Goal: Feedback & Contribution: Submit feedback/report problem

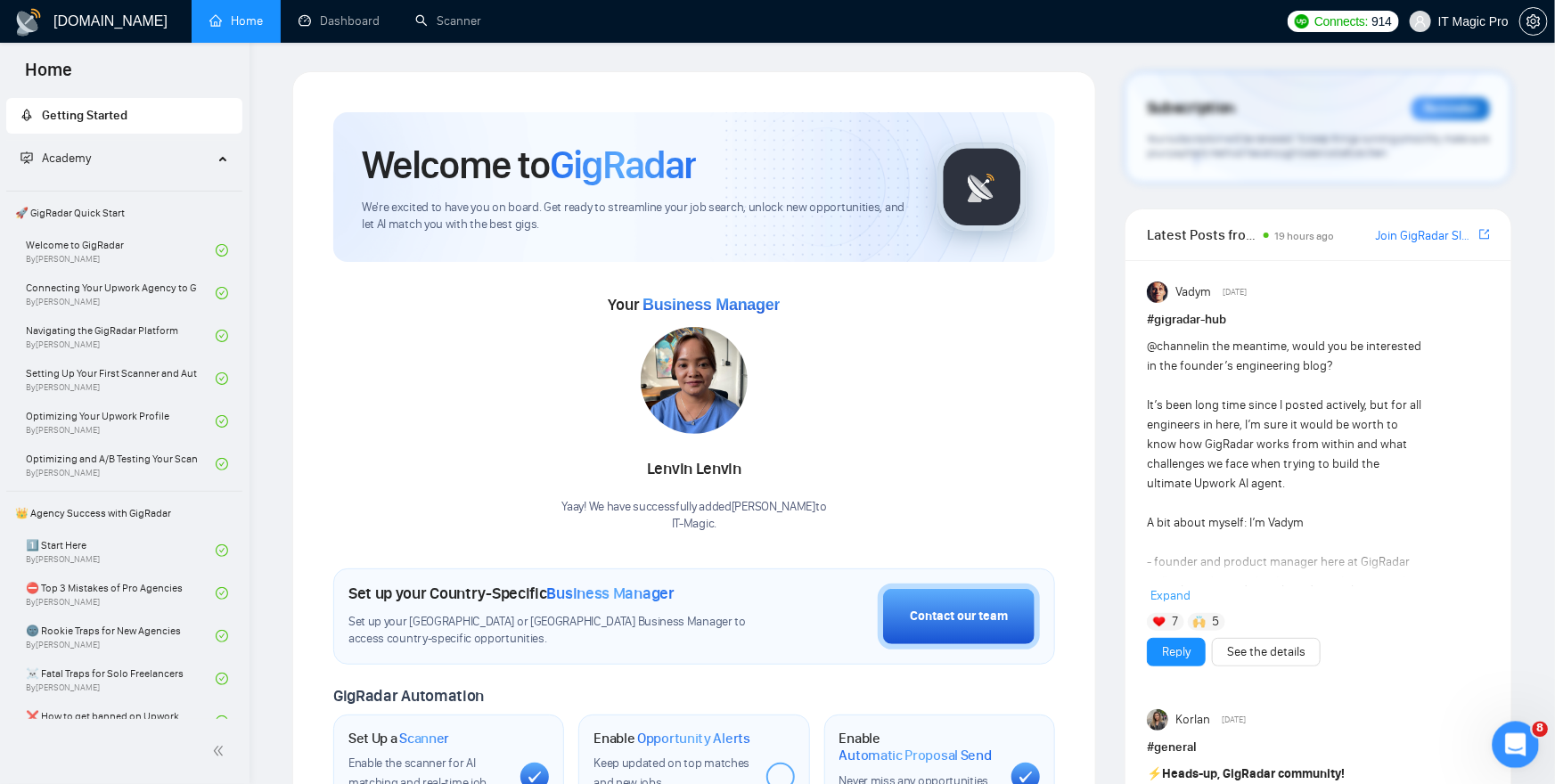
click at [1507, 737] on icon "Open Intercom Messenger" at bounding box center [1514, 743] width 30 height 30
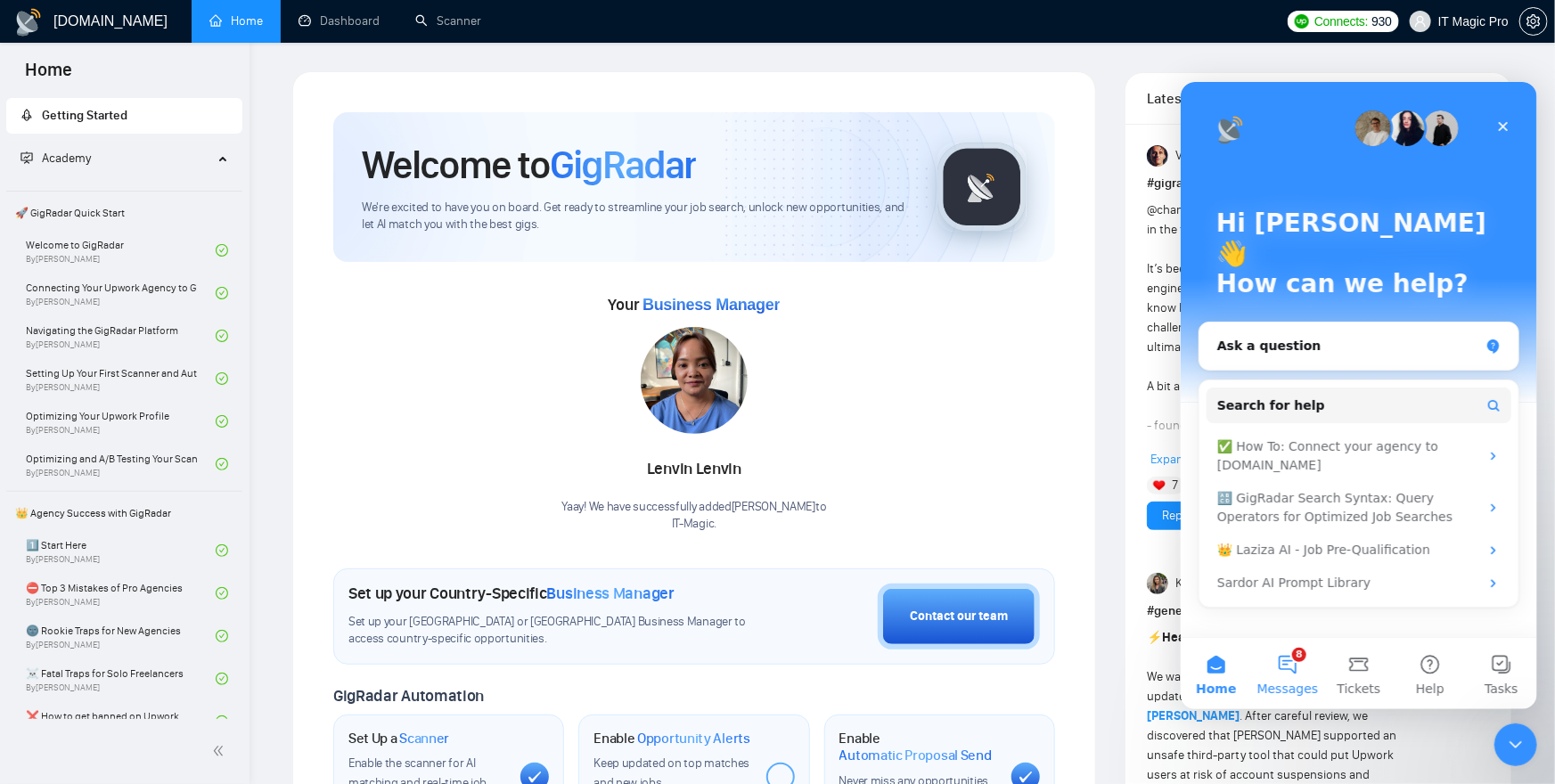
click at [1279, 673] on button "8 Messages" at bounding box center [1287, 673] width 71 height 71
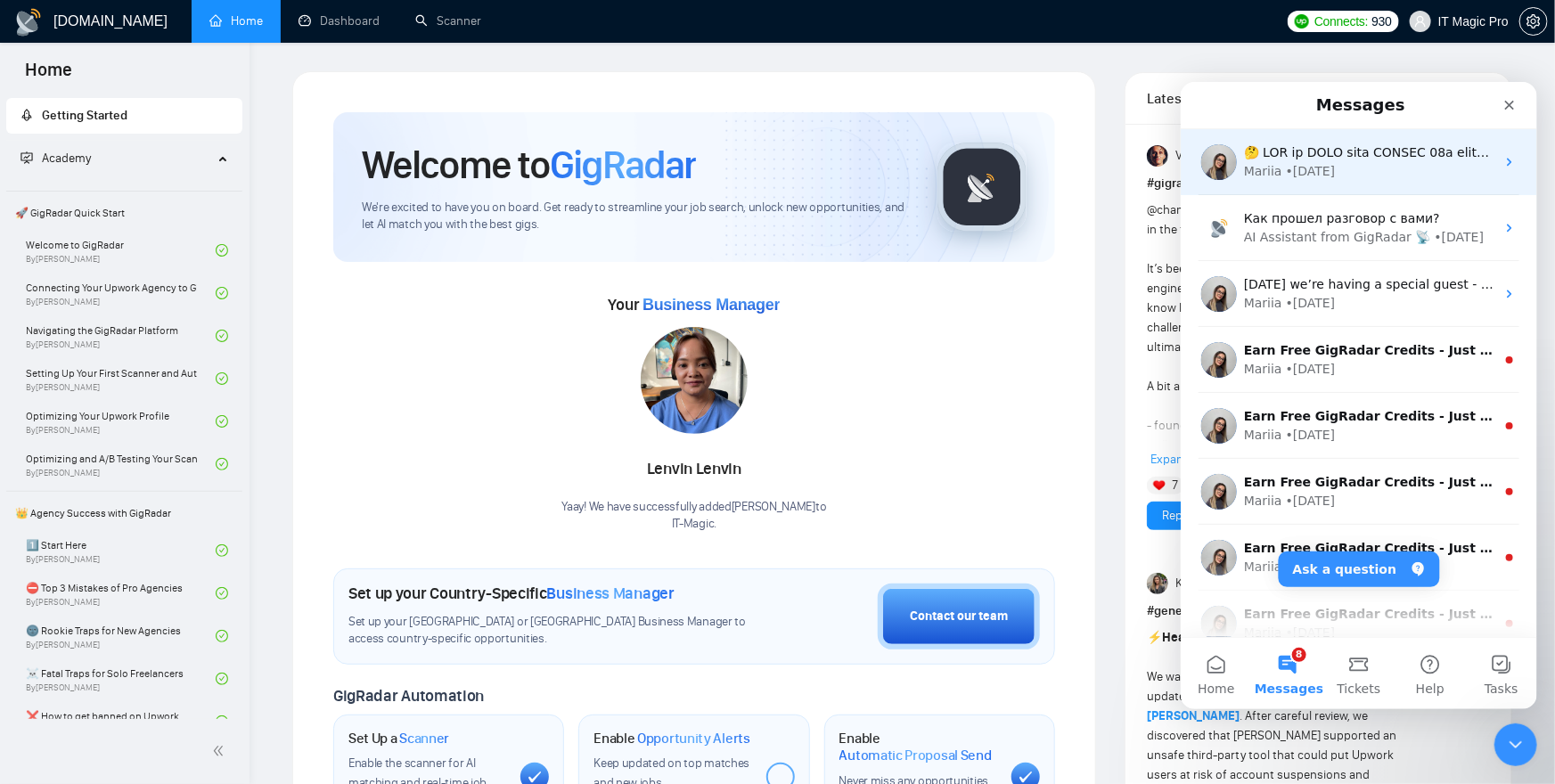
drag, startPoint x: 1344, startPoint y: 173, endPoint x: 1413, endPoint y: 181, distance: 69.5
click at [1413, 181] on div "Mariia • 6d ago" at bounding box center [1358, 161] width 357 height 66
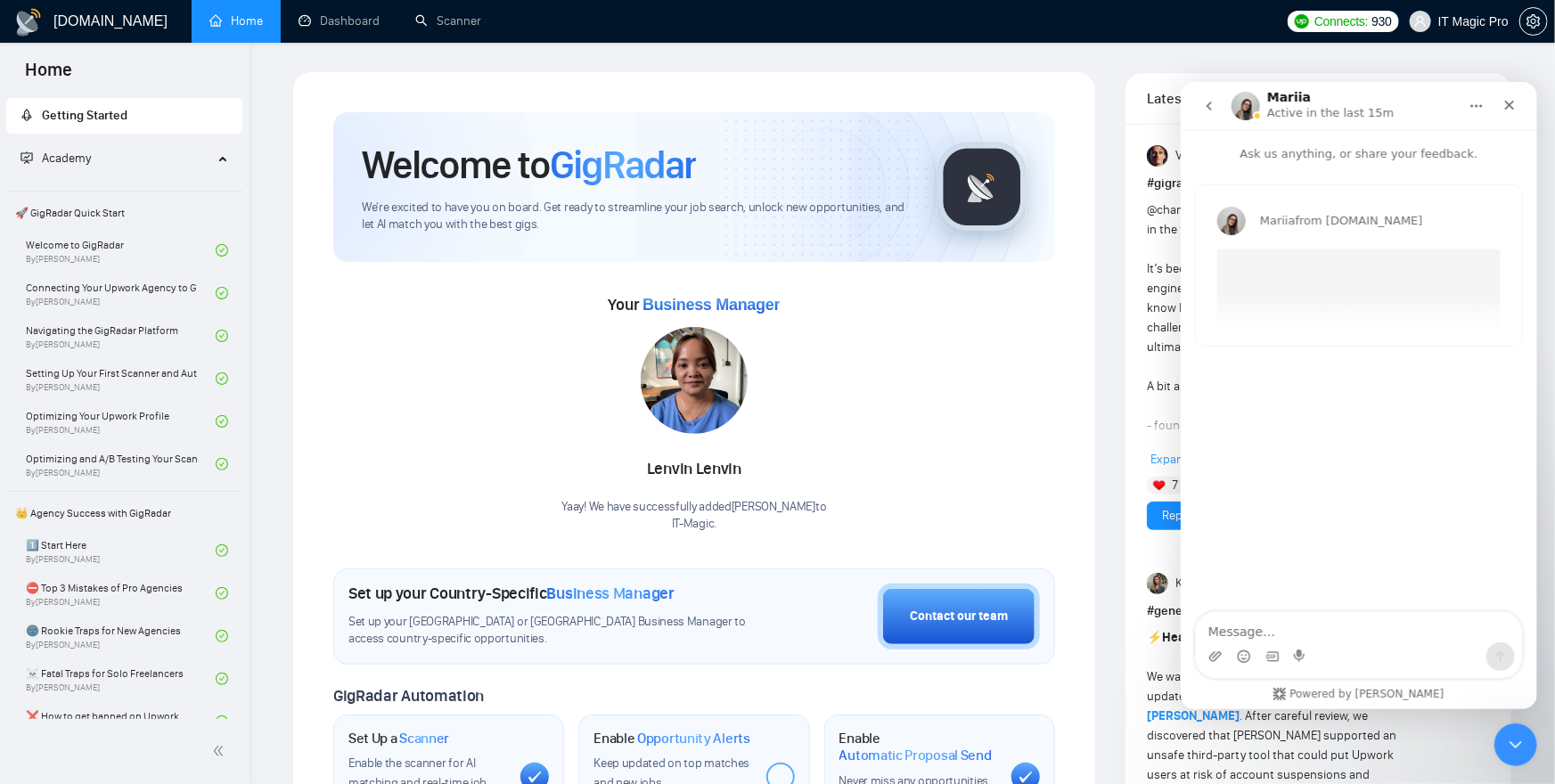
click at [1213, 109] on icon "go back" at bounding box center [1208, 104] width 14 height 14
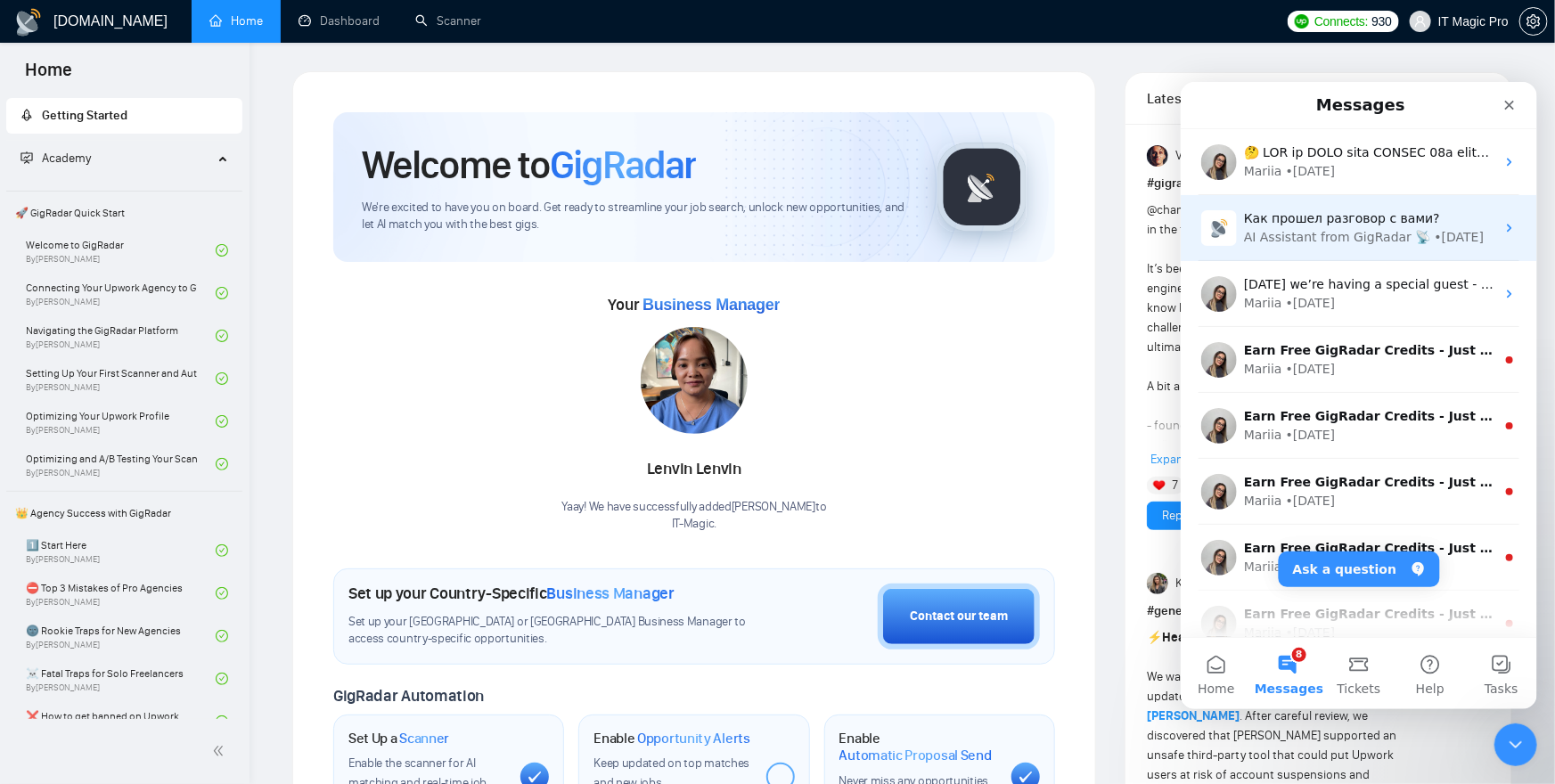
click at [1334, 226] on div "Как прошел разговор с вами?" at bounding box center [1369, 219] width 251 height 19
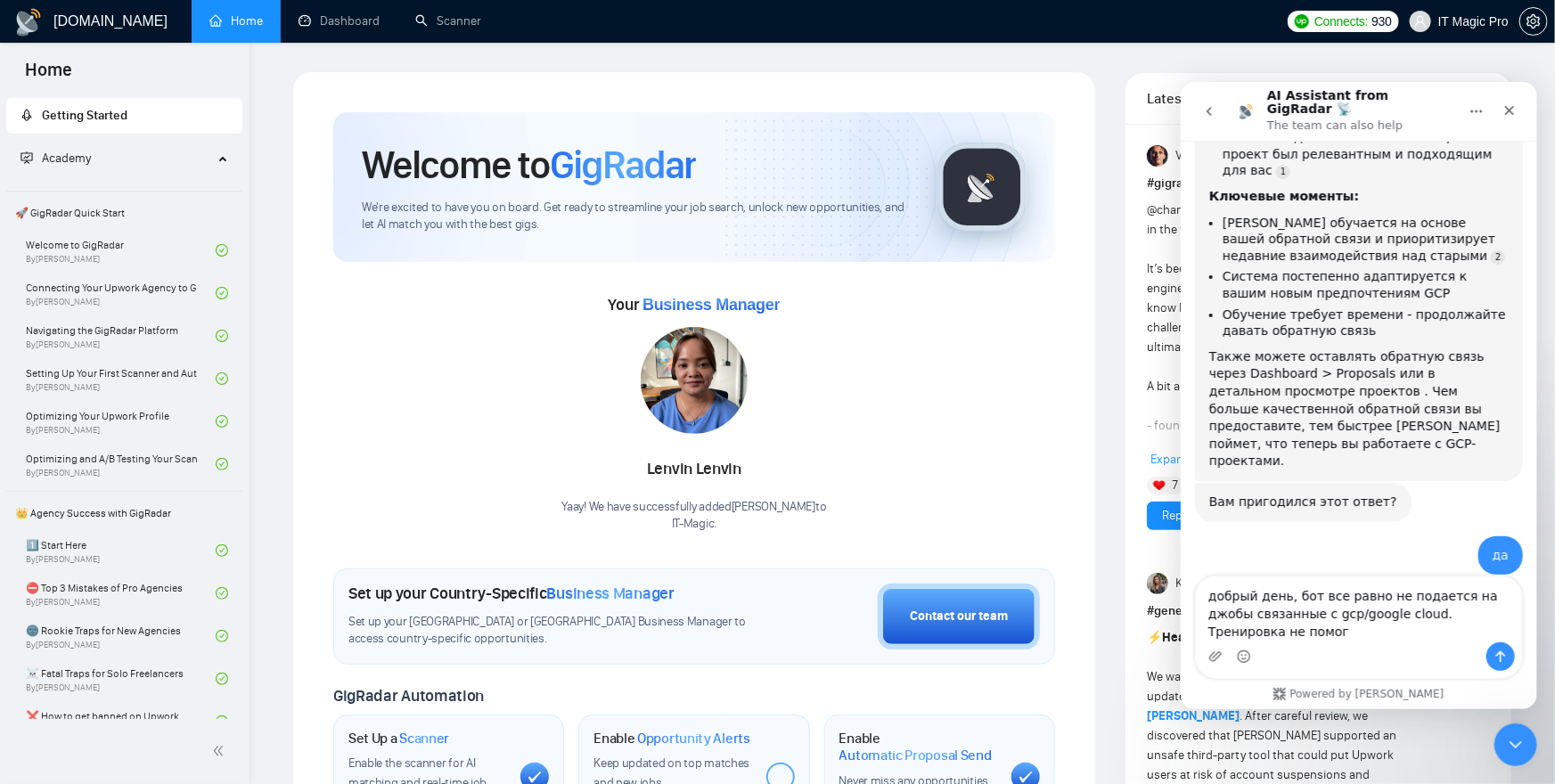
scroll to position [1985, 0]
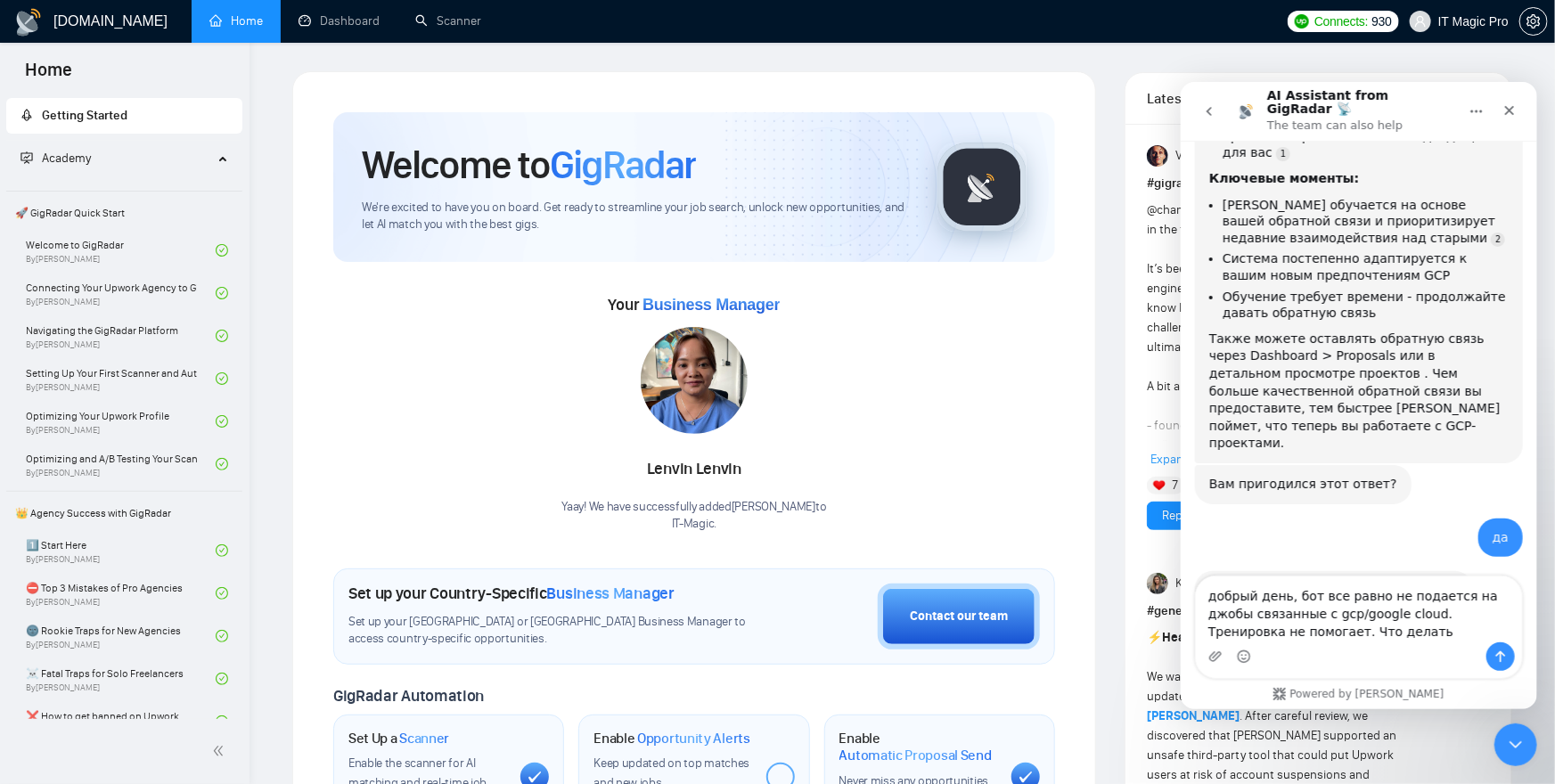
type textarea "добрый день, бот все равно не подается на джобы связанные с gcp/google cloud. Т…"
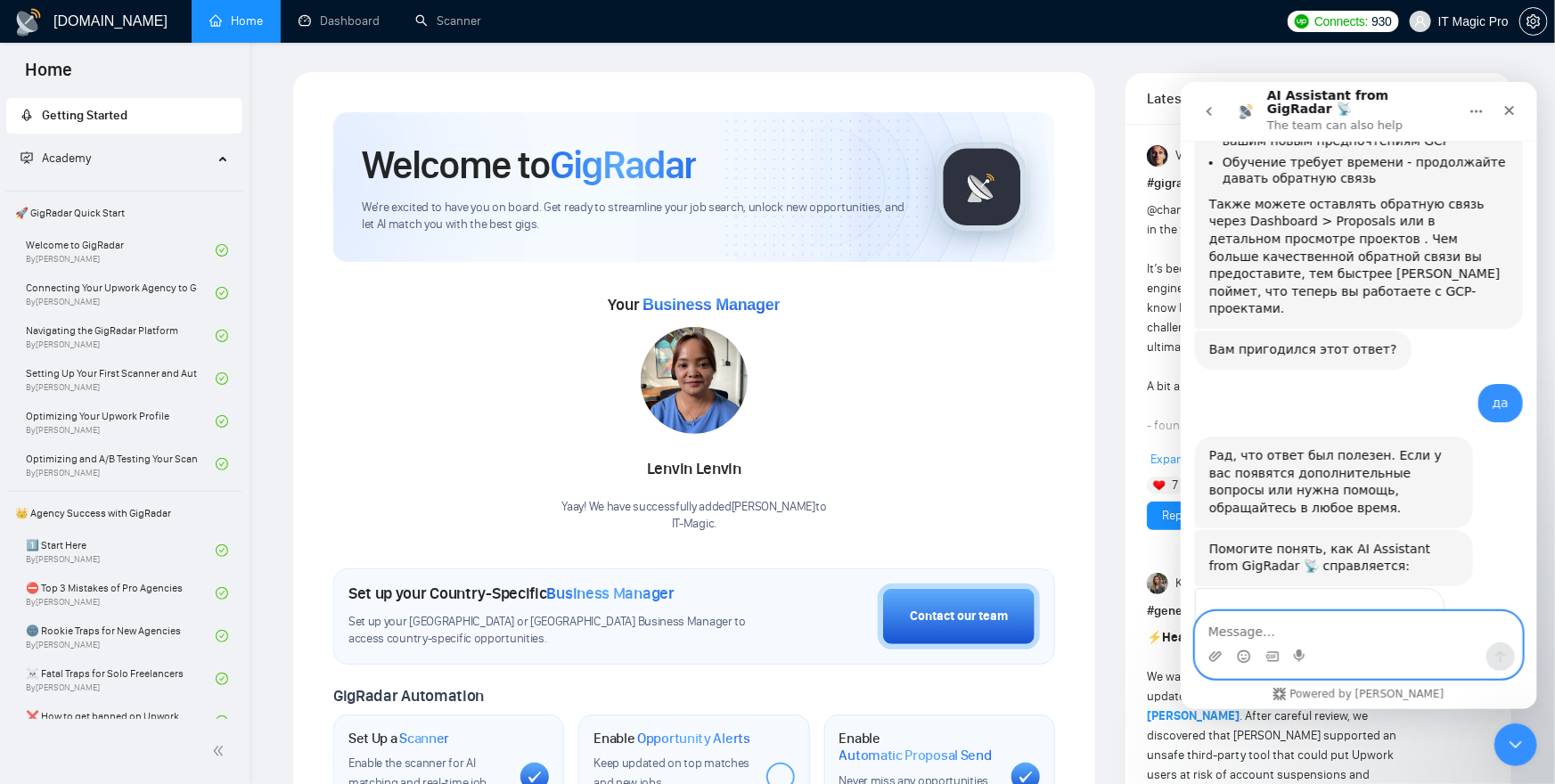
scroll to position [2062, 0]
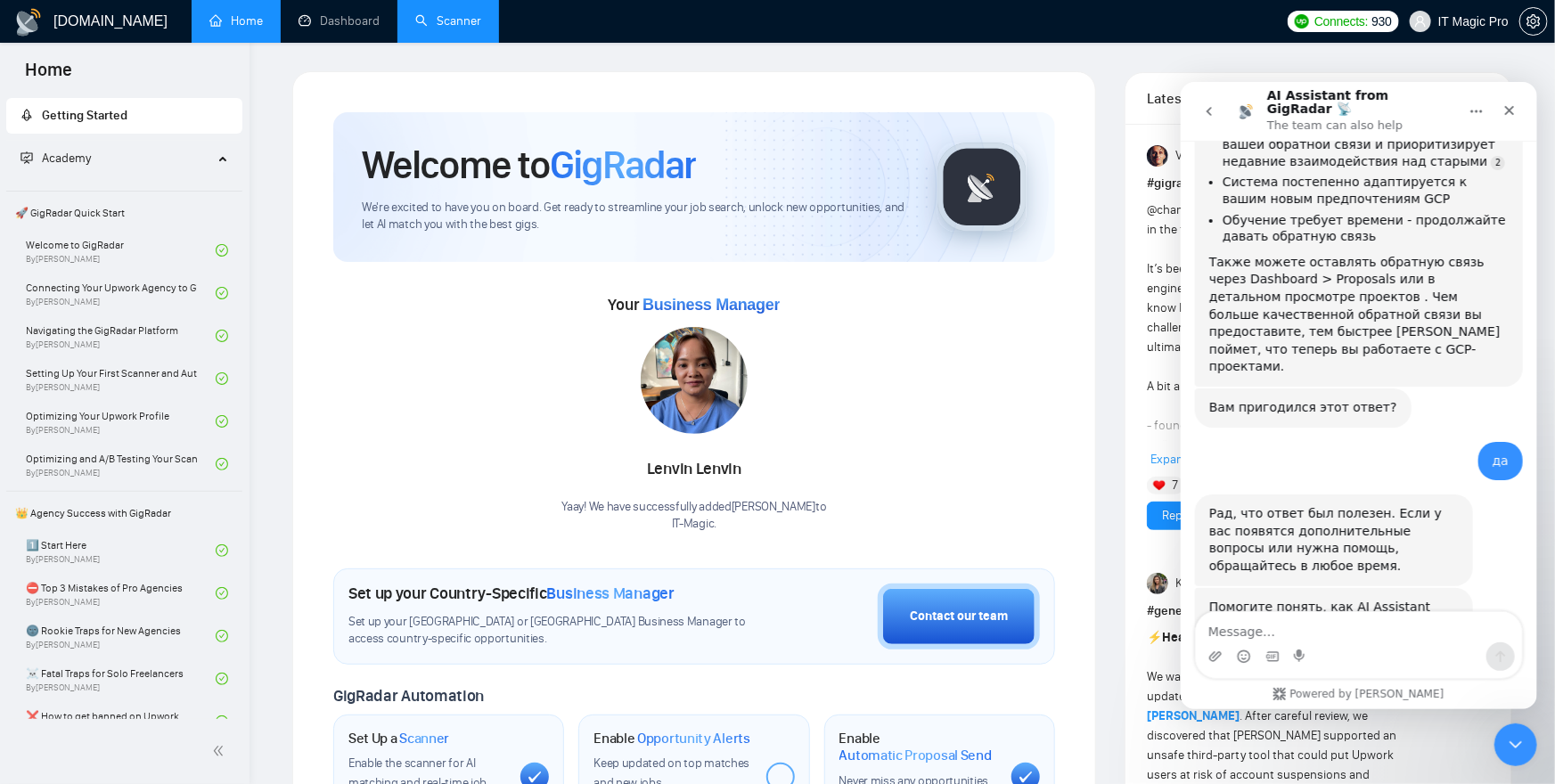
click at [461, 22] on link "Scanner" at bounding box center [448, 21] width 66 height 15
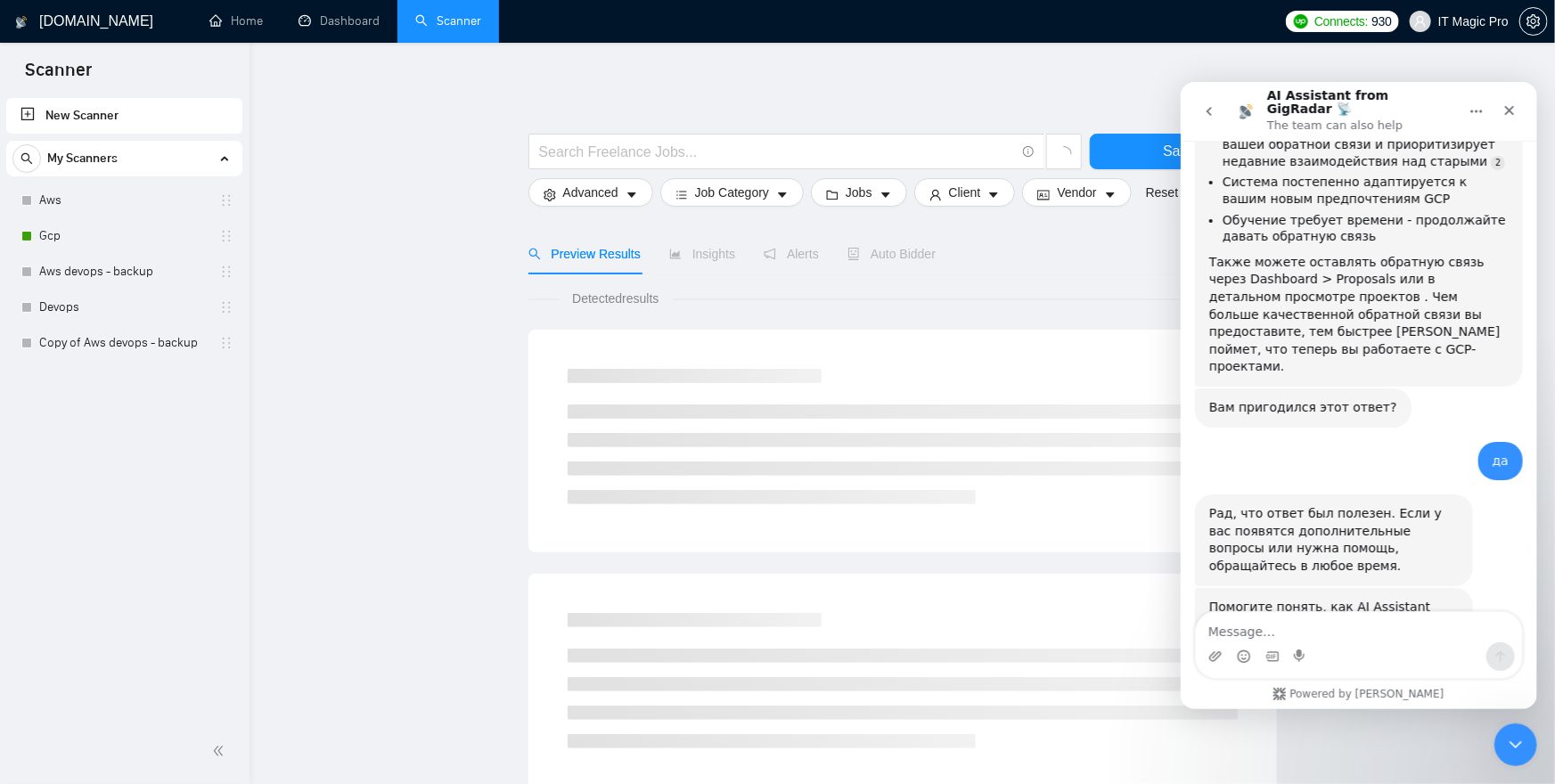
scroll to position [1, 0]
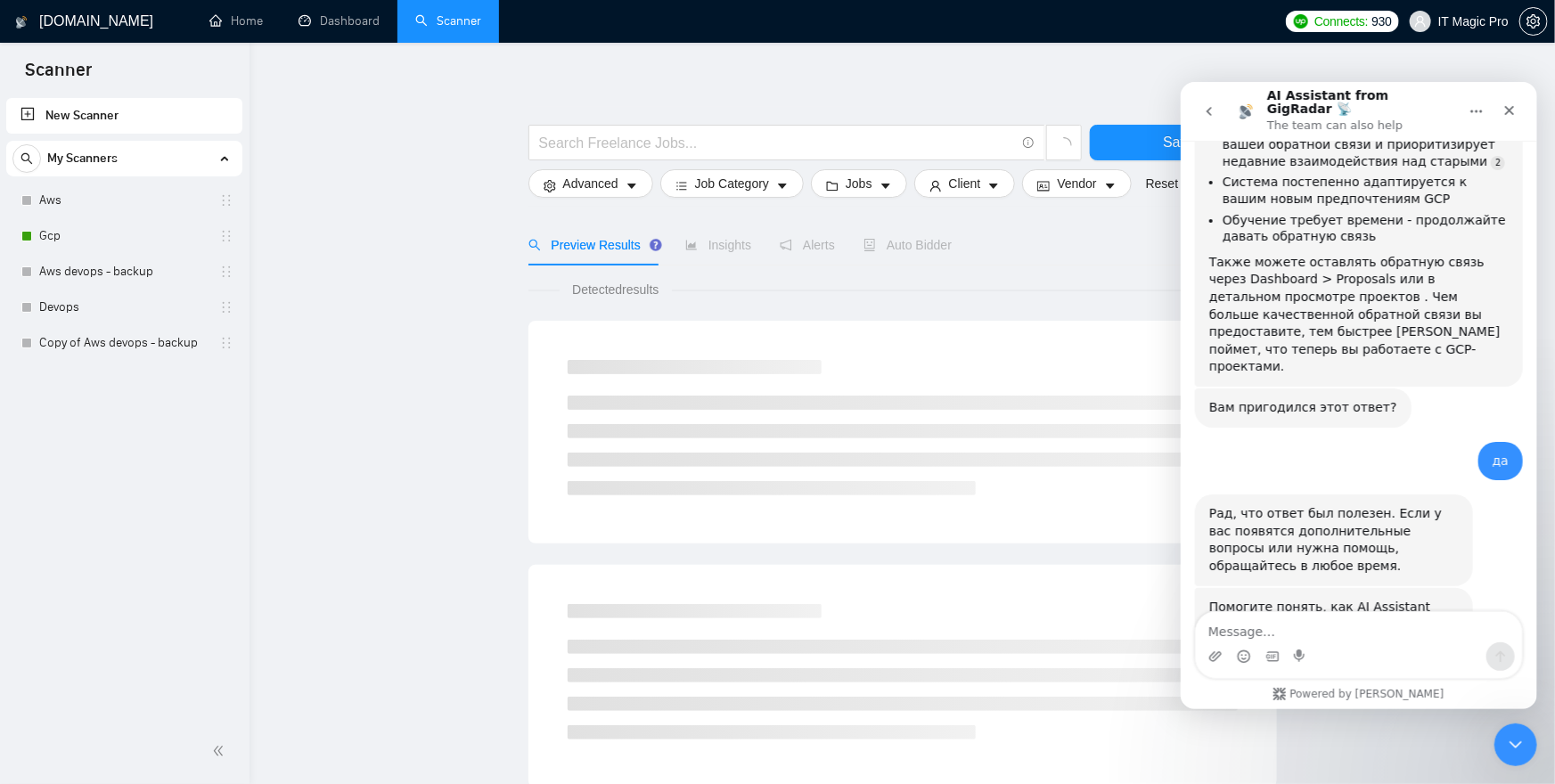
copy div "добрый день, бот все равно не подается на джобы связанные с gcp/google cloud. Т…"
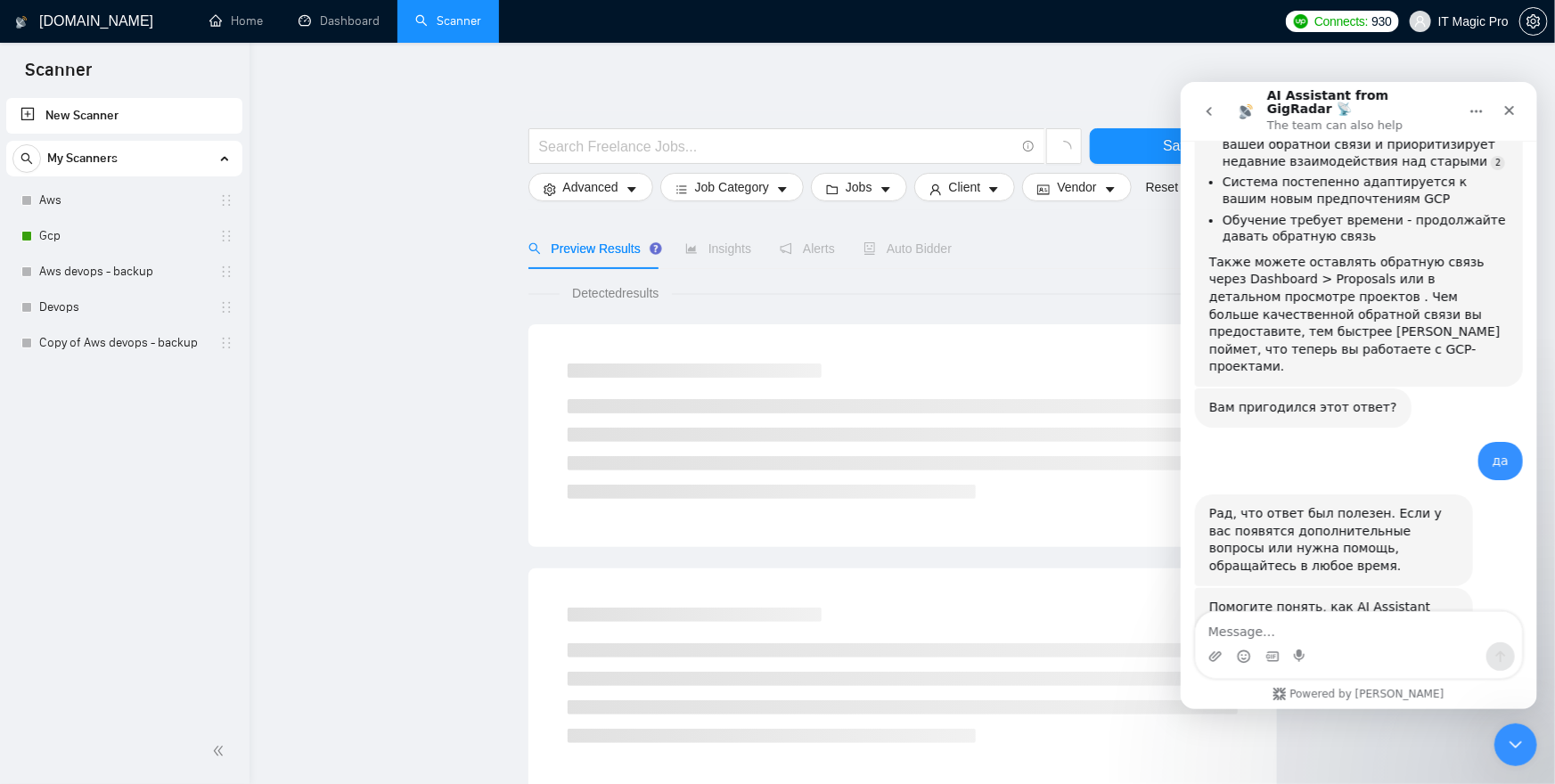
click at [1207, 106] on icon "go back" at bounding box center [1209, 110] width 6 height 9
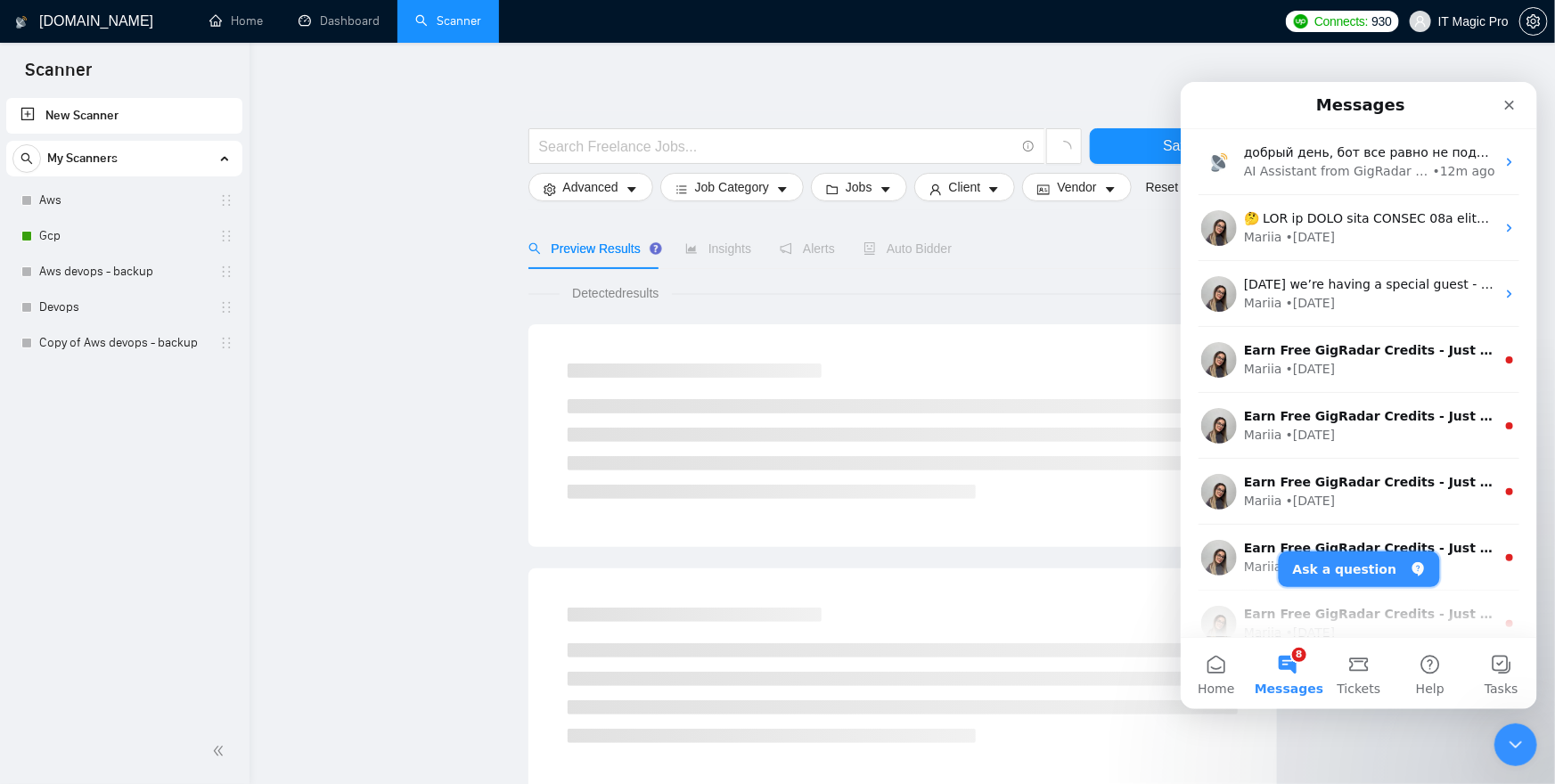
click at [1345, 565] on button "Ask a question" at bounding box center [1358, 568] width 161 height 35
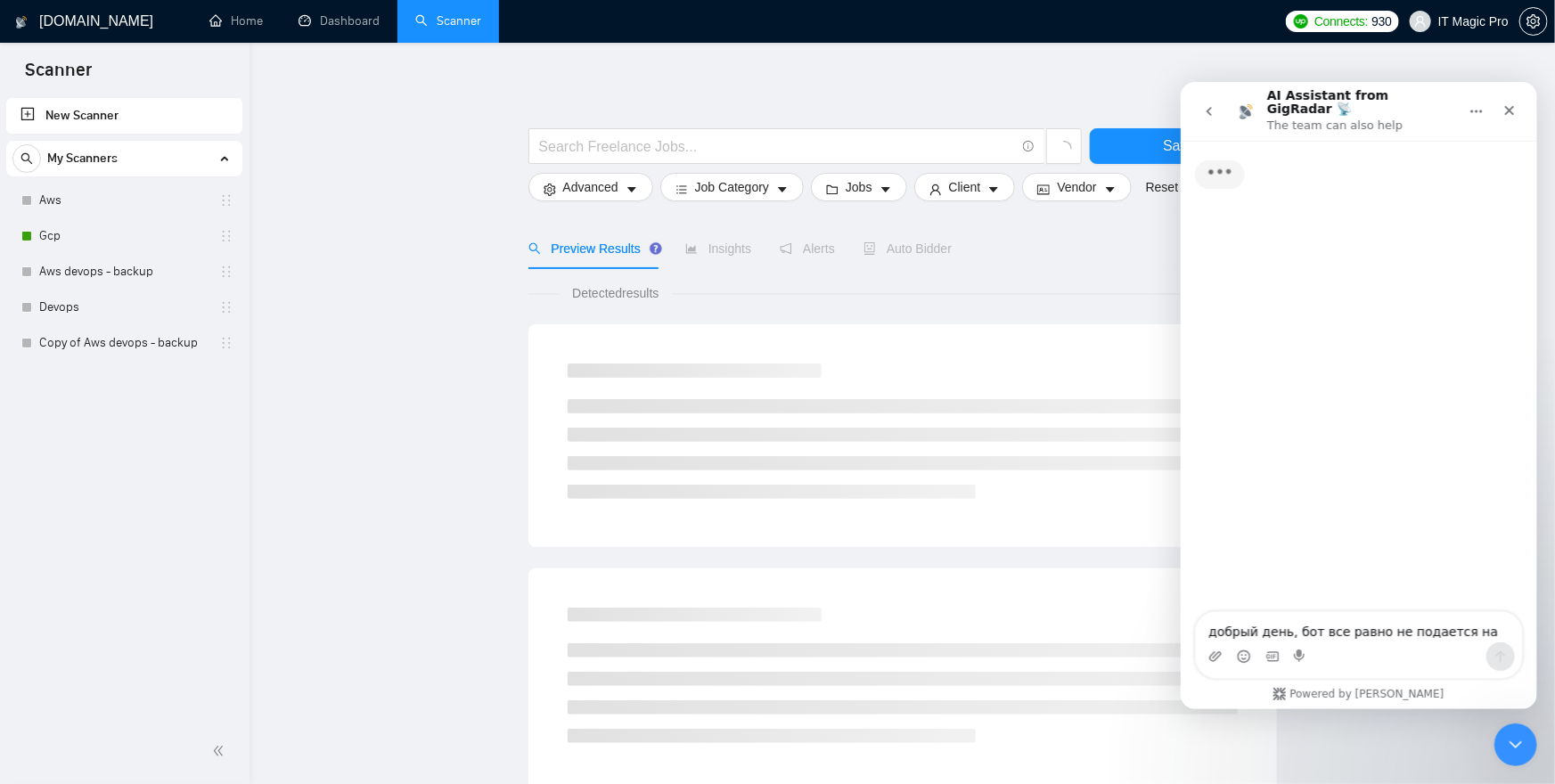
scroll to position [7, 0]
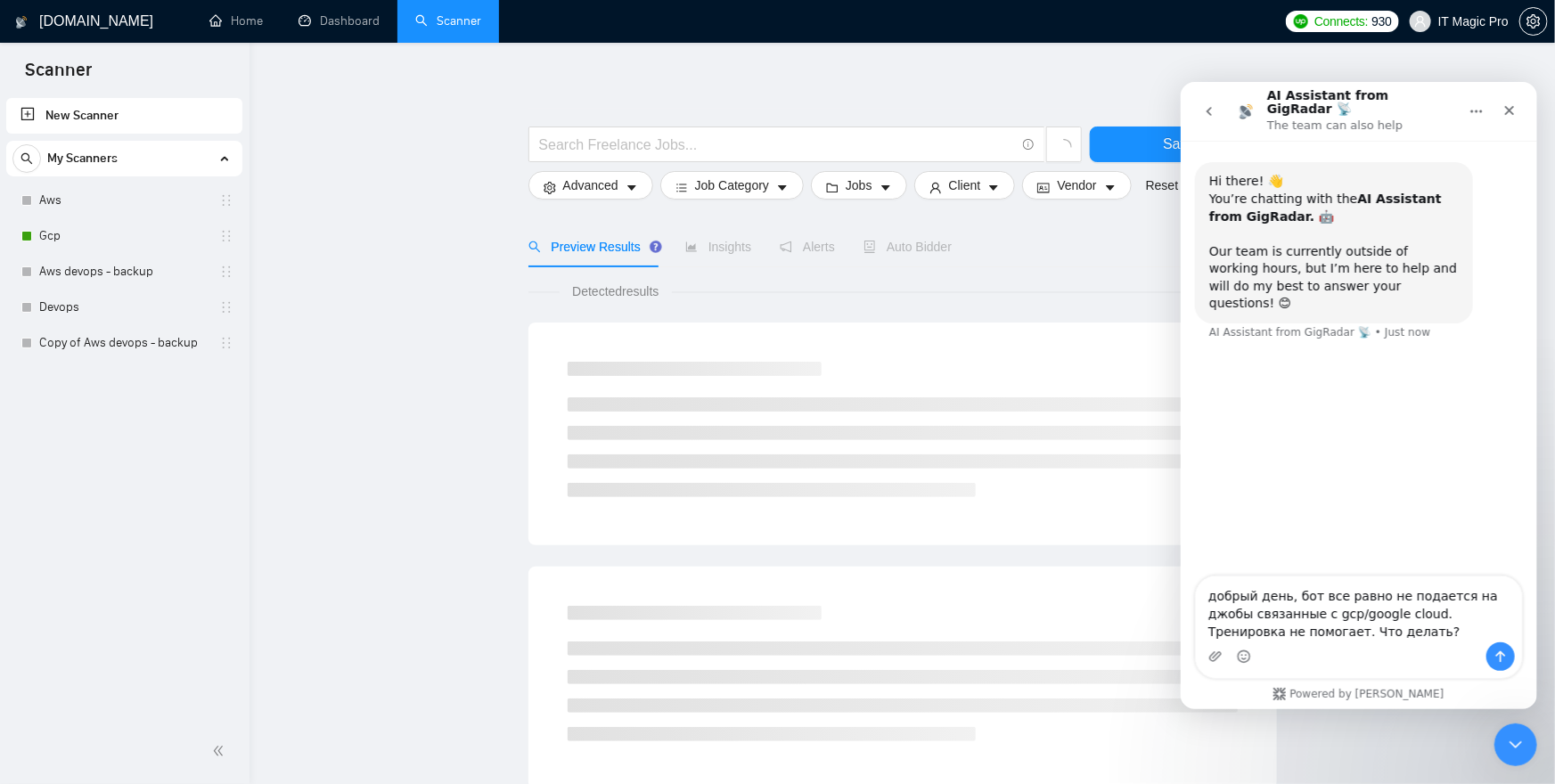
type textarea "добрый день, бот все равно не подается на джобы связанные с gcp/google cloud. Т…"
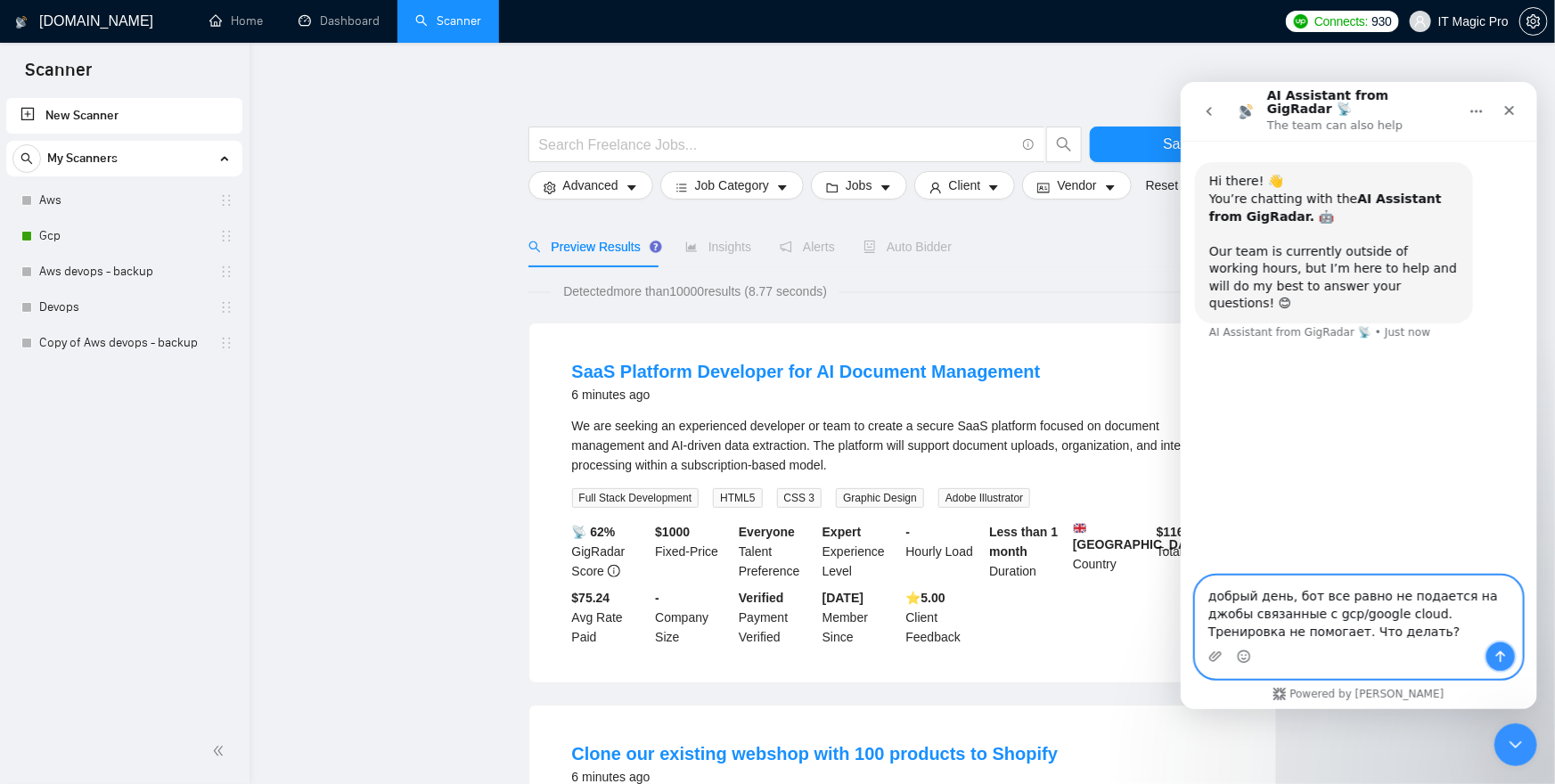
click at [1501, 657] on icon "Send a message…" at bounding box center [1499, 656] width 14 height 14
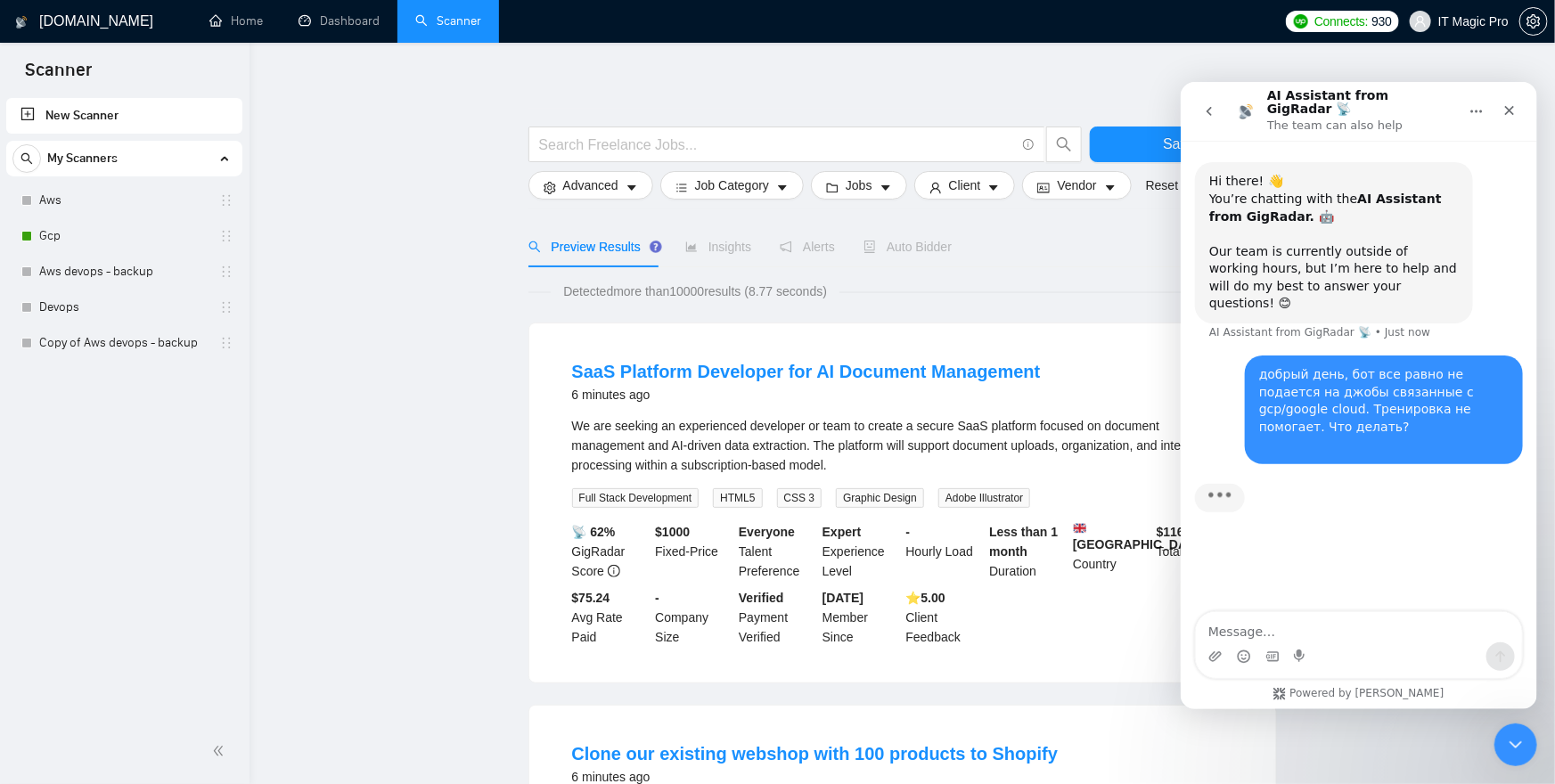
click at [1356, 365] on div "добрый день, бот все равно не подается на джобы связанные с gcp/google cloud. Т…" at bounding box center [1383, 408] width 249 height 87
click at [1479, 104] on icon "Home" at bounding box center [1475, 110] width 14 height 14
click at [1266, 116] on p "The team can also help" at bounding box center [1334, 125] width 135 height 18
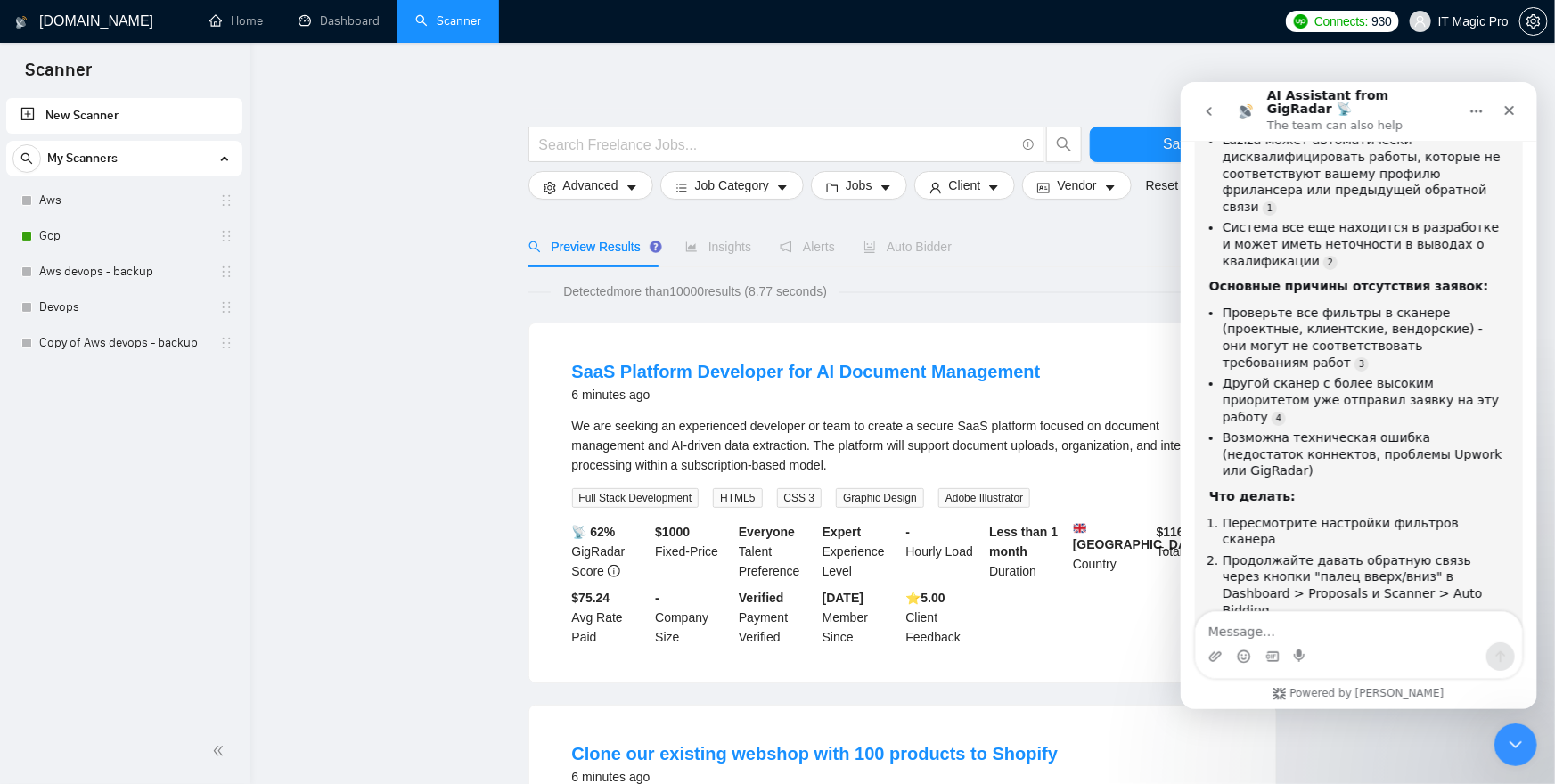
scroll to position [430, 0]
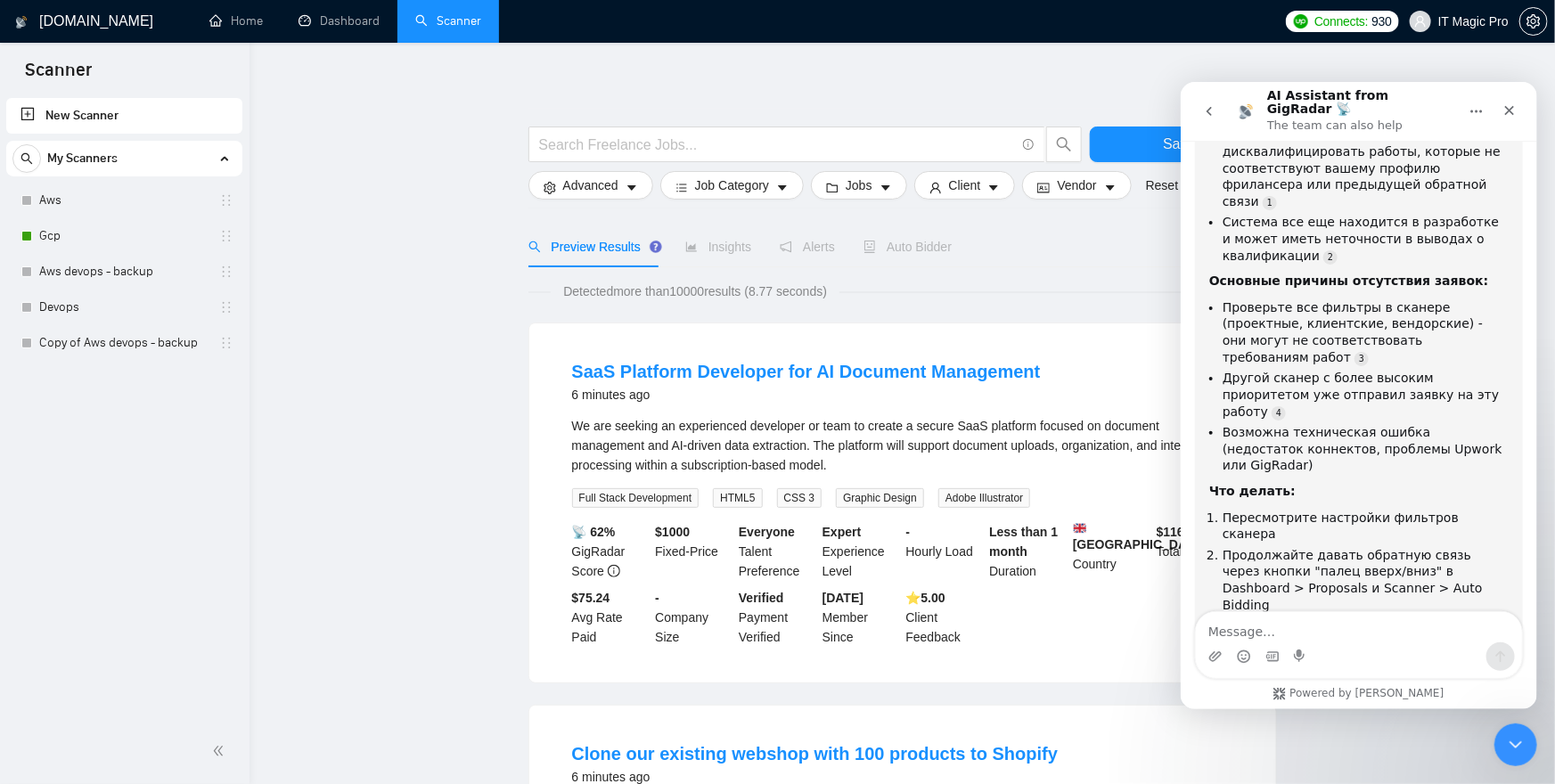
click at [128, 223] on link "Gcp" at bounding box center [124, 236] width 170 height 35
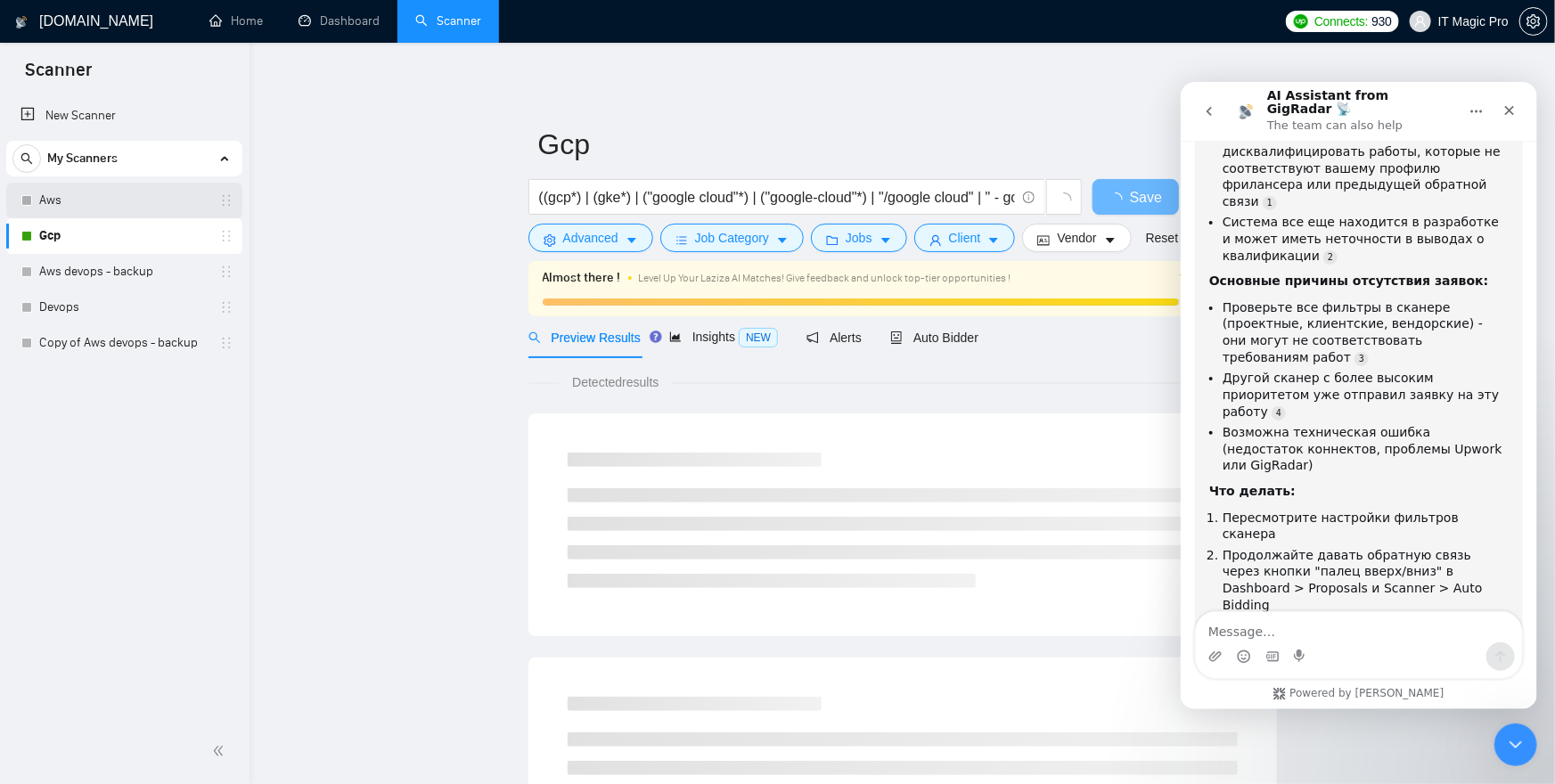
click at [128, 205] on link "Aws" at bounding box center [124, 200] width 170 height 35
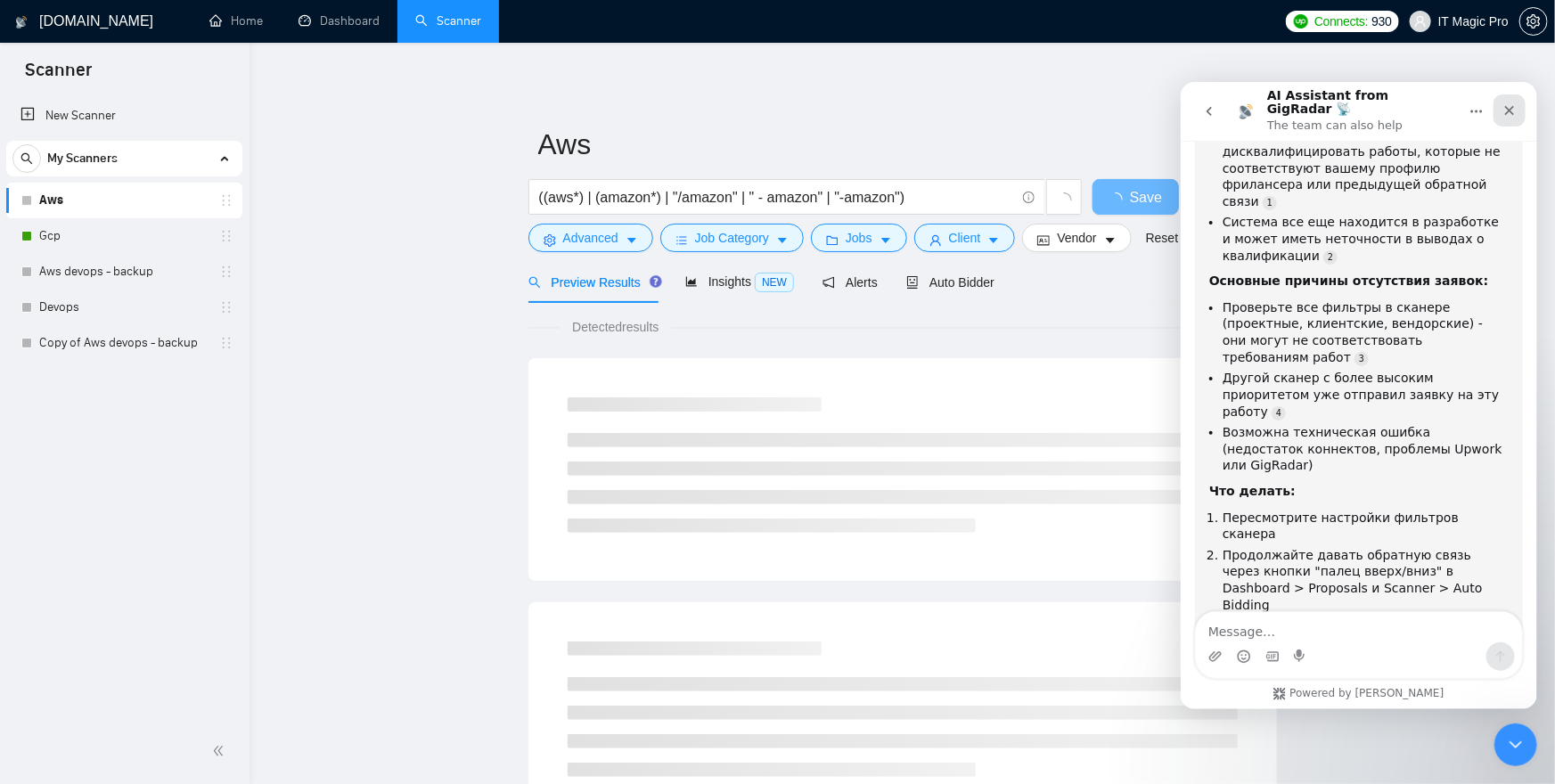
click at [1502, 103] on icon "Close" at bounding box center [1508, 109] width 14 height 14
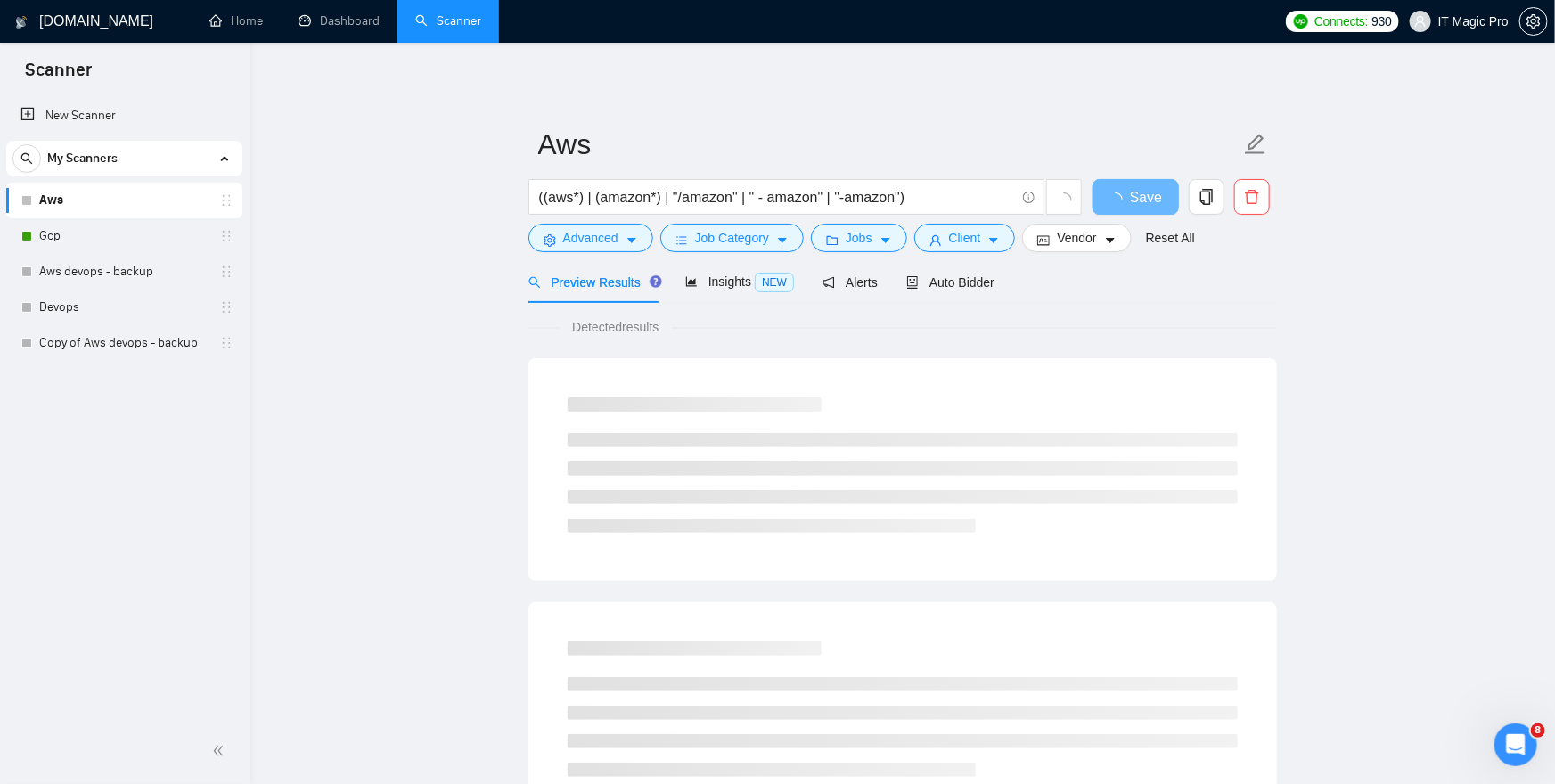
scroll to position [430, 0]
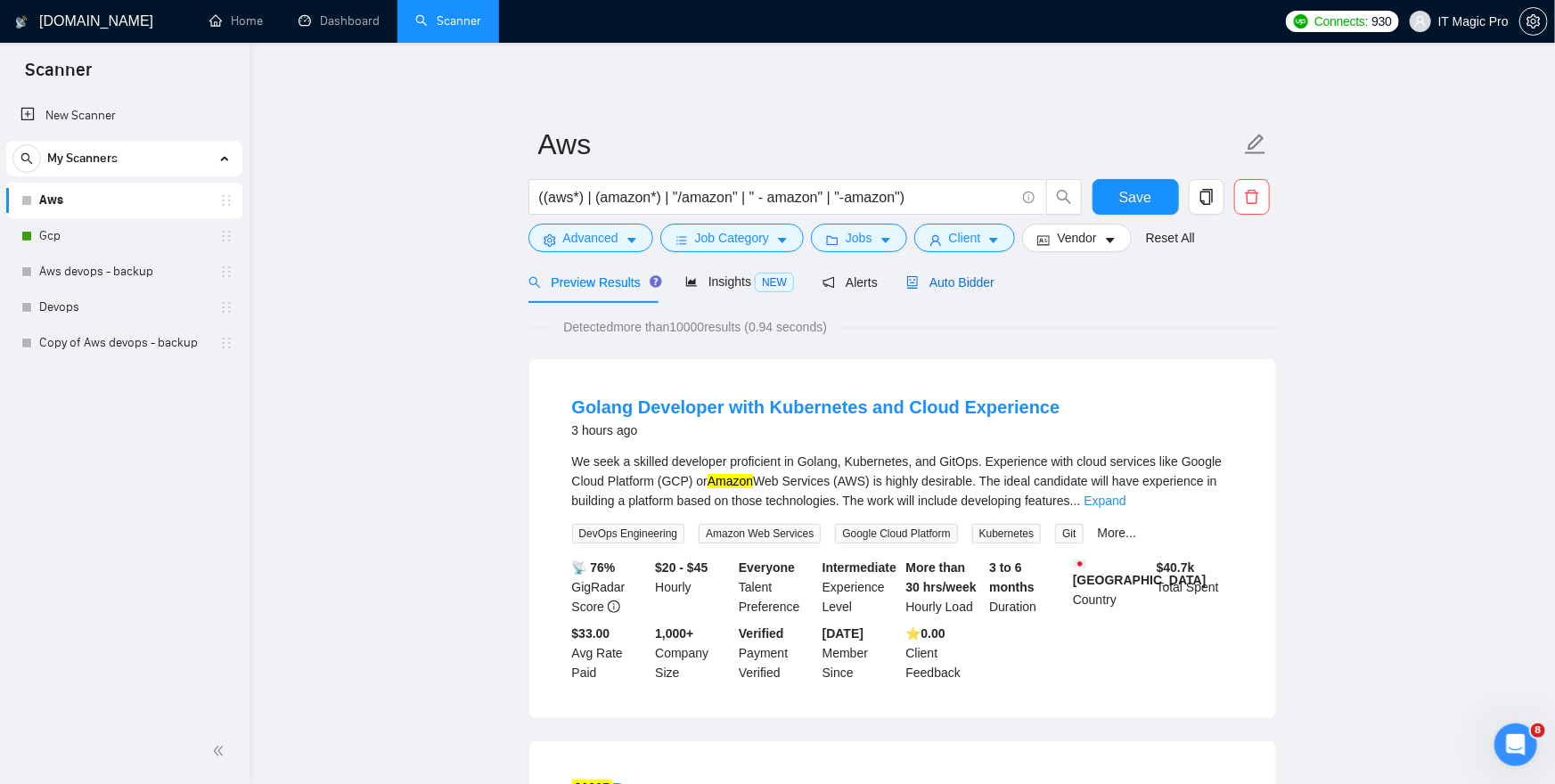
click at [973, 288] on span "Auto Bidder" at bounding box center [950, 282] width 88 height 14
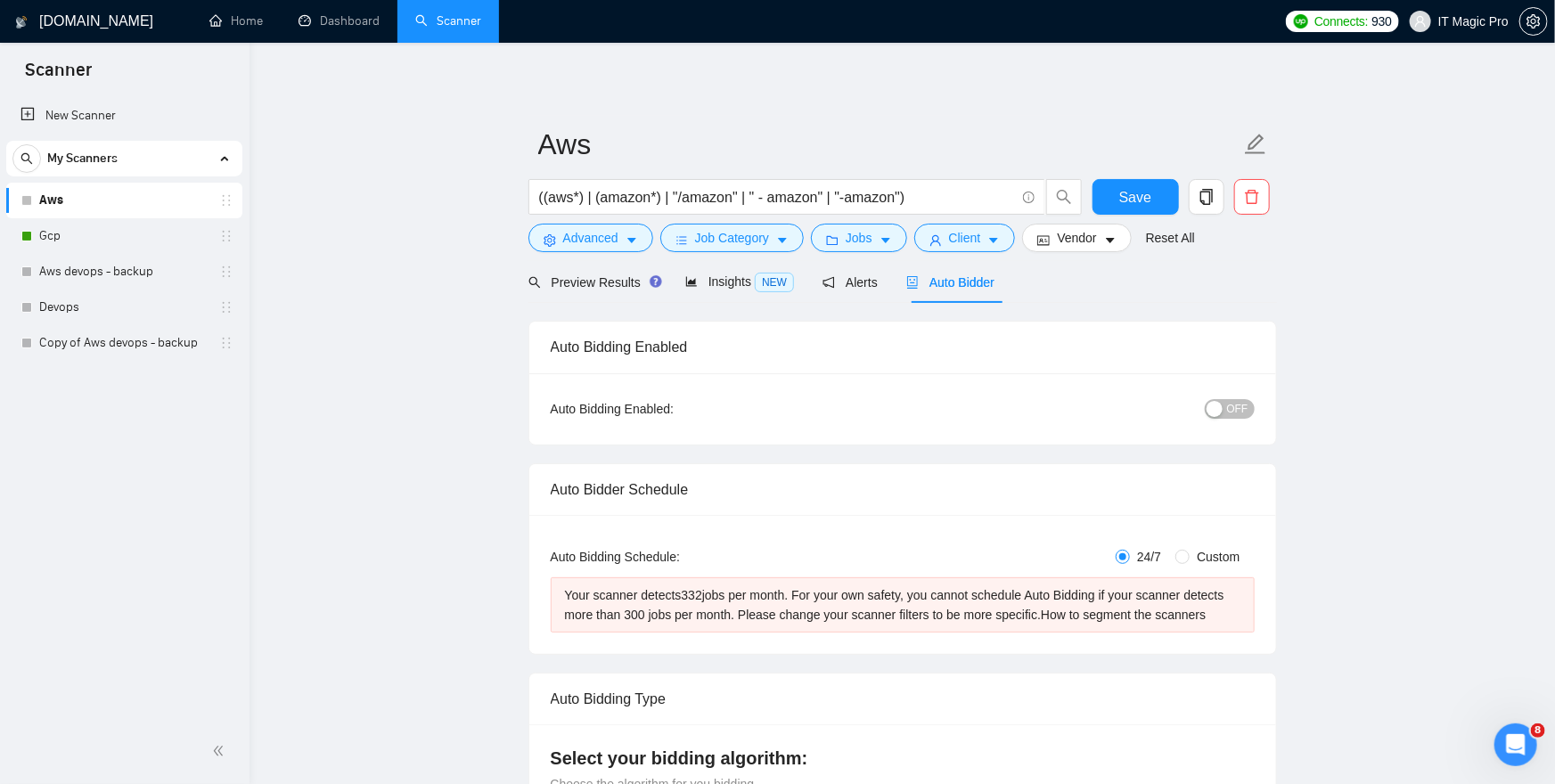
checkbox input "true"
click at [801, 591] on div "Your scanner detects 332 jobs per month. For your own safety, you cannot schedu…" at bounding box center [902, 605] width 676 height 39
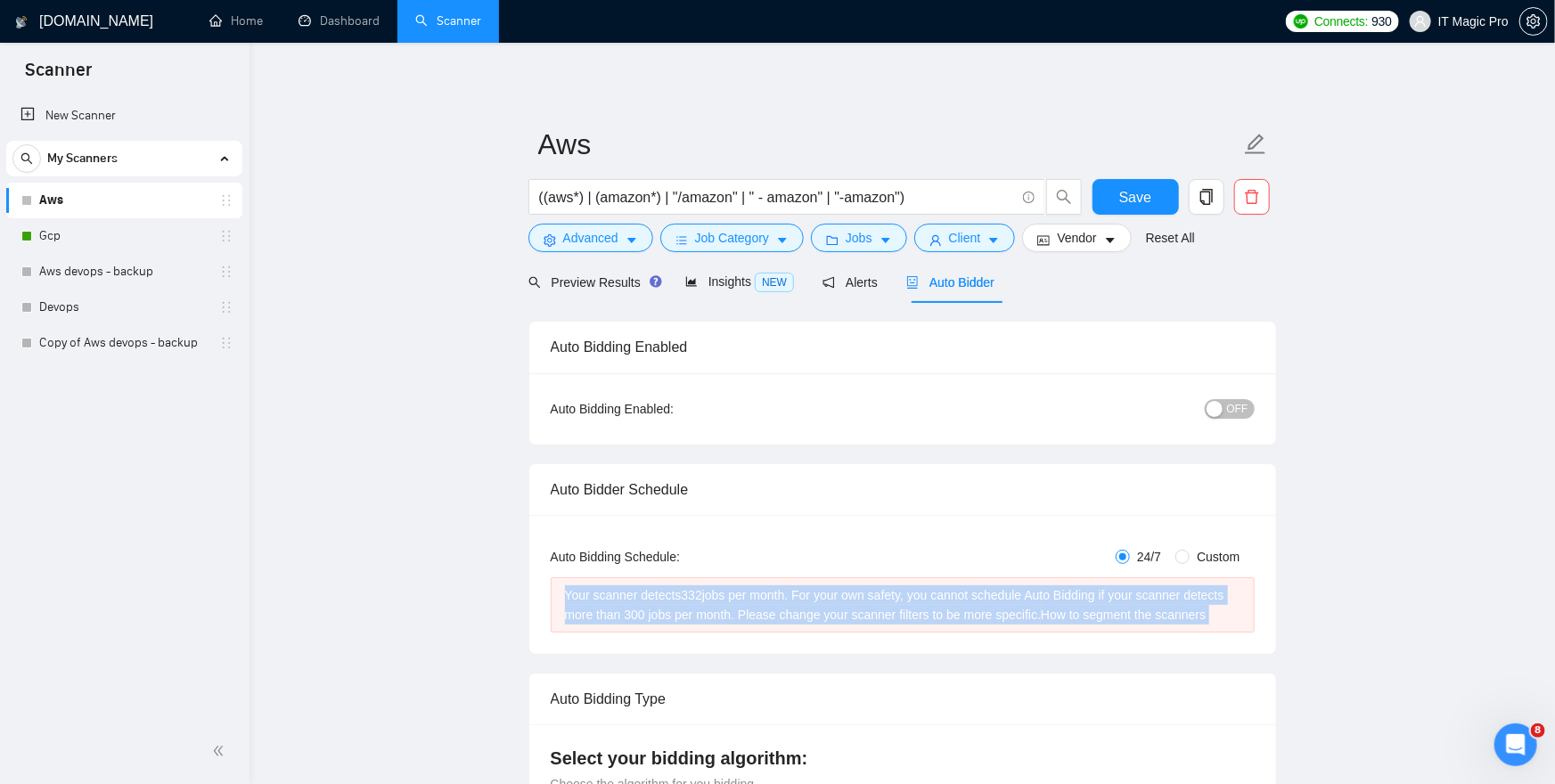
click at [801, 591] on div "Your scanner detects 332 jobs per month. For your own safety, you cannot schedu…" at bounding box center [902, 605] width 676 height 39
copy div "Your scanner detects 332 jobs per month. For your own safety, you cannot schedu…"
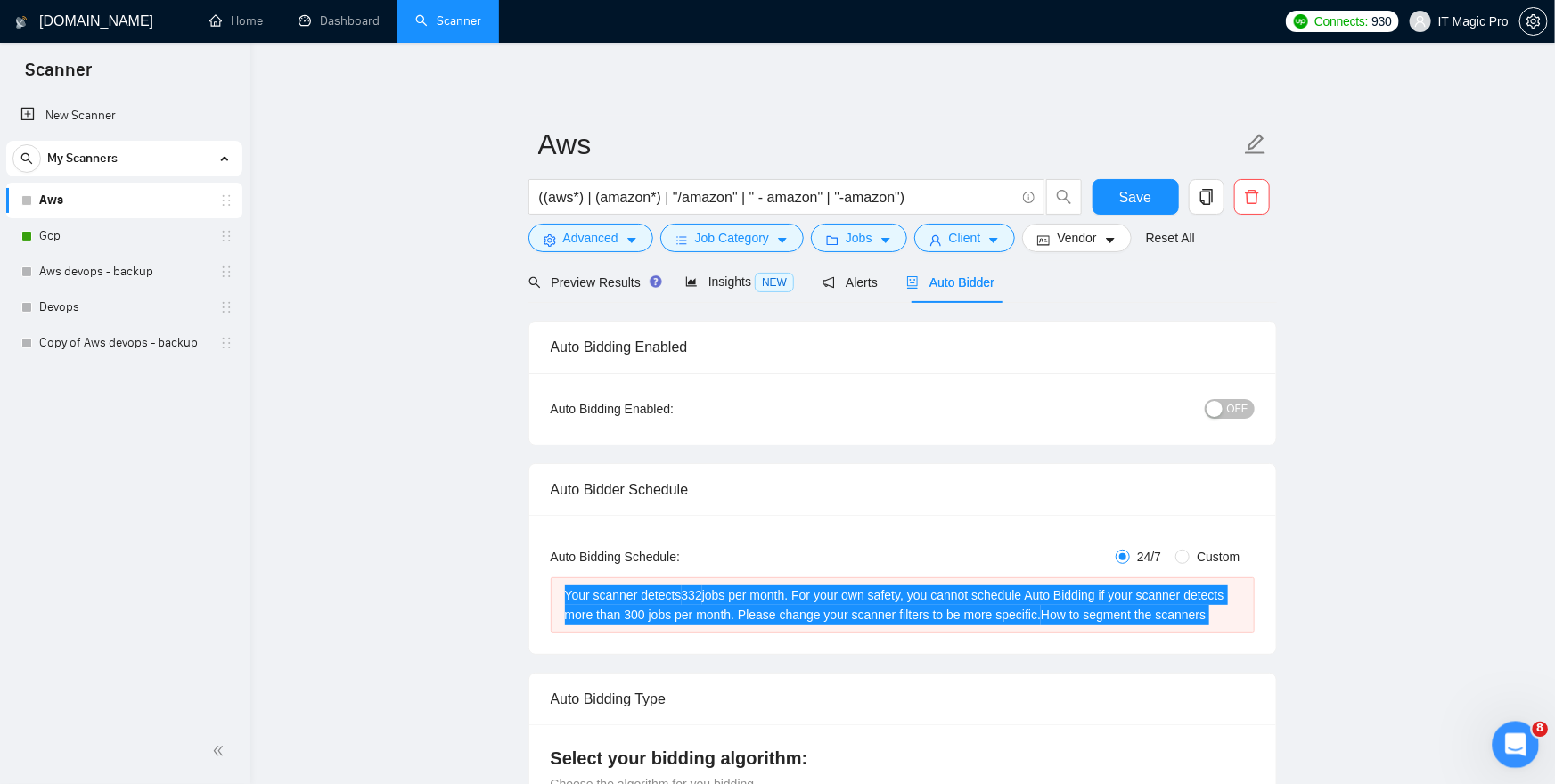
click at [1506, 740] on icon "Open Intercom Messenger" at bounding box center [1514, 743] width 30 height 30
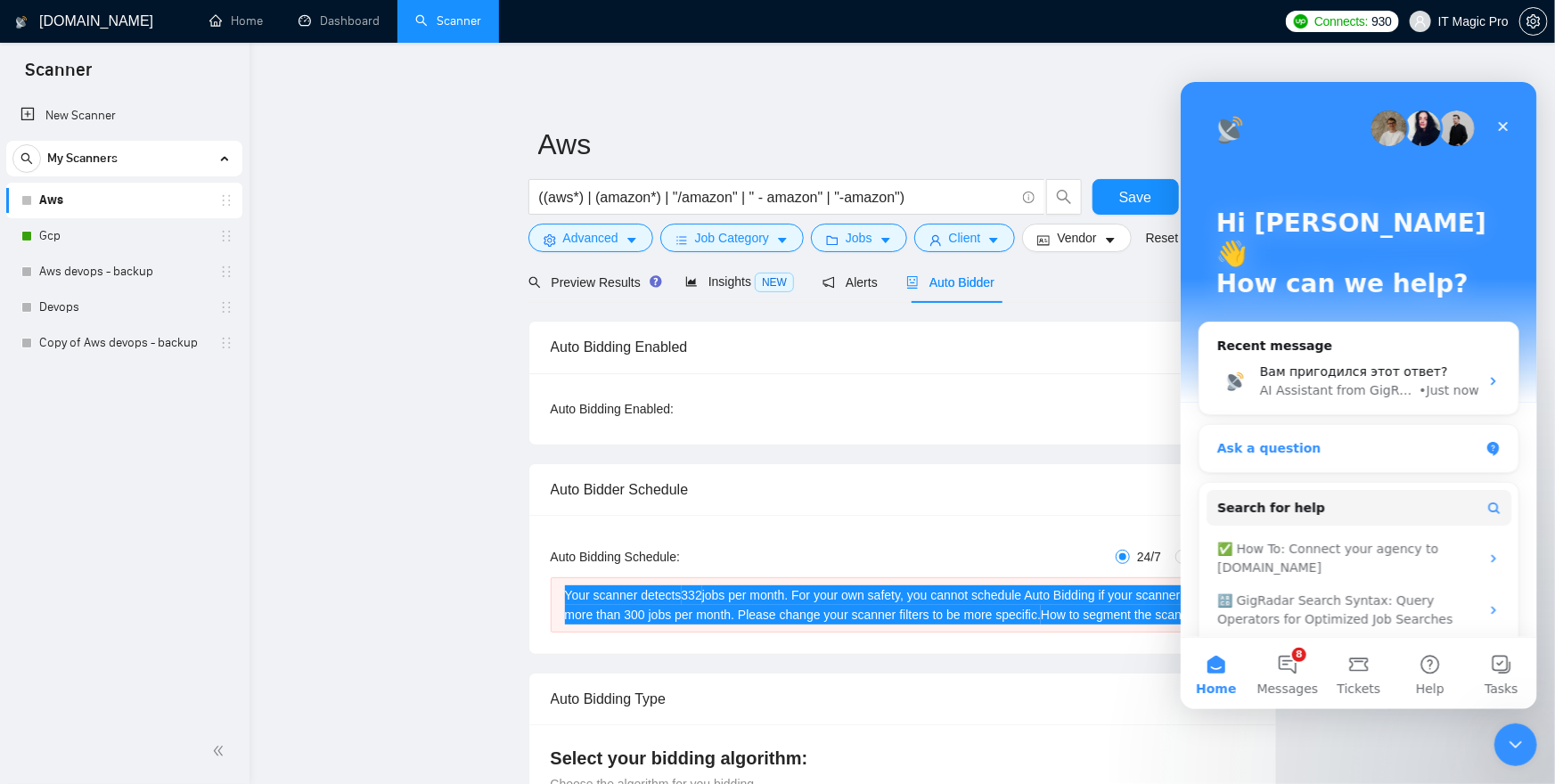
click at [1319, 438] on div "Ask a question" at bounding box center [1347, 448] width 262 height 19
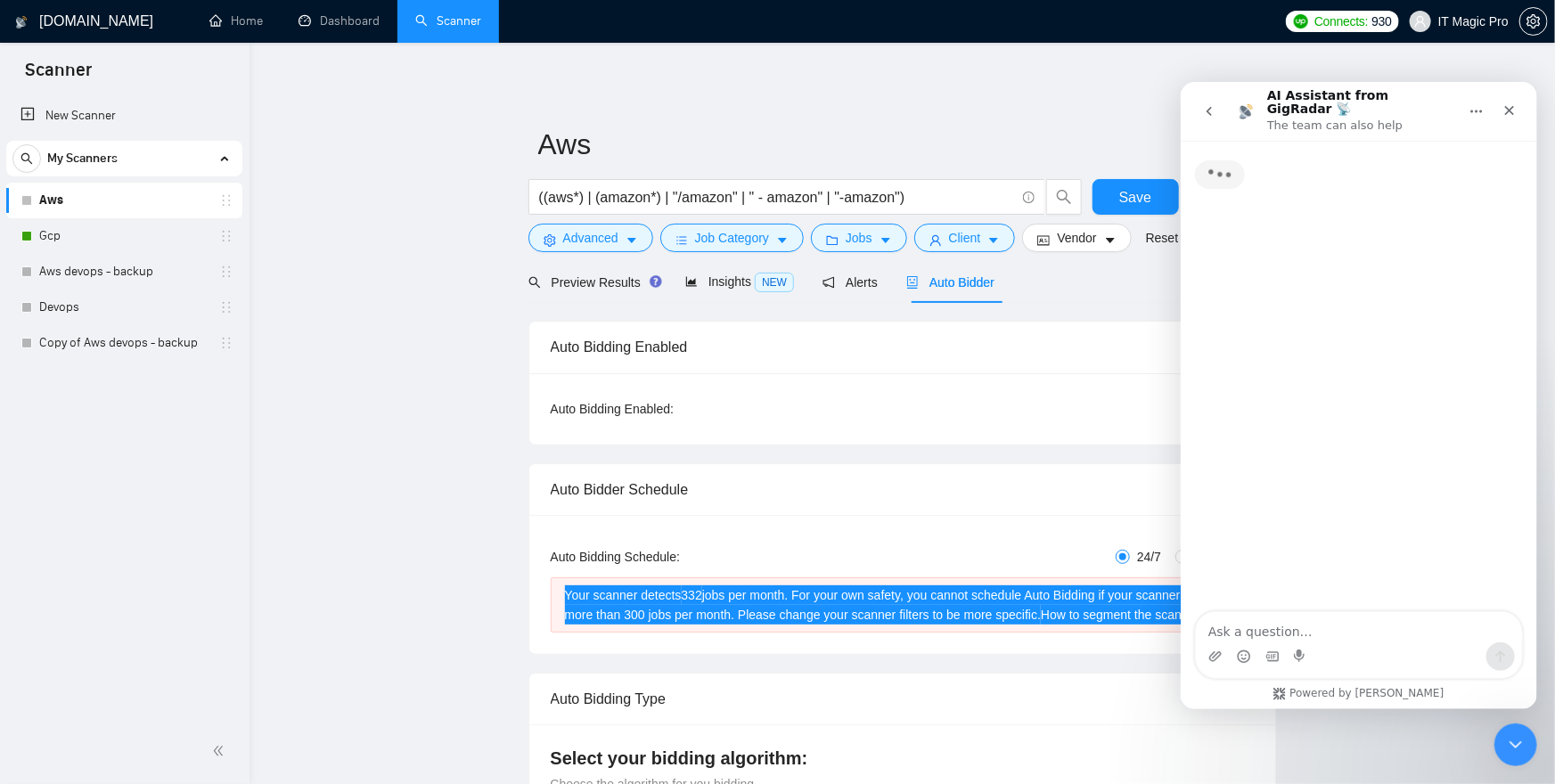
type textarea "Your scanner detects 332 jobs per month. For your own safety, you cannot schedu…"
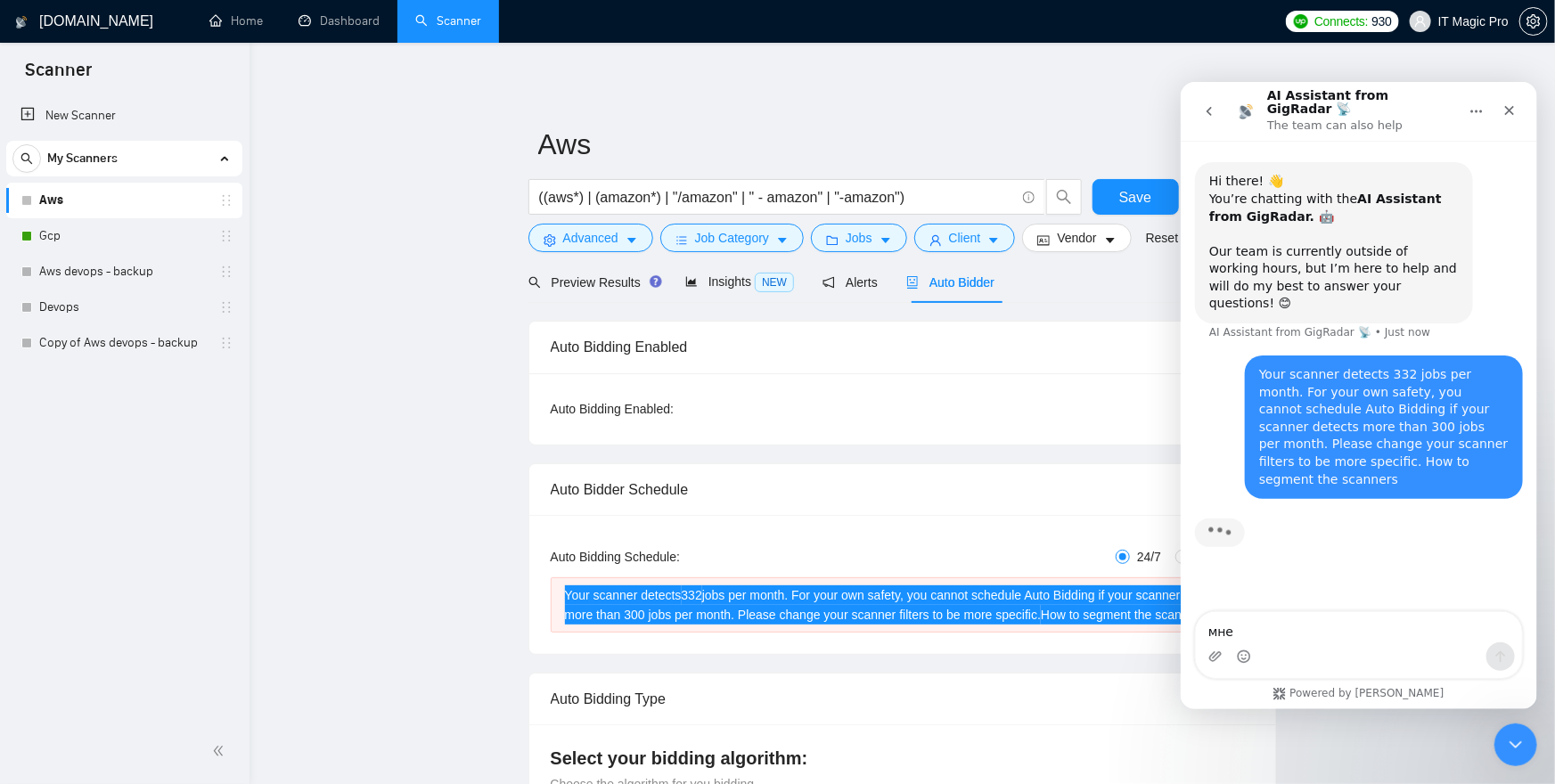
type textarea "мне"
type textarea "и сканнер выключился.."
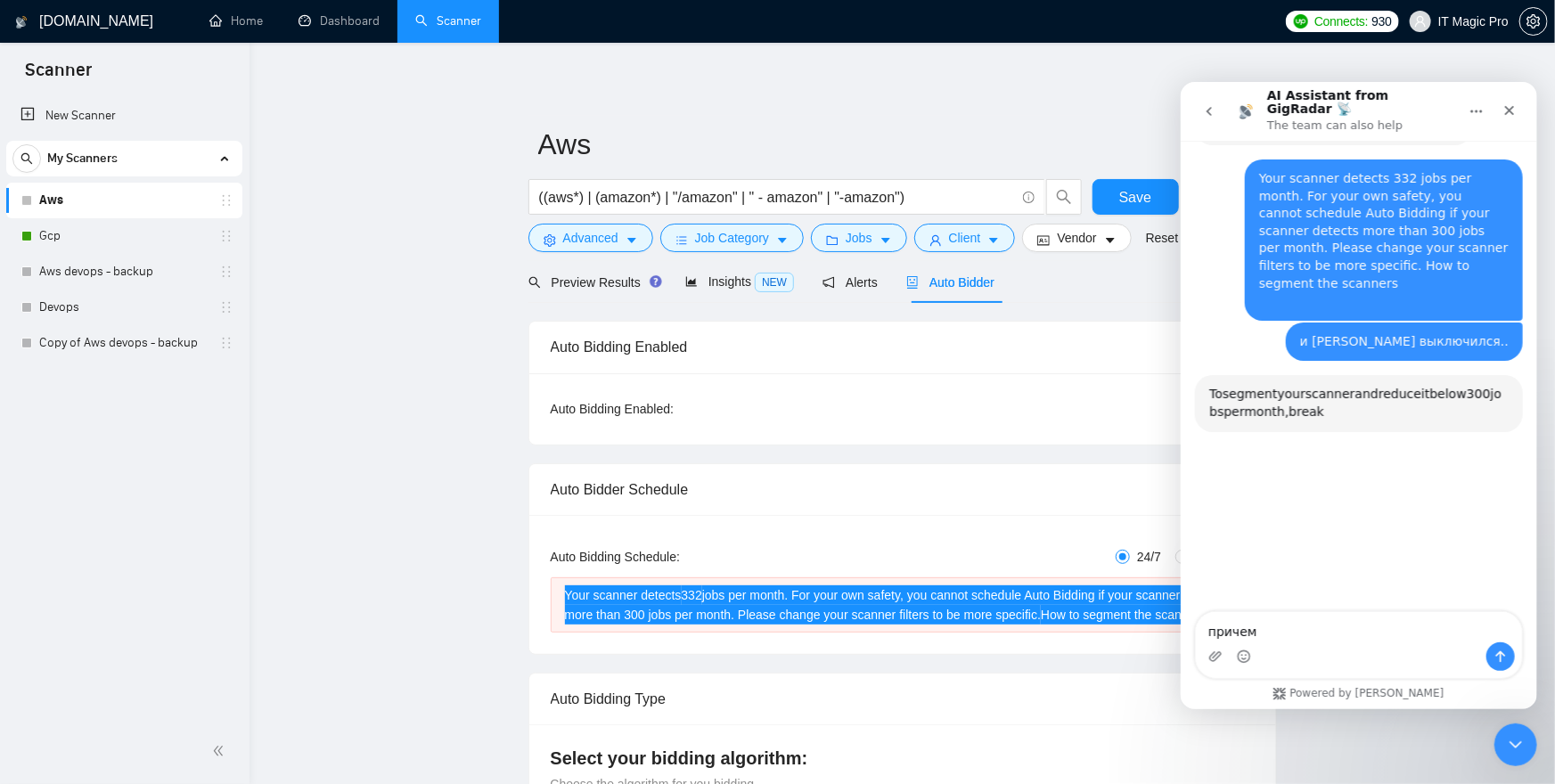
scroll to position [183, 0]
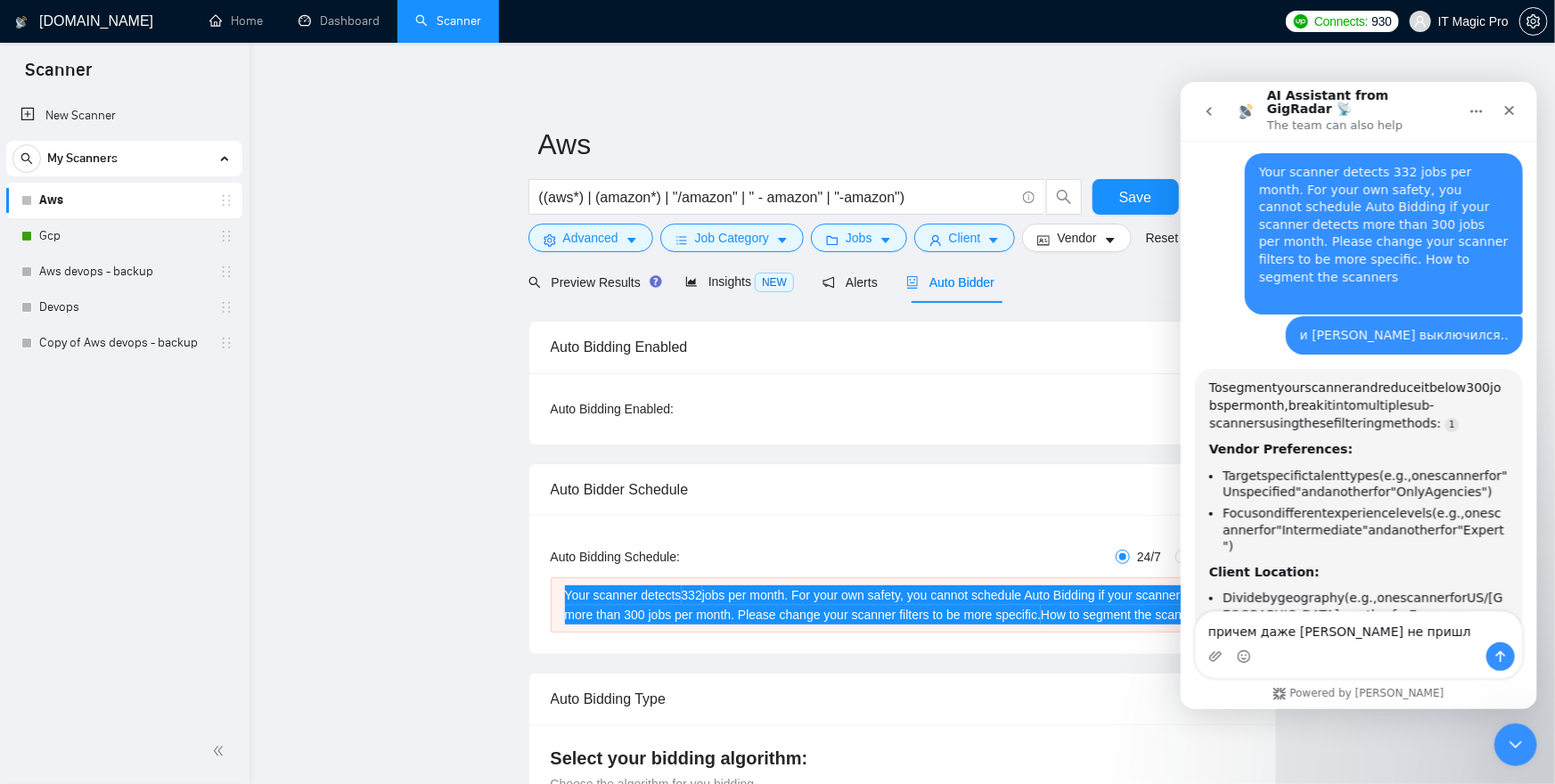
type textarea "причем даже алерта не пришло"
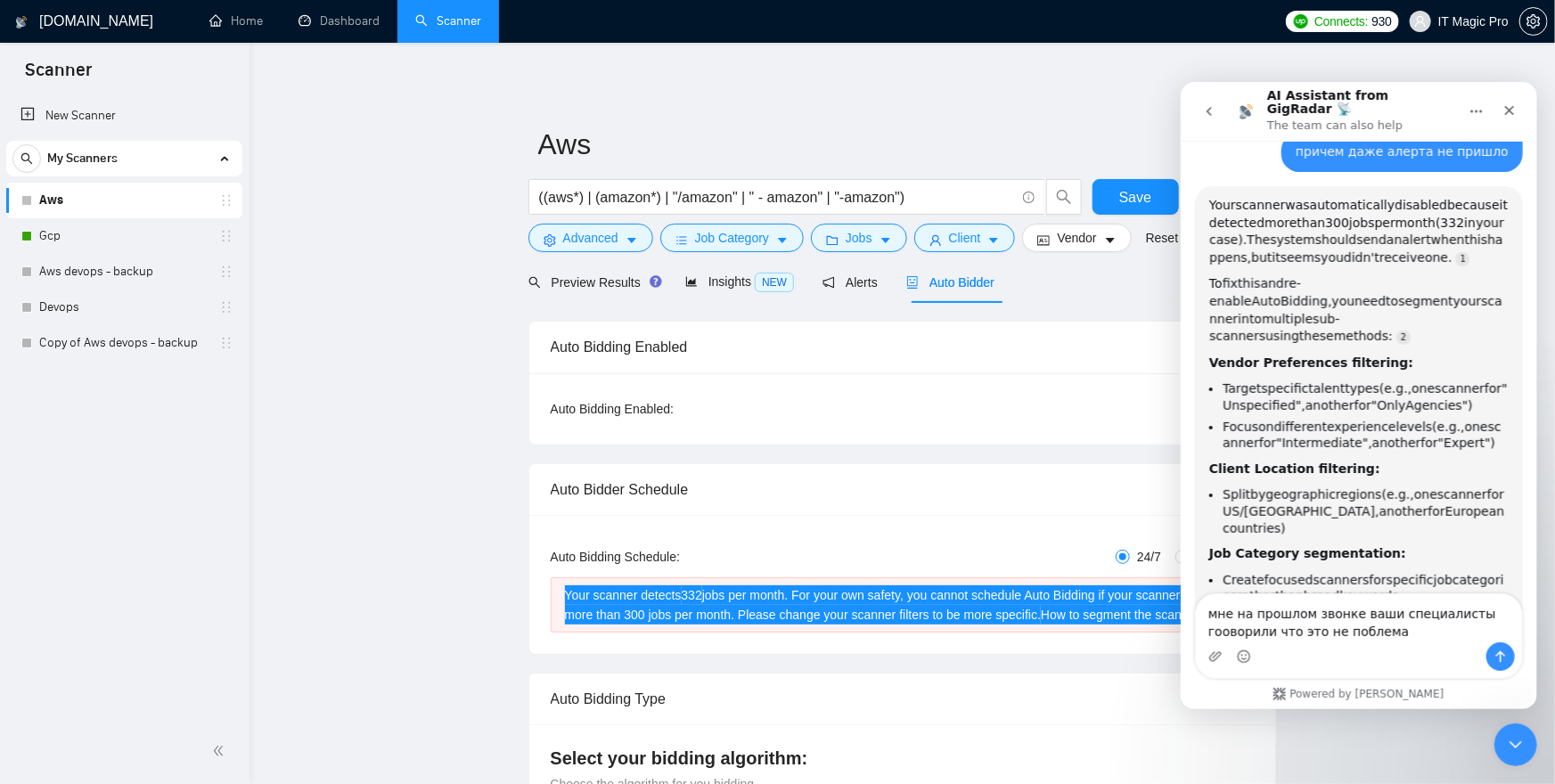
scroll to position [3, 0]
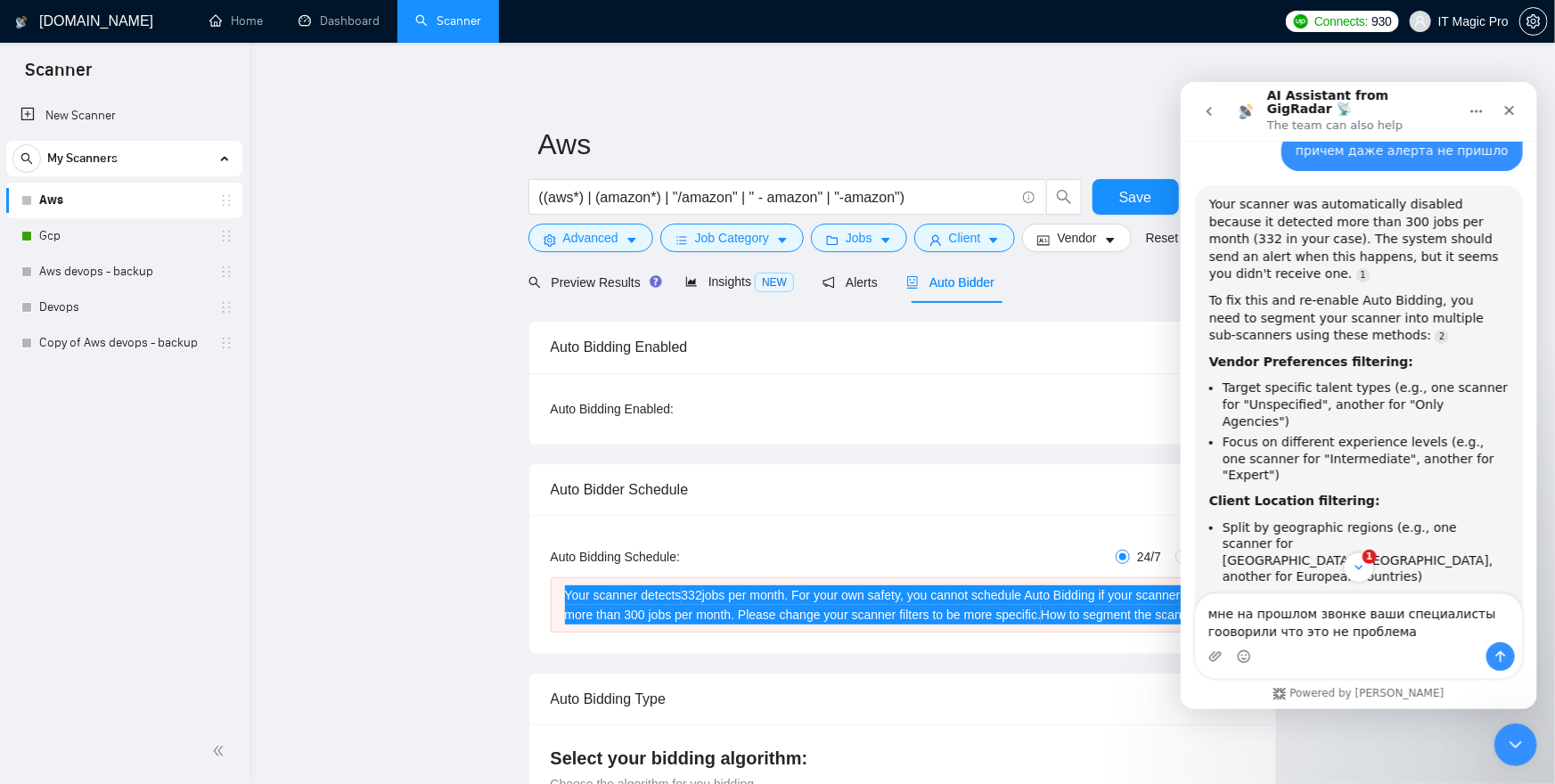
type textarea "мне на прошлом звонке ваши специалисты говорили что это не проблема"
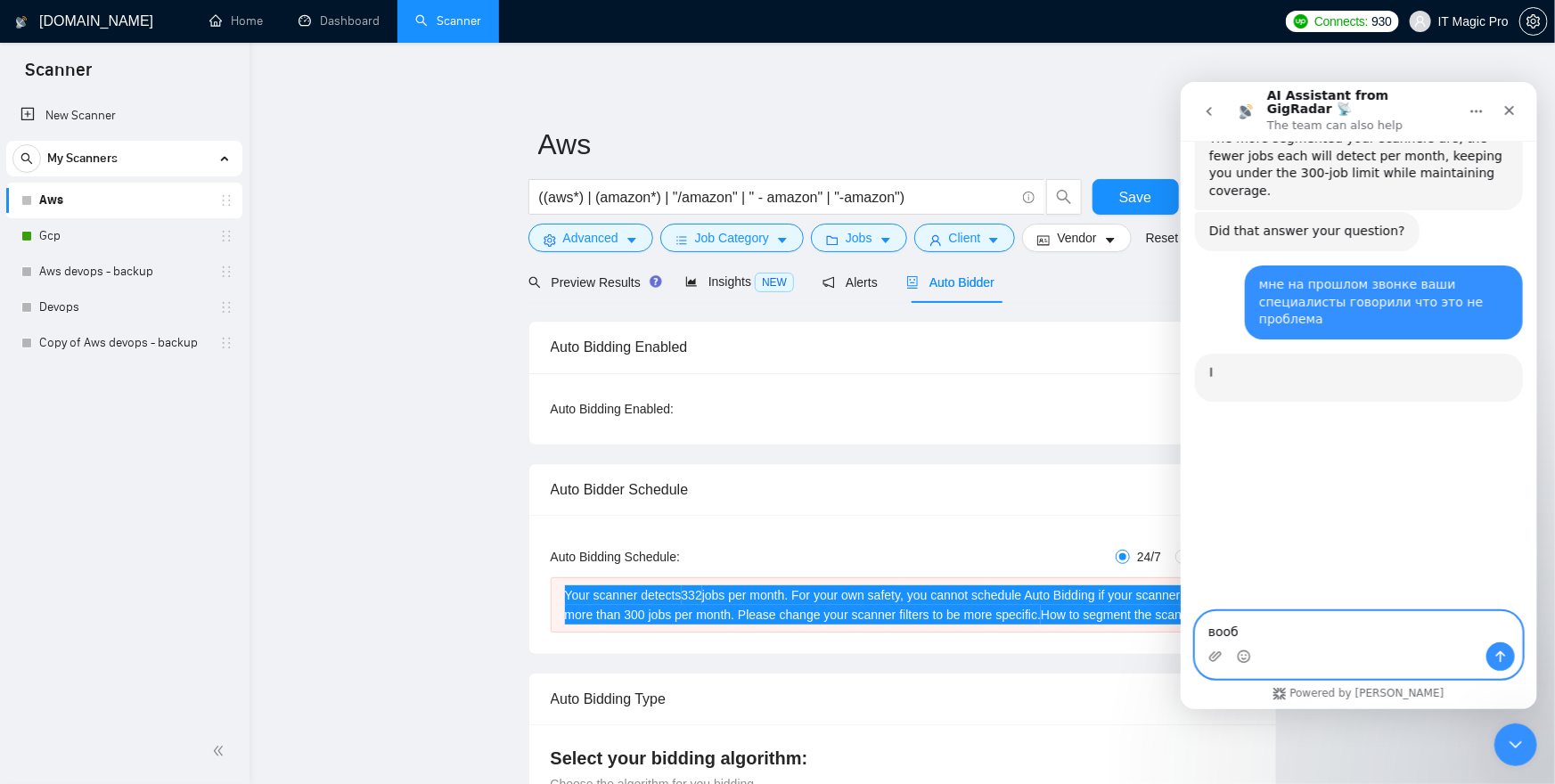
scroll to position [981, 0]
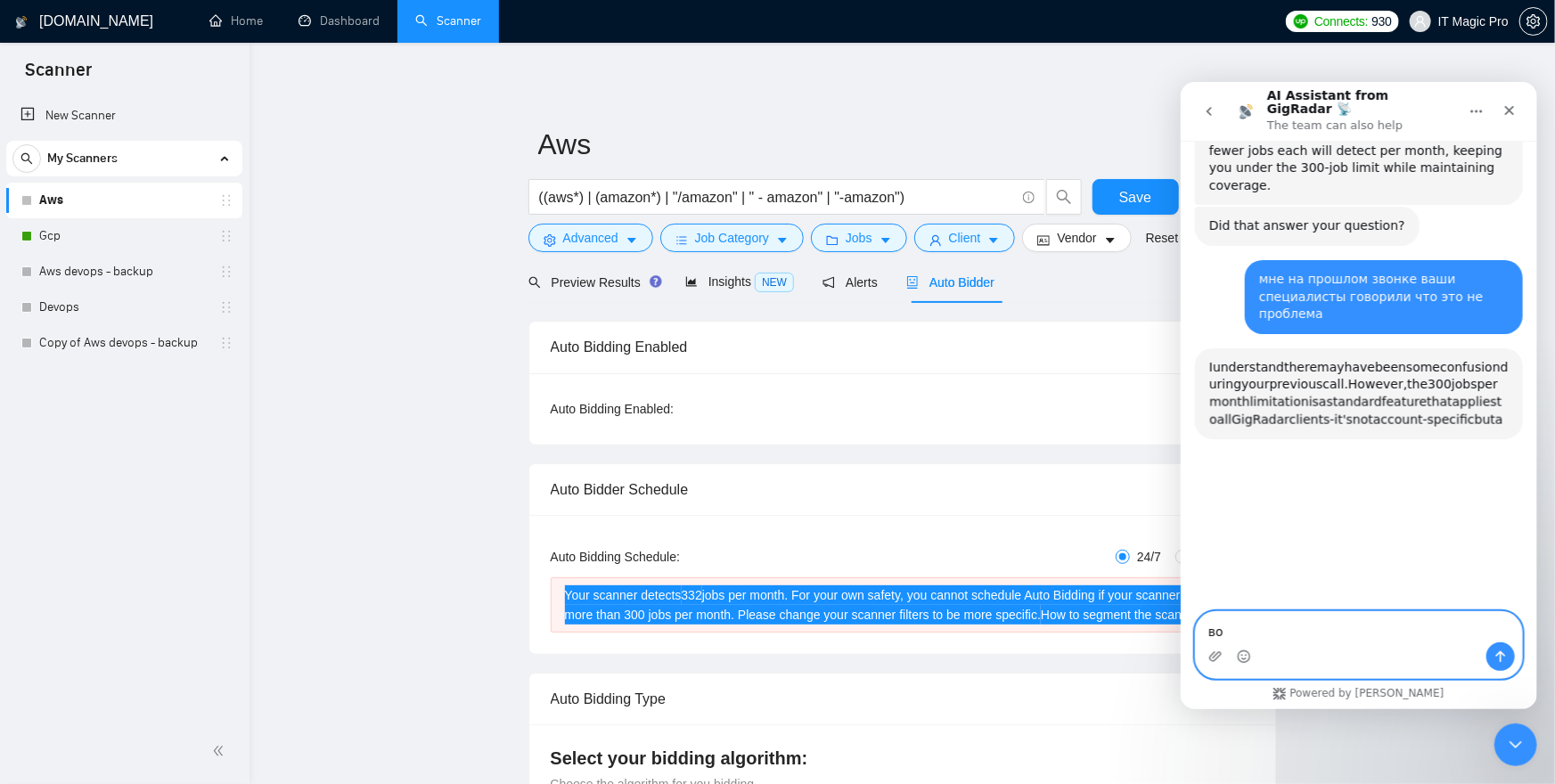
type textarea "в"
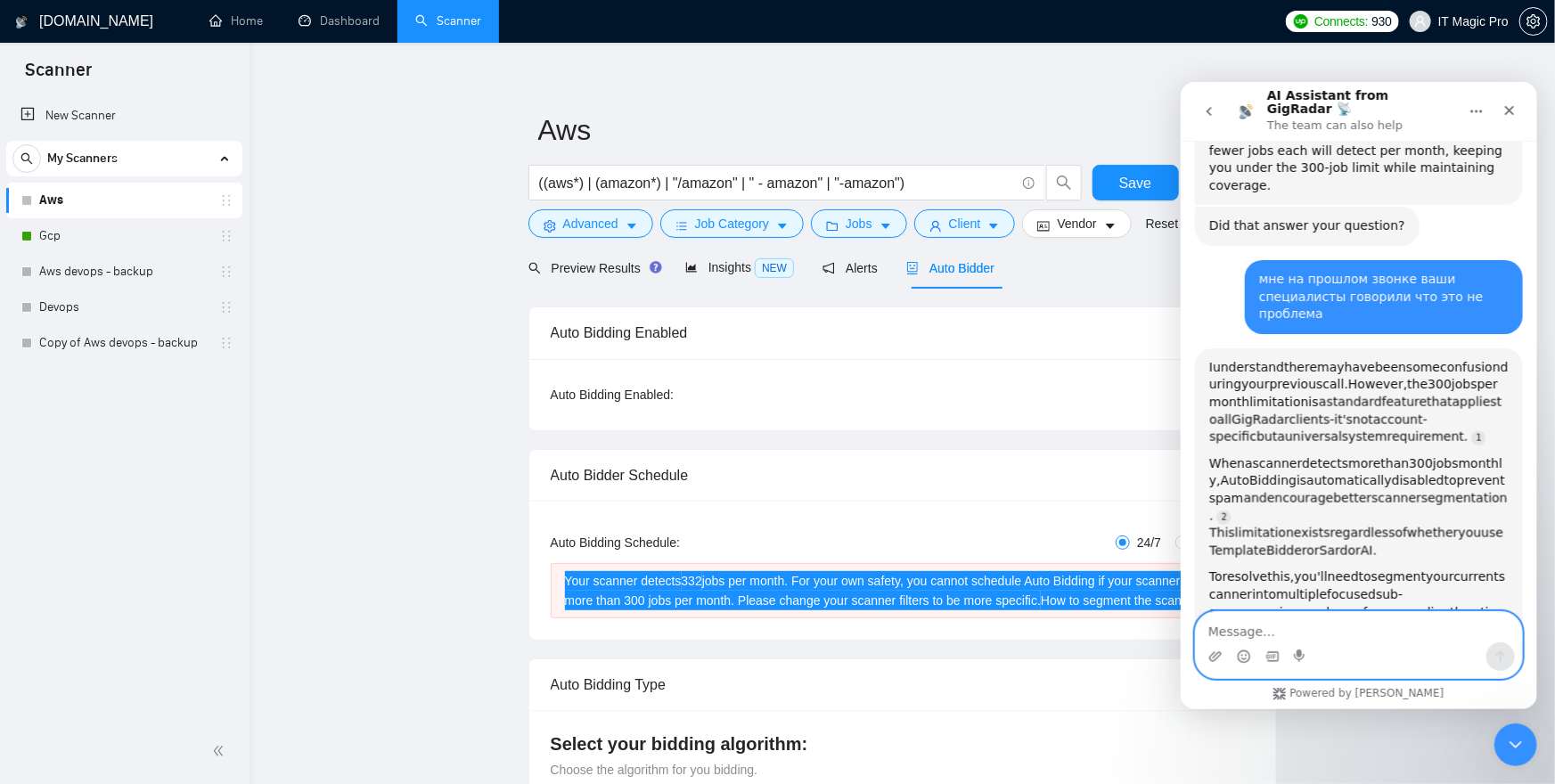
scroll to position [12, 0]
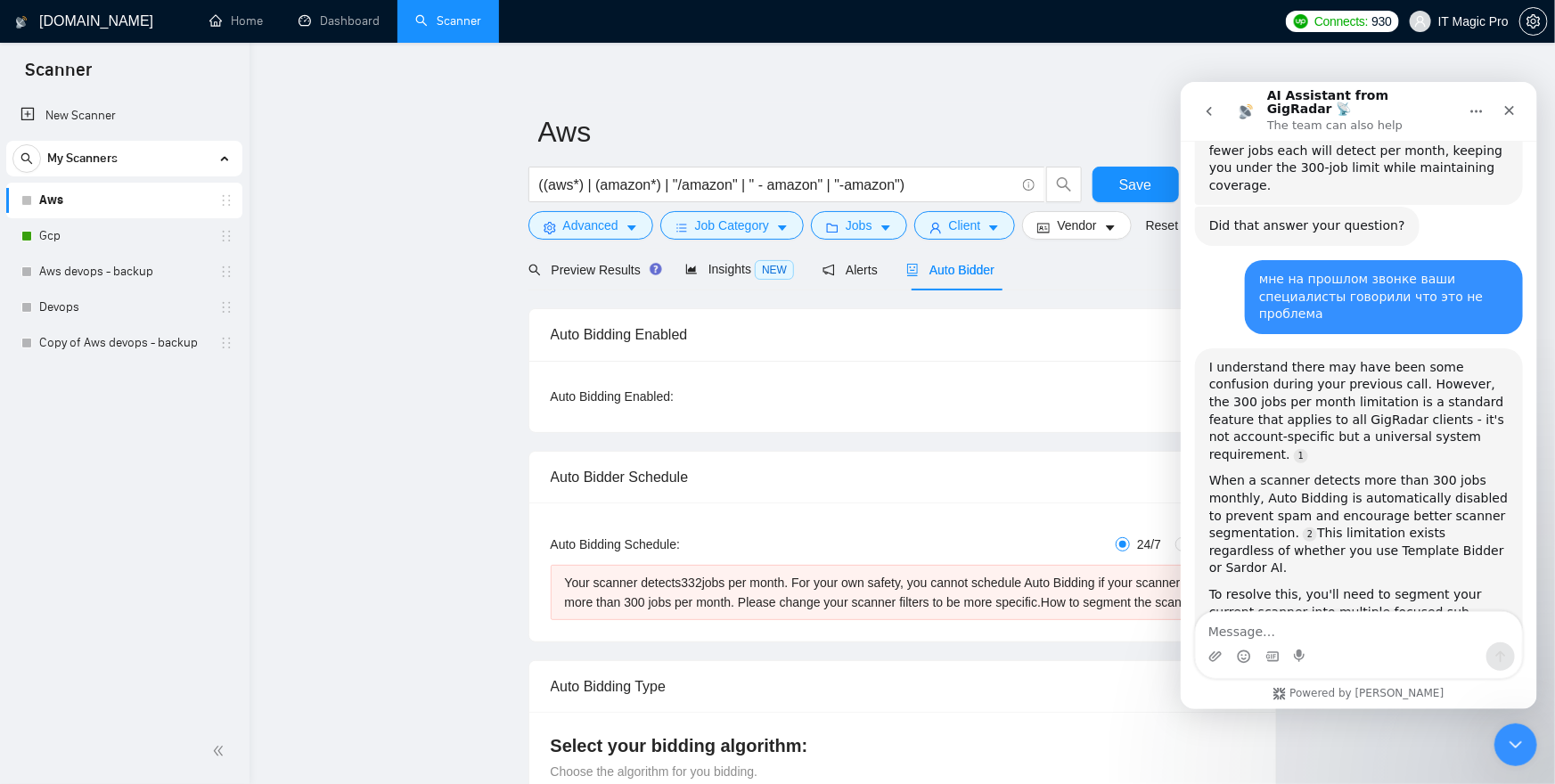
click at [1506, 104] on icon "Close" at bounding box center [1508, 109] width 14 height 14
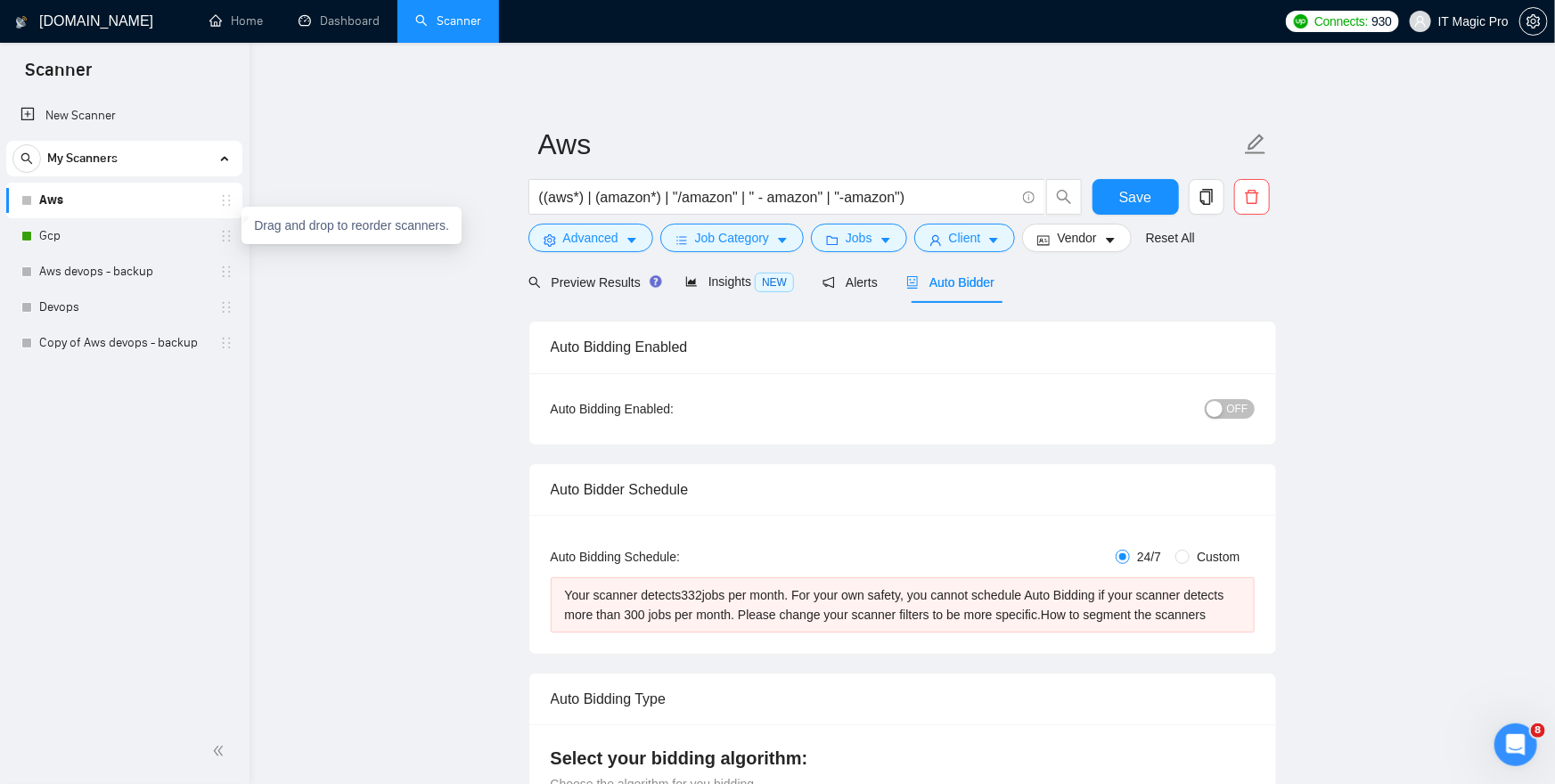
scroll to position [5, 0]
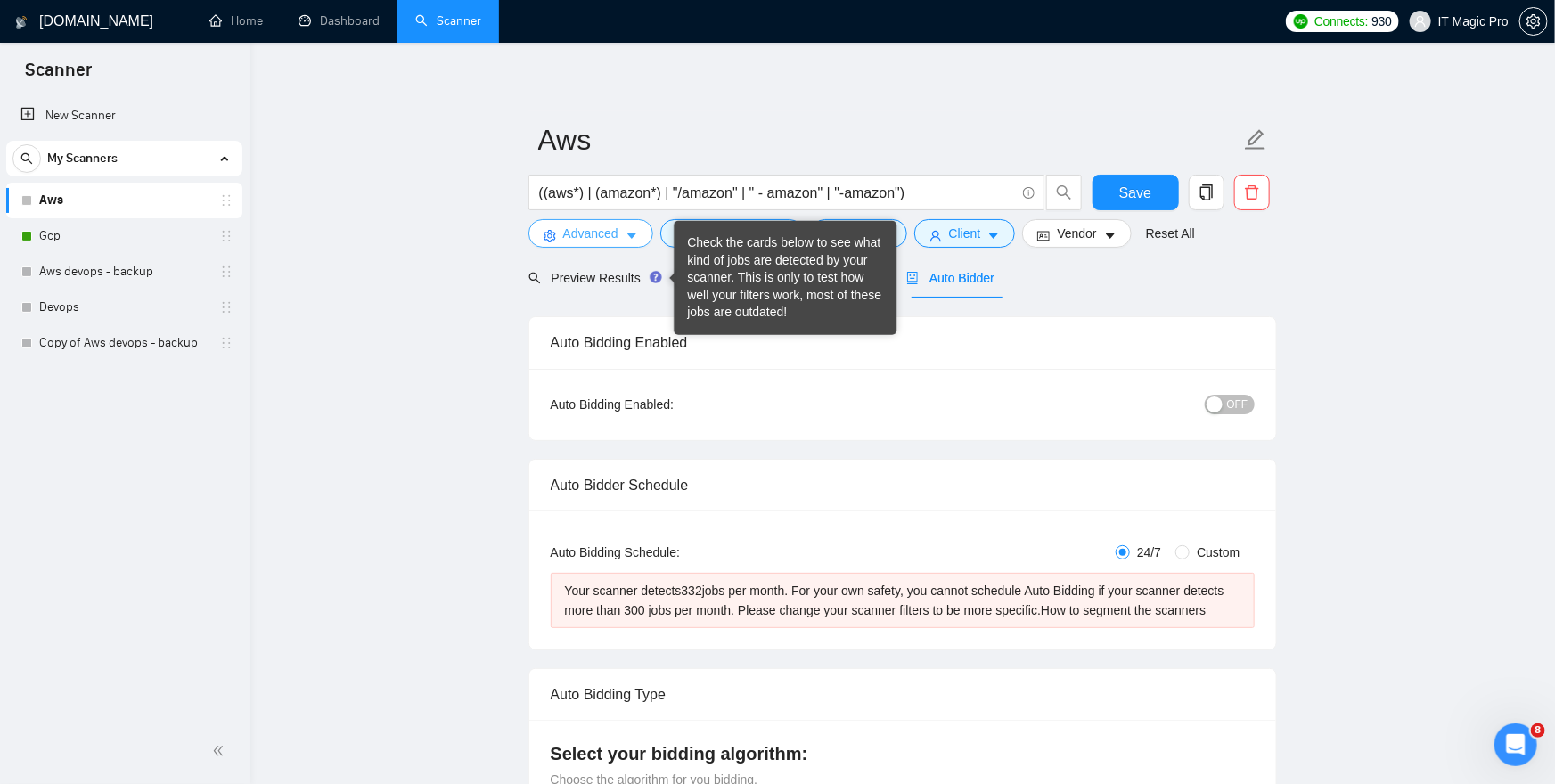
click at [605, 236] on span "Advanced" at bounding box center [592, 233] width 56 height 19
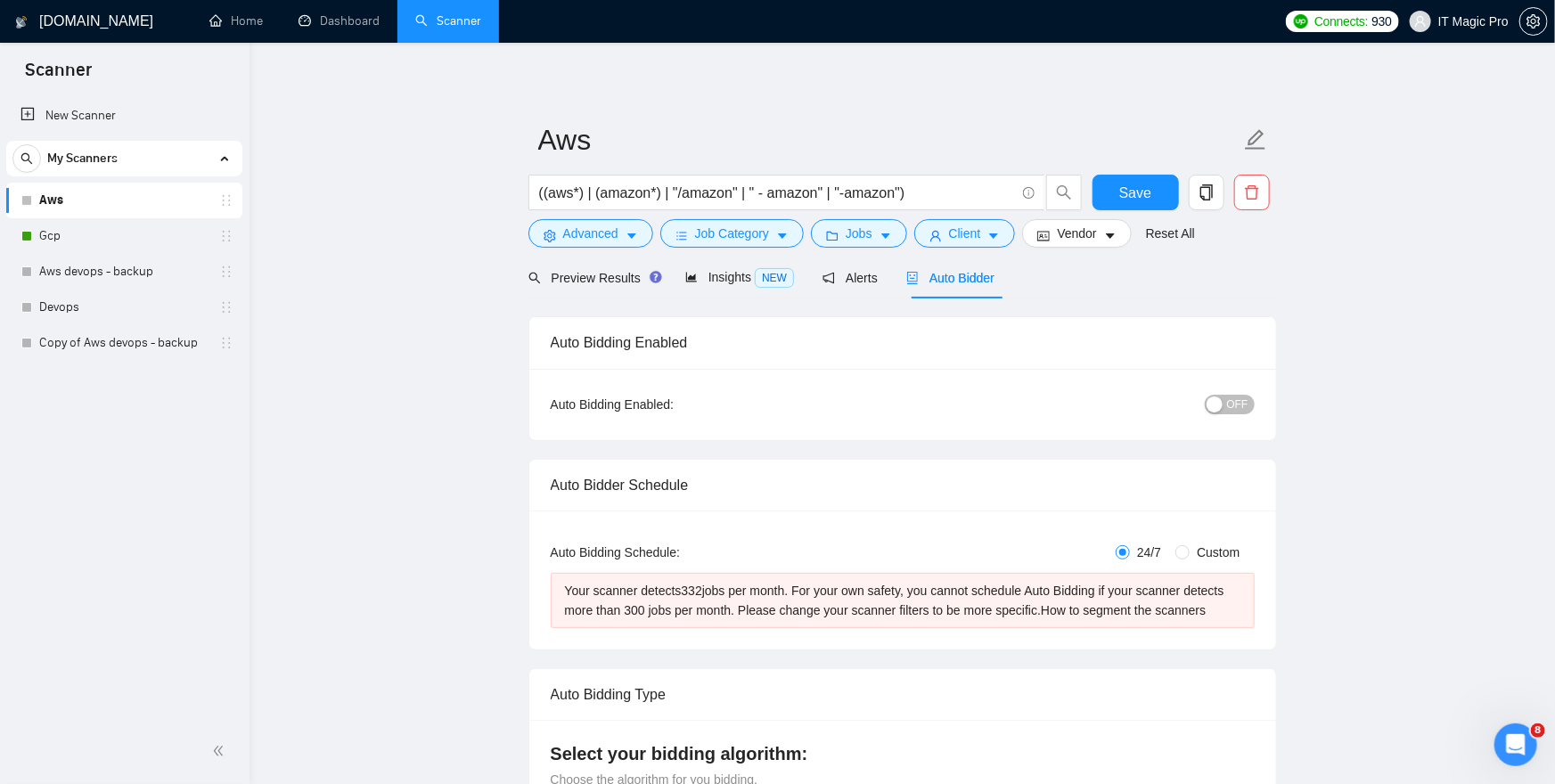
click at [739, 218] on div "((aws*) | (amazon*) | "/amazon" | " - amazon" | "-amazon")" at bounding box center [806, 196] width 562 height 44
click at [736, 237] on span "Job Category" at bounding box center [731, 233] width 74 height 19
click at [869, 235] on span "Jobs" at bounding box center [859, 233] width 27 height 19
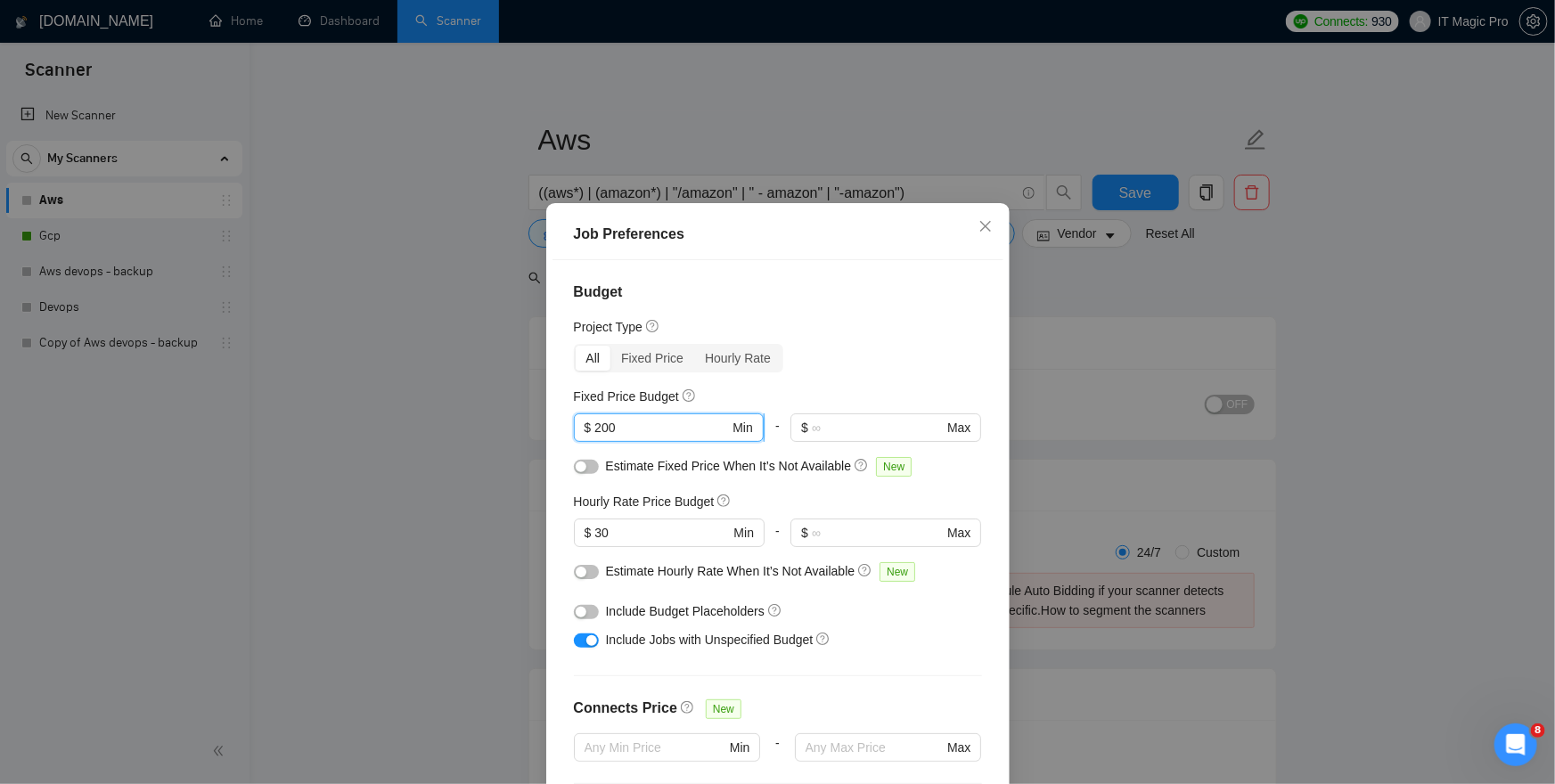
click at [676, 425] on input "200" at bounding box center [661, 427] width 134 height 19
click at [929, 374] on div "Budget Project Type All Fixed Price Hourly Rate Fixed Price Budget $ Min - $ Ma…" at bounding box center [778, 534] width 451 height 549
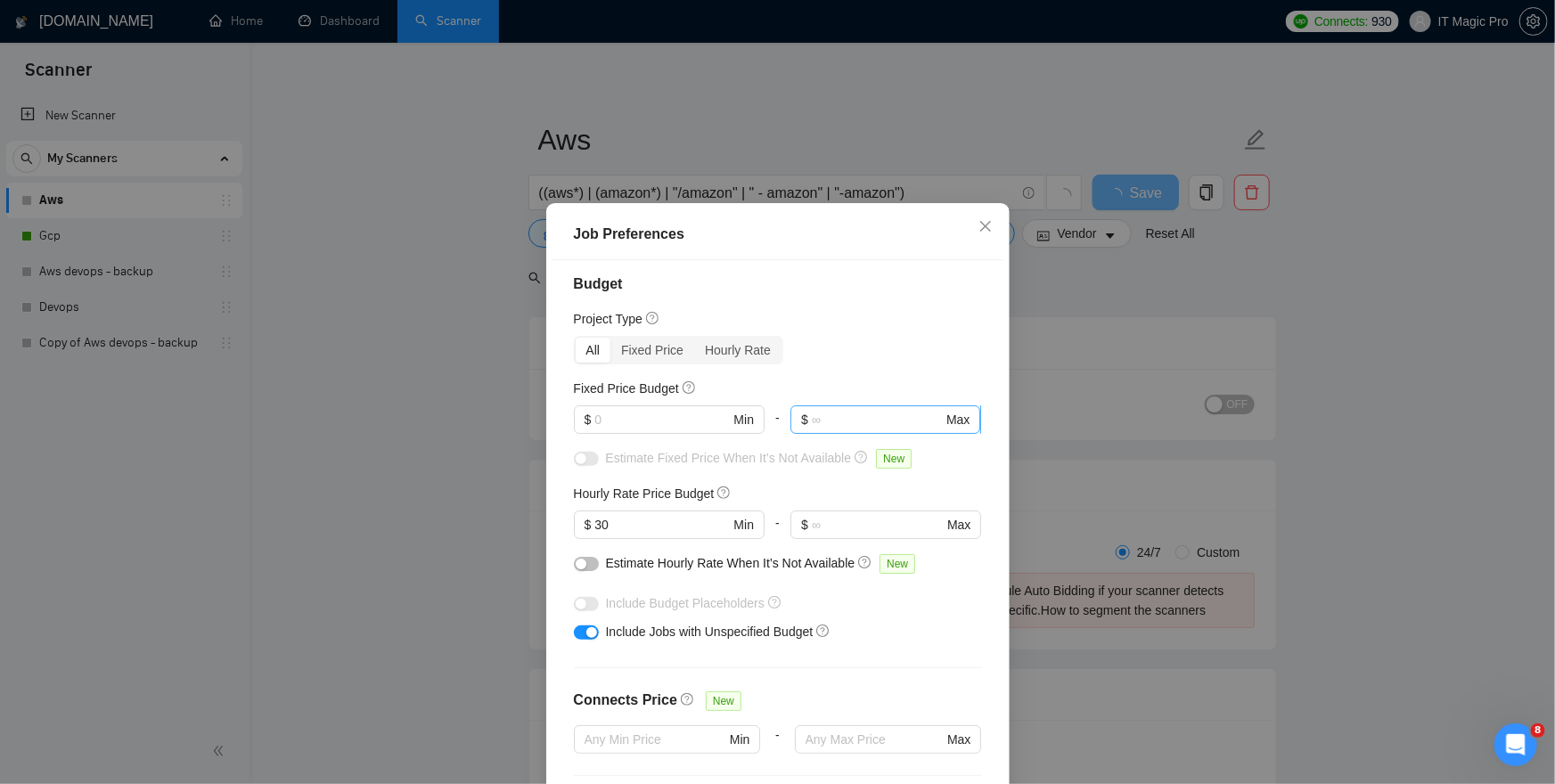
scroll to position [19, 0]
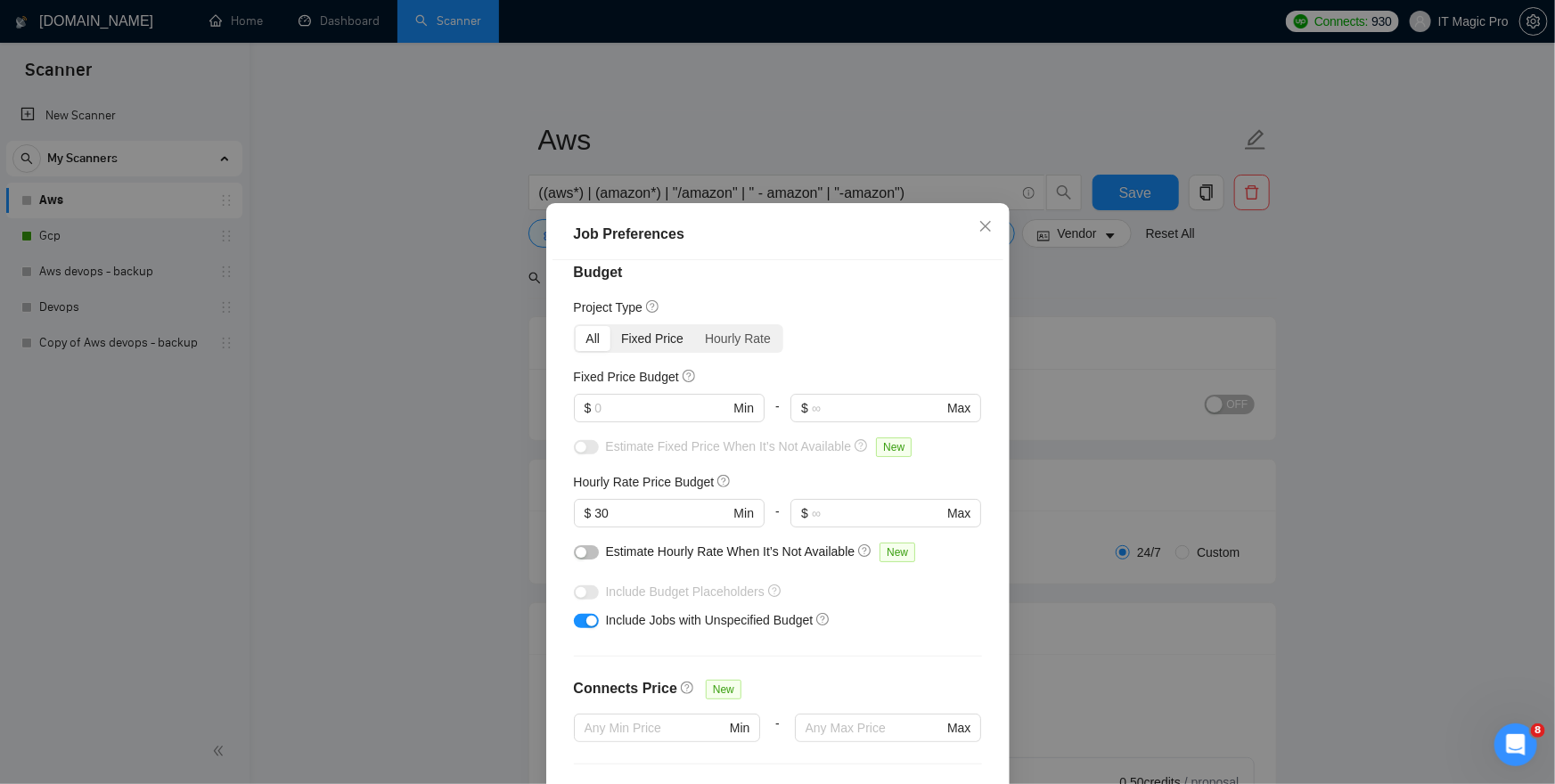
click at [653, 338] on div "Fixed Price" at bounding box center [652, 338] width 83 height 25
click at [611, 326] on input "Fixed Price" at bounding box center [611, 326] width 0 height 0
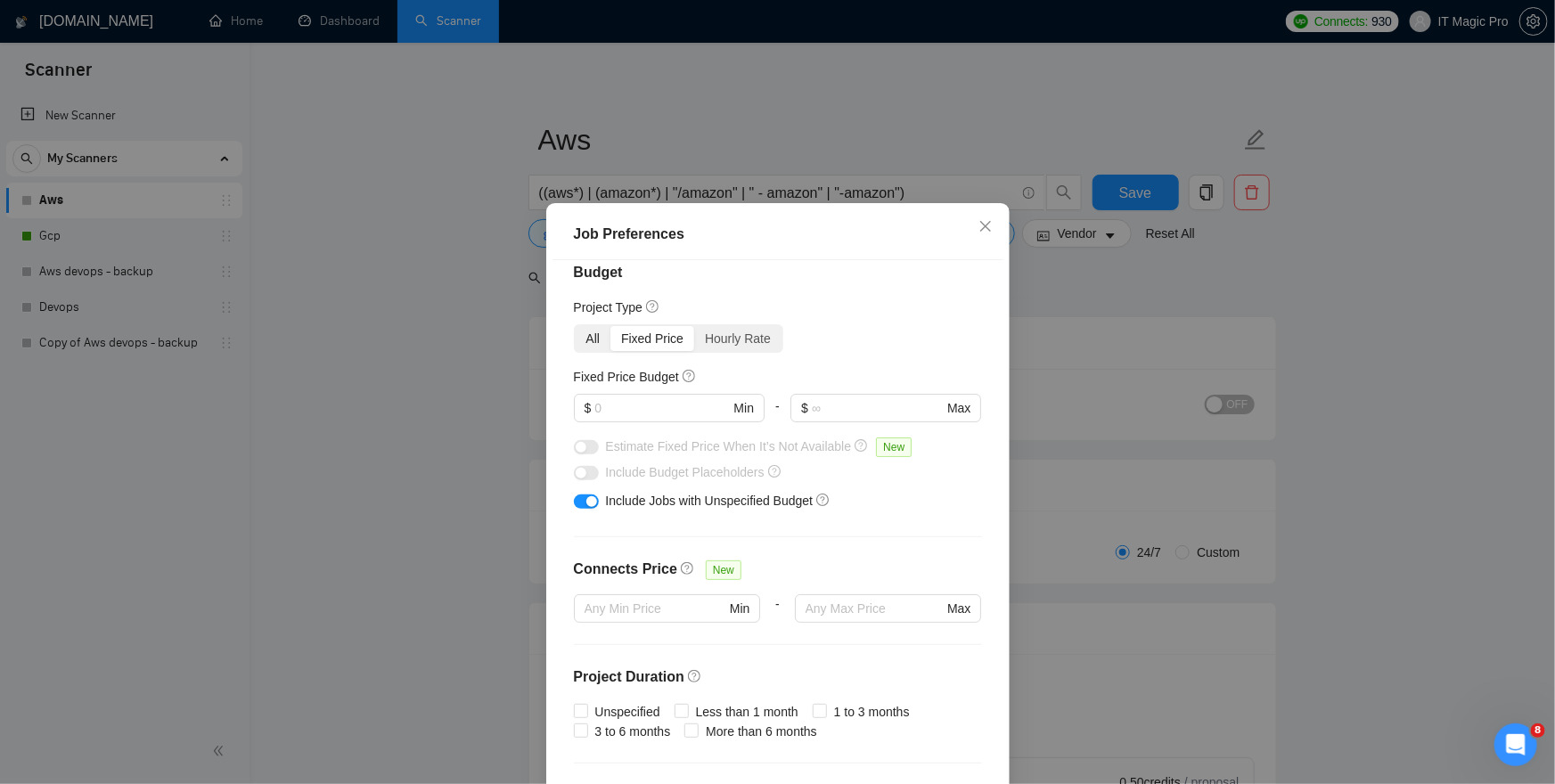
click at [600, 338] on div "All" at bounding box center [593, 338] width 35 height 25
click at [576, 326] on input "All" at bounding box center [576, 326] width 0 height 0
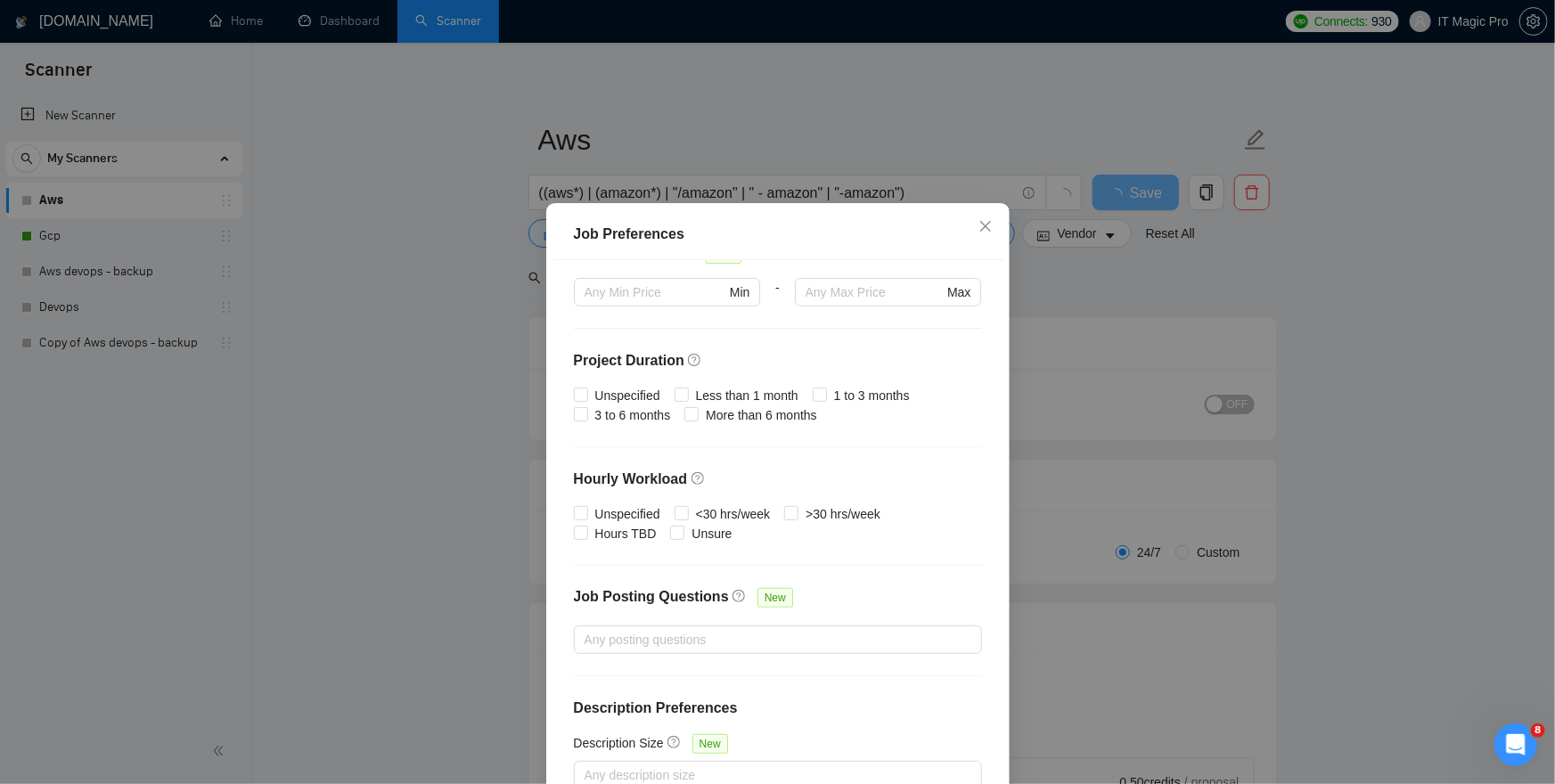
scroll to position [103, 0]
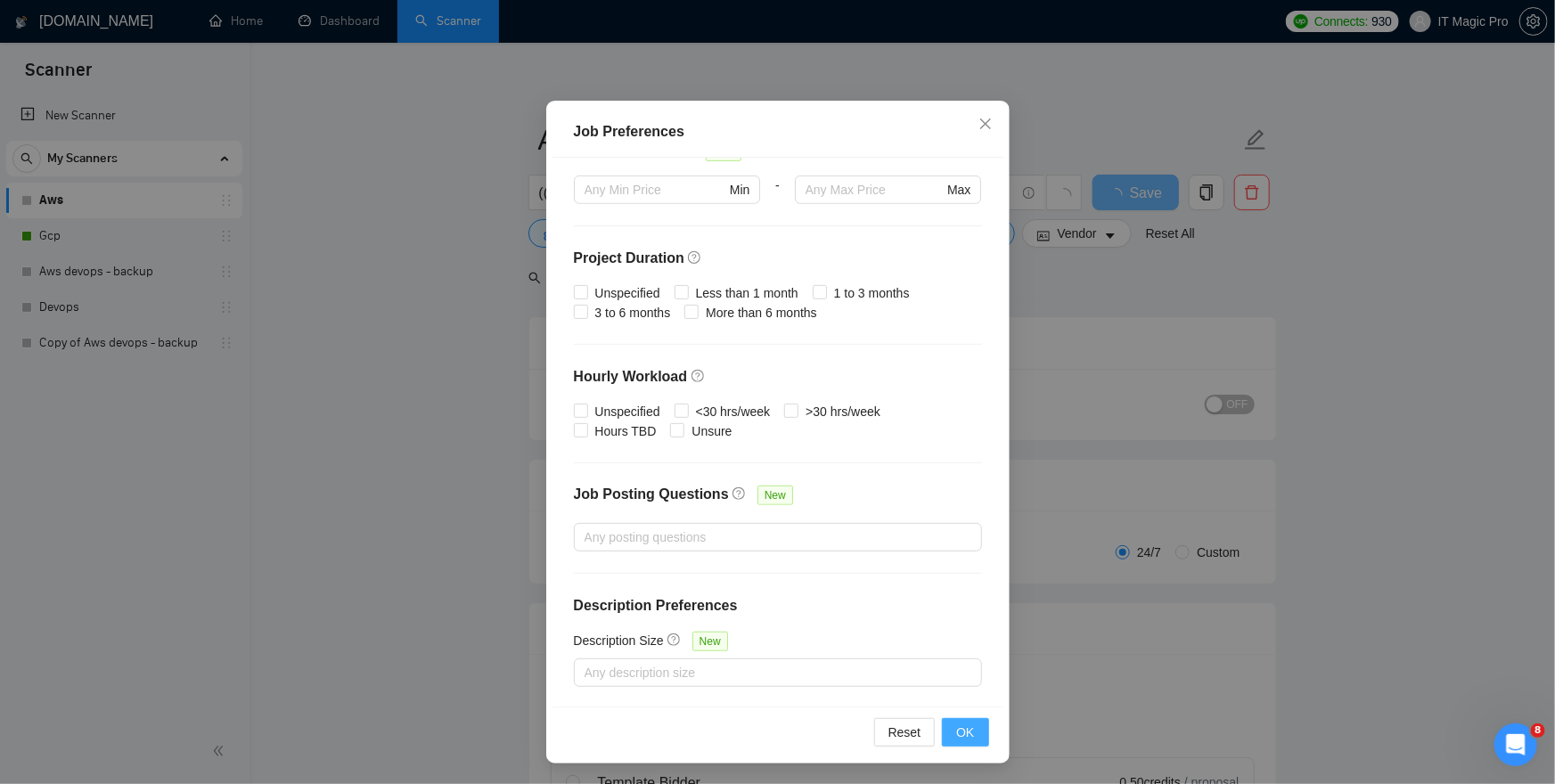
click at [975, 735] on button "OK" at bounding box center [965, 732] width 46 height 29
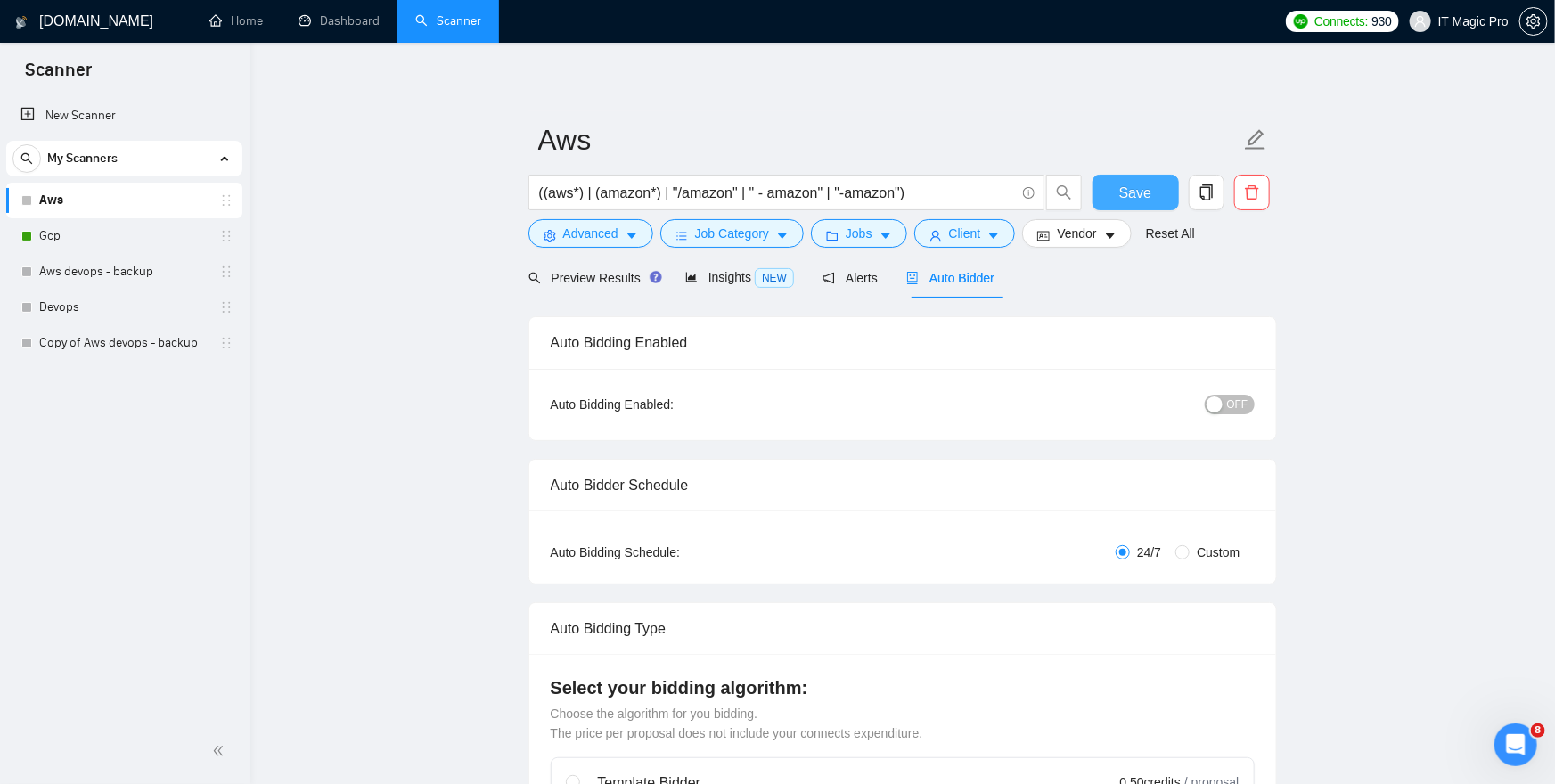
click at [1115, 196] on button "Save" at bounding box center [1136, 192] width 86 height 35
click at [1226, 408] on button "OFF" at bounding box center [1230, 404] width 50 height 19
click at [1141, 196] on span "Save" at bounding box center [1135, 193] width 32 height 22
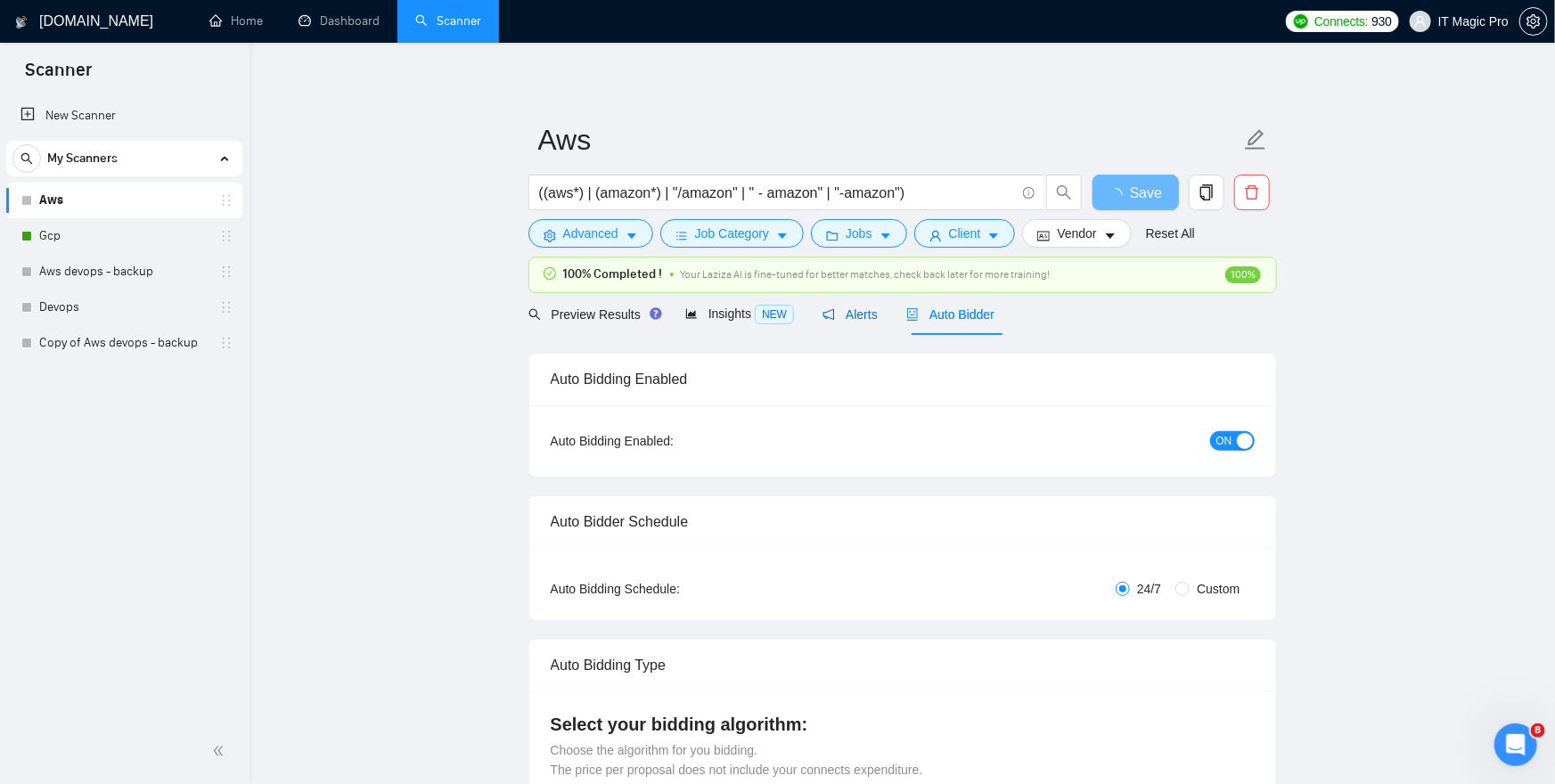
click at [876, 318] on span "Alerts" at bounding box center [850, 314] width 56 height 14
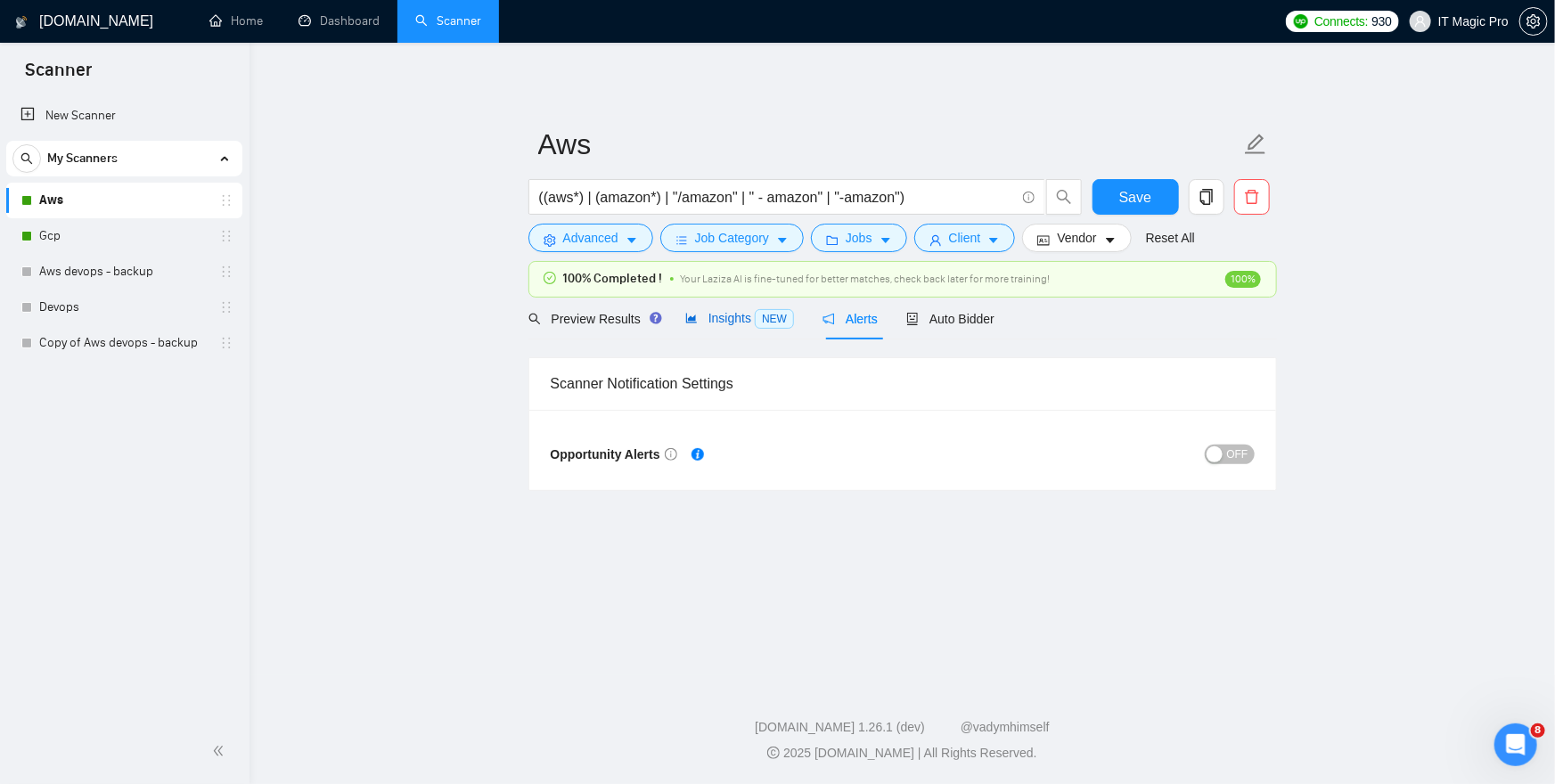
click at [768, 315] on span "NEW" at bounding box center [774, 319] width 39 height 19
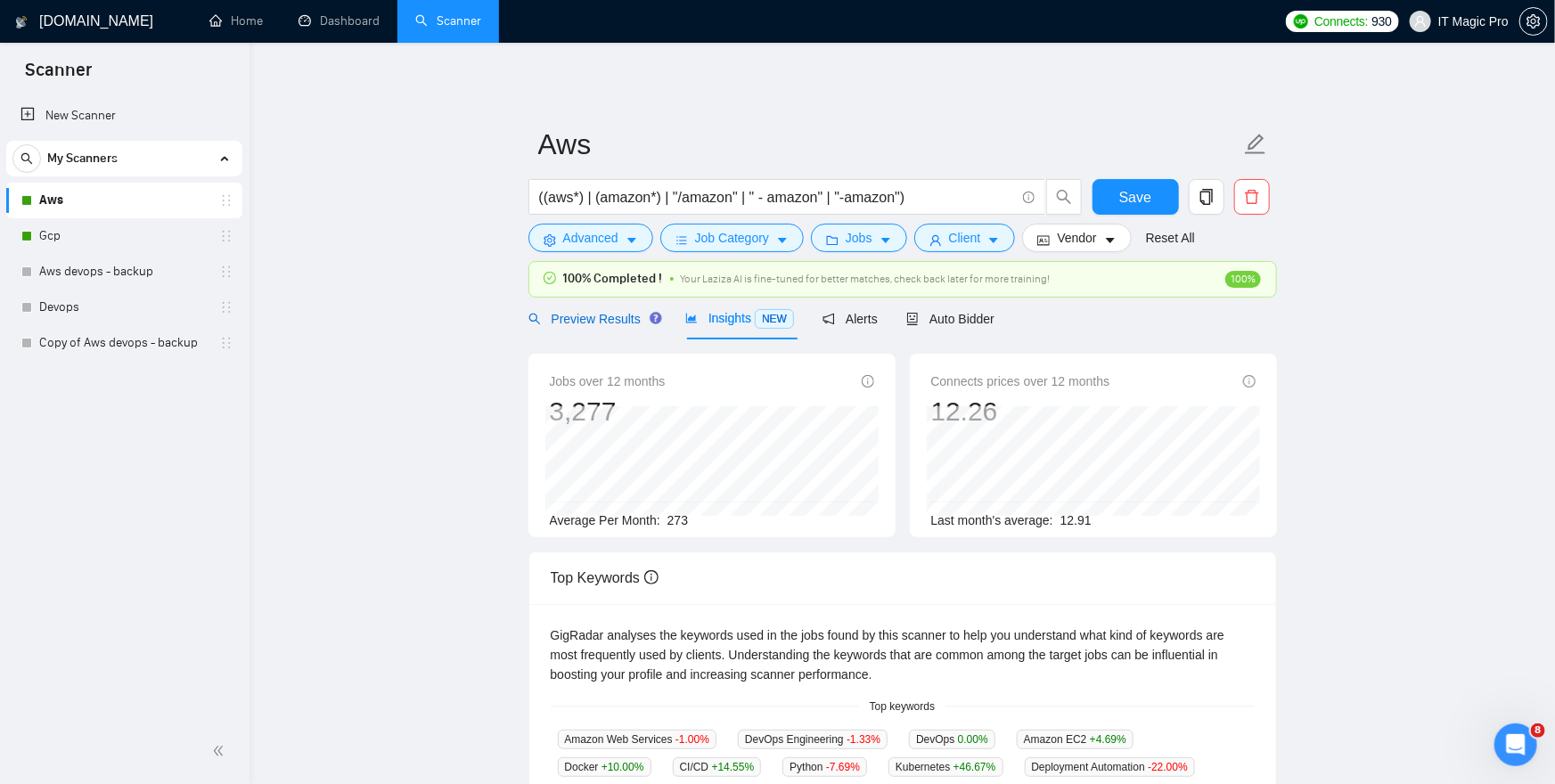
click at [627, 321] on span "Preview Results" at bounding box center [592, 318] width 128 height 14
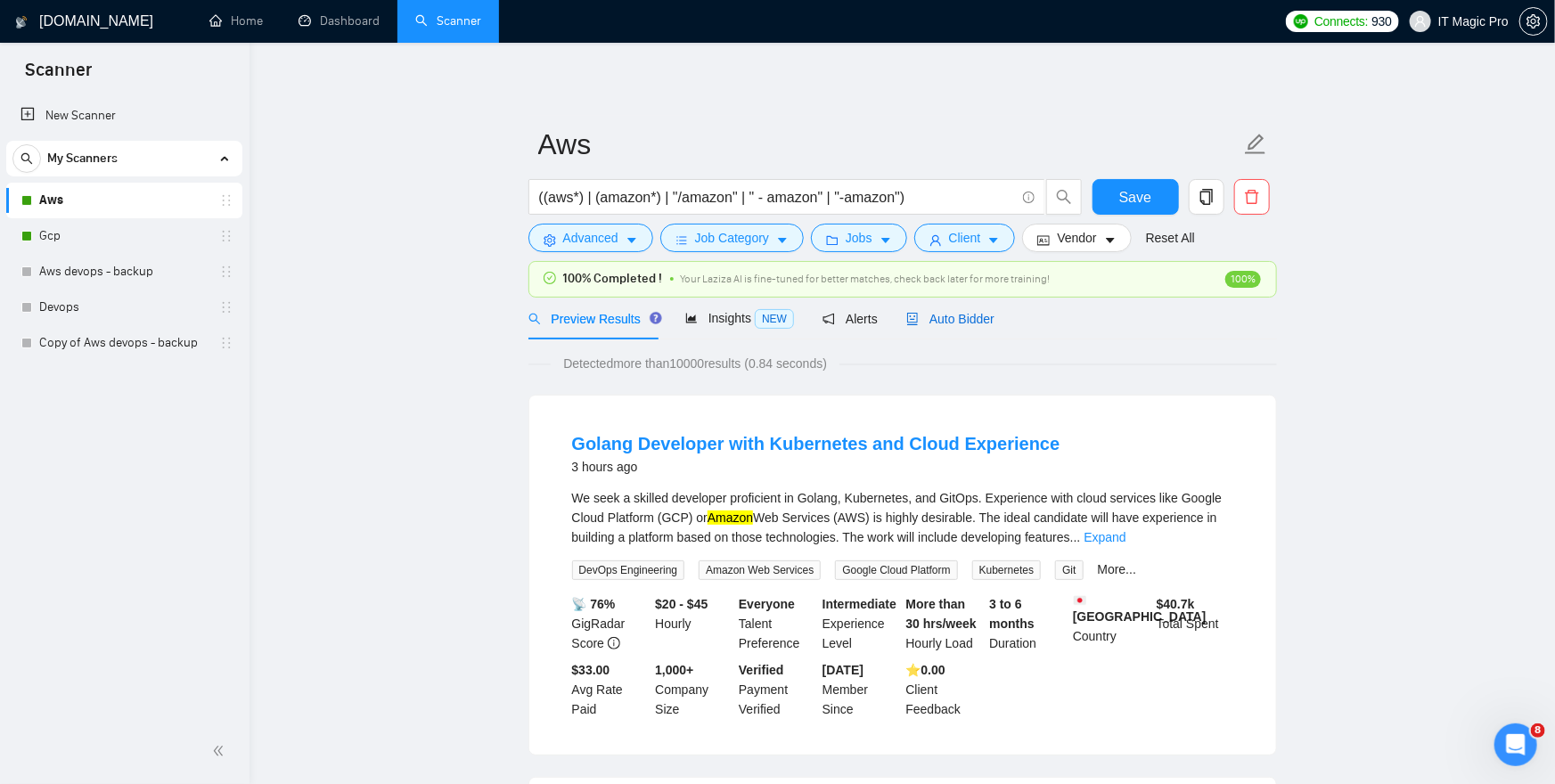
click at [959, 321] on span "Auto Bidder" at bounding box center [950, 318] width 88 height 14
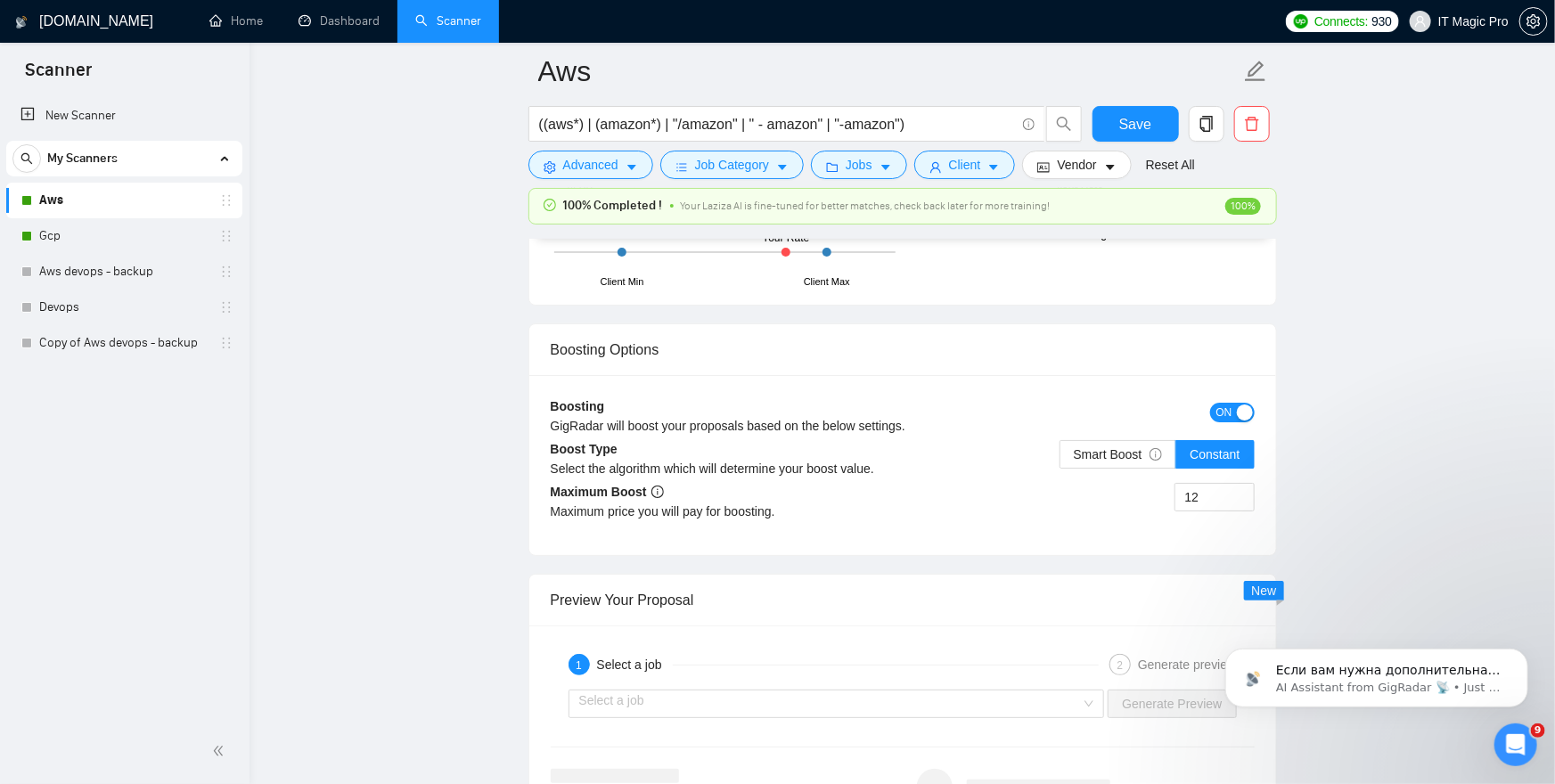
scroll to position [3208, 0]
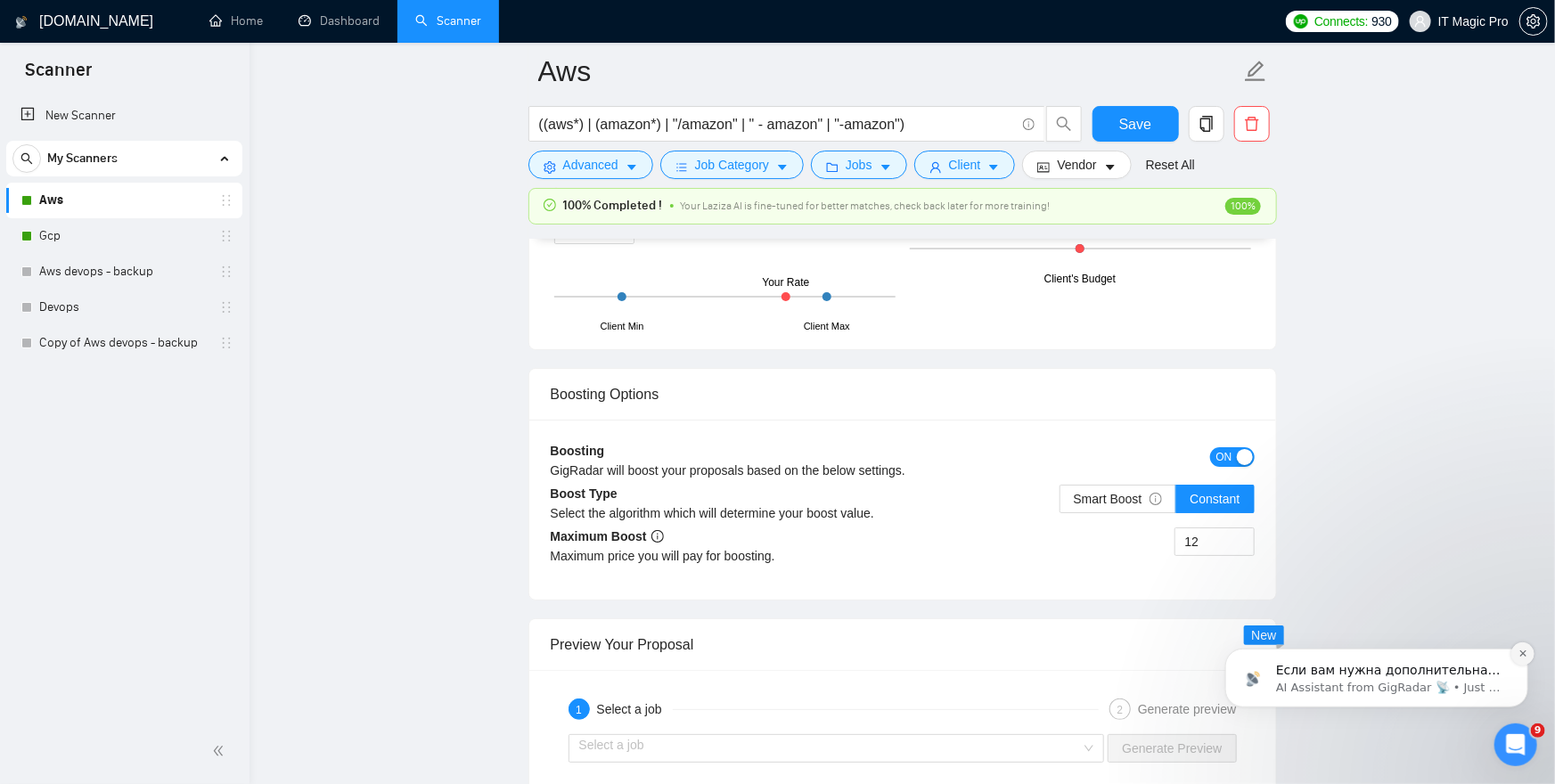
click at [1522, 653] on icon "Dismiss notification" at bounding box center [1521, 653] width 7 height 7
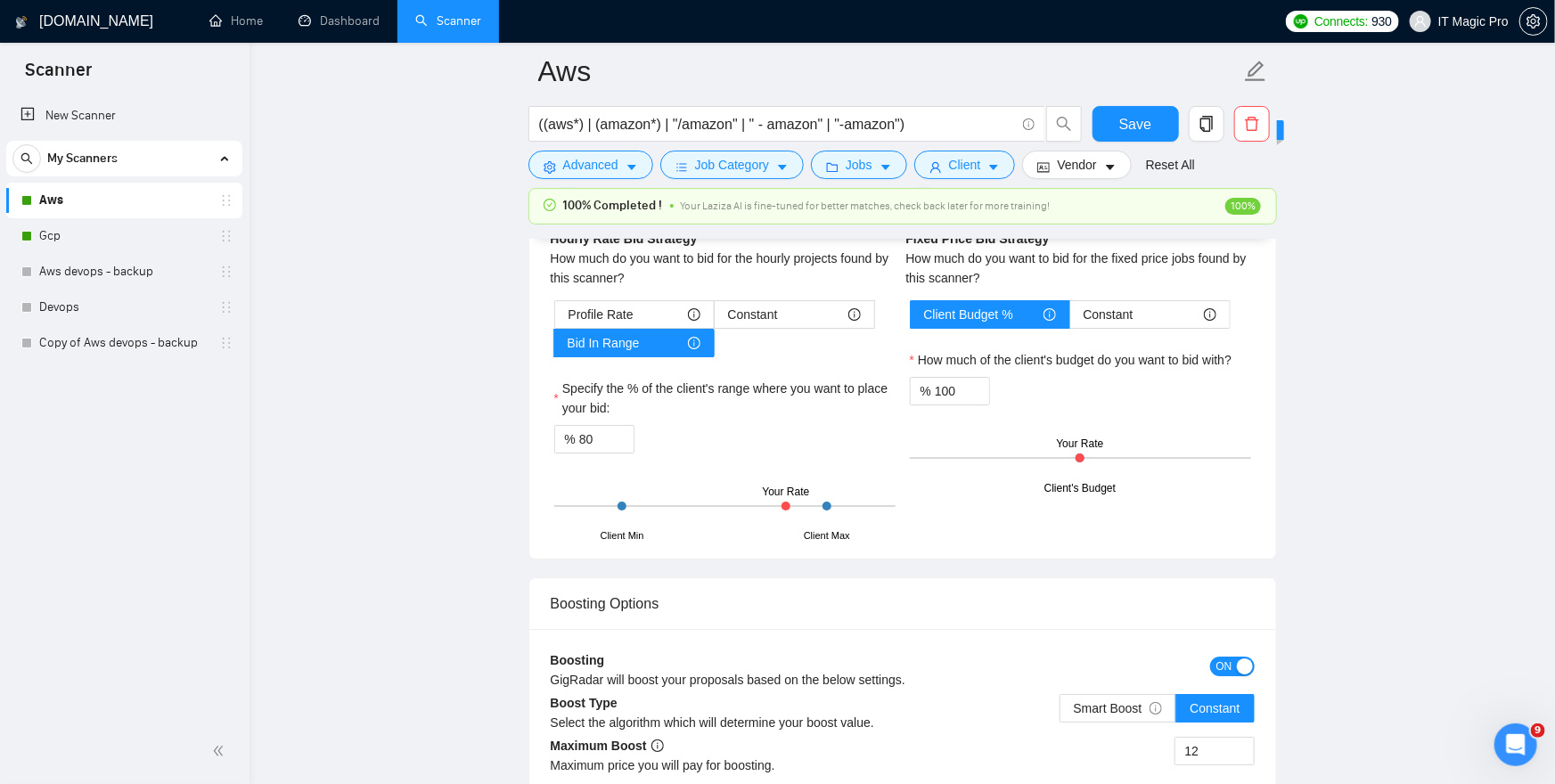
scroll to position [2996, 0]
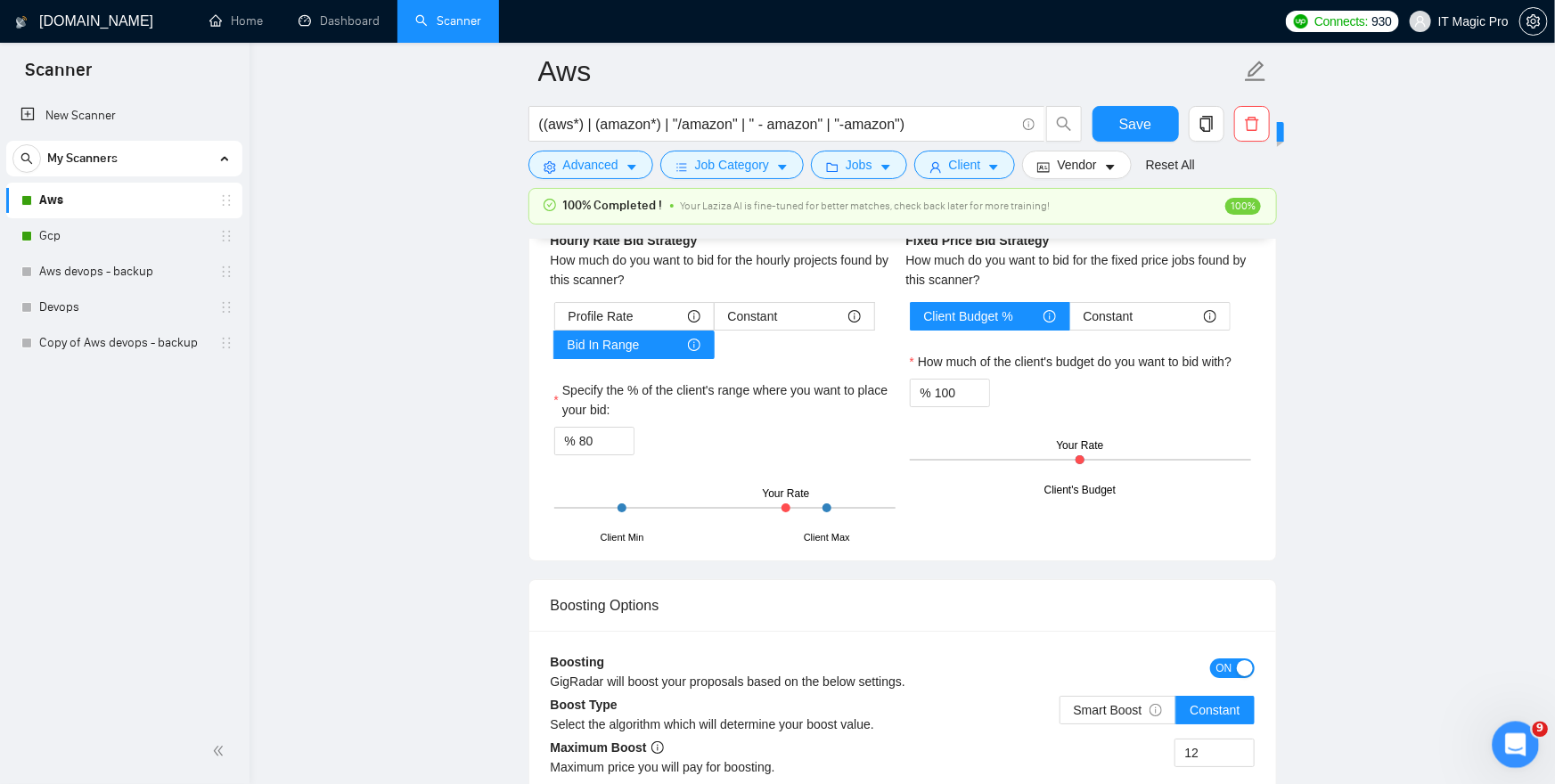
click at [1523, 759] on div "Open Intercom Messenger" at bounding box center [1513, 742] width 58 height 58
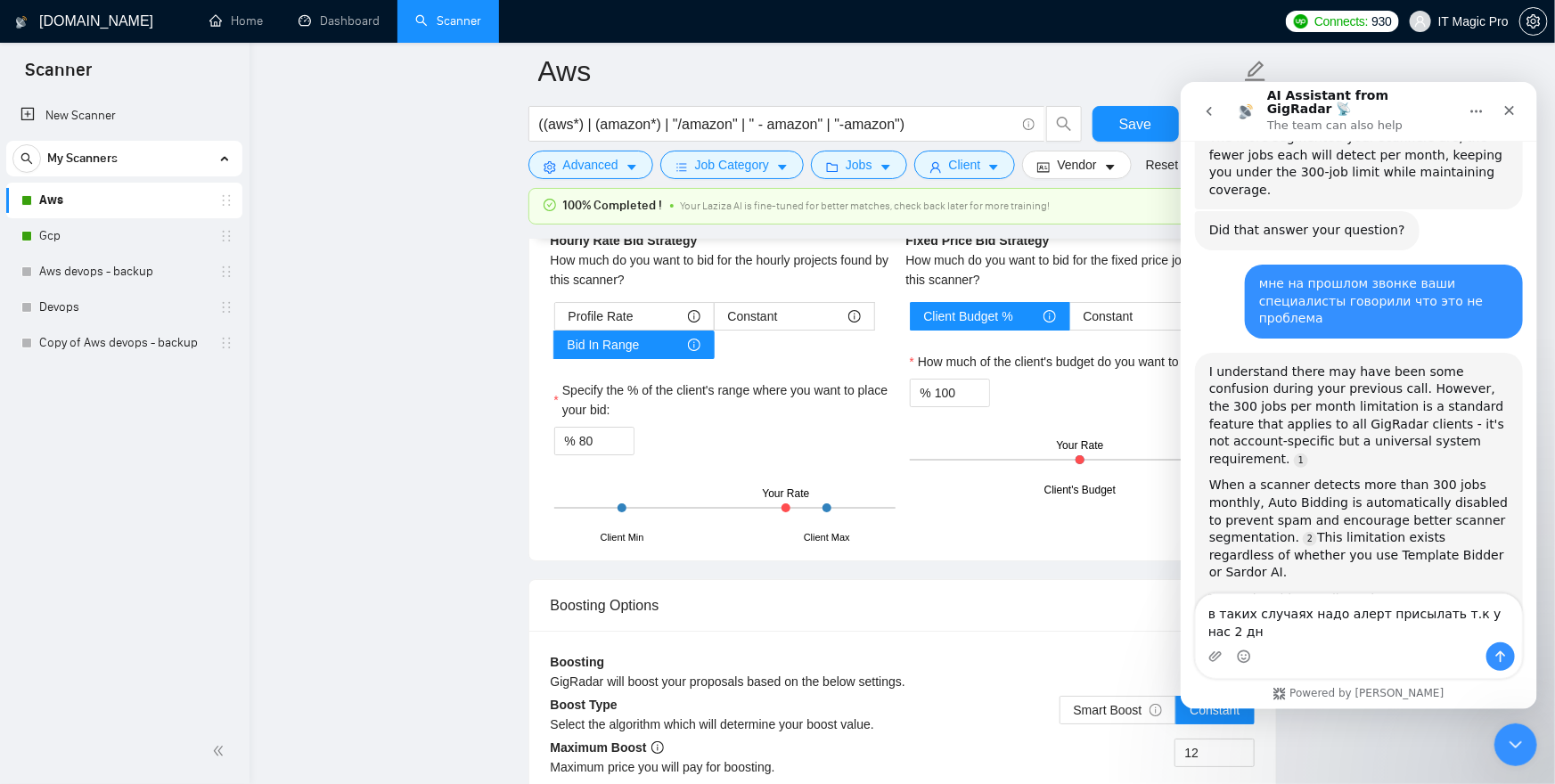
scroll to position [998, 0]
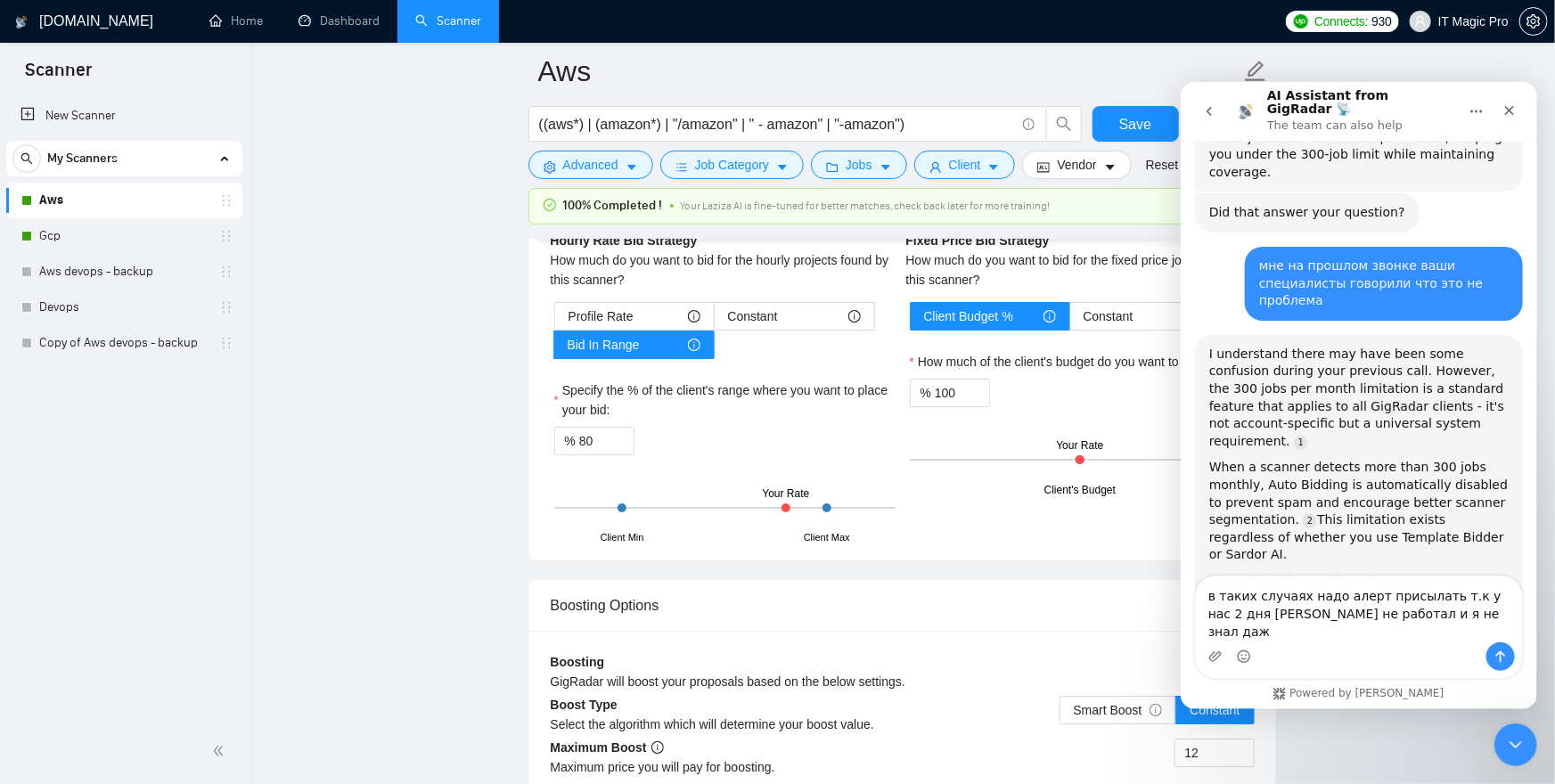
type textarea "в таких случаях надо алерт присылать т.к у нас 2 дня сканер не работал и я не з…"
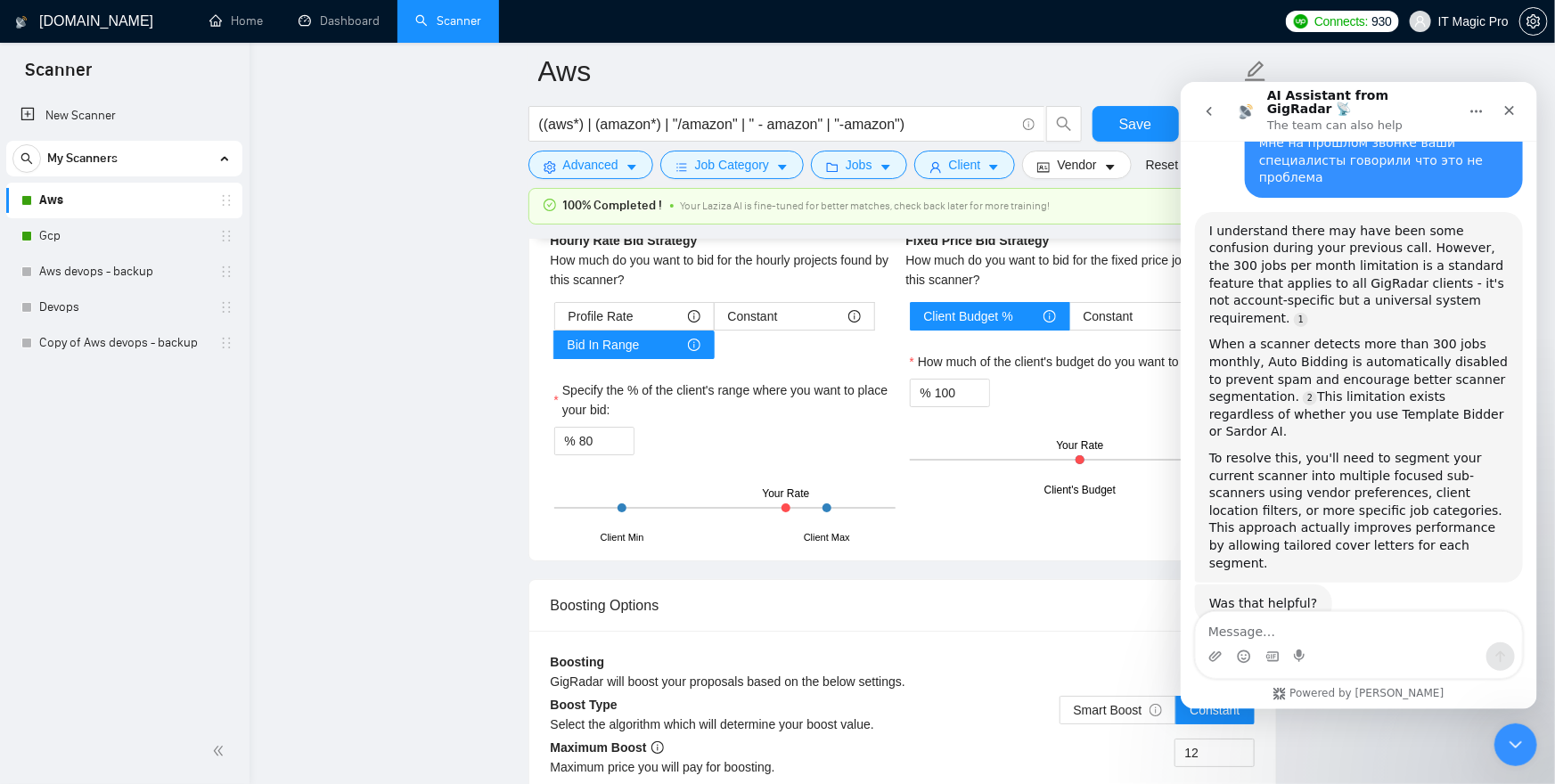
scroll to position [1126, 0]
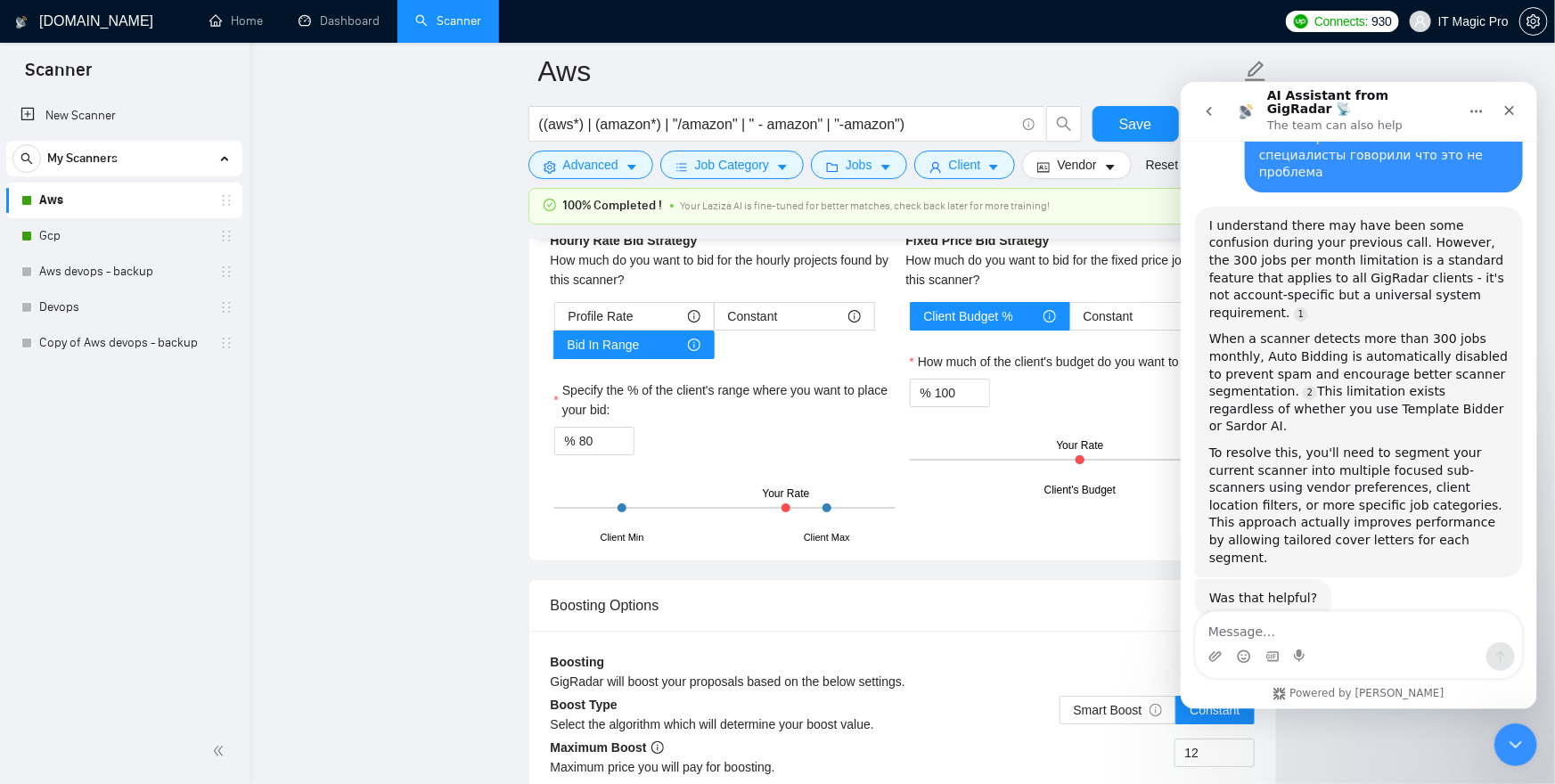
click at [246, 480] on div "New Scanner My Scanners Aws Gcp Aws devops - backup Devops Copy of Aws devops -…" at bounding box center [125, 407] width 249 height 625
click at [1508, 105] on icon "Close" at bounding box center [1509, 110] width 10 height 10
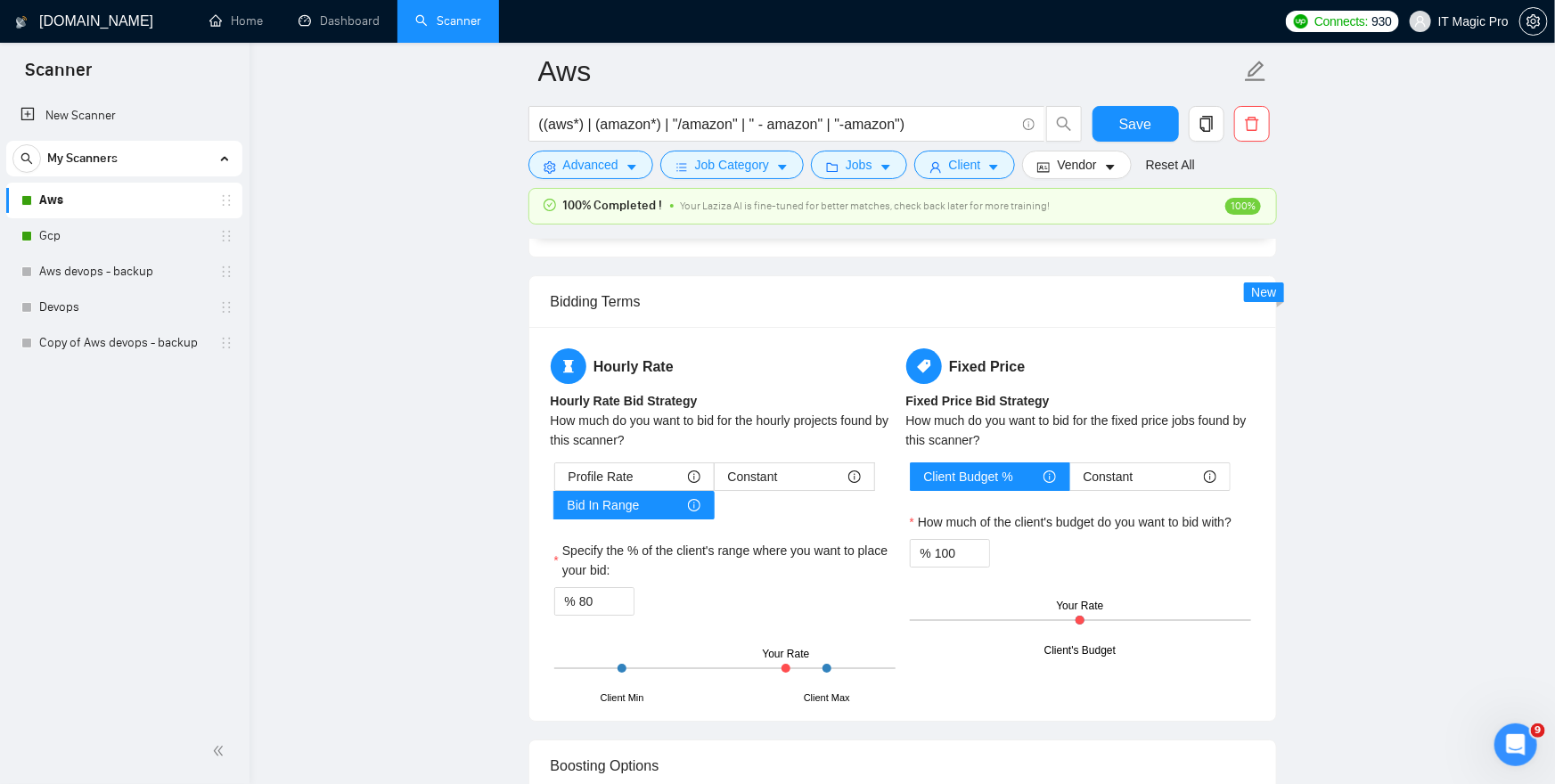
scroll to position [2835, 0]
click at [868, 168] on span "Jobs" at bounding box center [859, 165] width 27 height 19
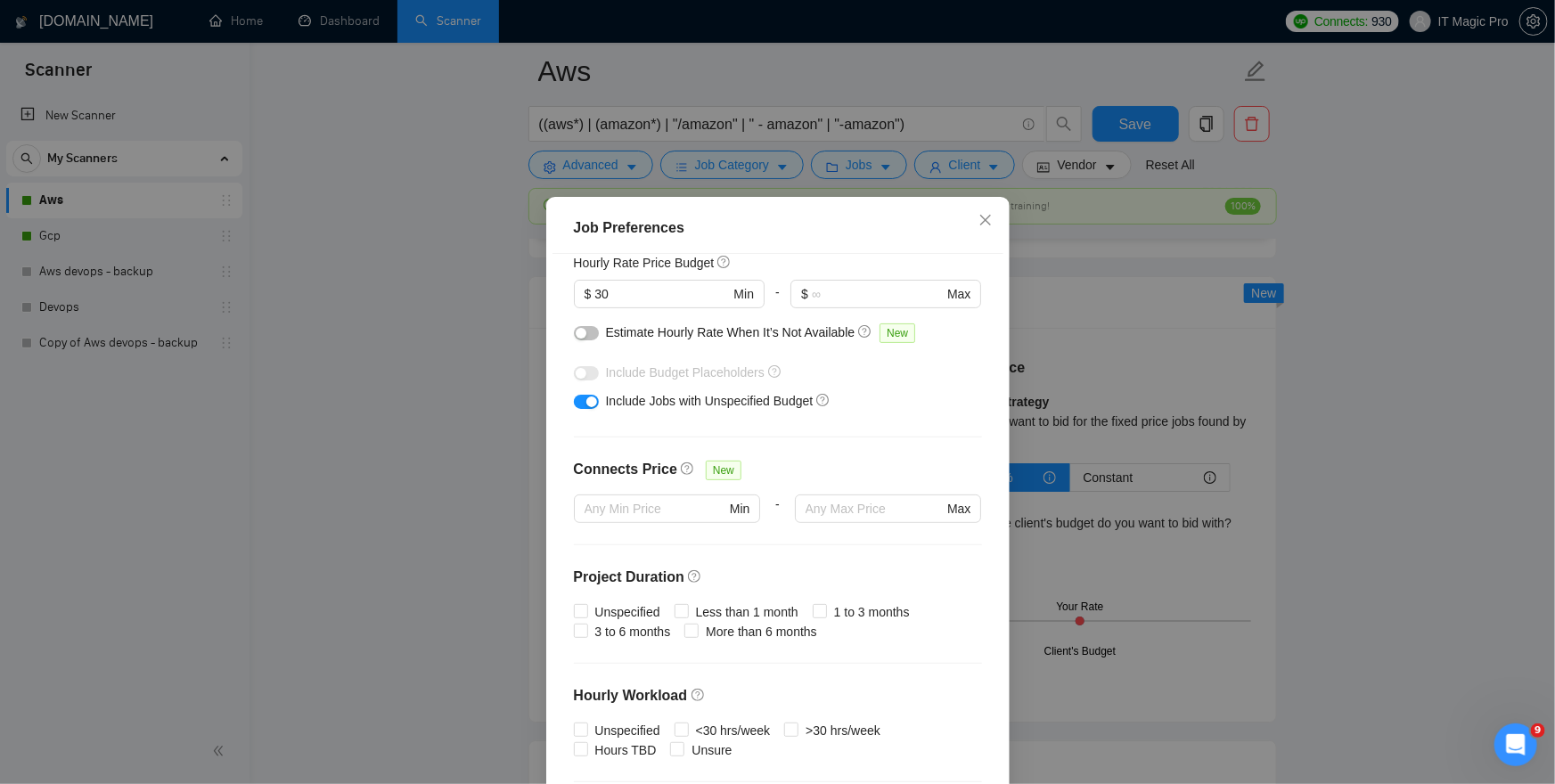
scroll to position [0, 0]
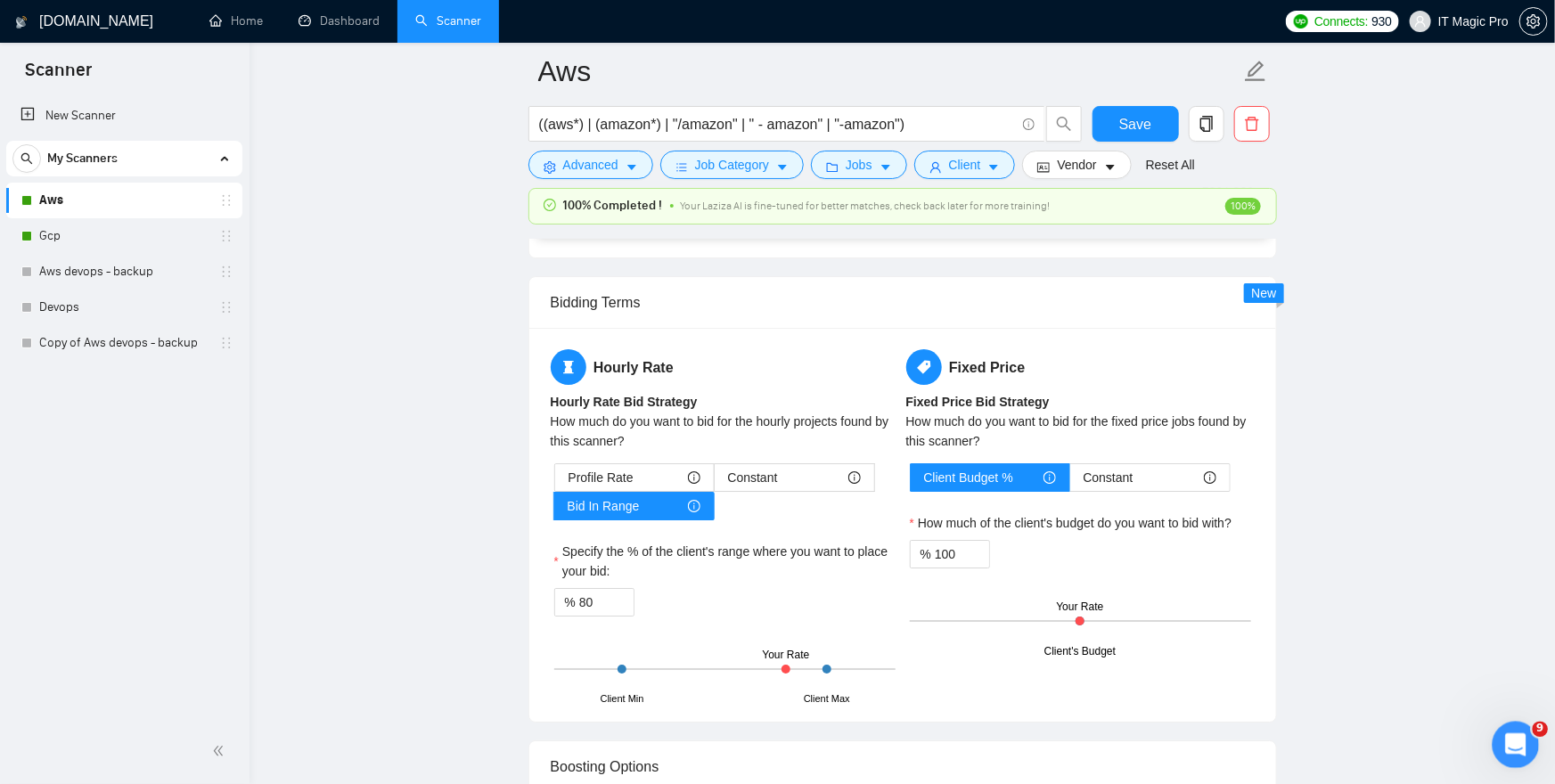
click at [1501, 740] on div "Open Intercom Messenger" at bounding box center [1513, 742] width 58 height 58
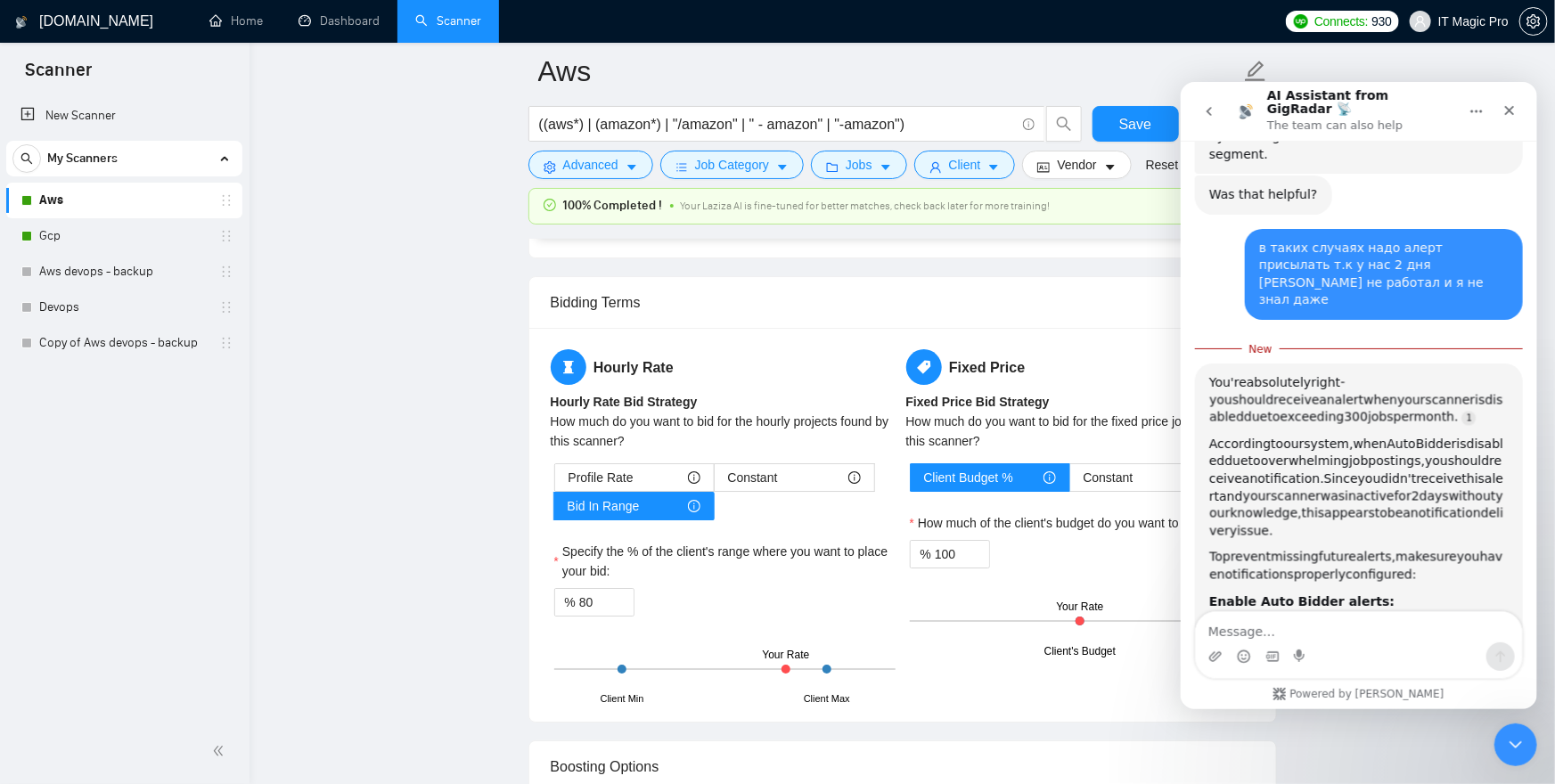
scroll to position [1530, 0]
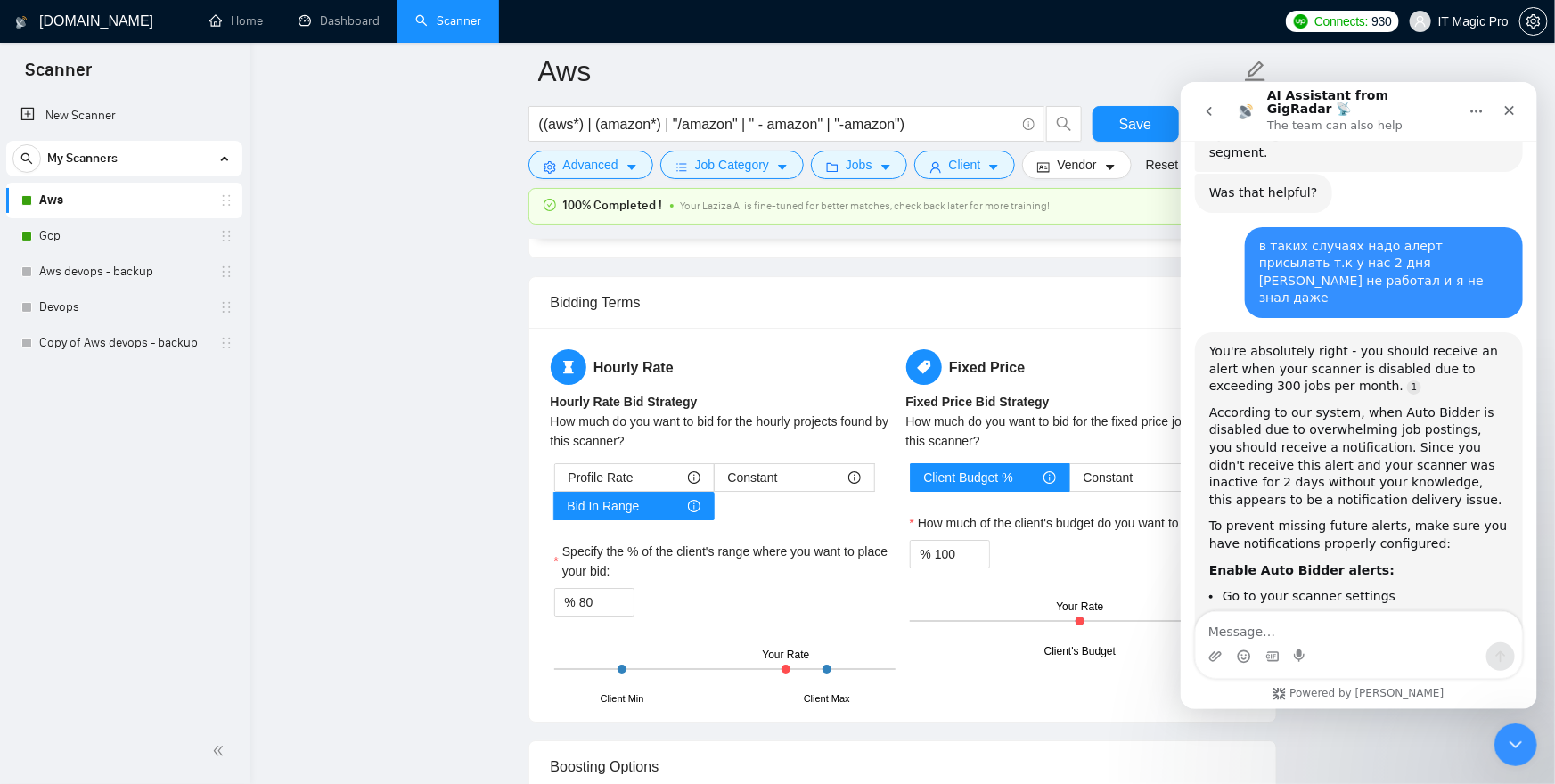
click at [348, 560] on main "Aws ((aws*) | (amazon*) | "/amazon" | " - amazon" | "-amazon") Save Advanced Jo…" at bounding box center [902, 18] width 1248 height 5565
drag, startPoint x: 1512, startPoint y: 105, endPoint x: 2693, endPoint y: 189, distance: 1184.0
click at [1512, 105] on icon "Close" at bounding box center [1508, 109] width 14 height 14
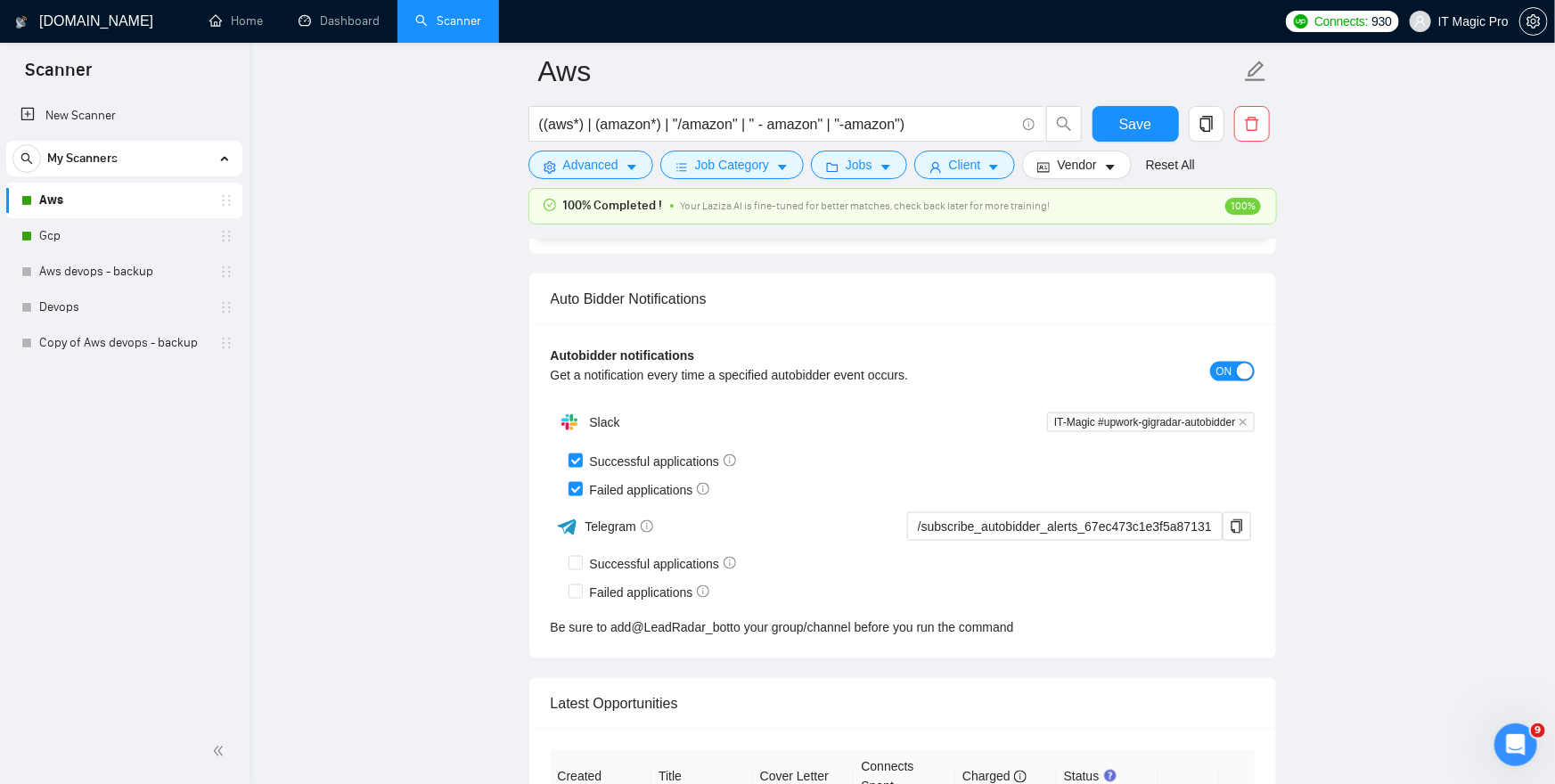
scroll to position [4415, 0]
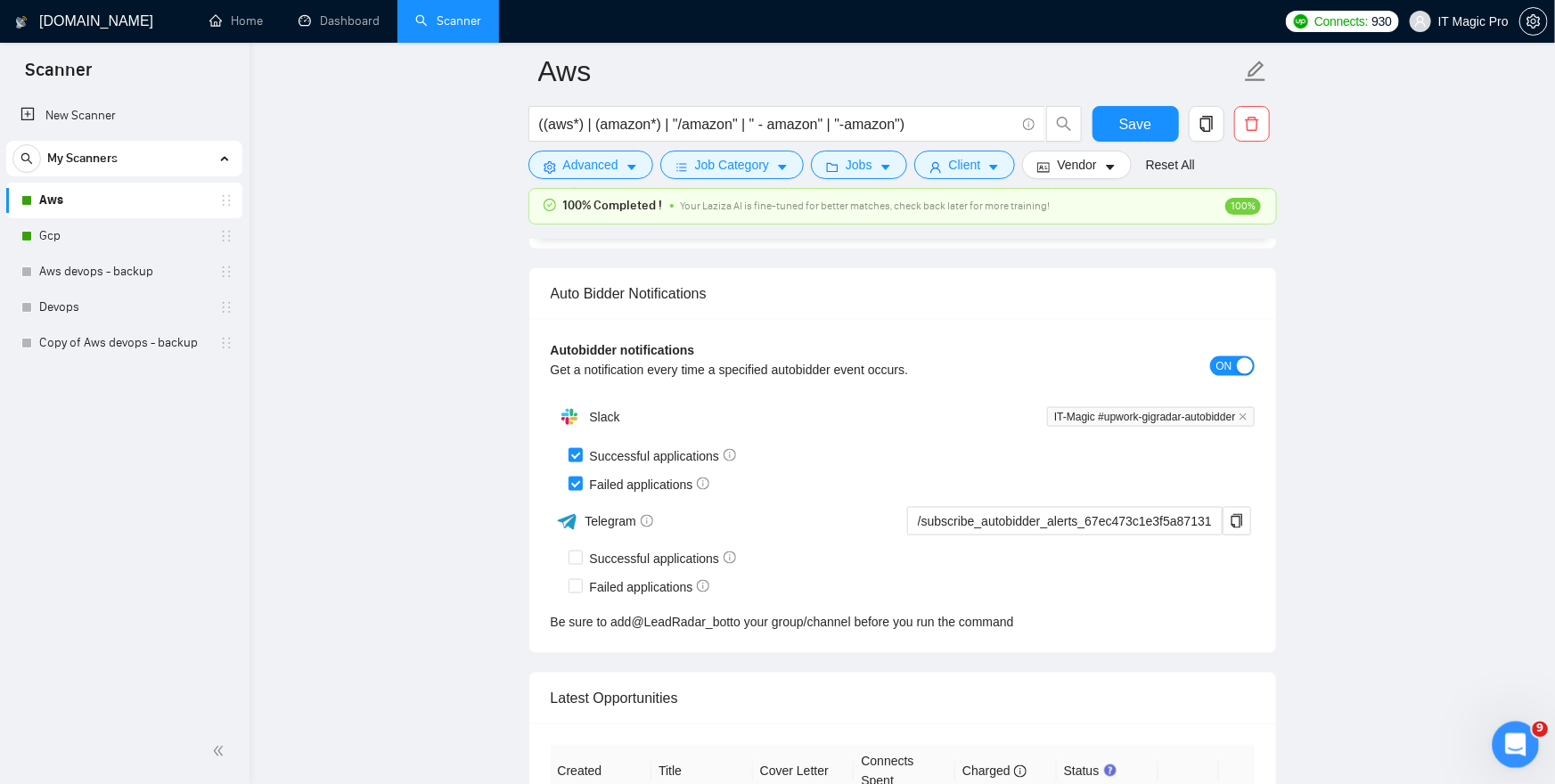
click at [1531, 749] on div "Open Intercom Messenger" at bounding box center [1513, 742] width 58 height 58
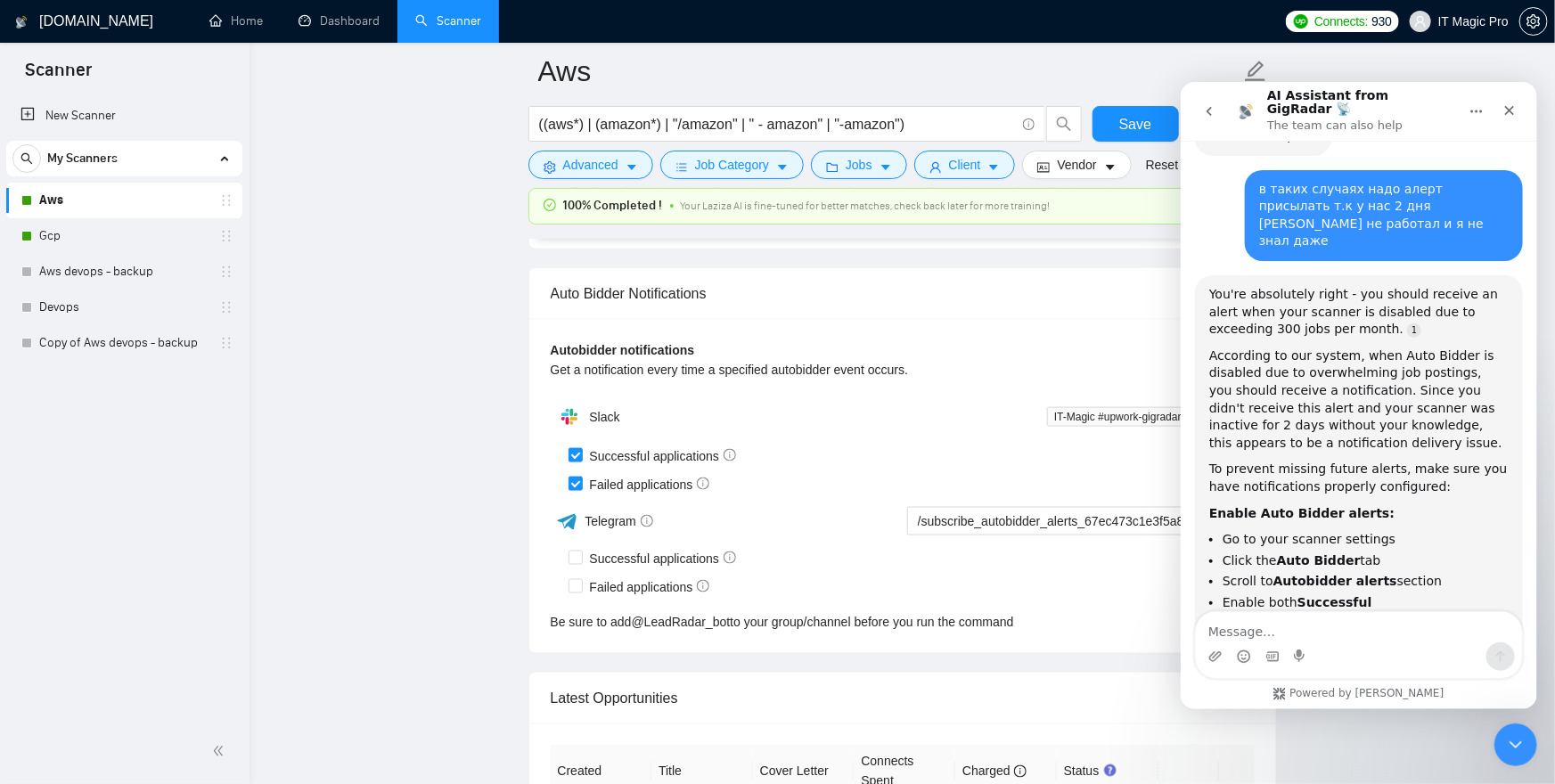
scroll to position [1590, 0]
click at [1326, 627] on textarea "Message…" at bounding box center [1358, 627] width 326 height 31
type textarea "это все включено и алерта не было"
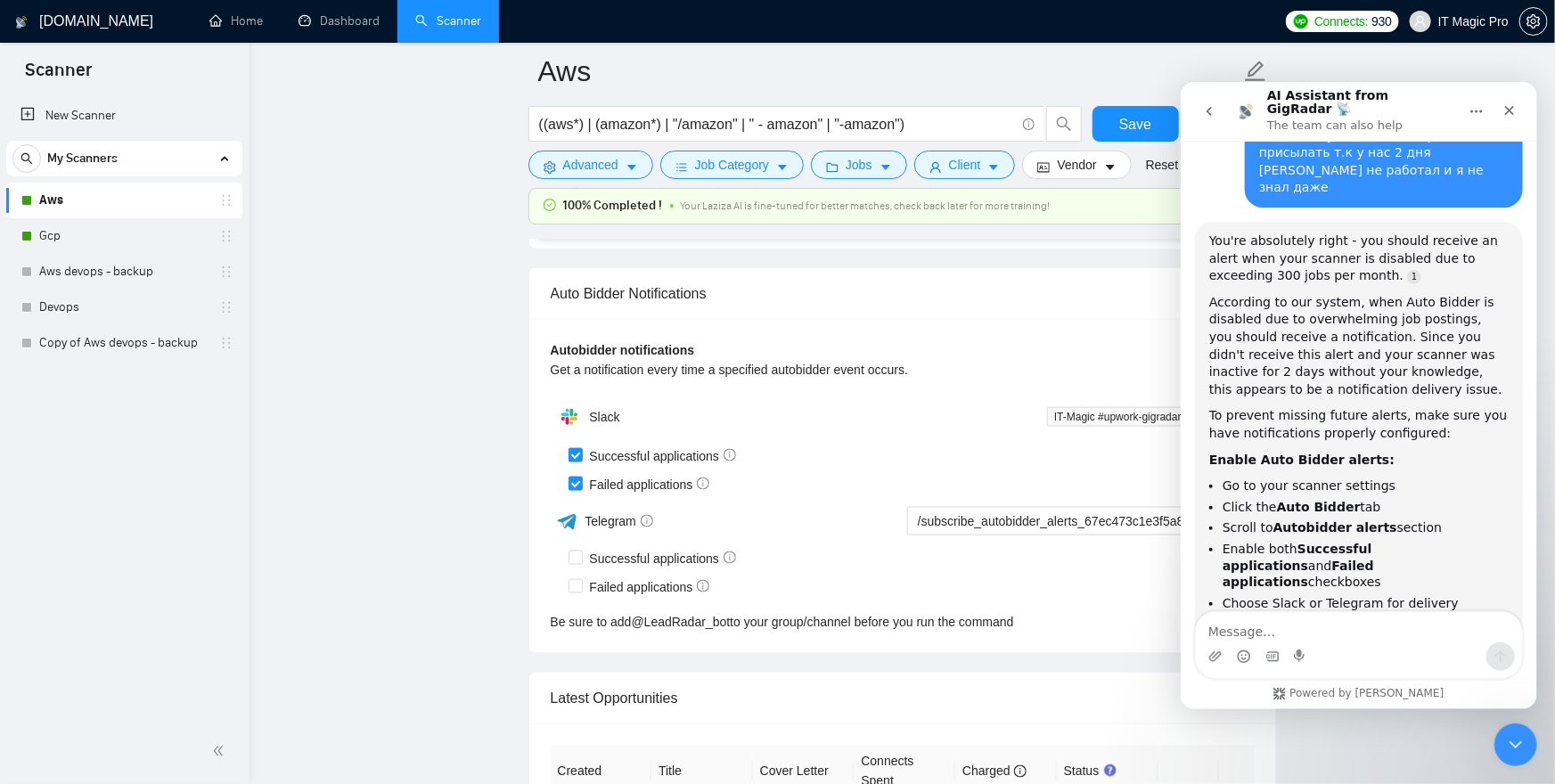
scroll to position [1700, 0]
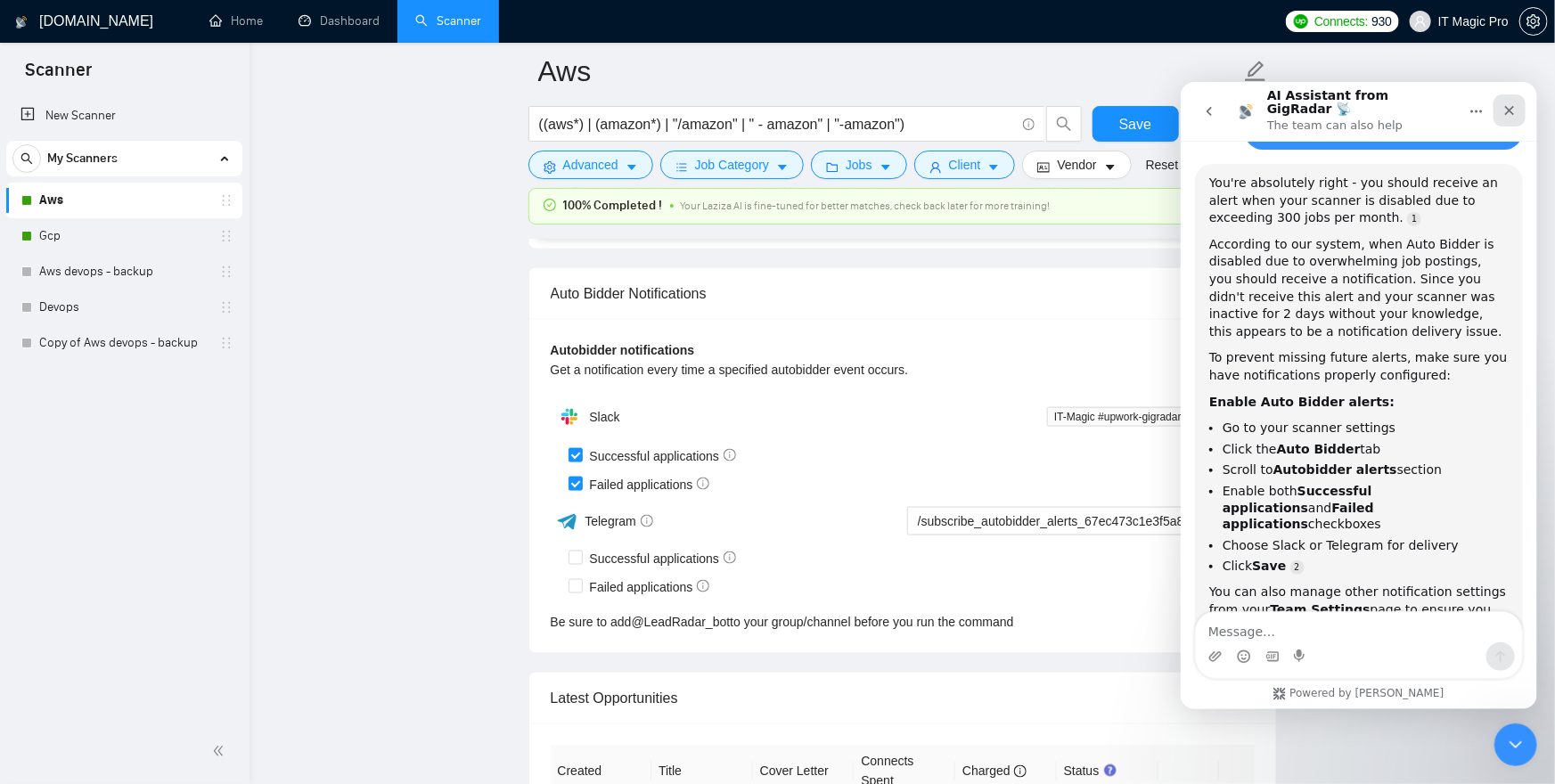
click at [1503, 103] on icon "Close" at bounding box center [1508, 109] width 14 height 14
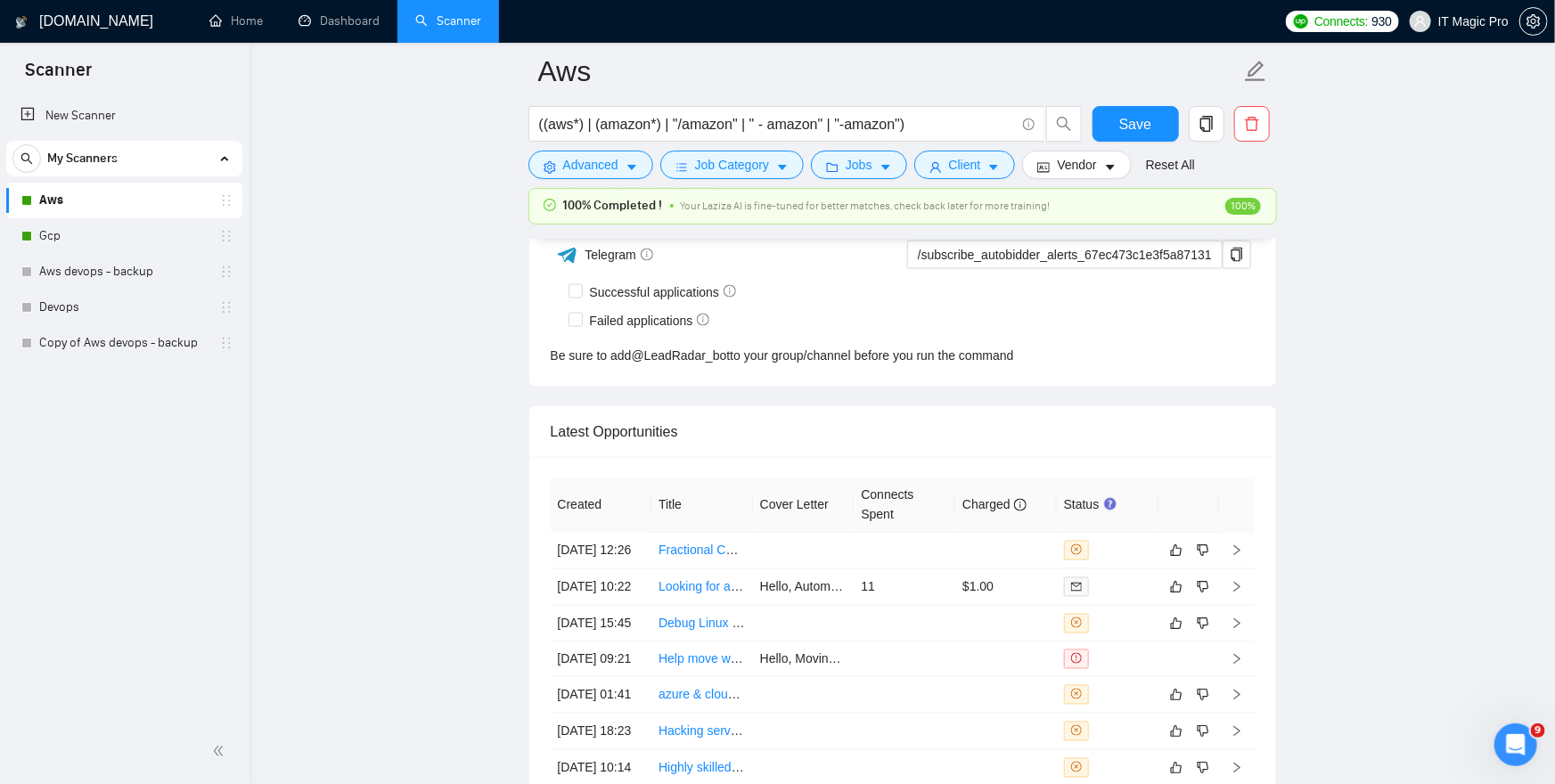
scroll to position [2053, 0]
click at [1516, 745] on icon "Open Intercom Messenger" at bounding box center [1514, 743] width 30 height 30
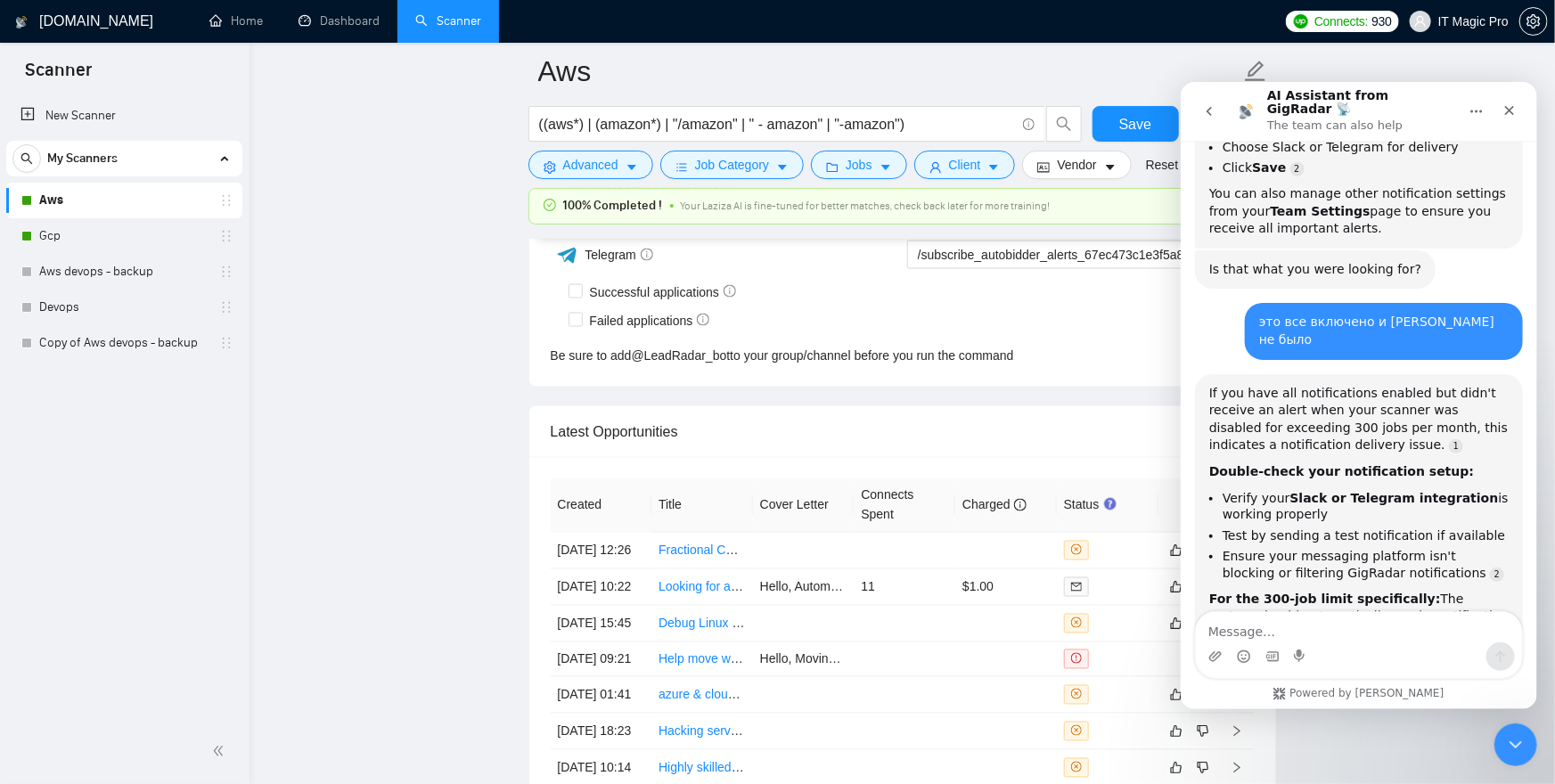
scroll to position [2108, 0]
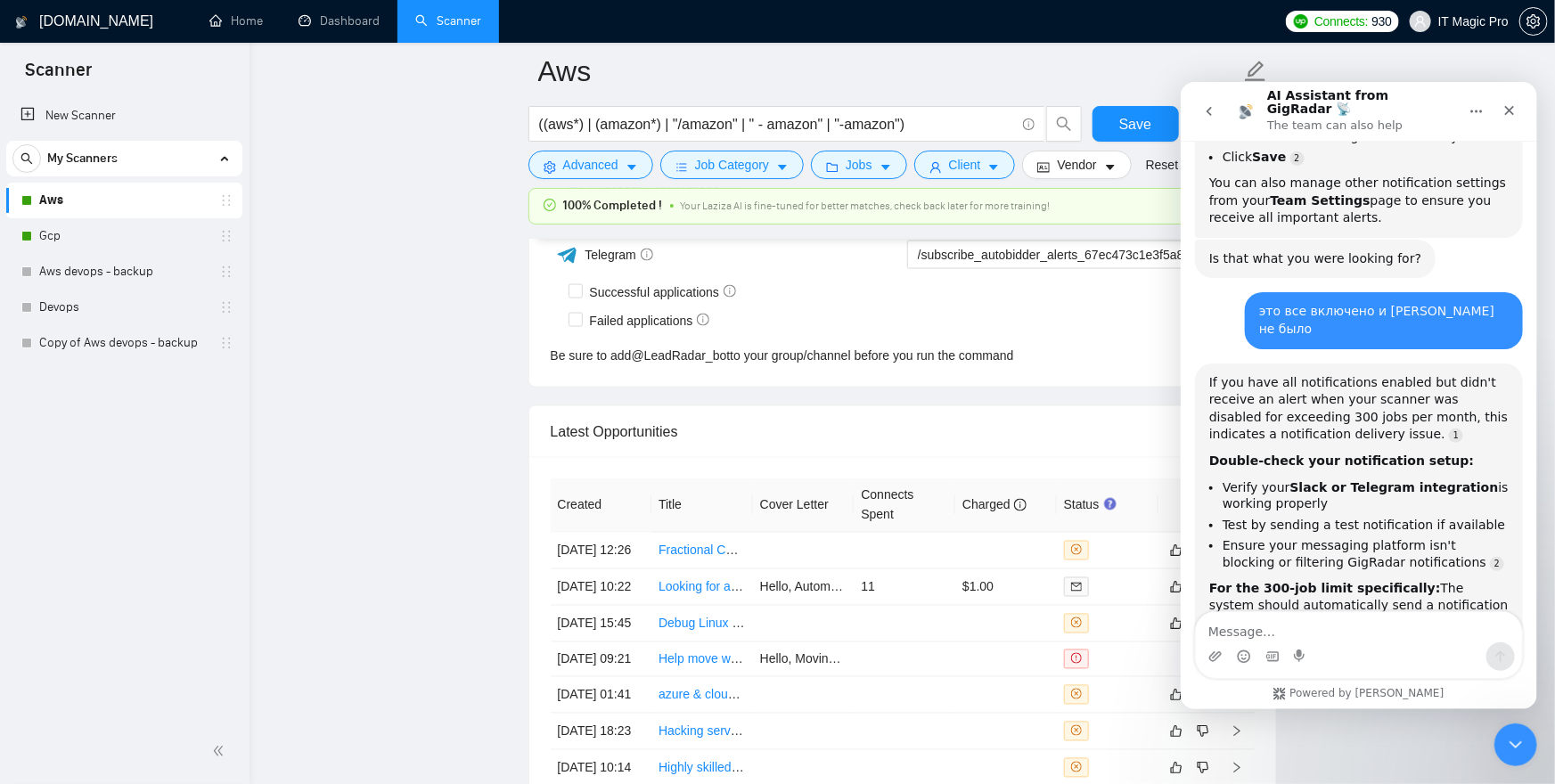
click at [1305, 634] on textarea "Message…" at bounding box center [1358, 627] width 326 height 31
click at [1529, 731] on div "Close Intercom Messenger" at bounding box center [1513, 742] width 43 height 43
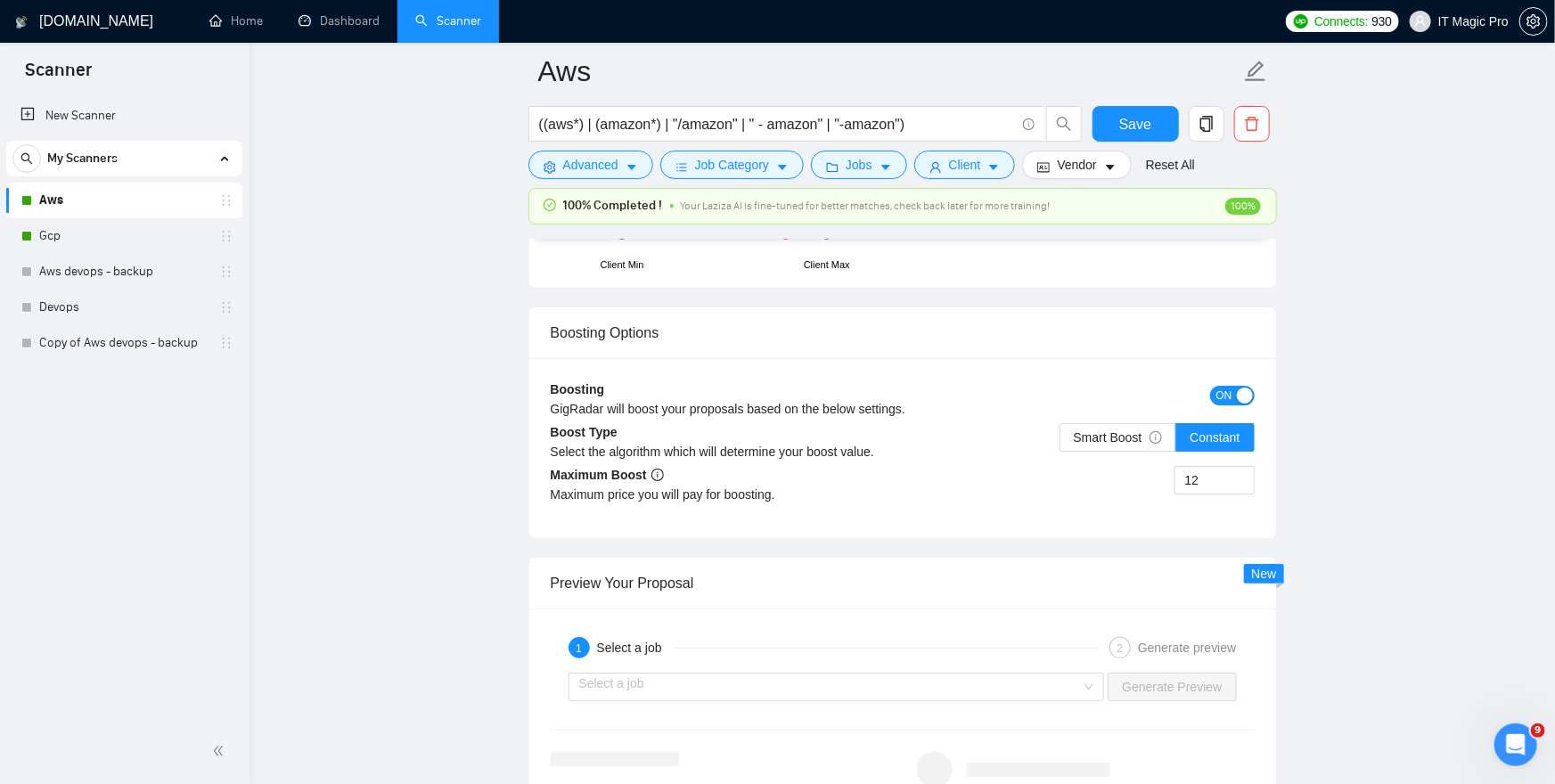
scroll to position [3186, 0]
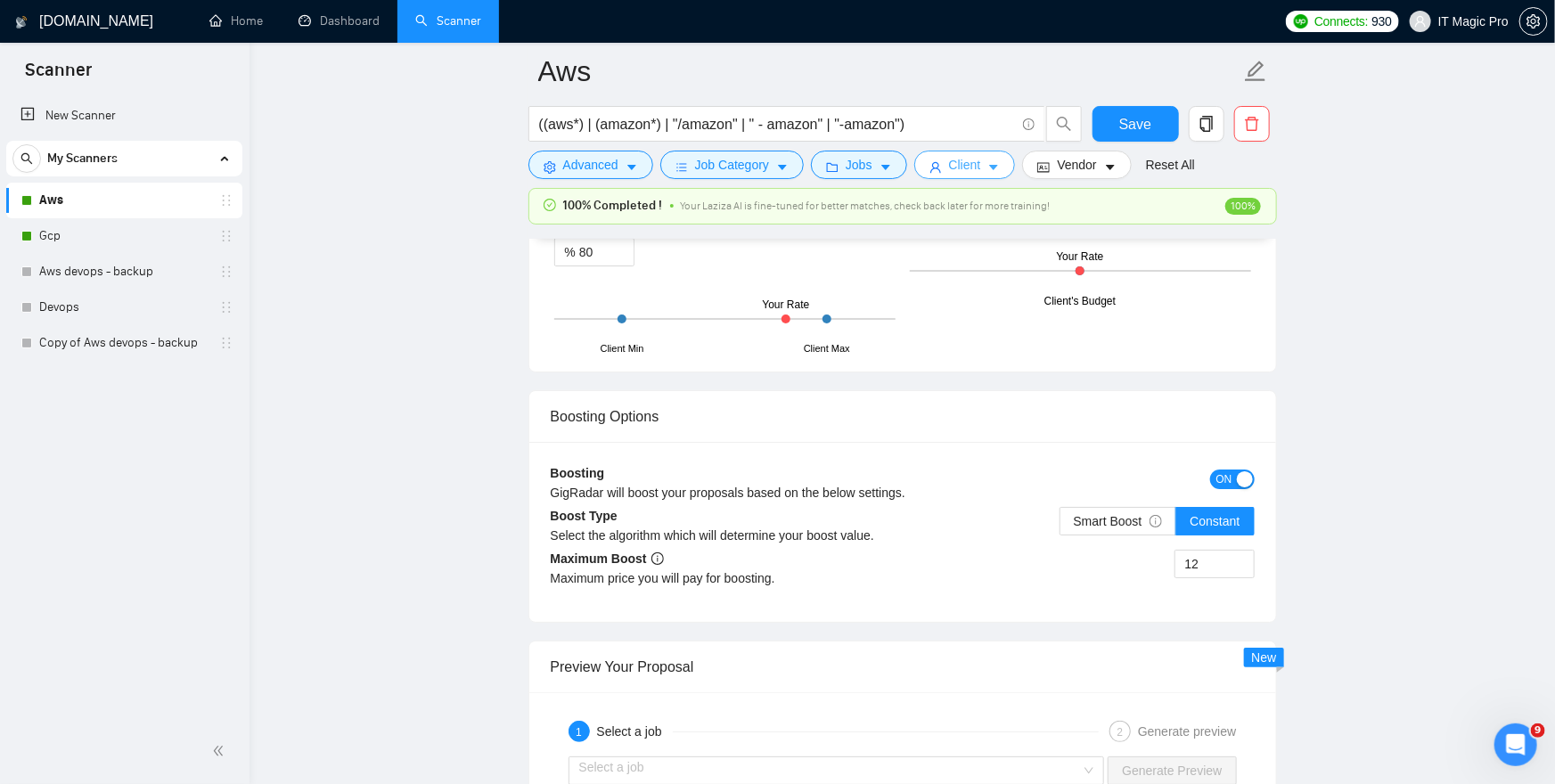
click at [981, 168] on span "Client" at bounding box center [964, 165] width 32 height 19
click at [1218, 132] on button "button" at bounding box center [1206, 124] width 35 height 35
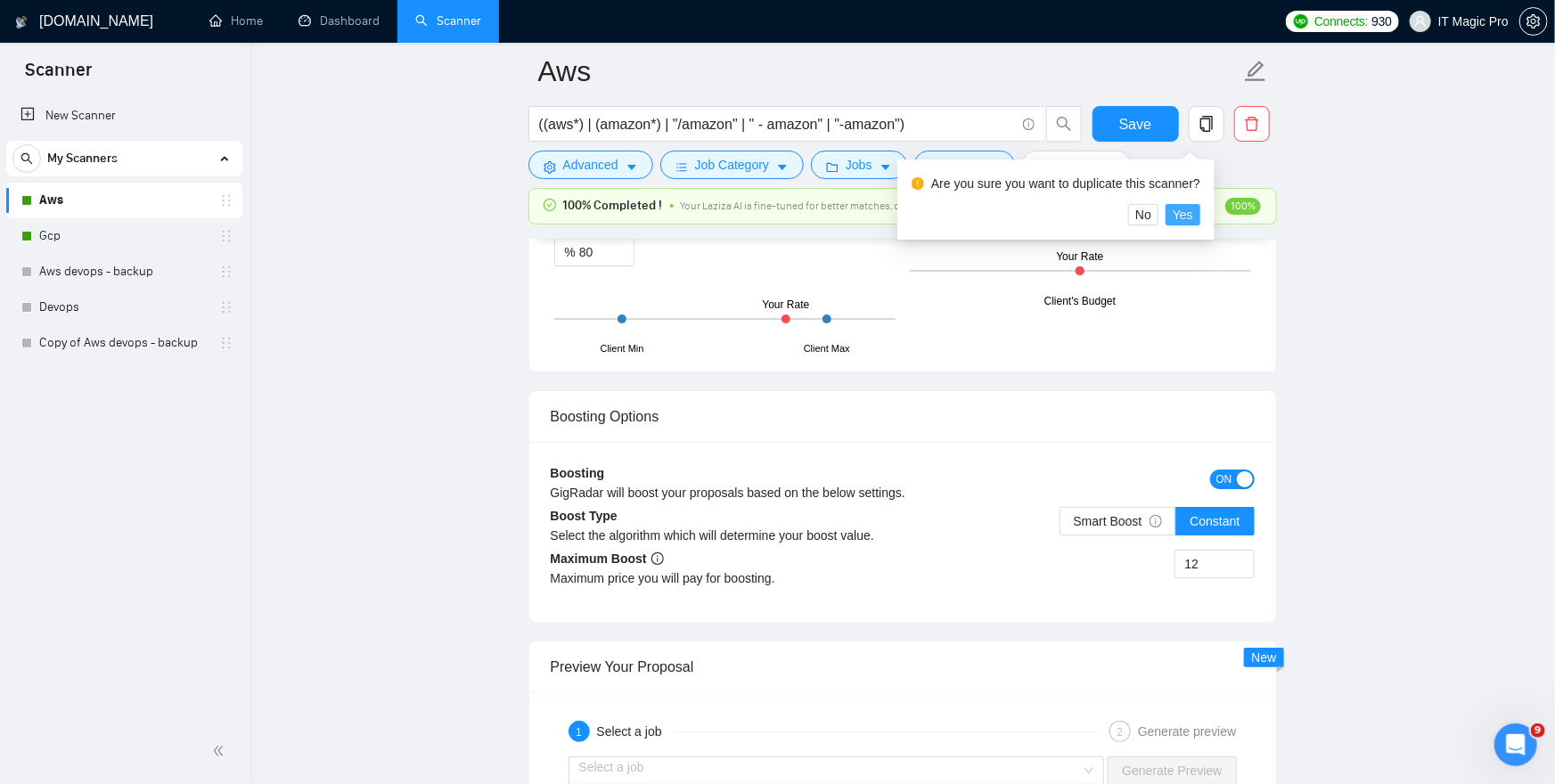
click at [1190, 215] on span "Yes" at bounding box center [1182, 215] width 20 height 19
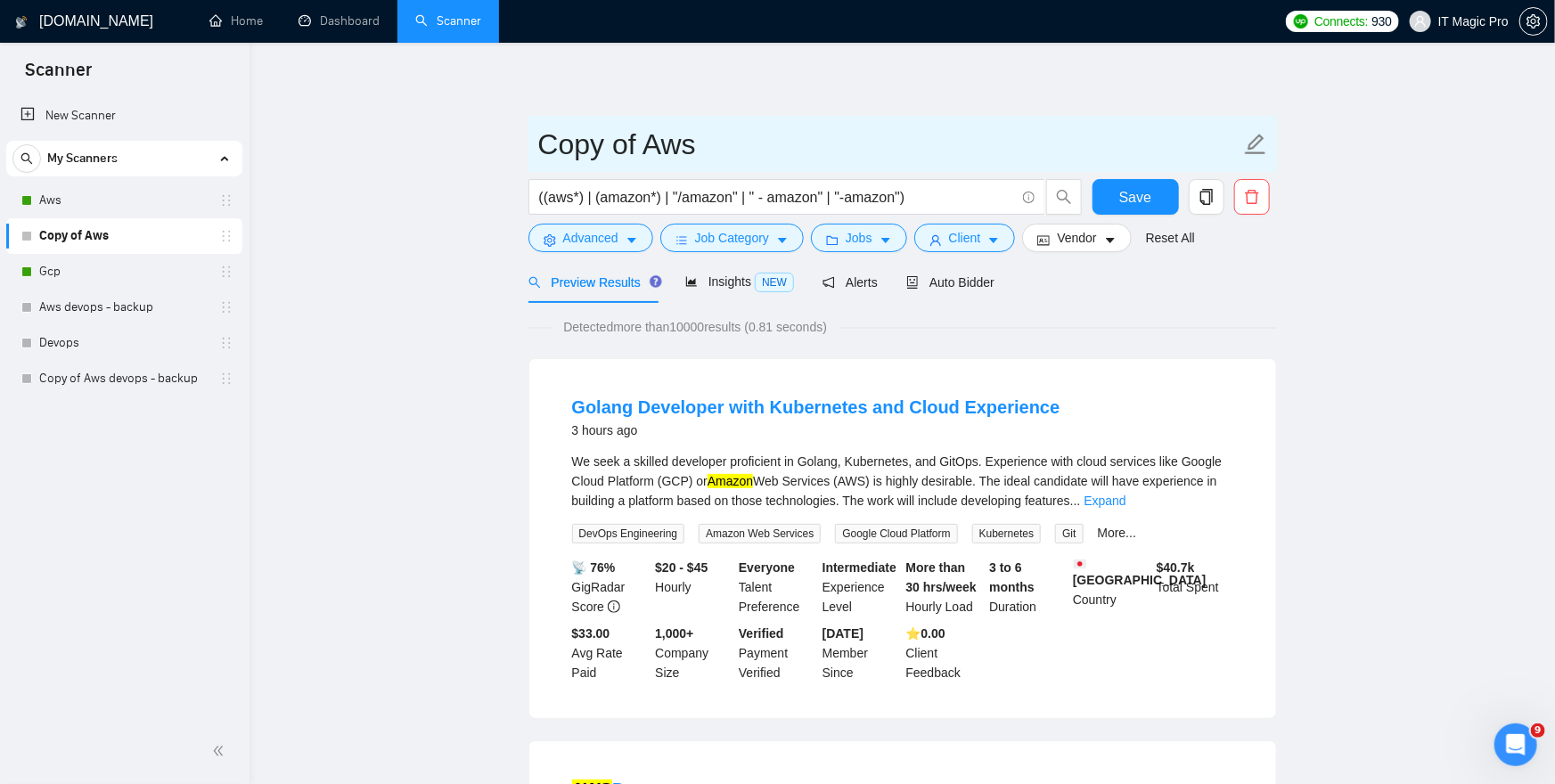
click at [637, 143] on input "Copy of Aws" at bounding box center [890, 144] width 703 height 44
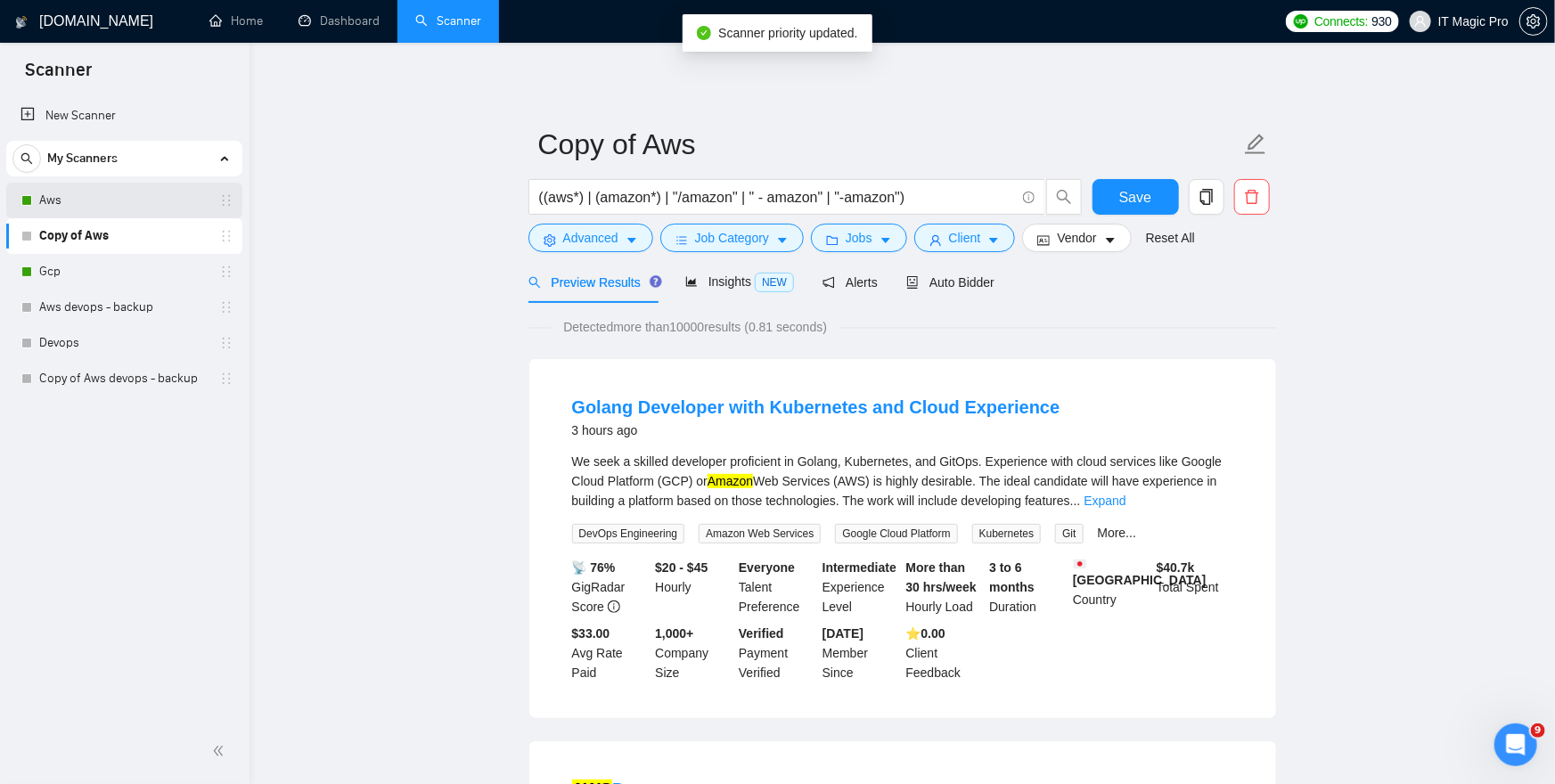
click at [147, 196] on link "Aws" at bounding box center [124, 200] width 170 height 35
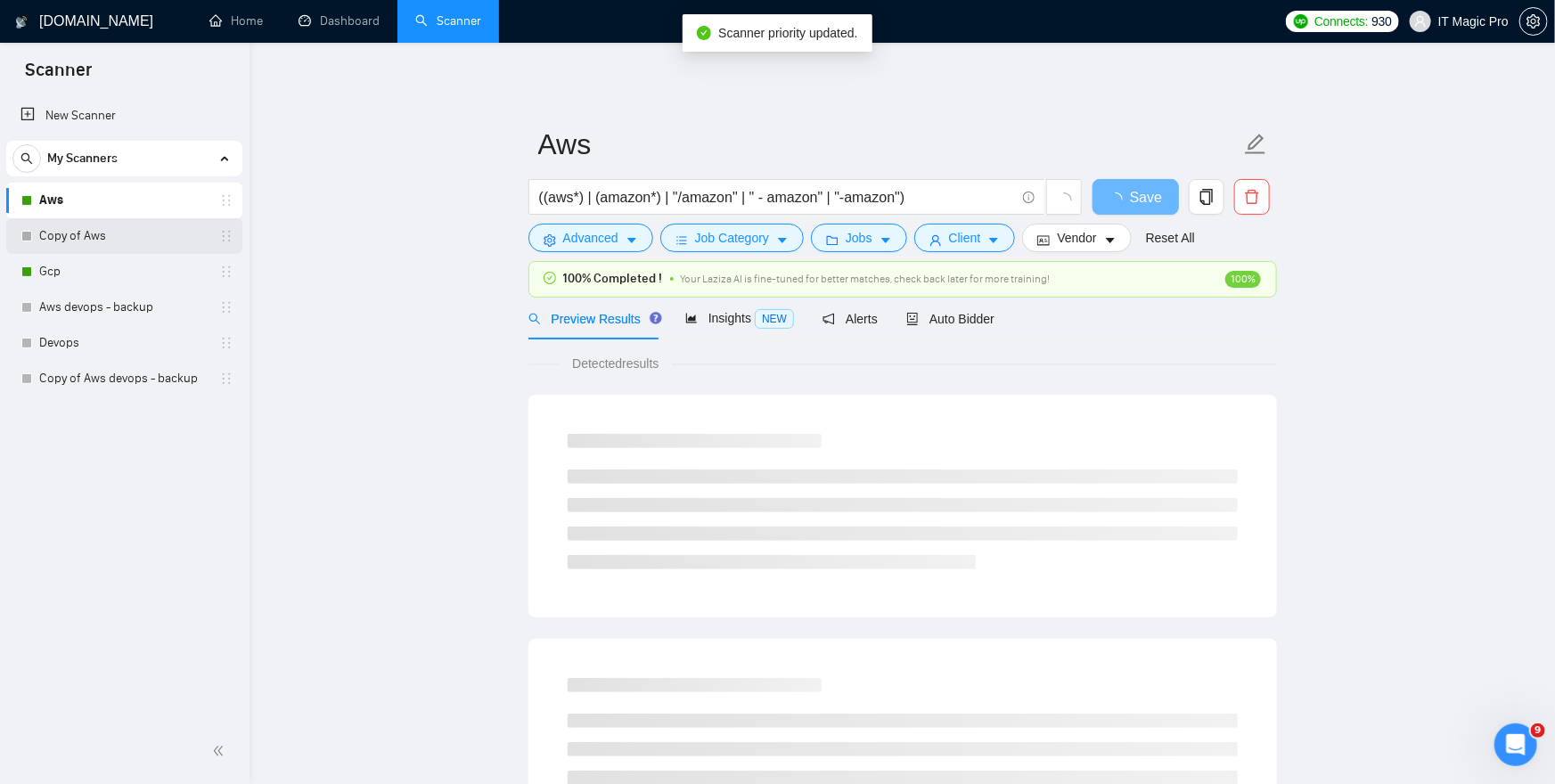
click at [148, 242] on link "Copy of Aws" at bounding box center [124, 236] width 170 height 35
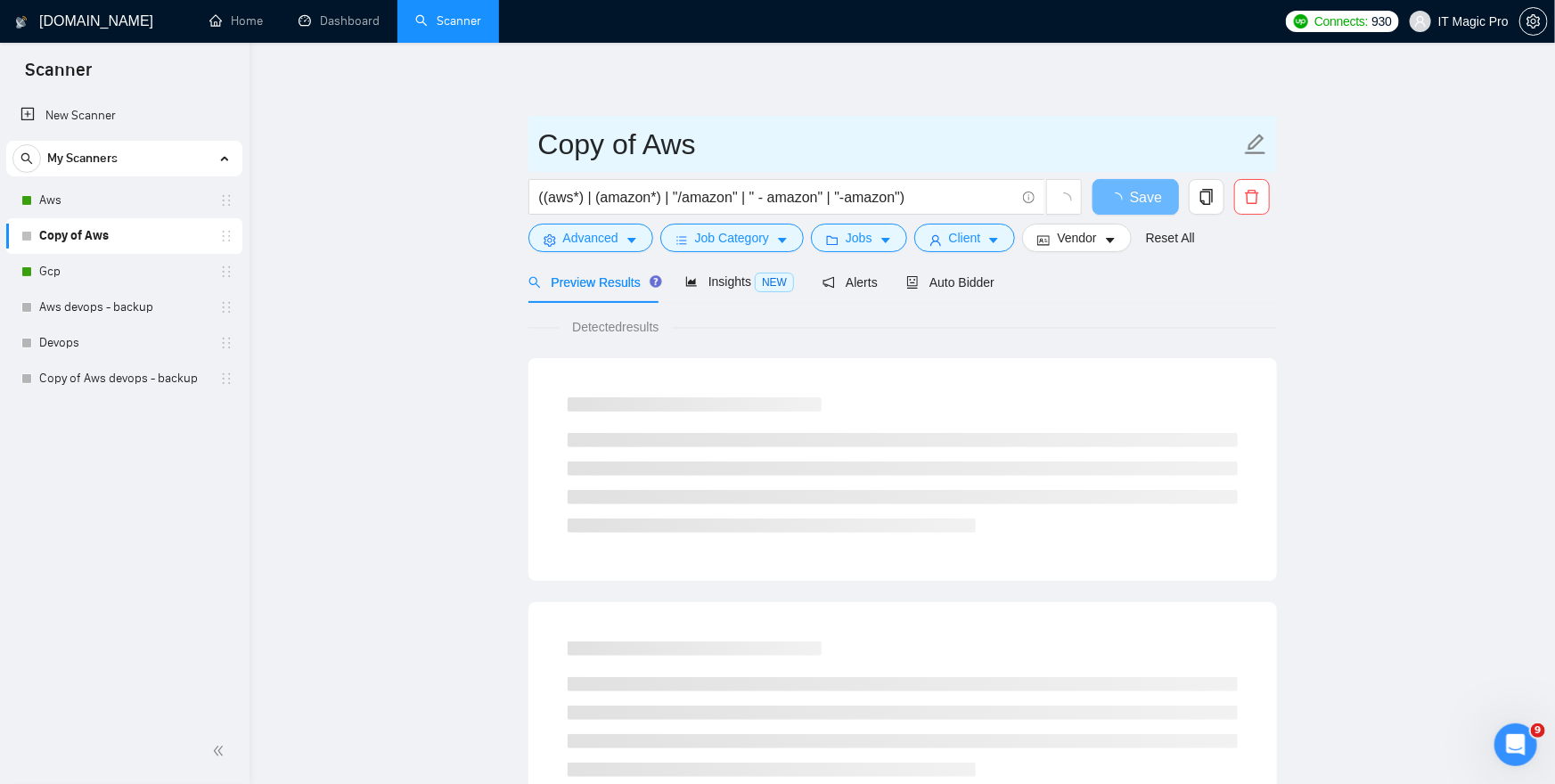
drag, startPoint x: 639, startPoint y: 153, endPoint x: 566, endPoint y: 146, distance: 73.3
click at [566, 146] on input "Copy of Aws" at bounding box center [890, 144] width 703 height 44
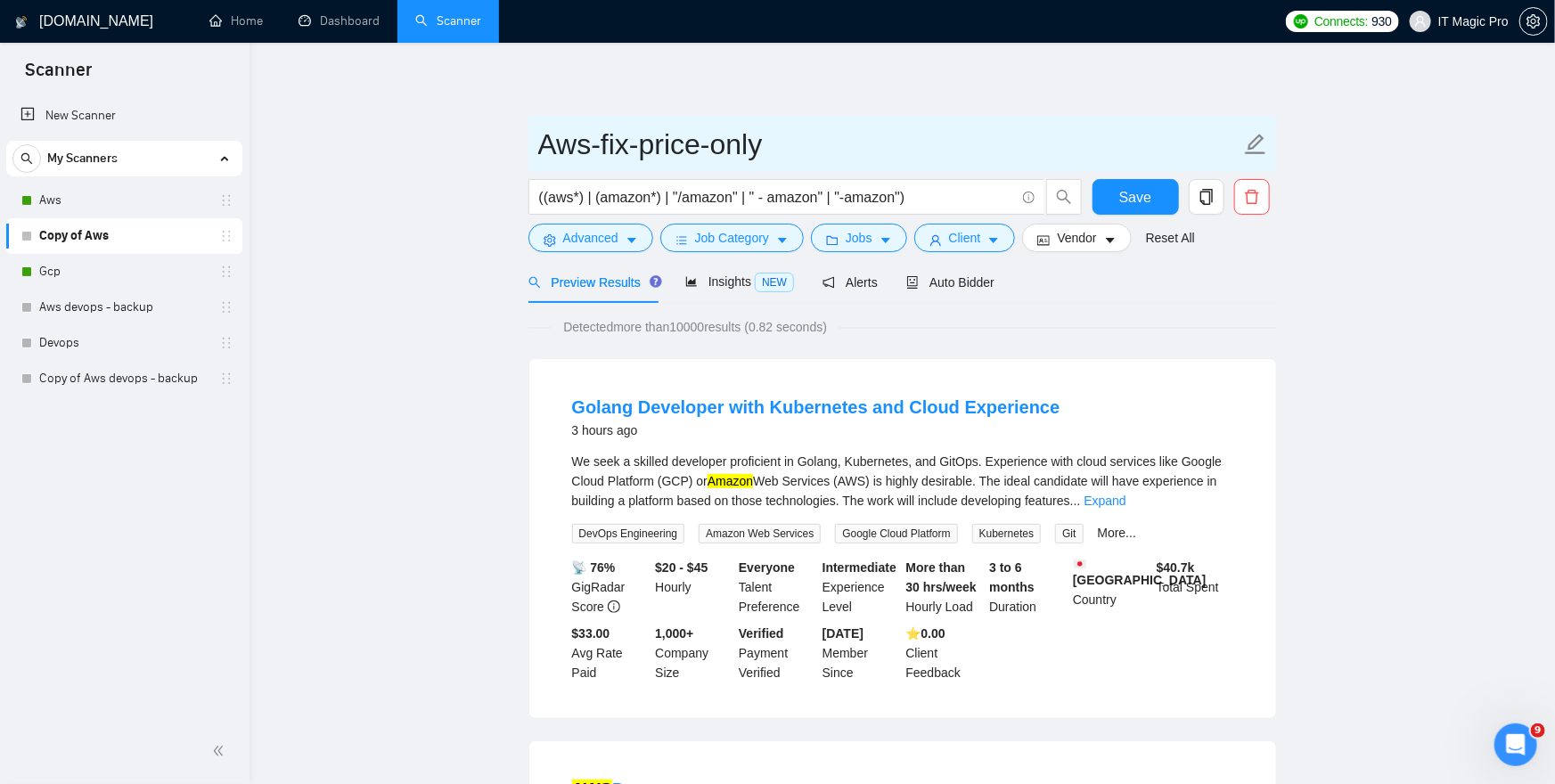
type input "Aws-fix-price-only"
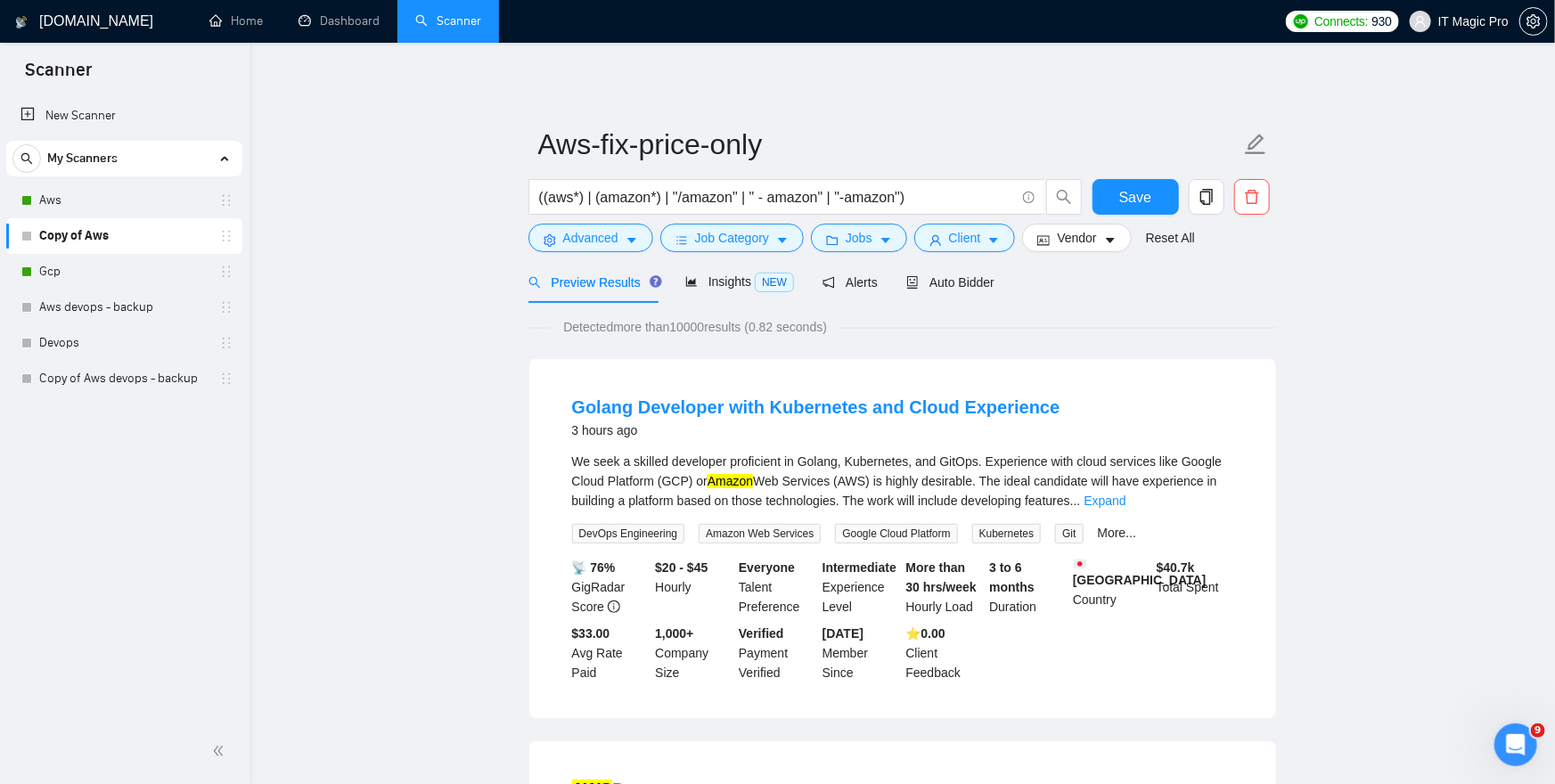
click at [1222, 271] on div "Preview Results Insights NEW Alerts Auto Bidder" at bounding box center [902, 282] width 749 height 42
click at [1146, 189] on span "Save" at bounding box center [1135, 196] width 32 height 22
click at [113, 204] on link "Aws" at bounding box center [124, 200] width 170 height 35
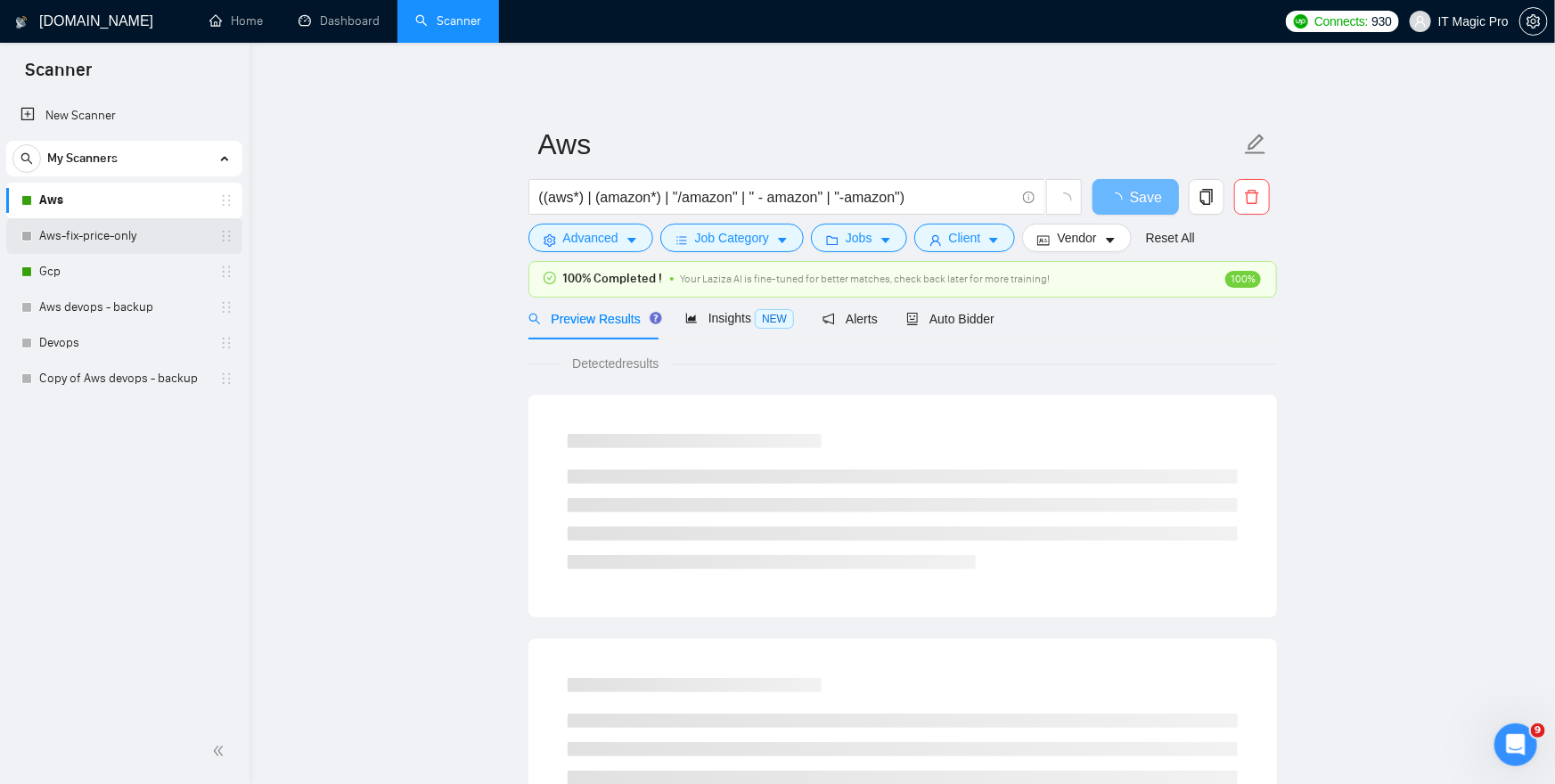
click at [105, 251] on link "Aws-fix-price-only" at bounding box center [124, 236] width 170 height 35
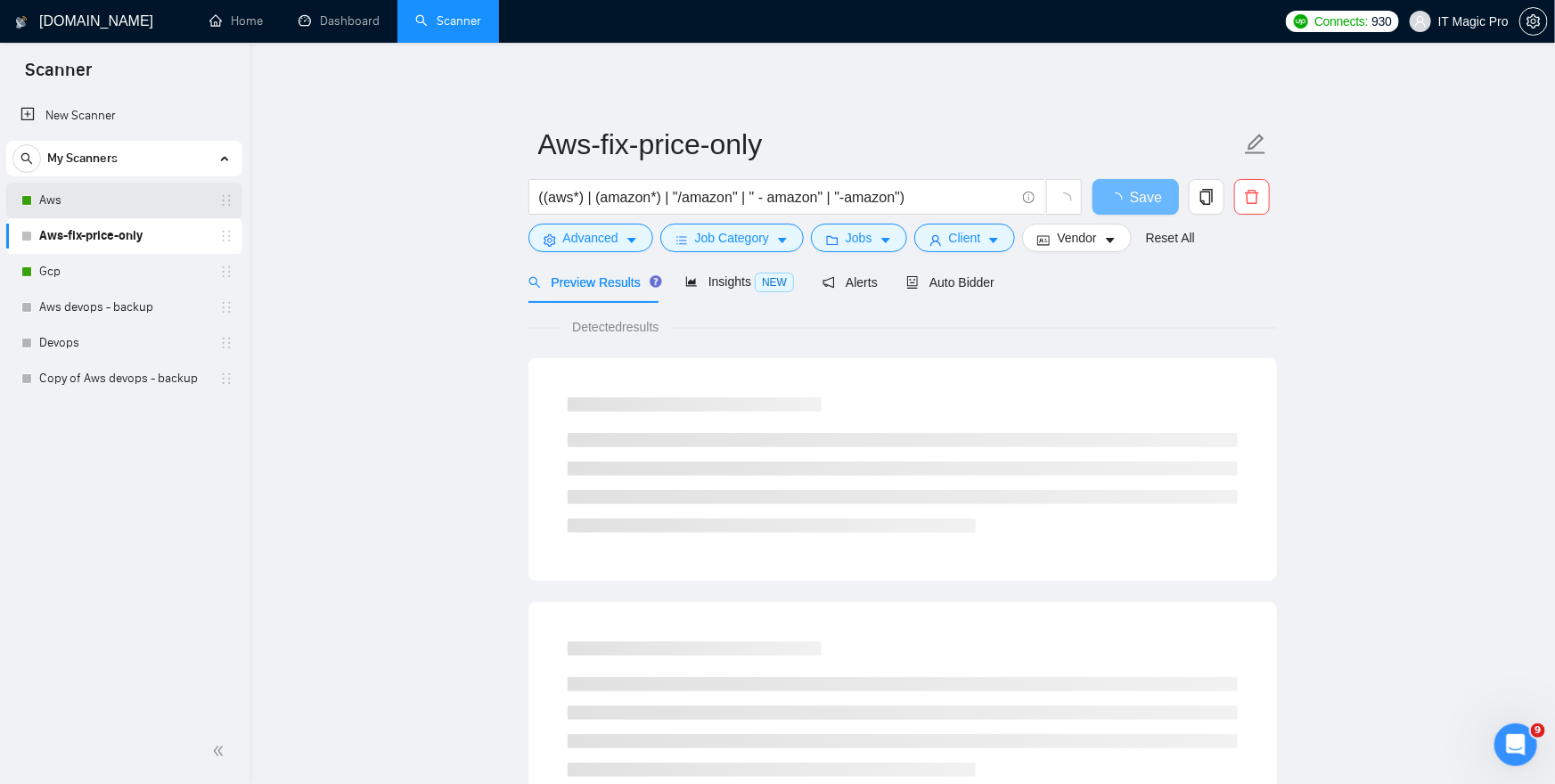
click at [127, 199] on link "Aws" at bounding box center [124, 200] width 170 height 35
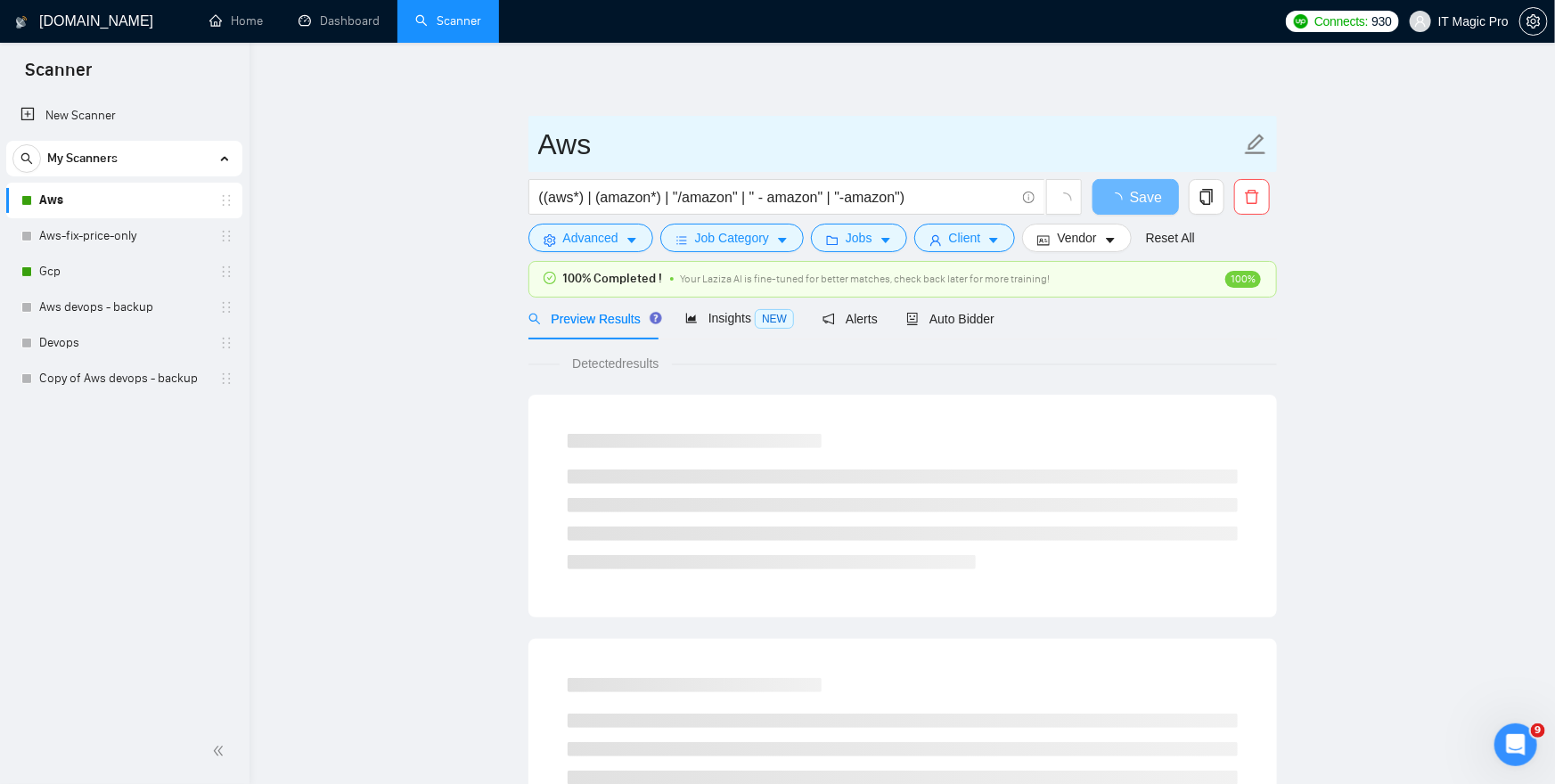
click at [635, 170] on span "Aws" at bounding box center [902, 144] width 749 height 57
click at [631, 150] on input "Aws" at bounding box center [890, 144] width 703 height 44
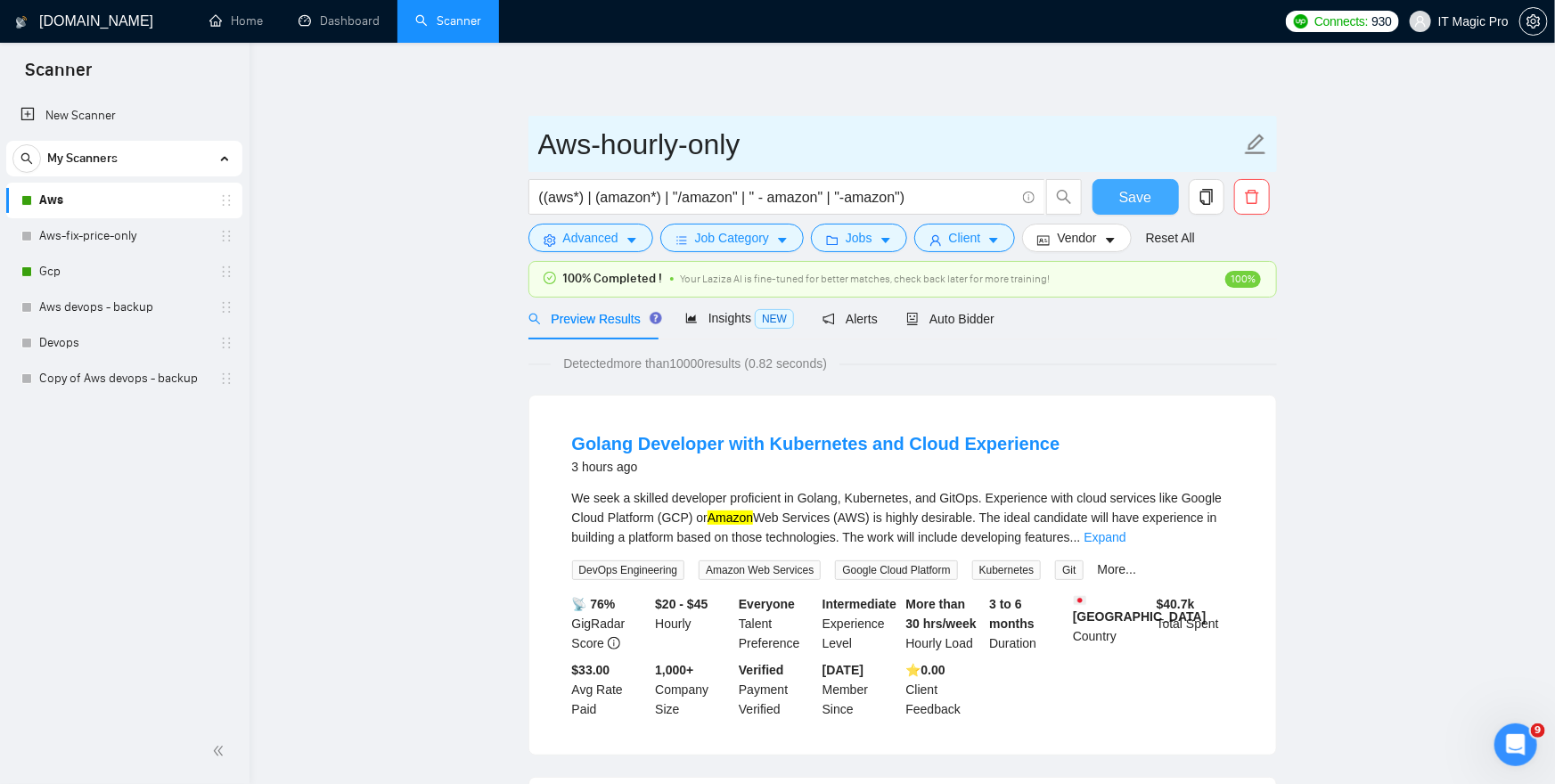
type input "Aws-hourly-only"
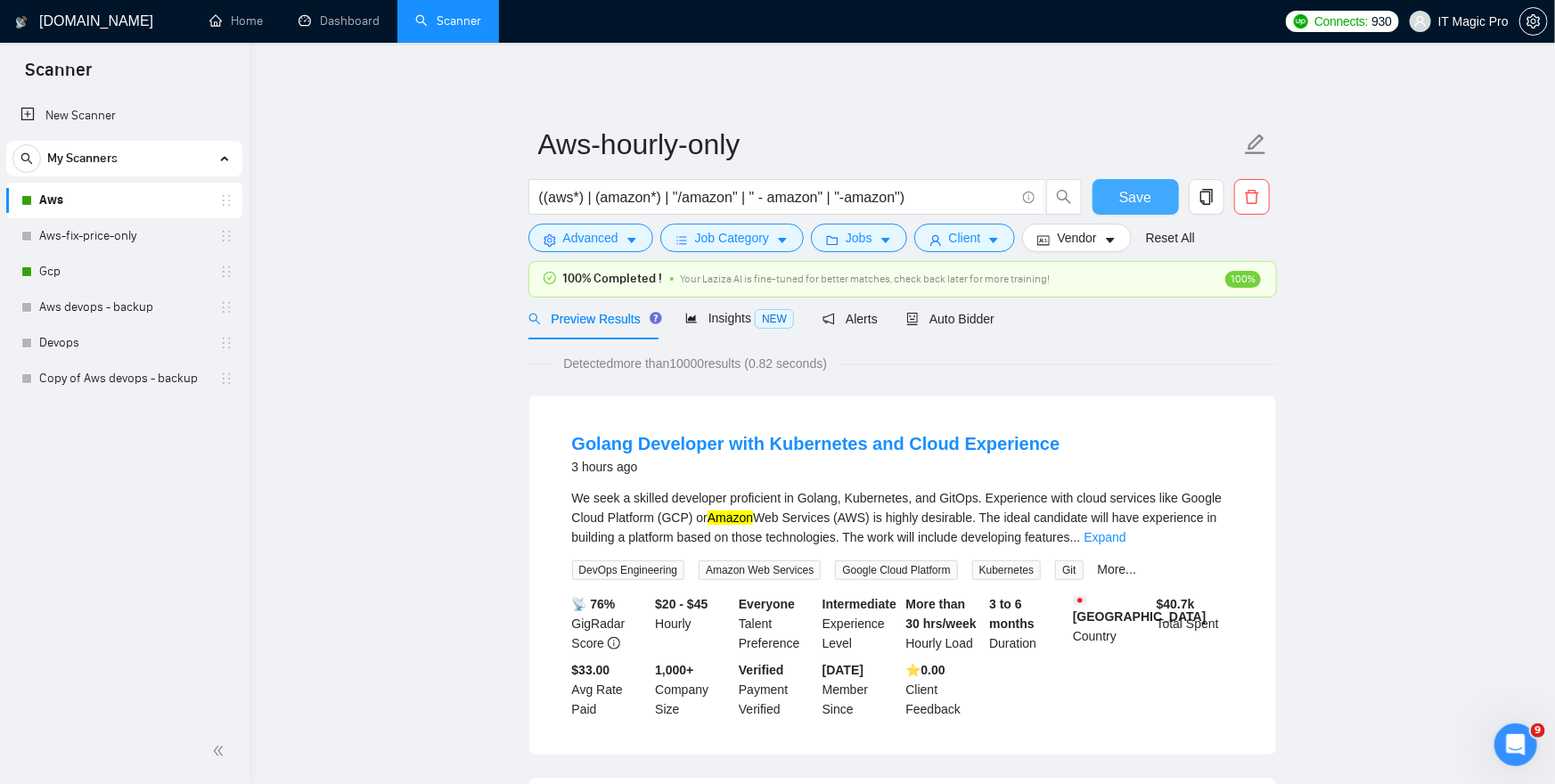
click at [1152, 183] on button "Save" at bounding box center [1136, 196] width 86 height 35
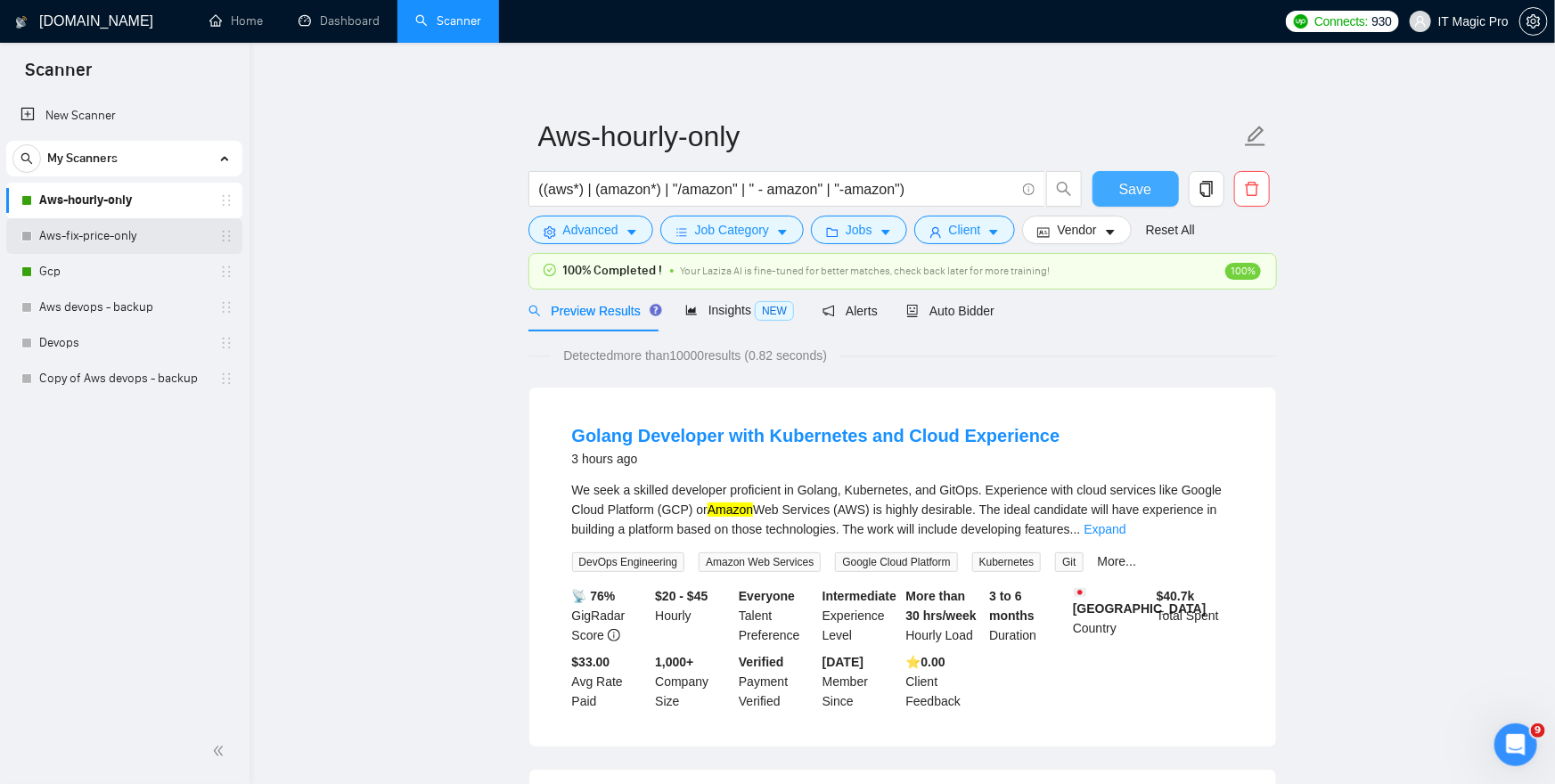
scroll to position [9, 0]
click at [161, 238] on link "Aws-fix-price-only" at bounding box center [124, 236] width 170 height 35
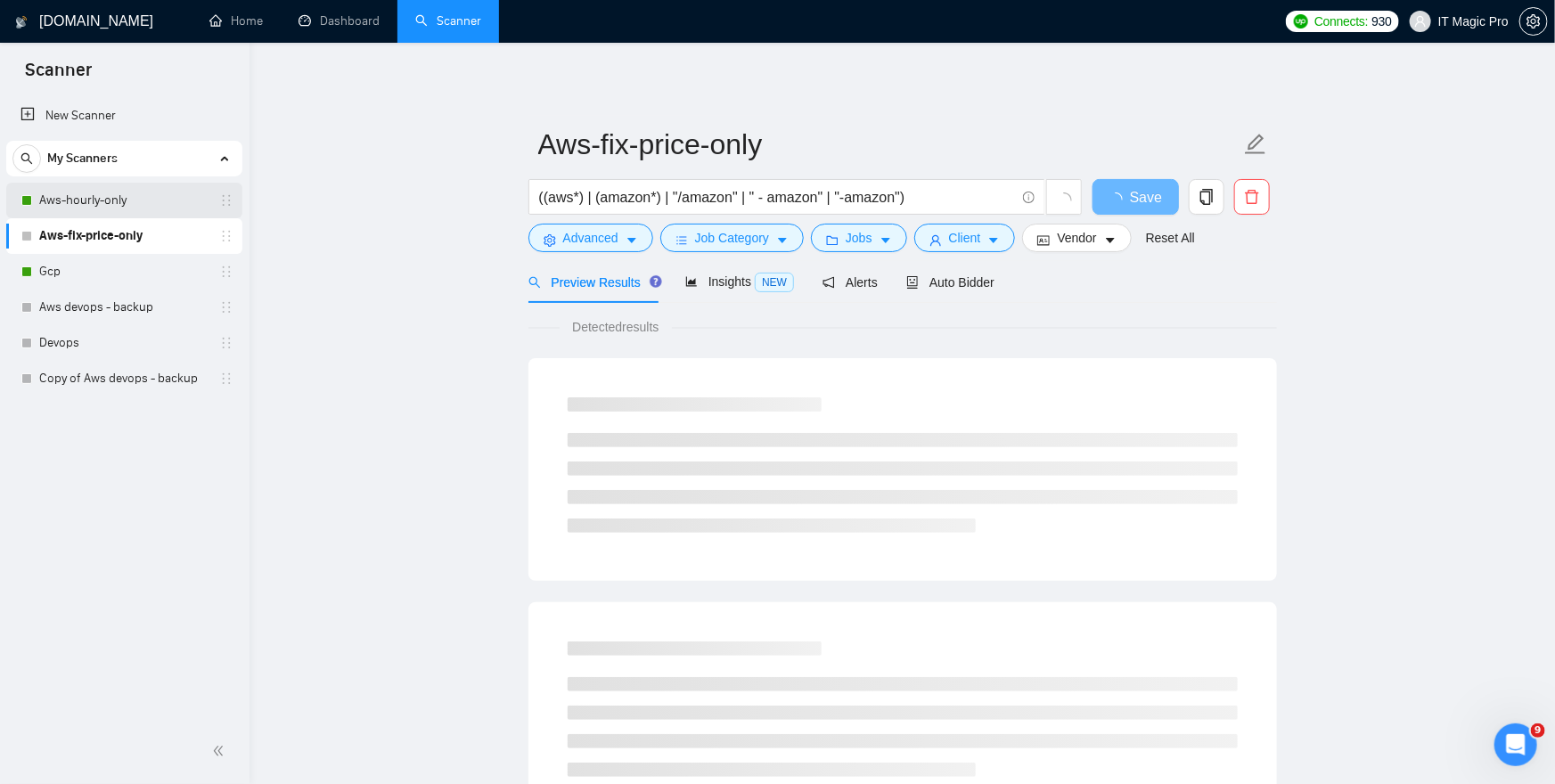
click at [172, 207] on link "Aws-hourly-only" at bounding box center [124, 200] width 170 height 35
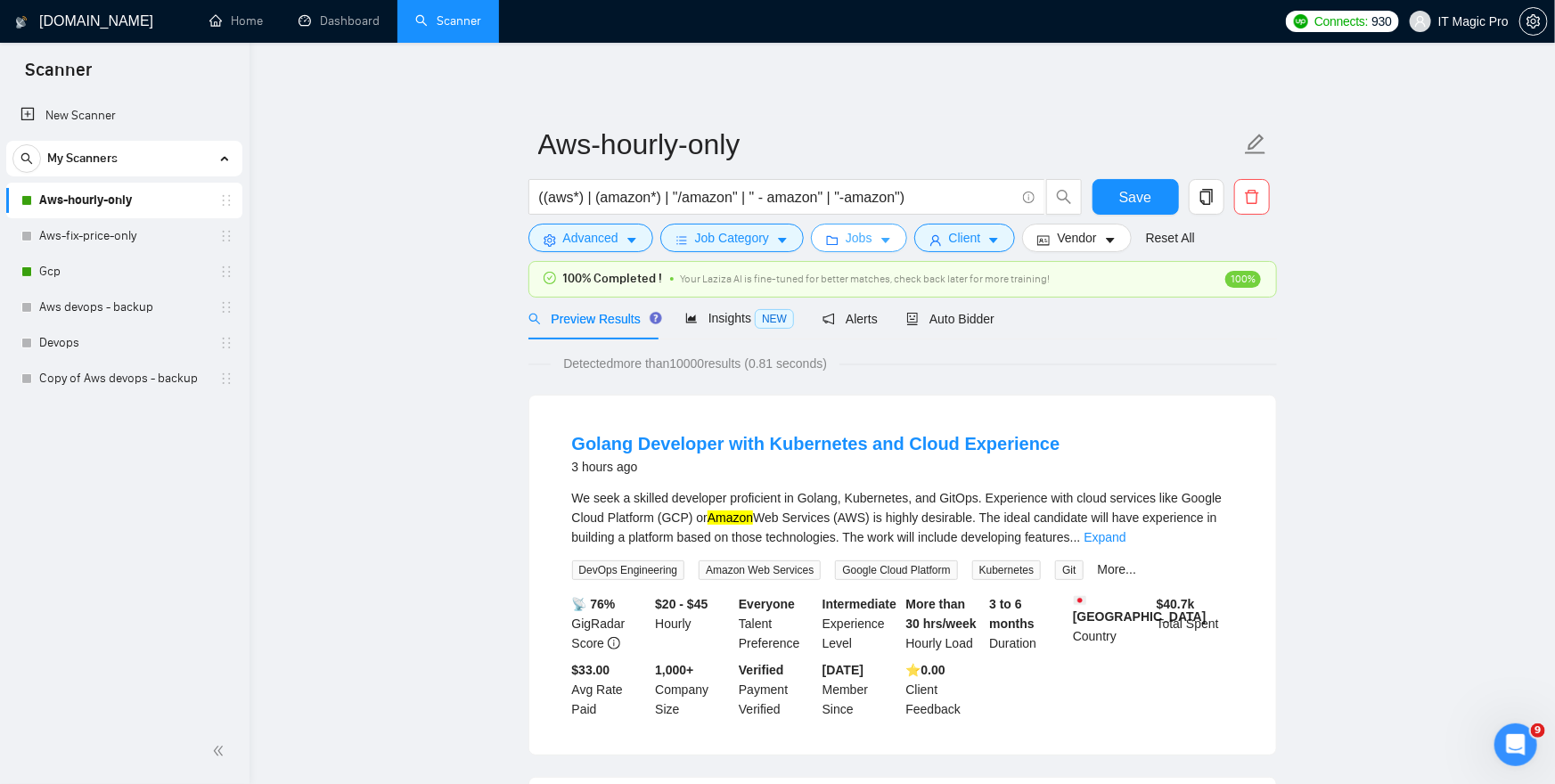
click at [879, 241] on button "Jobs" at bounding box center [859, 238] width 96 height 29
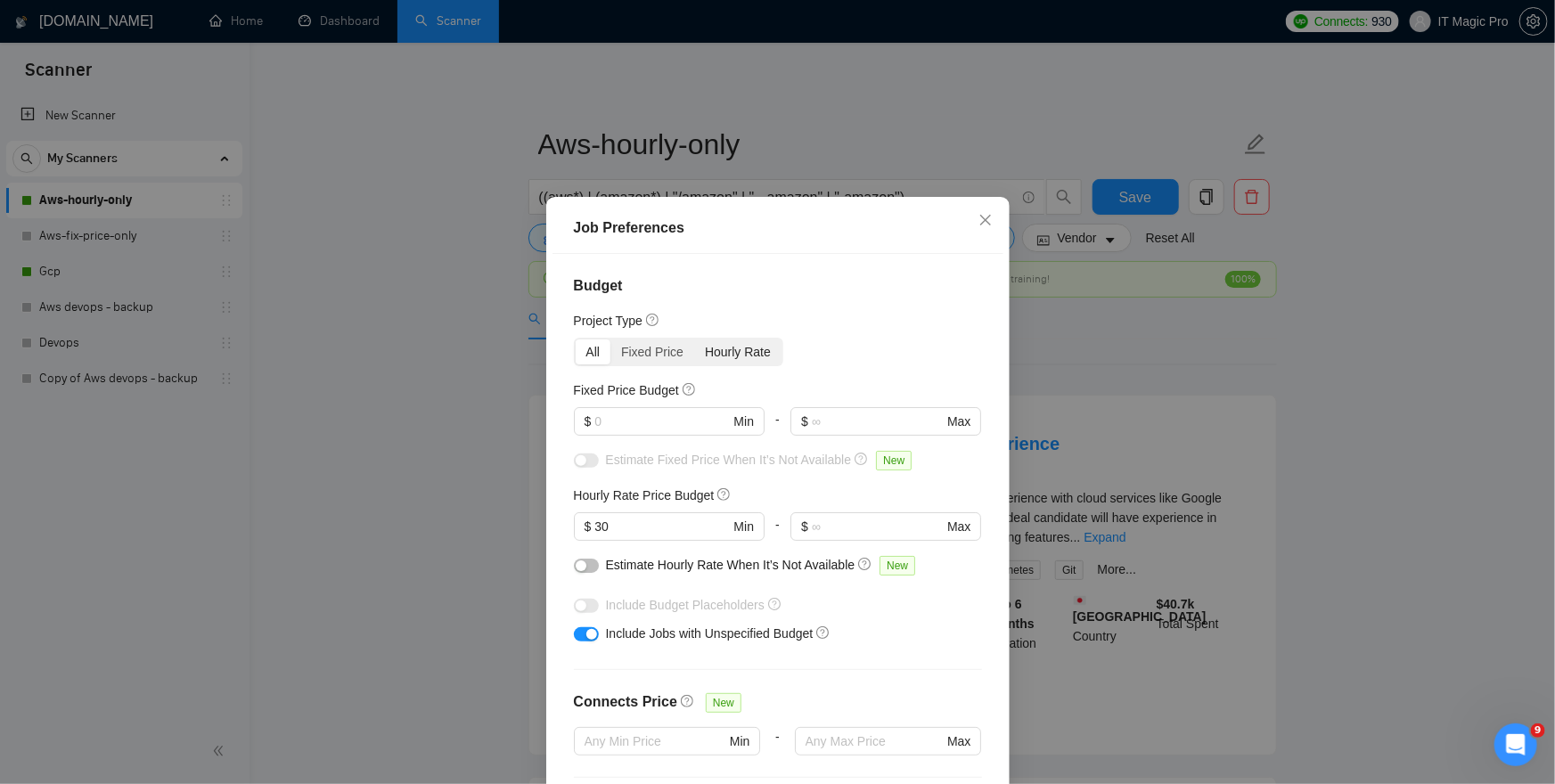
click at [748, 359] on div "Hourly Rate" at bounding box center [737, 352] width 87 height 25
click at [694, 339] on input "Hourly Rate" at bounding box center [694, 339] width 0 height 0
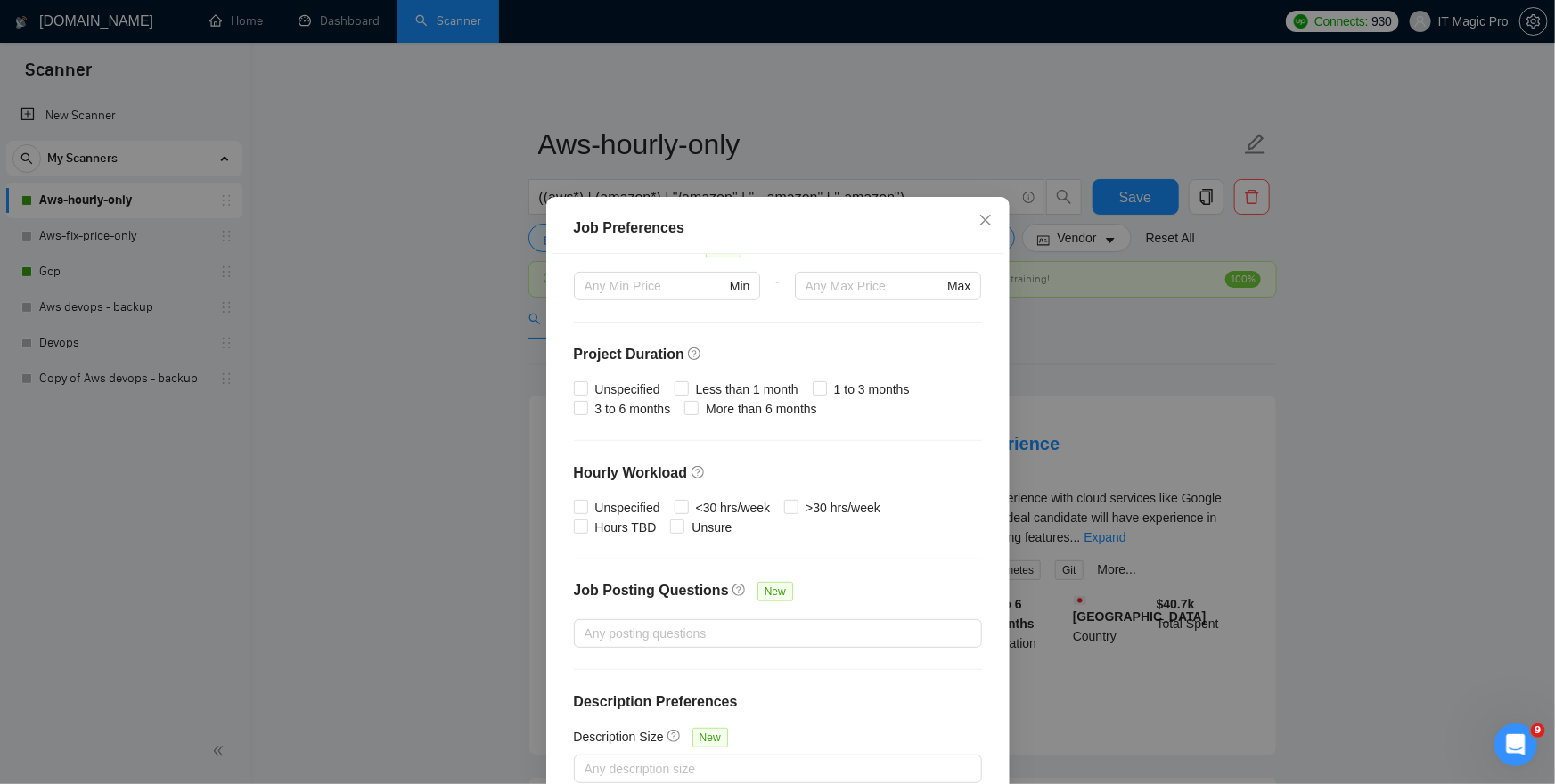
scroll to position [103, 0]
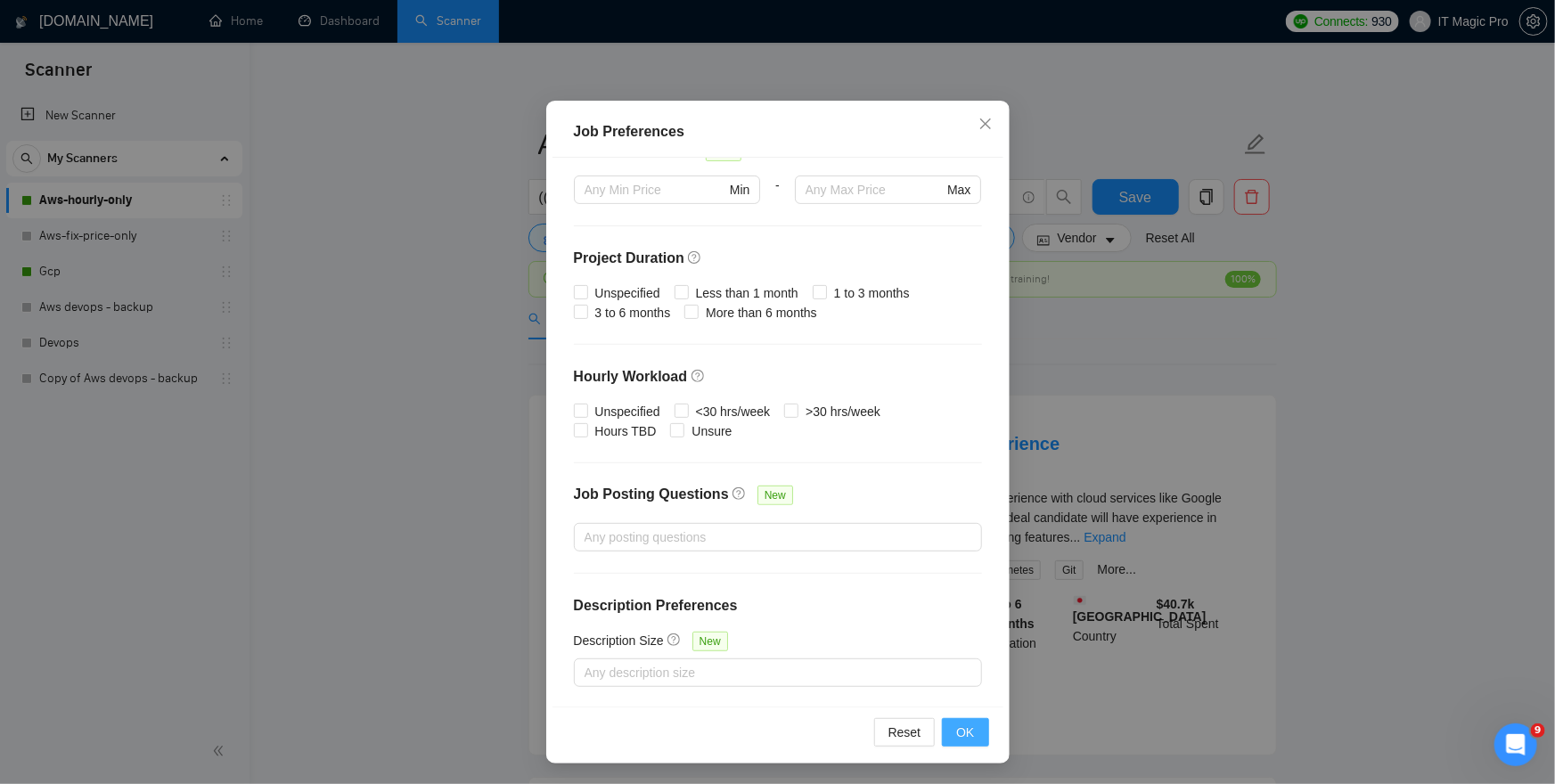
click at [967, 730] on span "OK" at bounding box center [965, 732] width 18 height 19
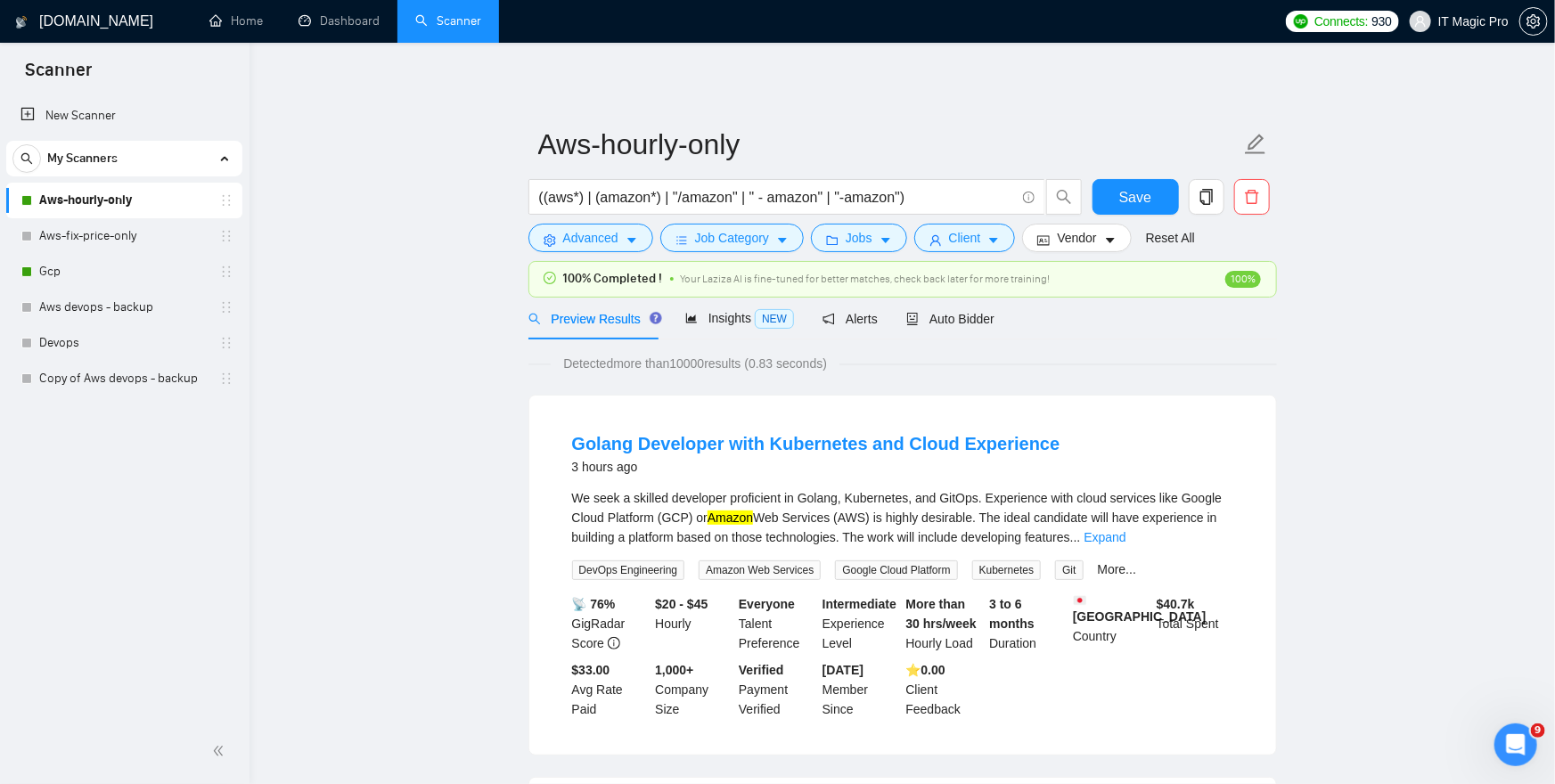
scroll to position [7, 0]
click at [1147, 196] on span "Save" at bounding box center [1135, 196] width 32 height 22
click at [981, 326] on div "Auto Bidder" at bounding box center [950, 319] width 88 height 19
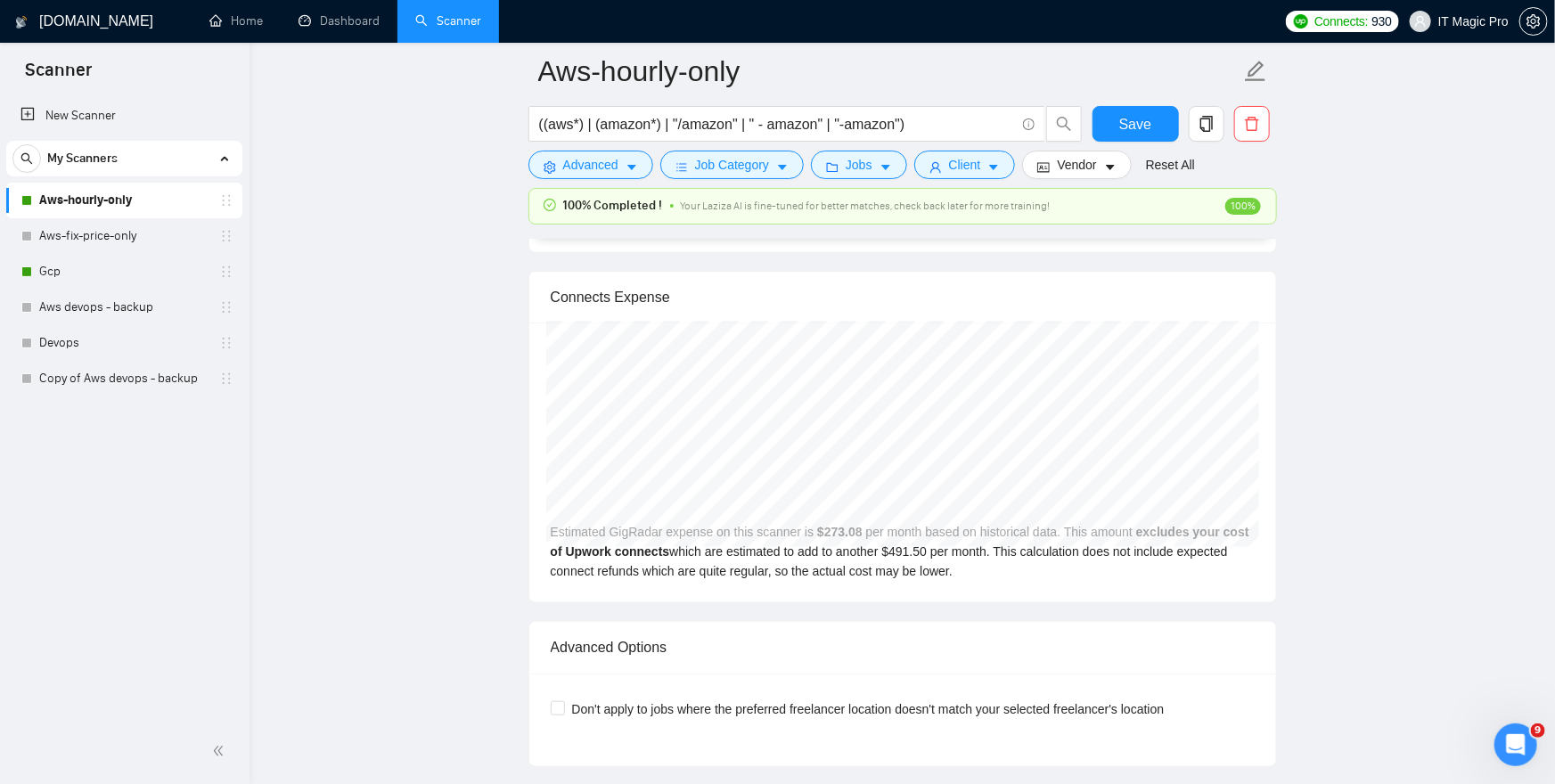
scroll to position [3881, 0]
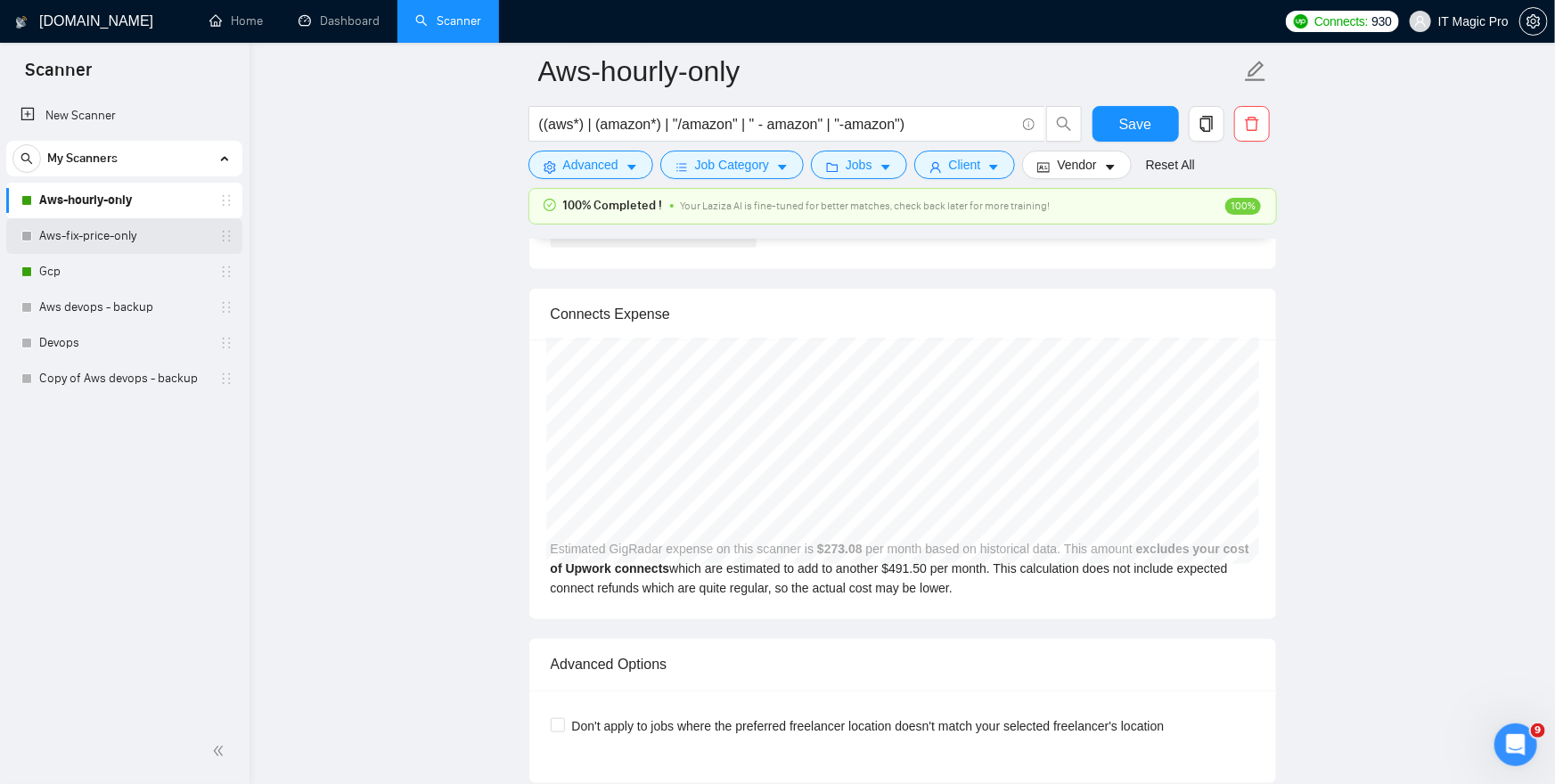
click at [156, 236] on link "Aws-fix-price-only" at bounding box center [124, 236] width 170 height 35
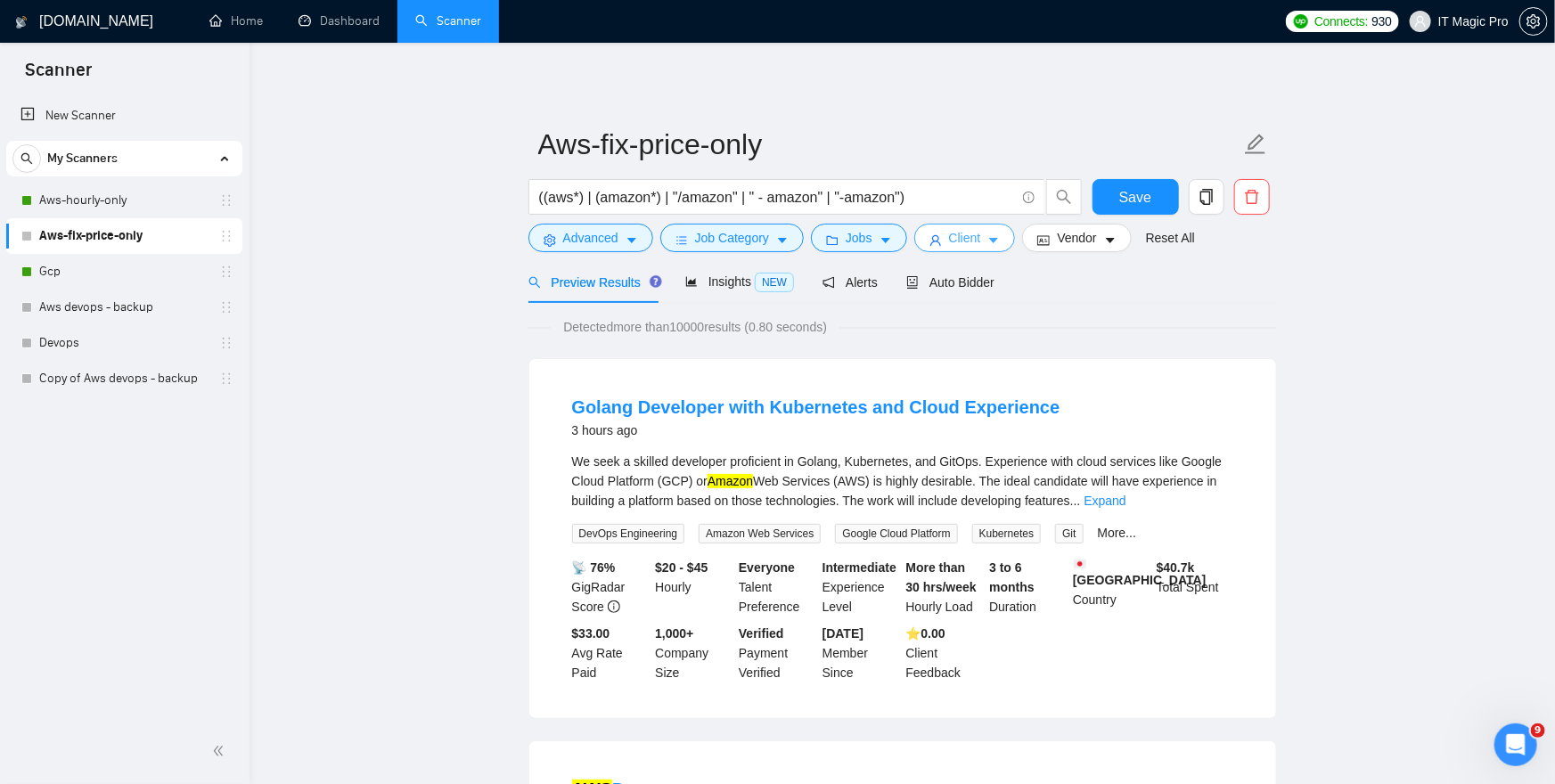
click at [990, 242] on button "Client" at bounding box center [965, 238] width 102 height 29
click at [872, 236] on span "Jobs" at bounding box center [859, 238] width 27 height 19
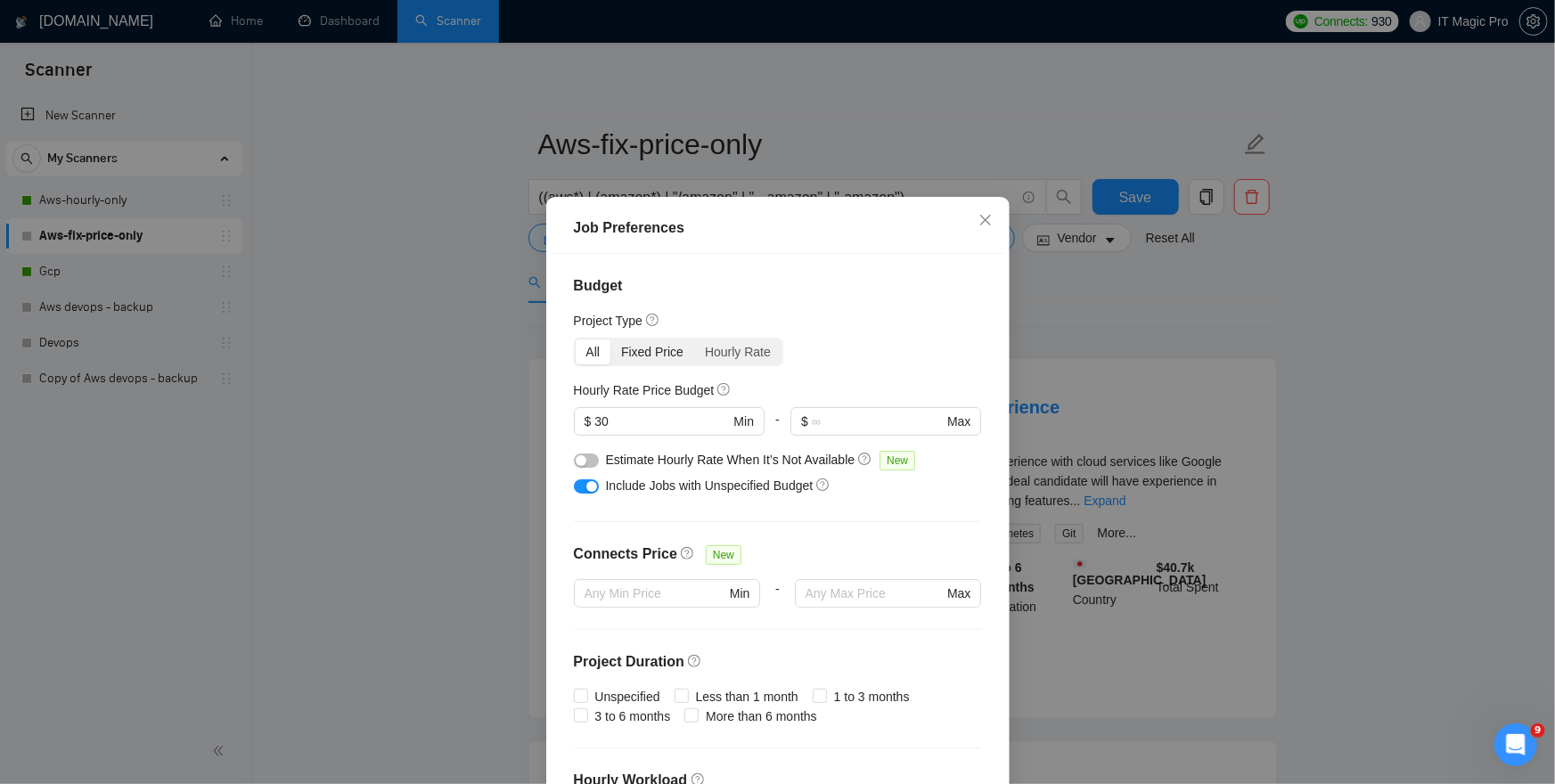
click at [649, 356] on div "Fixed Price" at bounding box center [652, 352] width 83 height 25
click at [611, 339] on input "Fixed Price" at bounding box center [611, 339] width 0 height 0
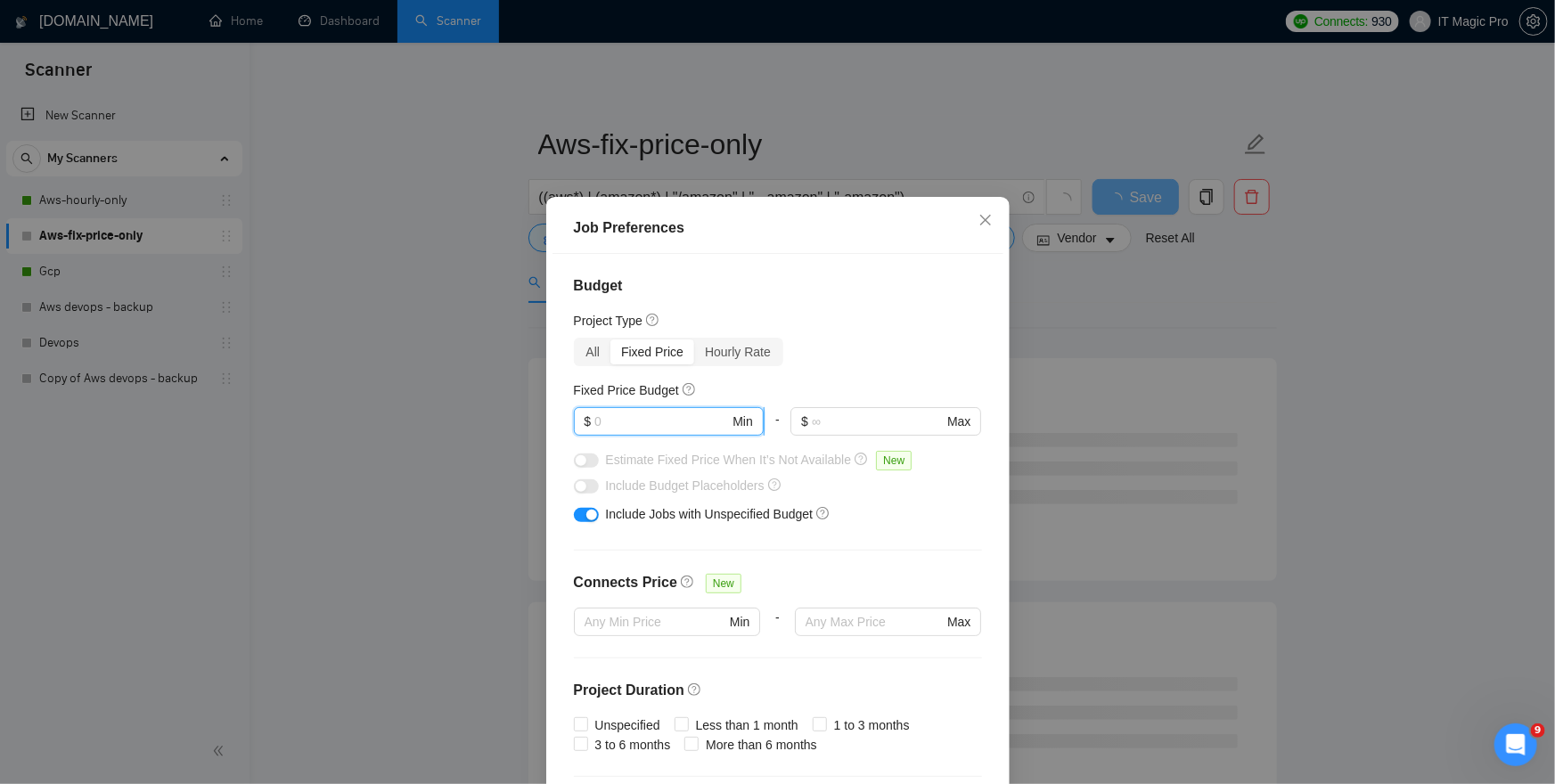
click at [644, 420] on input "text" at bounding box center [661, 422] width 134 height 19
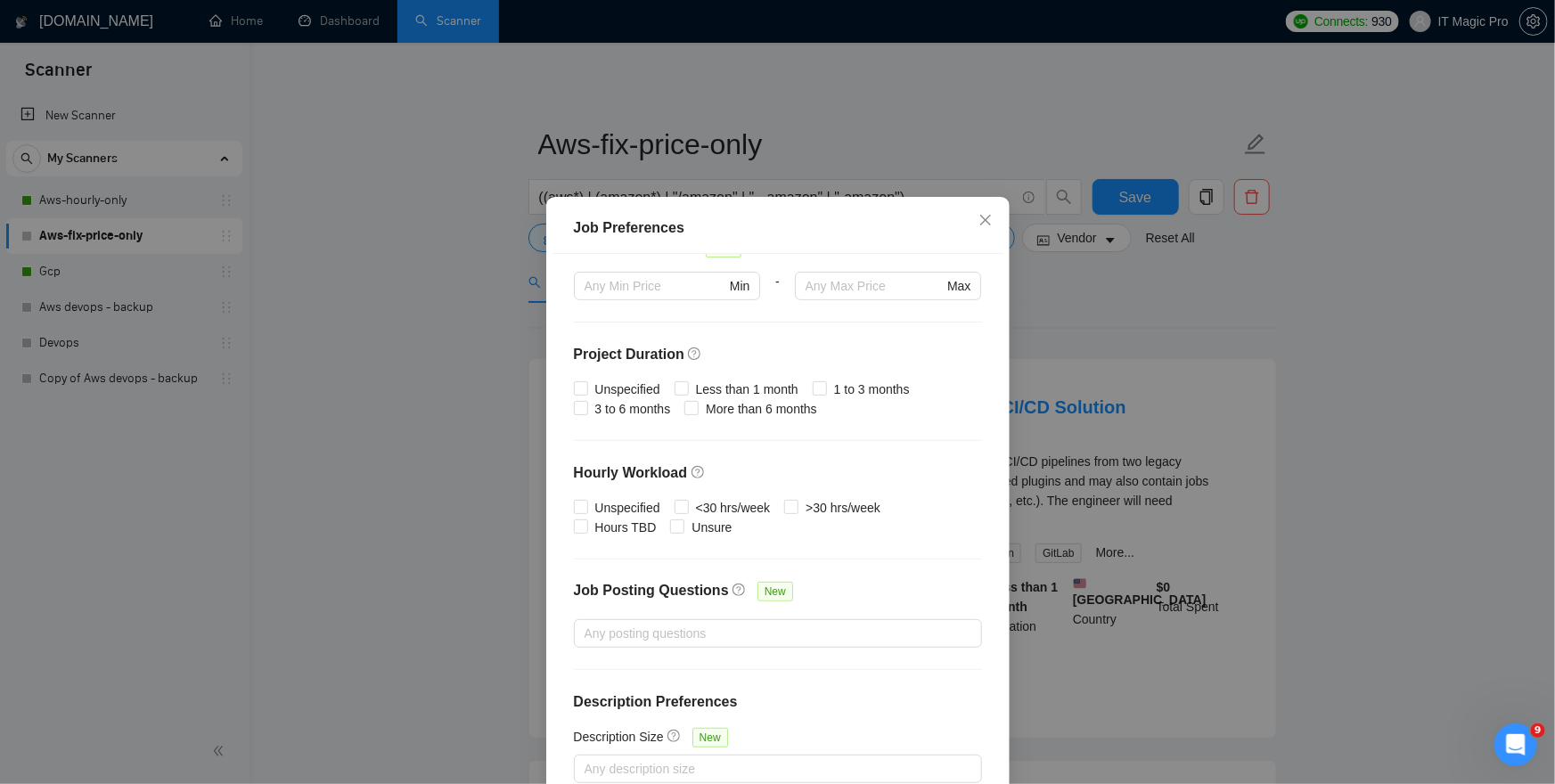
scroll to position [103, 0]
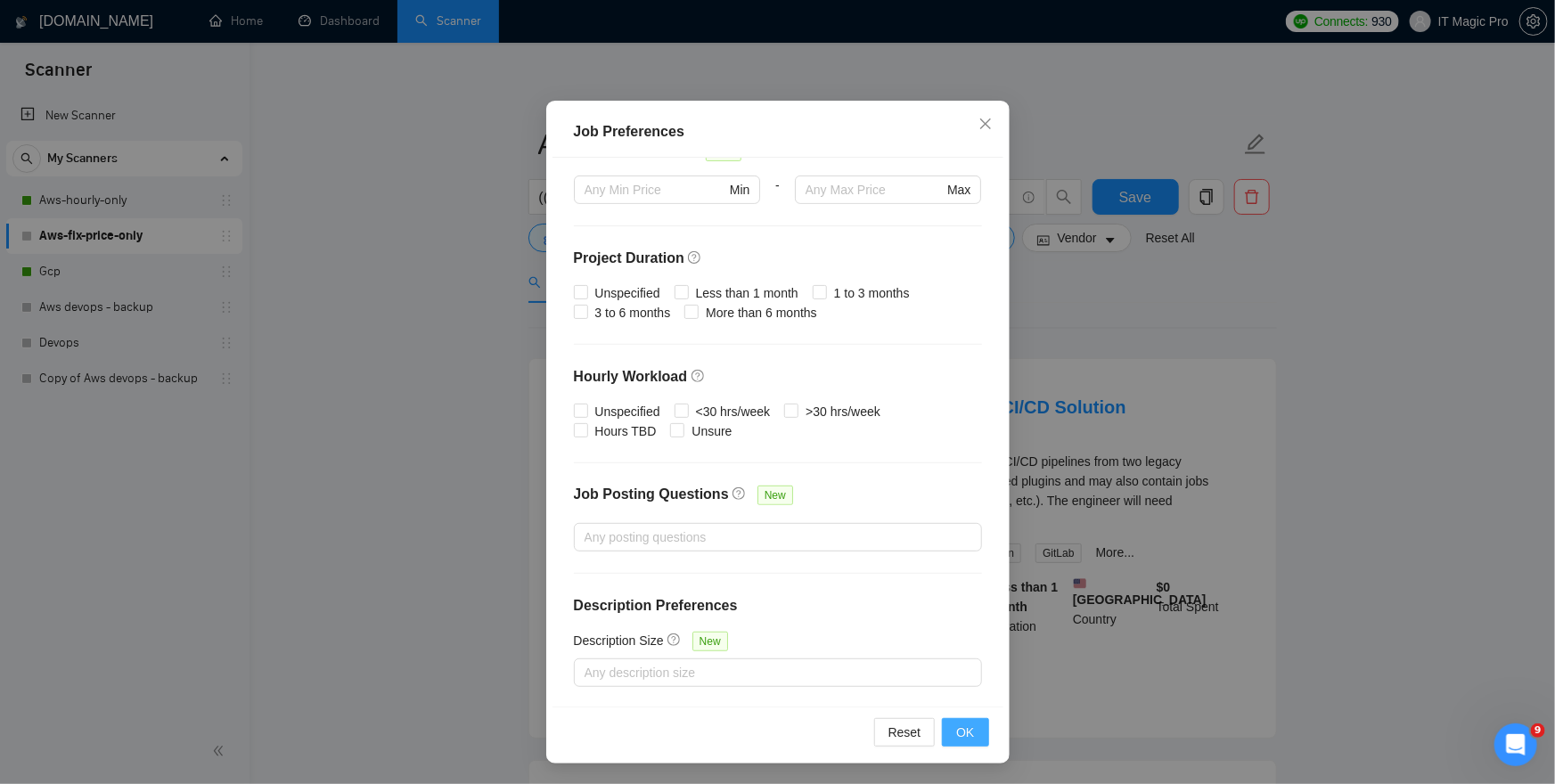
type input "200"
click at [972, 734] on span "OK" at bounding box center [965, 732] width 18 height 19
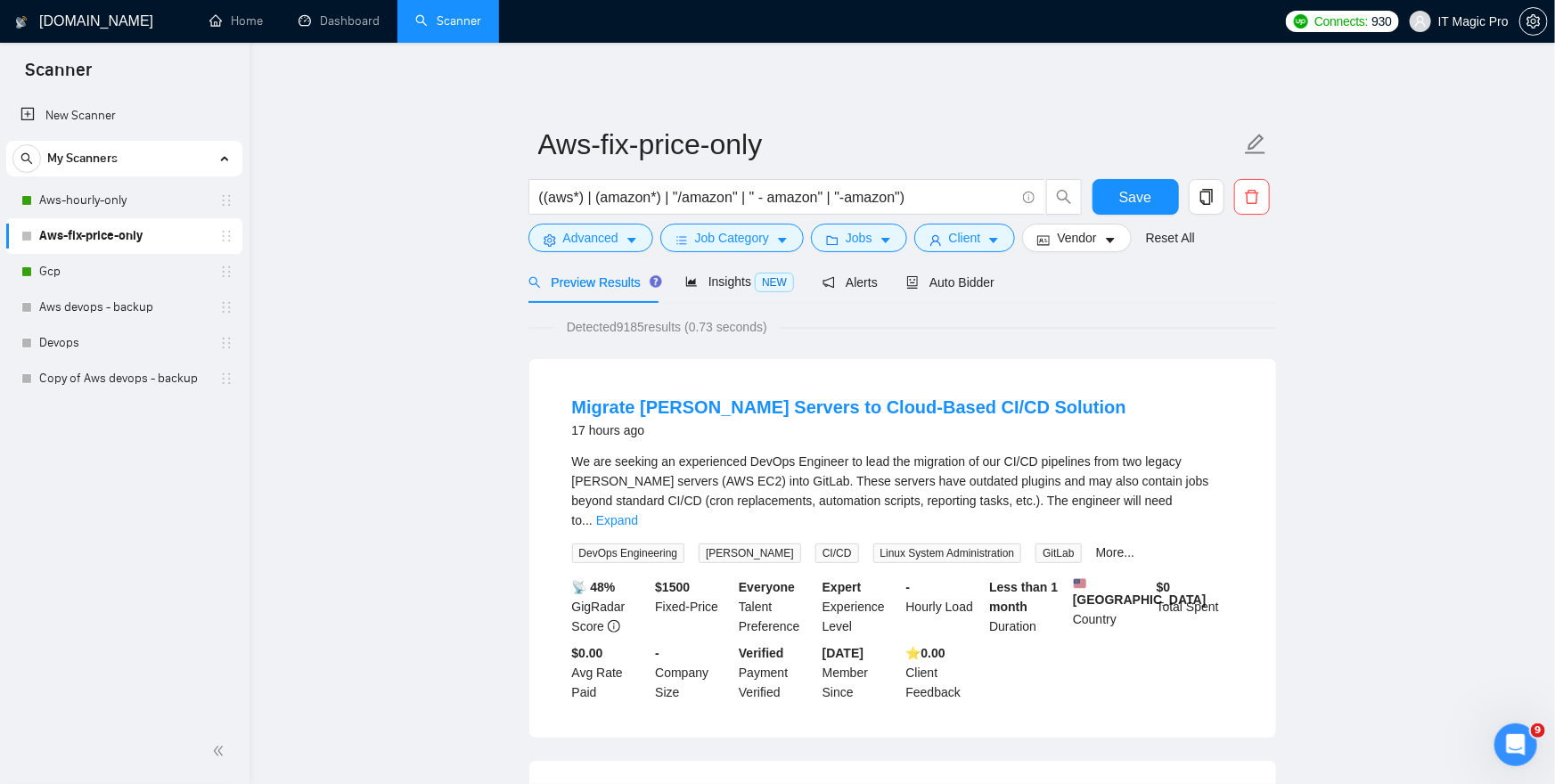
scroll to position [7, 0]
click at [1141, 198] on span "Save" at bounding box center [1135, 196] width 32 height 22
click at [985, 279] on span "Auto Bidder" at bounding box center [950, 282] width 88 height 14
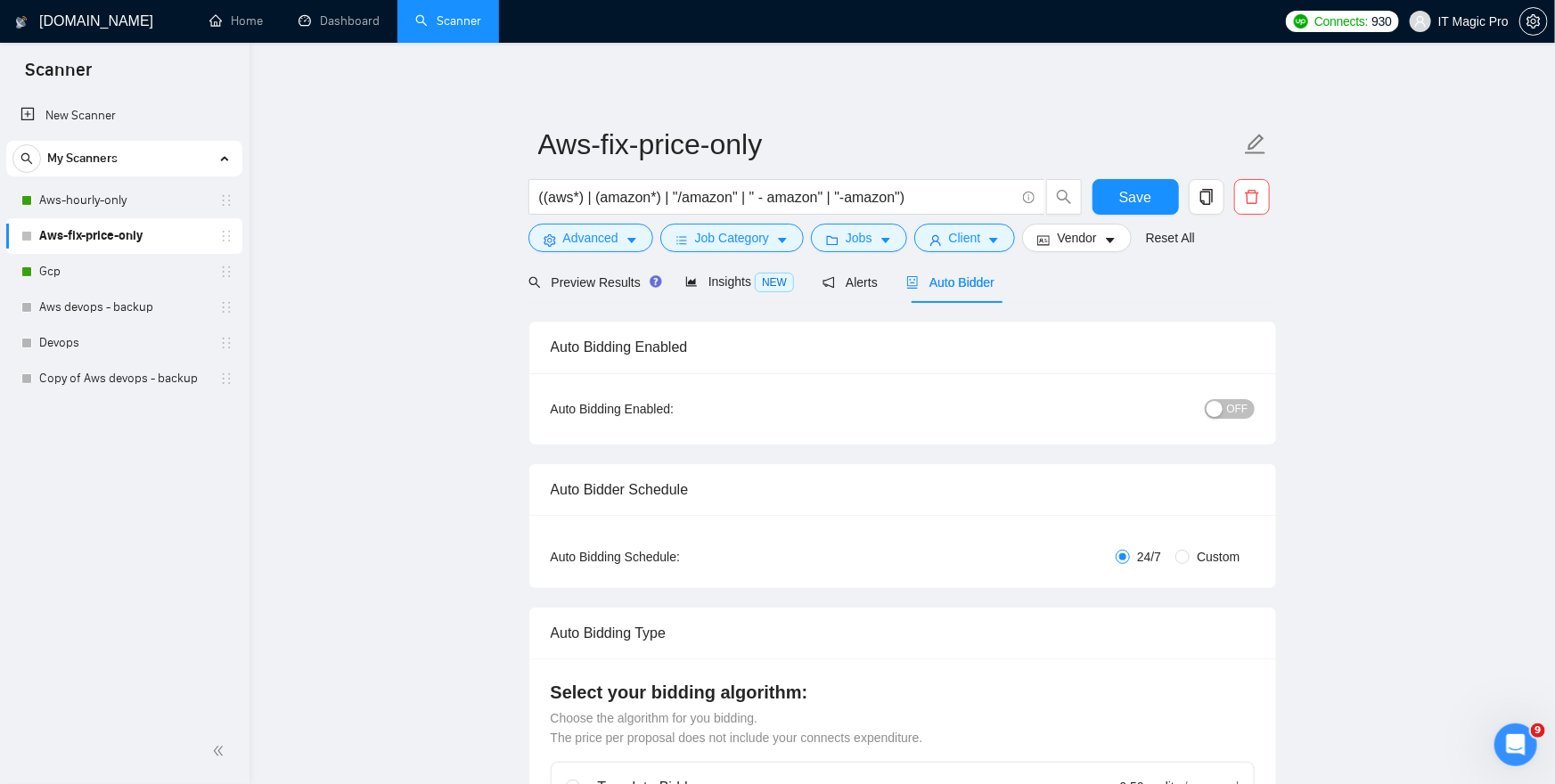
click at [1212, 411] on div "button" at bounding box center [1215, 408] width 16 height 16
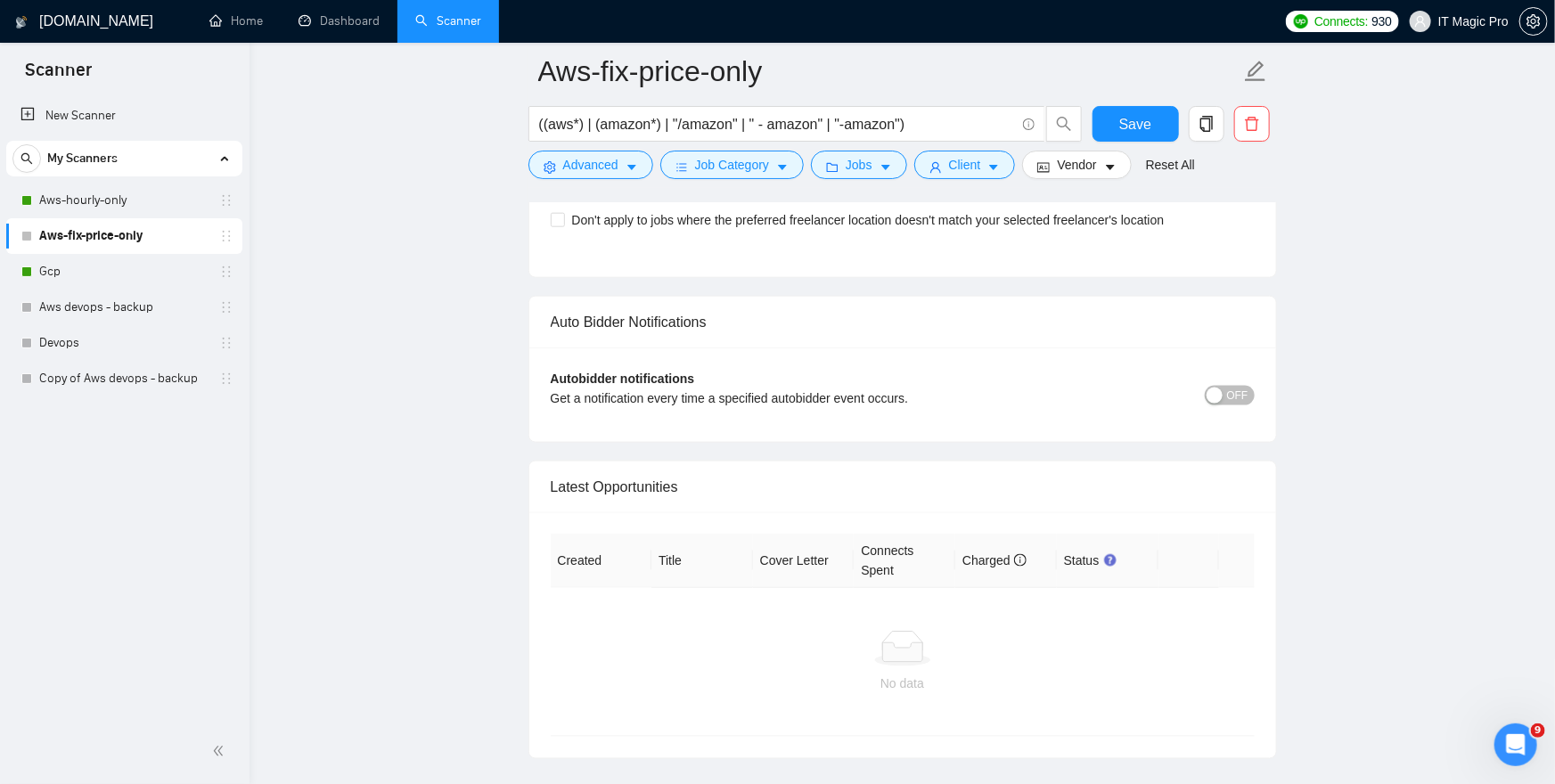
scroll to position [4331, 0]
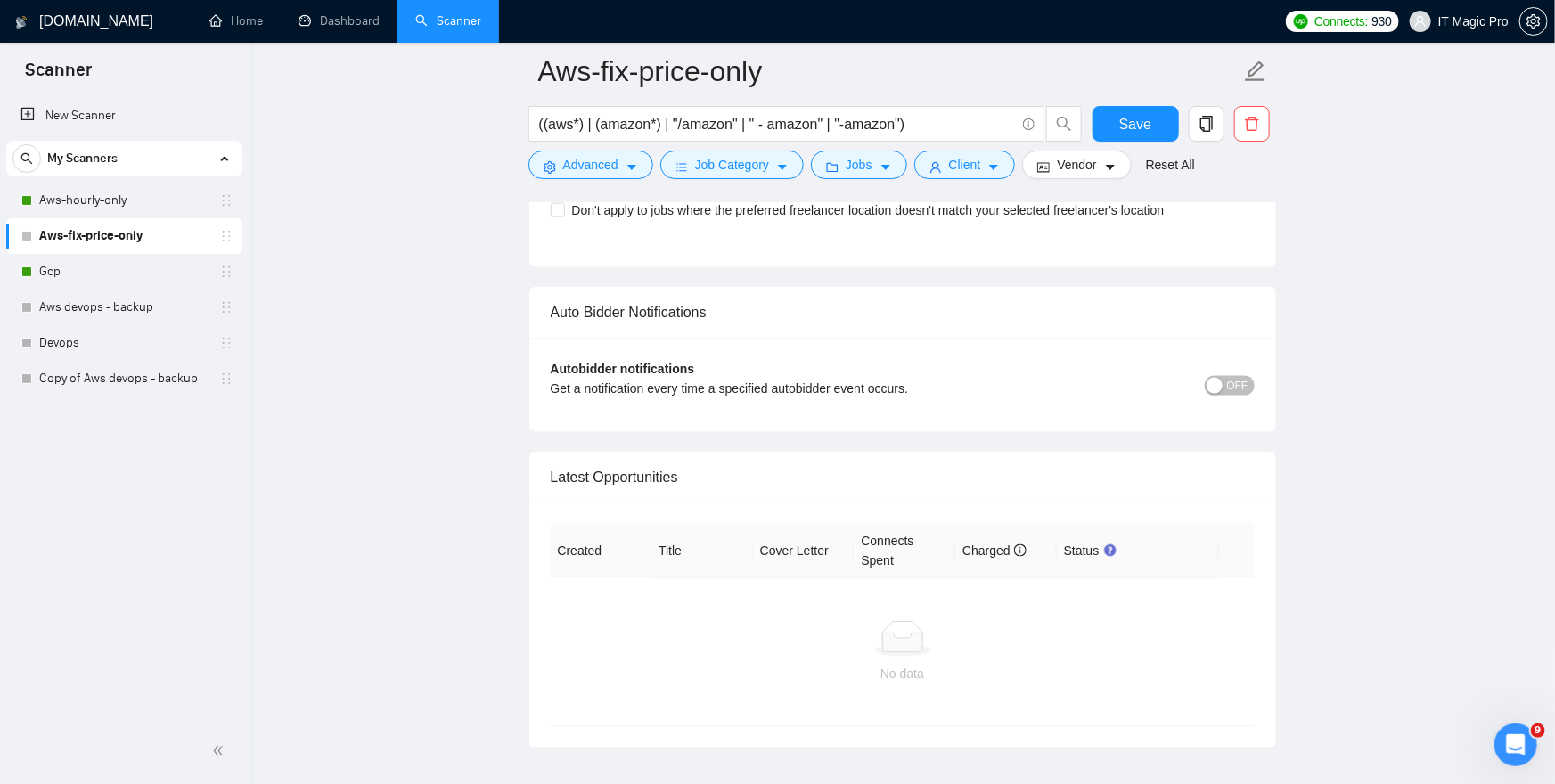
click at [1237, 376] on span "OFF" at bounding box center [1238, 385] width 21 height 19
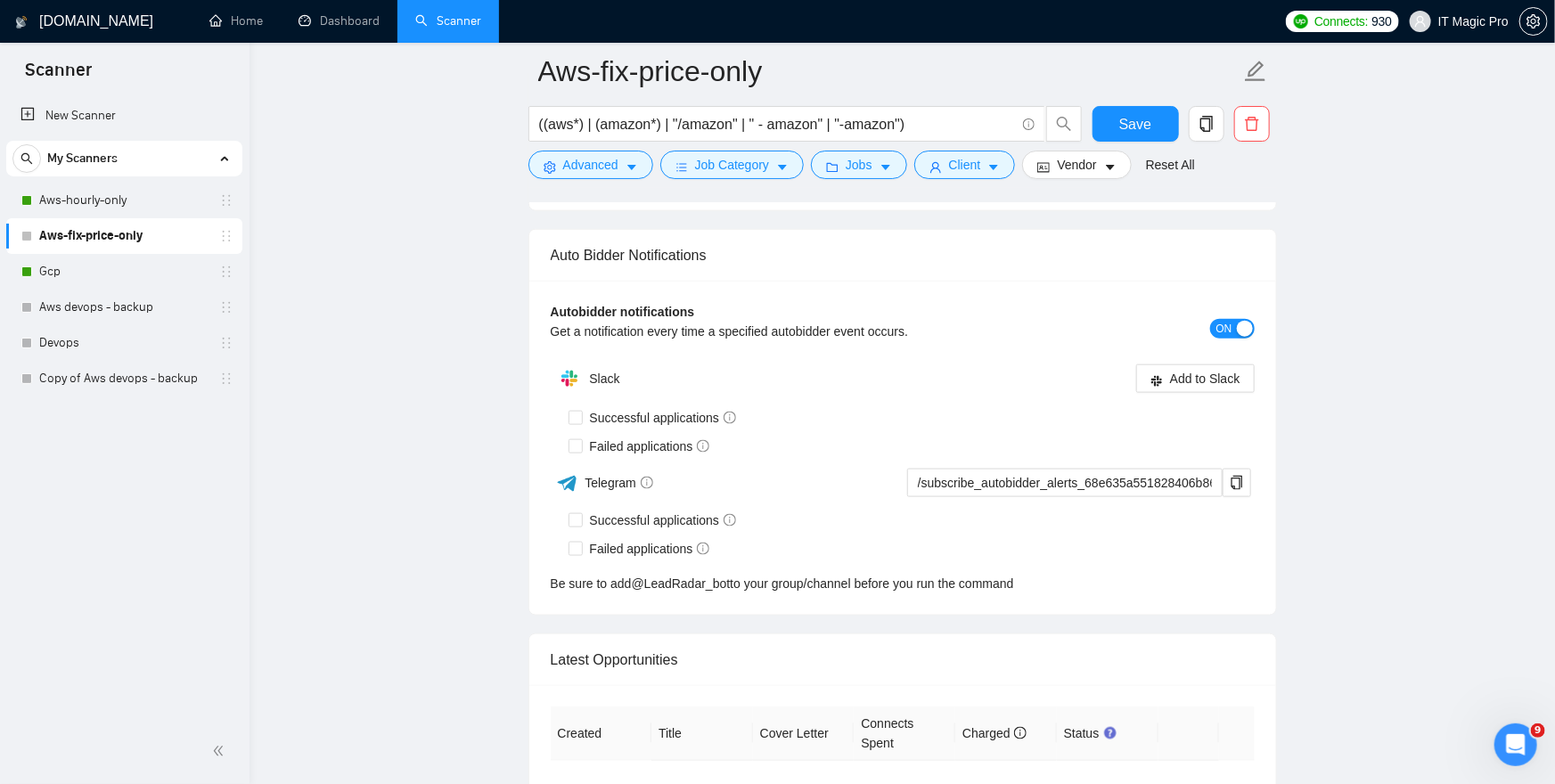
click at [694, 265] on div "Auto Bidder Notifications" at bounding box center [903, 255] width 704 height 51
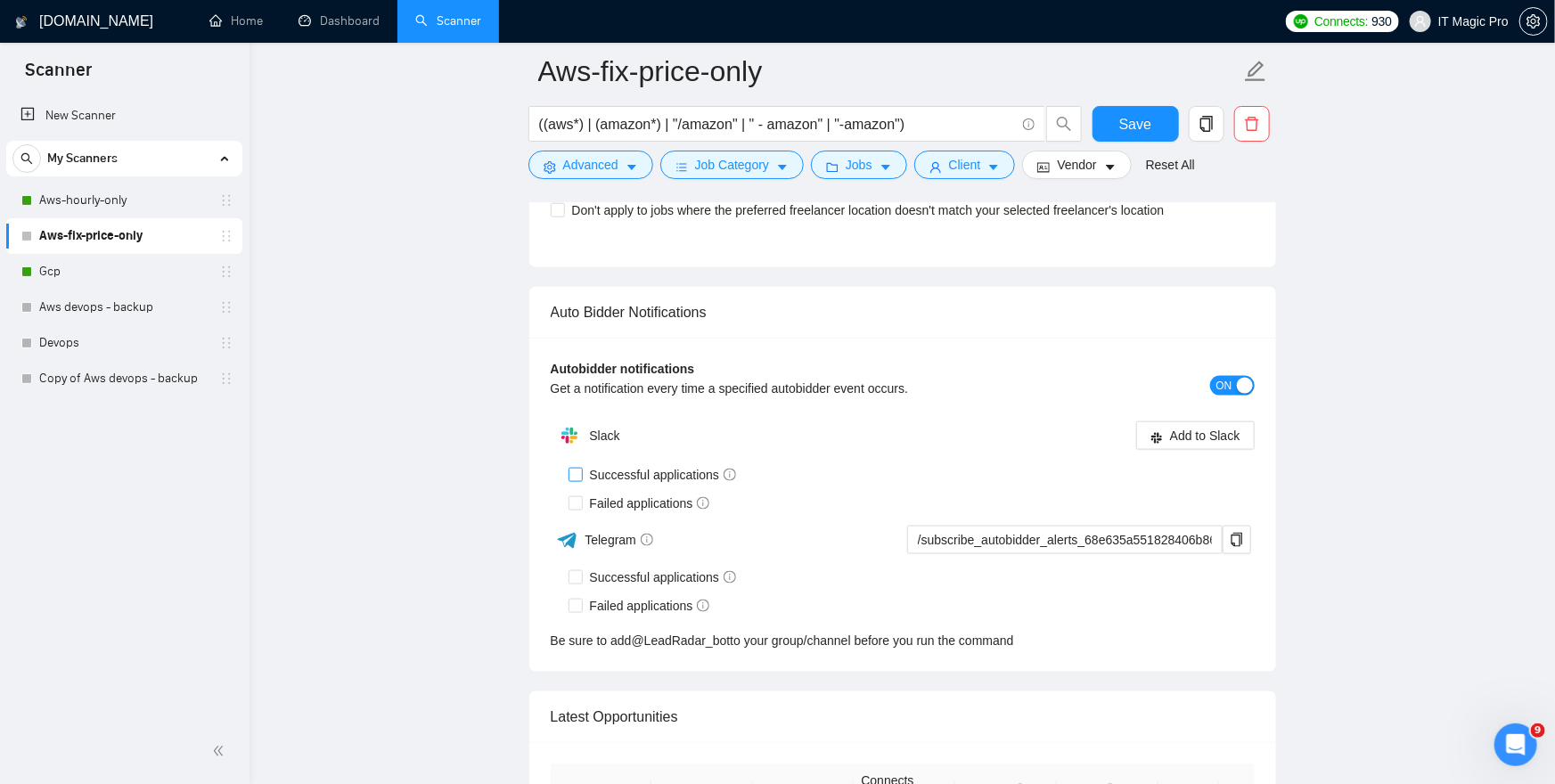
click at [673, 465] on span "Successful applications" at bounding box center [663, 474] width 161 height 19
click at [581, 468] on input "Successful applications" at bounding box center [574, 473] width 12 height 12
checkbox input "true"
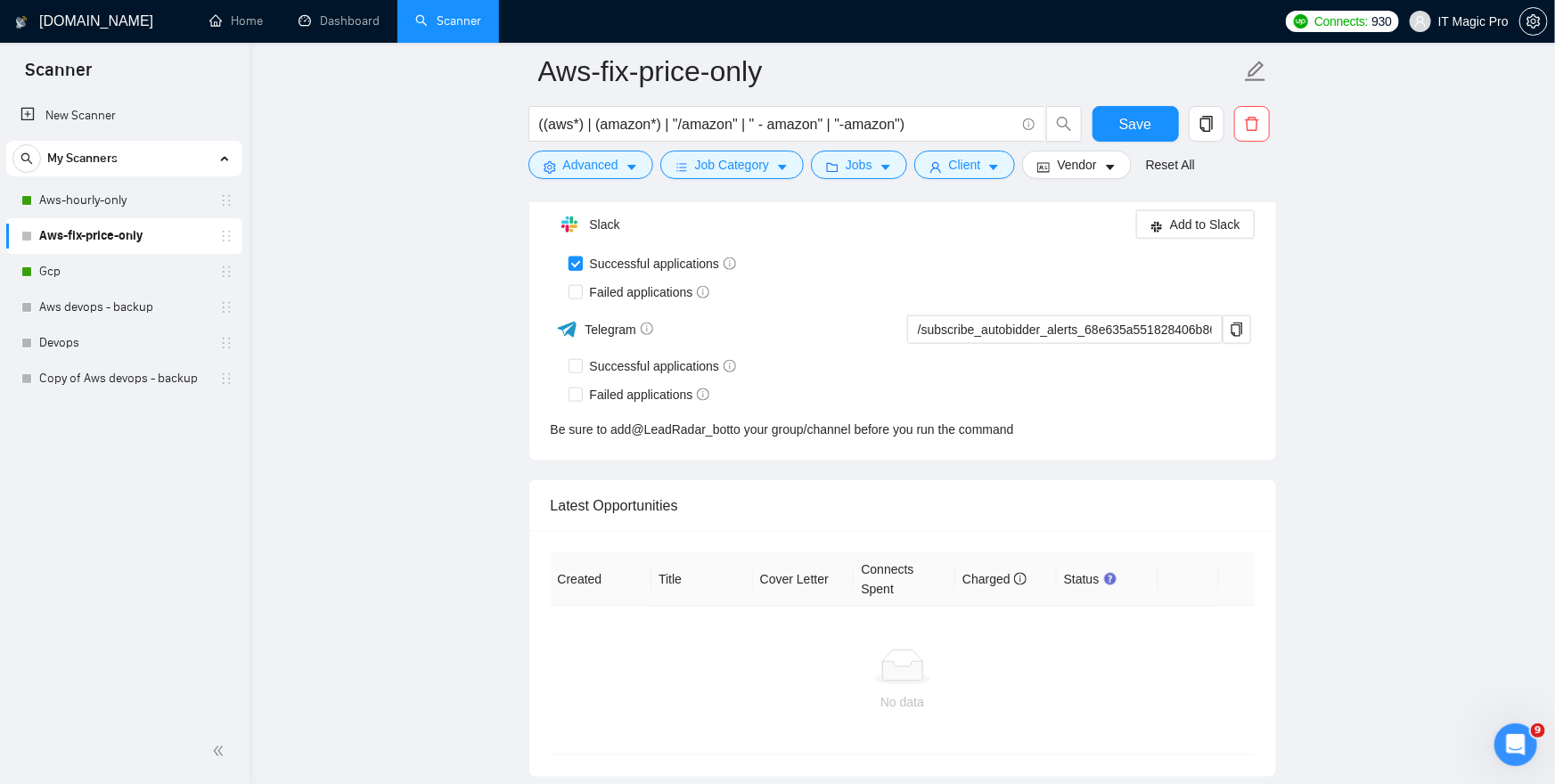
scroll to position [4337, 0]
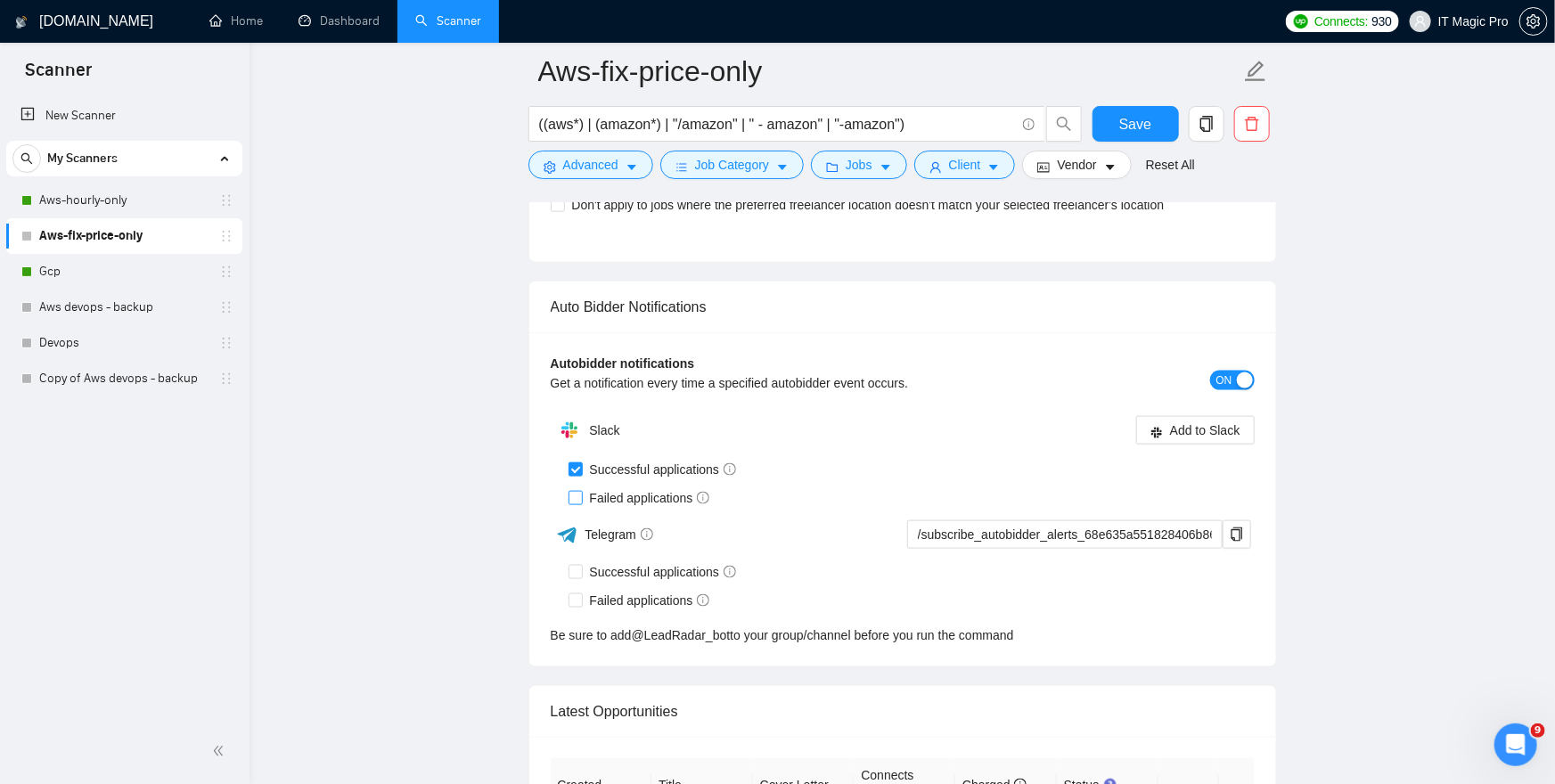
click at [678, 282] on div "Auto Bidder Notifications" at bounding box center [903, 307] width 704 height 51
click at [667, 496] on span "Failed applications" at bounding box center [650, 497] width 134 height 19
click at [581, 496] on input "Failed applications" at bounding box center [574, 496] width 12 height 12
checkbox input "true"
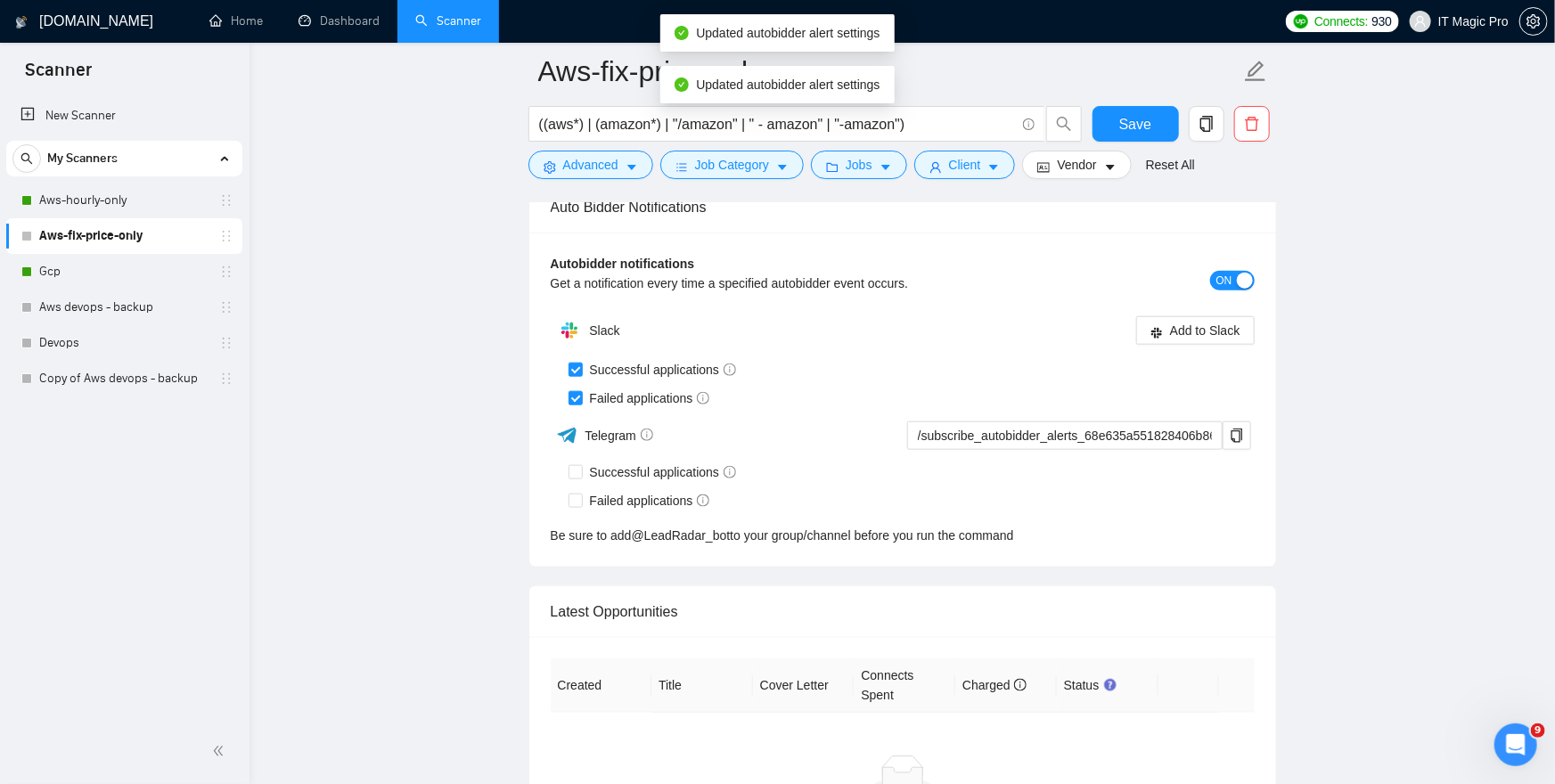
scroll to position [4220, 0]
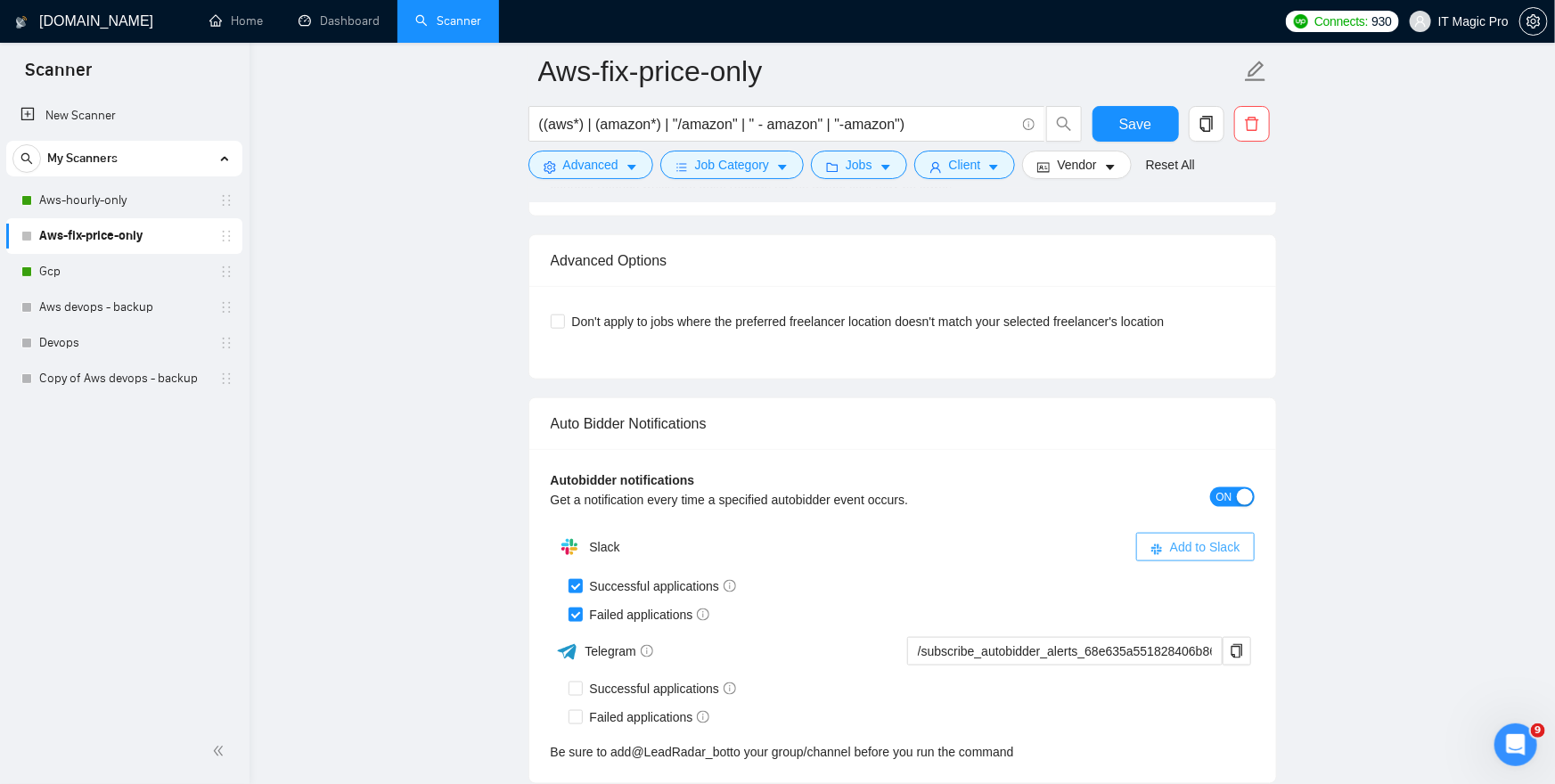
click at [1201, 541] on span "Add to Slack" at bounding box center [1205, 547] width 70 height 19
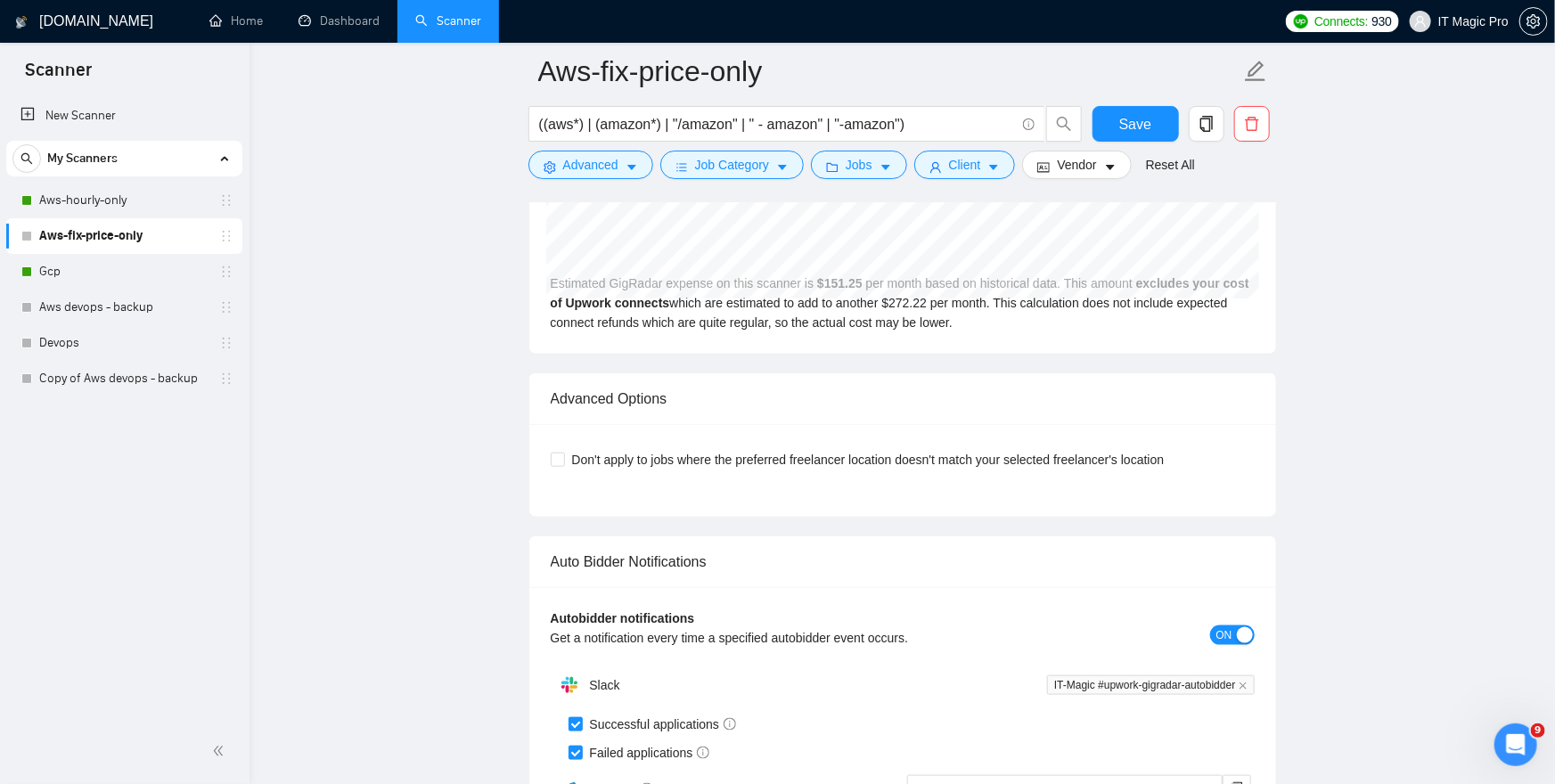
scroll to position [3987, 0]
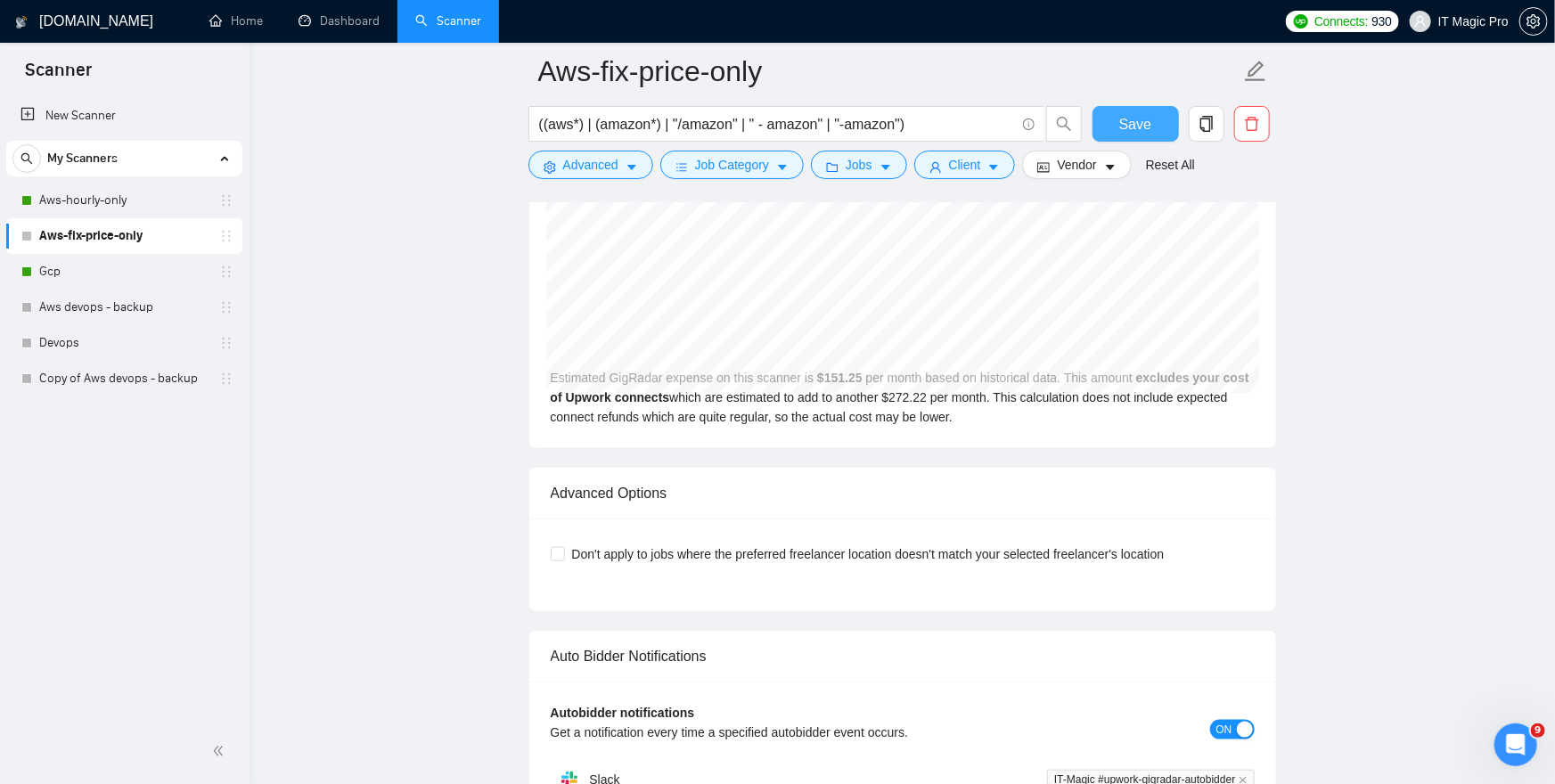
click at [1134, 120] on span "Save" at bounding box center [1135, 124] width 32 height 22
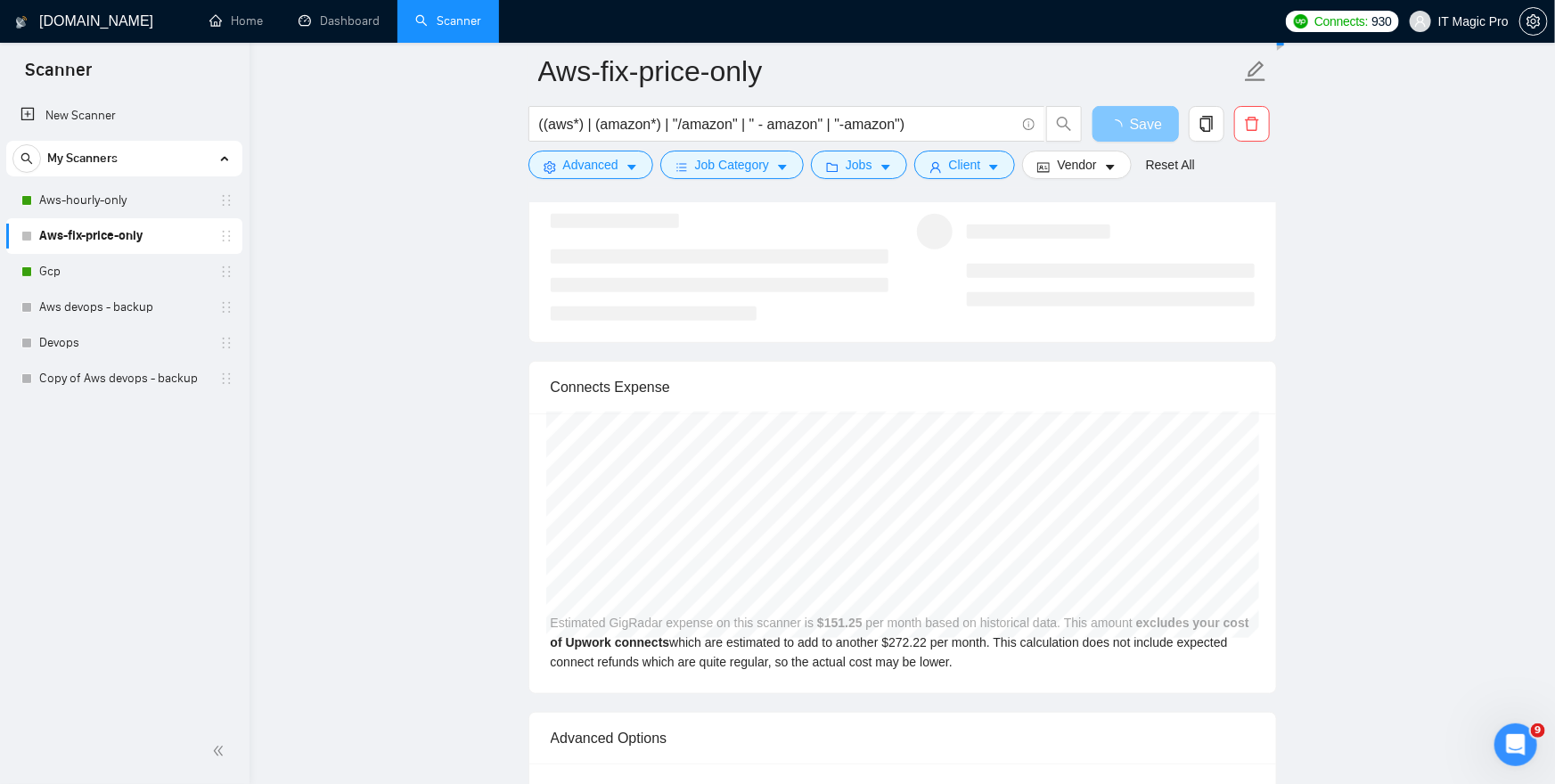
scroll to position [3740, 0]
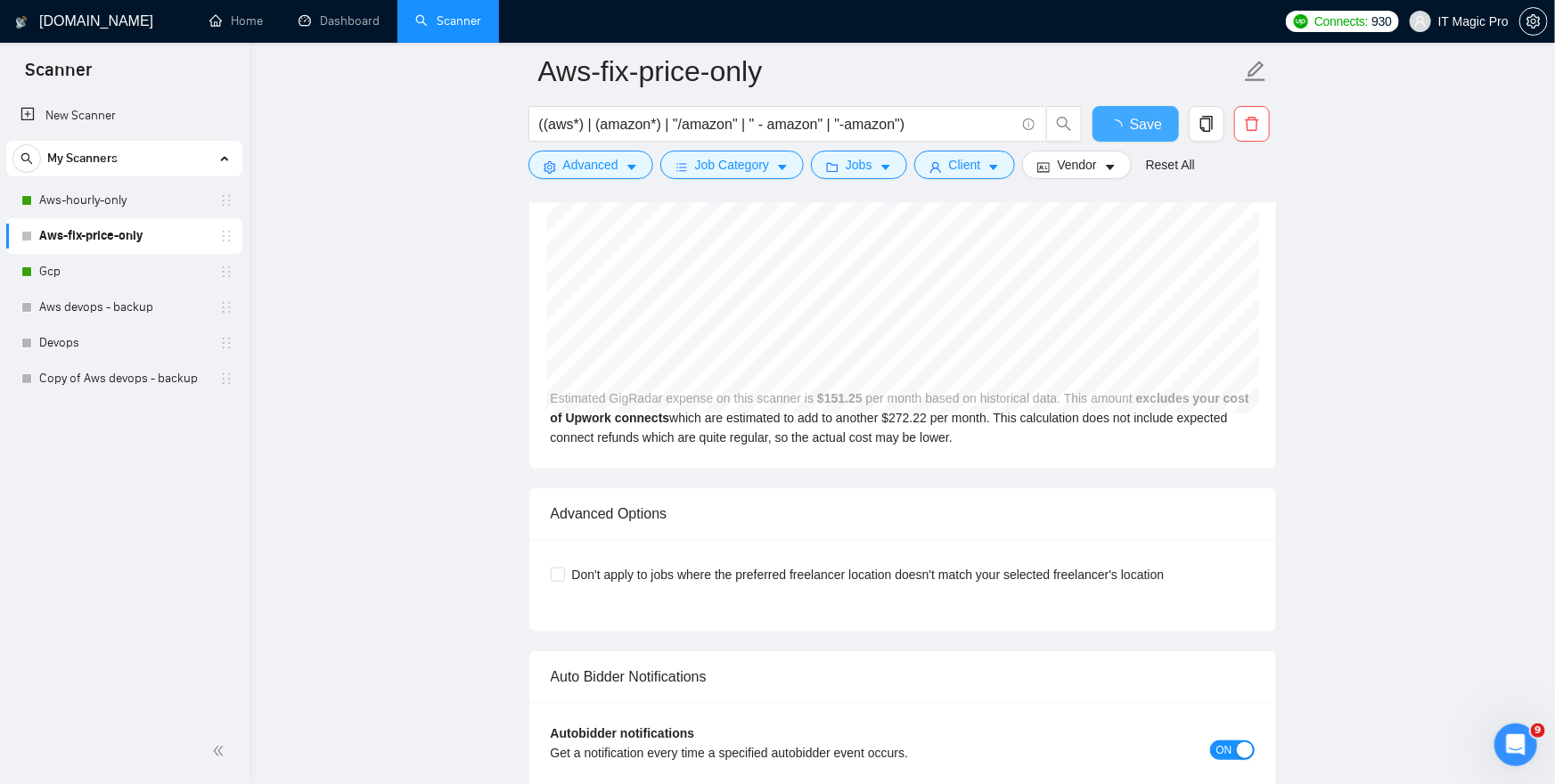
checkbox input "true"
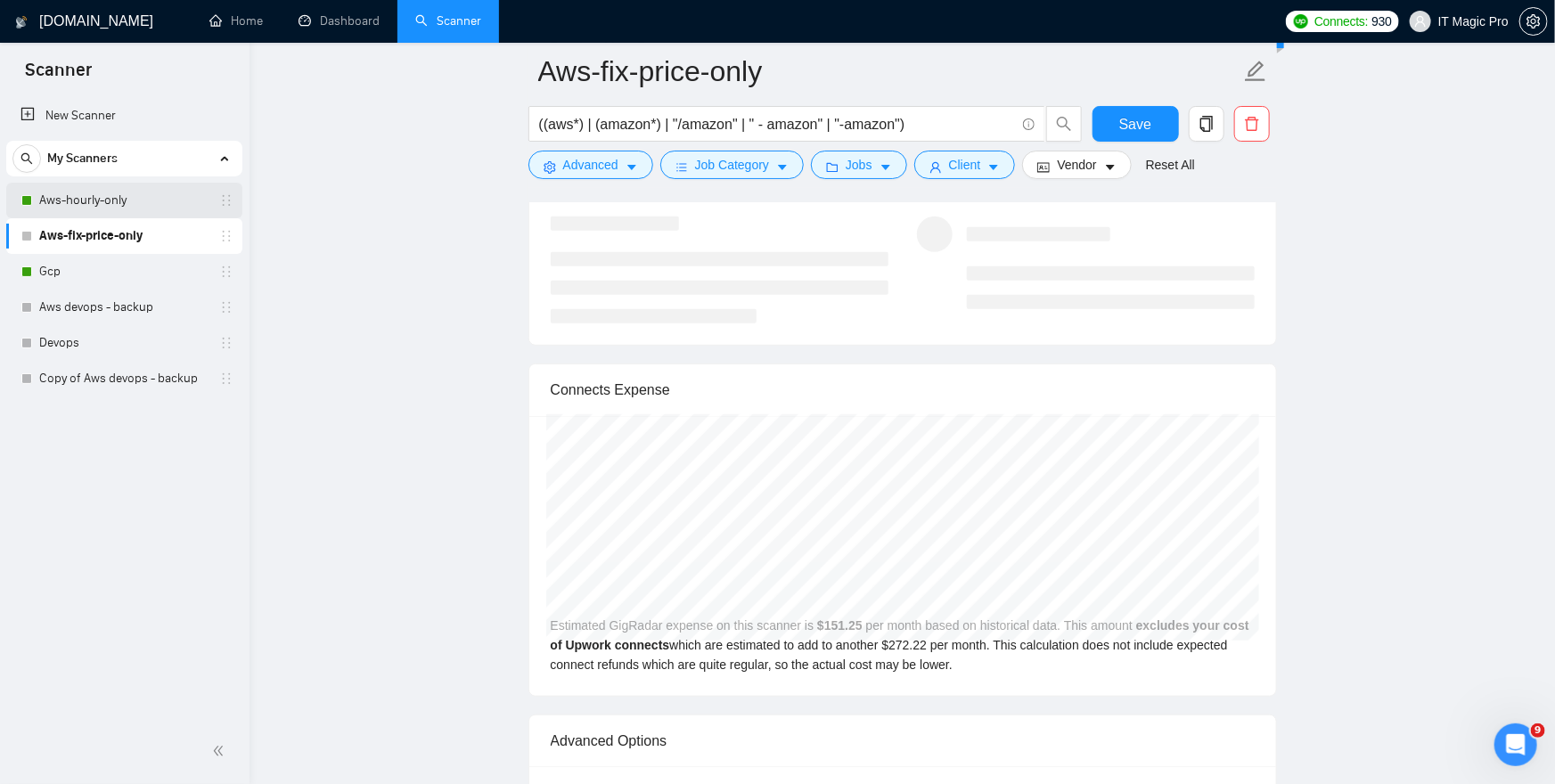
click at [161, 201] on link "Aws-hourly-only" at bounding box center [124, 200] width 170 height 35
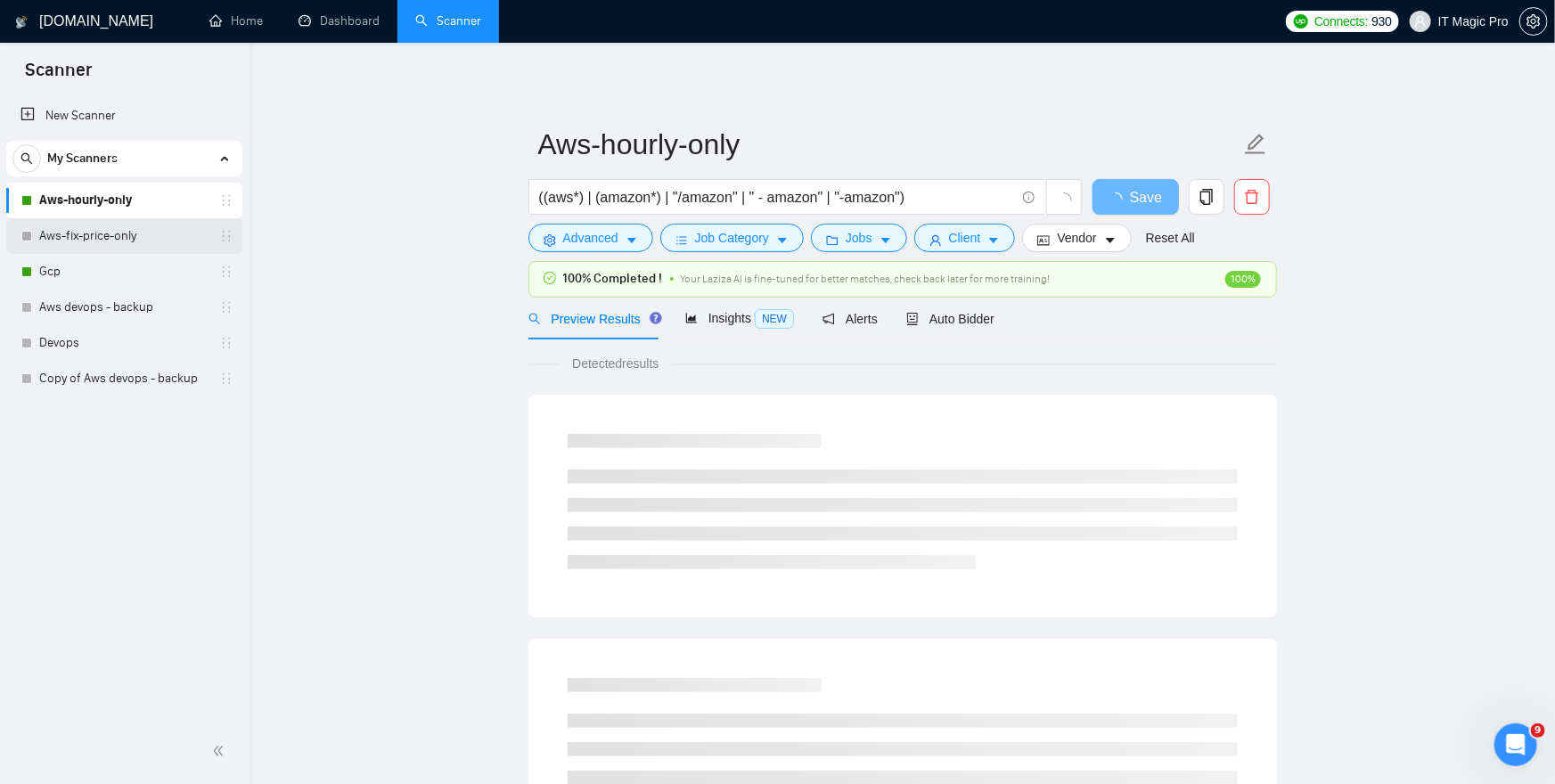
click at [146, 235] on link "Aws-fix-price-only" at bounding box center [124, 236] width 170 height 35
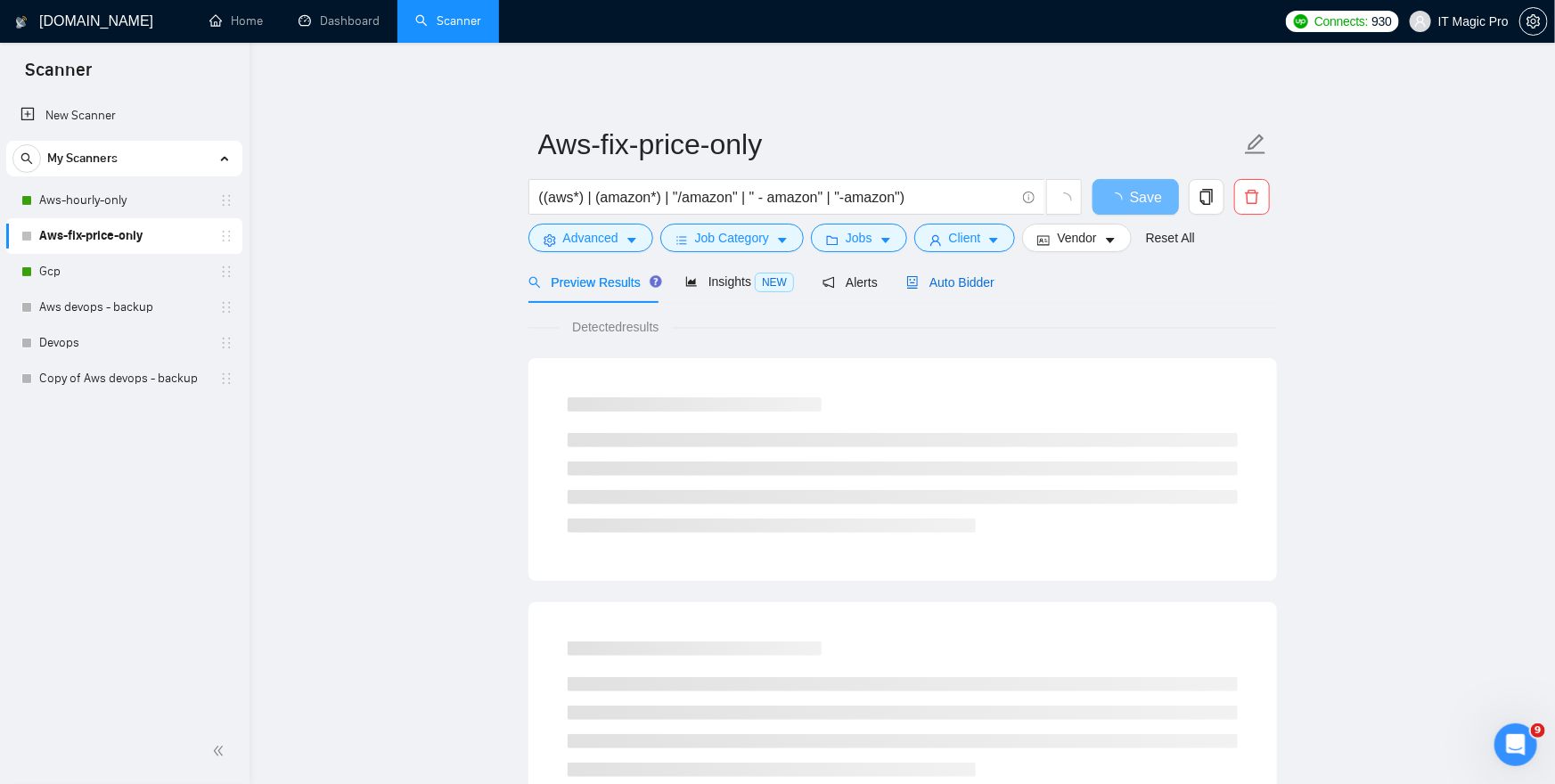
click at [982, 285] on span "Auto Bidder" at bounding box center [950, 282] width 88 height 14
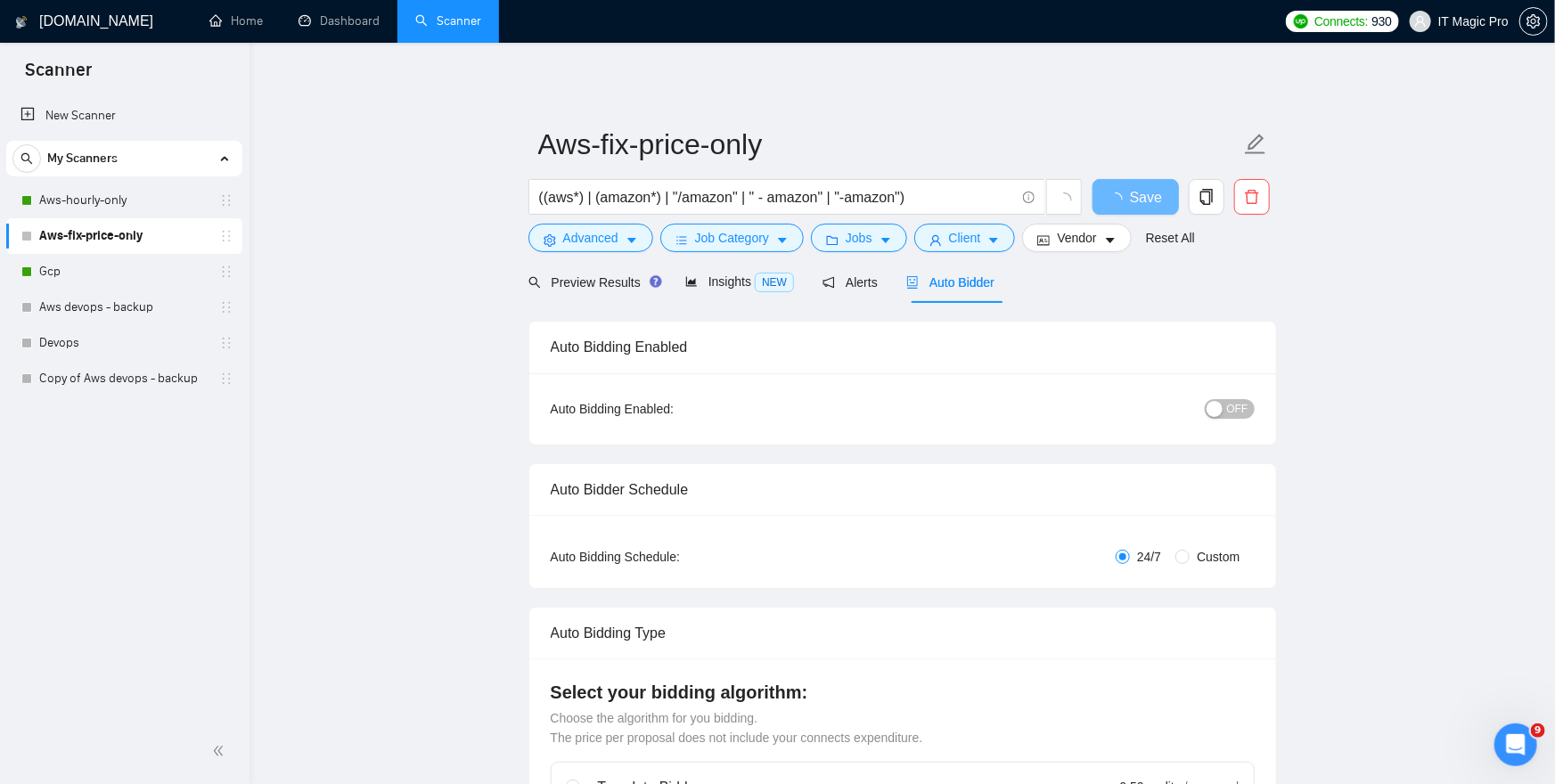
checkbox input "true"
click at [1240, 405] on span "OFF" at bounding box center [1238, 408] width 21 height 19
click at [1127, 205] on span "Save" at bounding box center [1135, 196] width 32 height 22
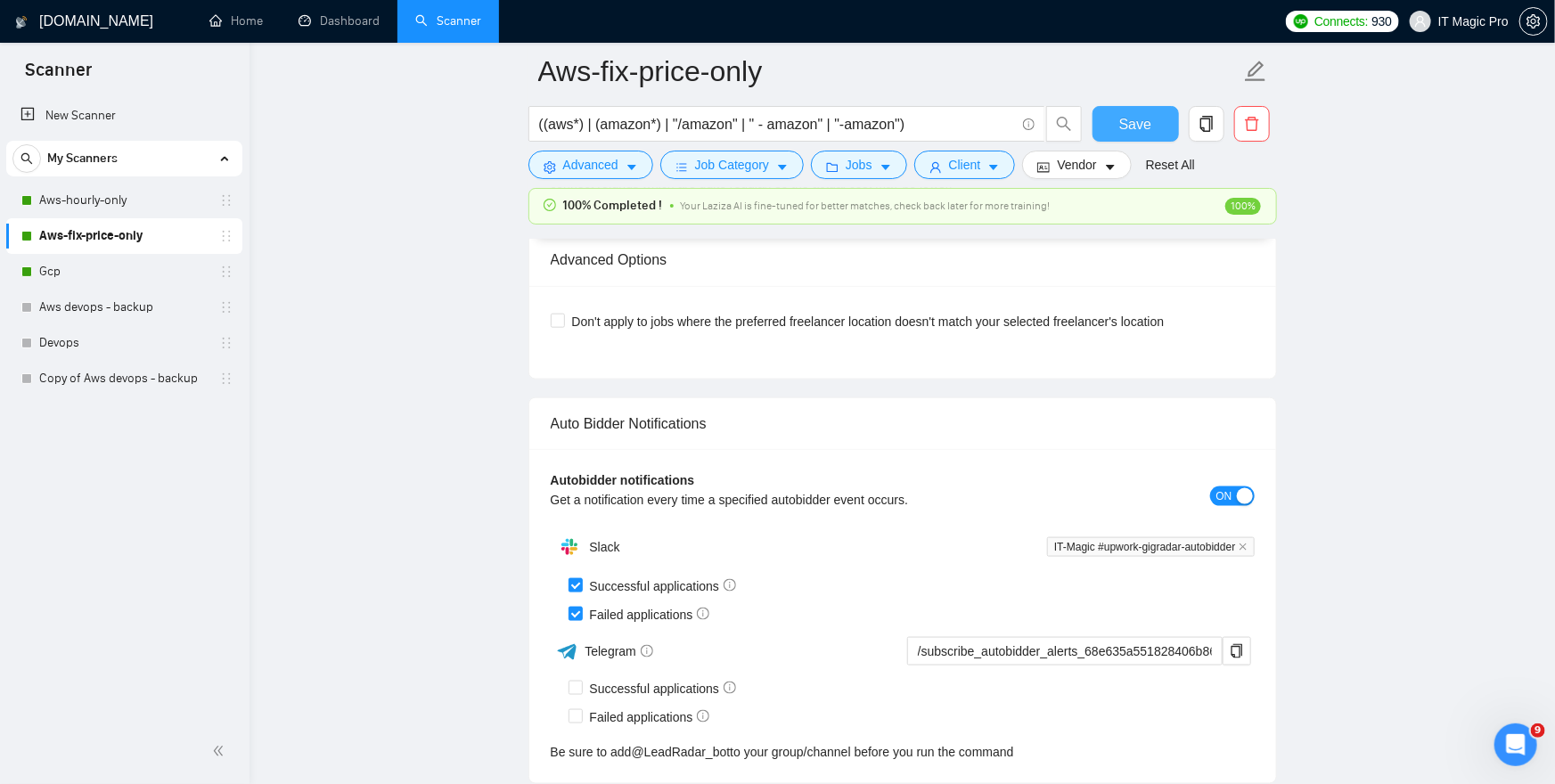
scroll to position [4257, 0]
click at [121, 196] on link "Aws-hourly-only" at bounding box center [124, 200] width 170 height 35
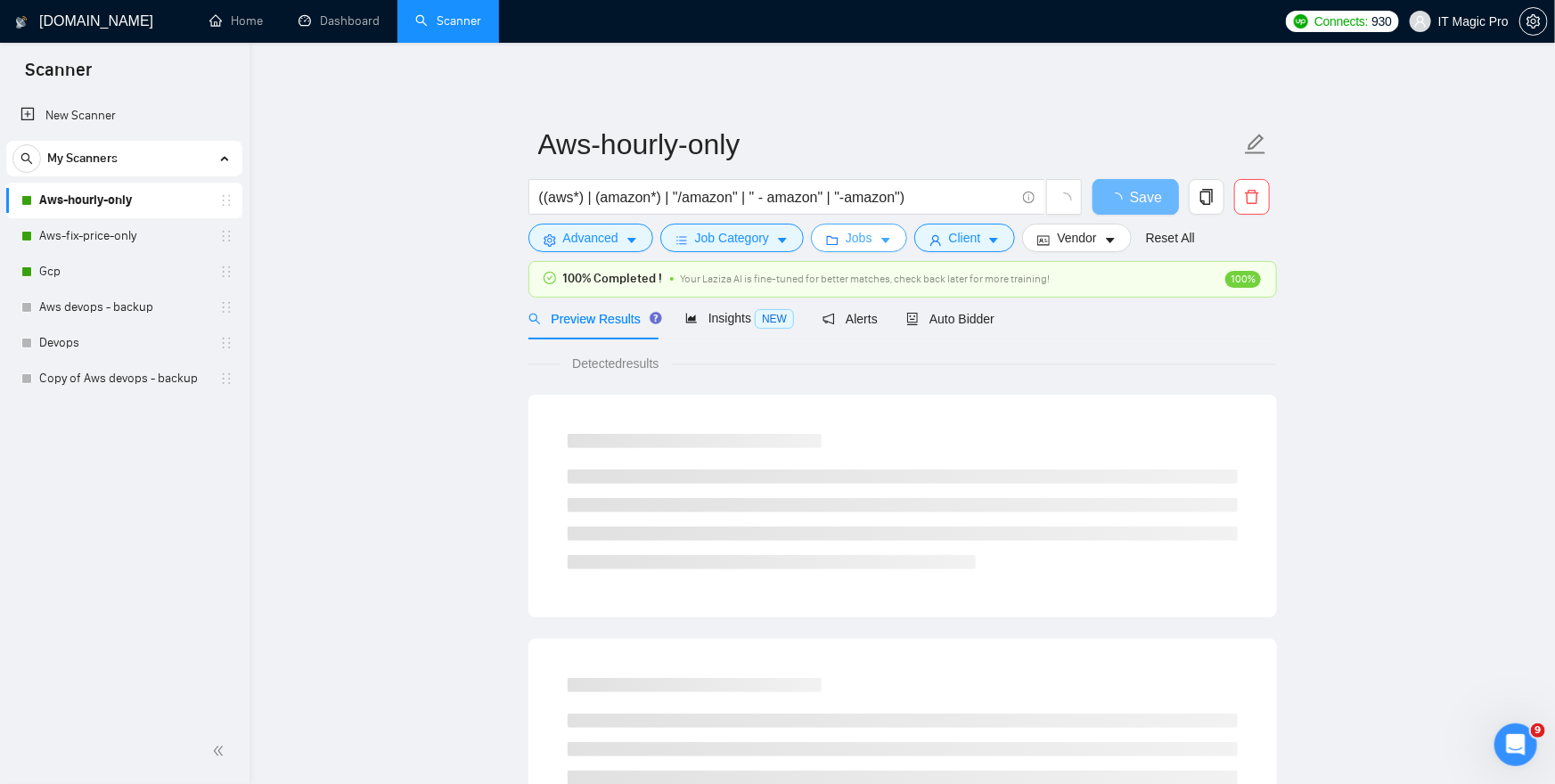
click at [872, 238] on span "Jobs" at bounding box center [859, 238] width 27 height 19
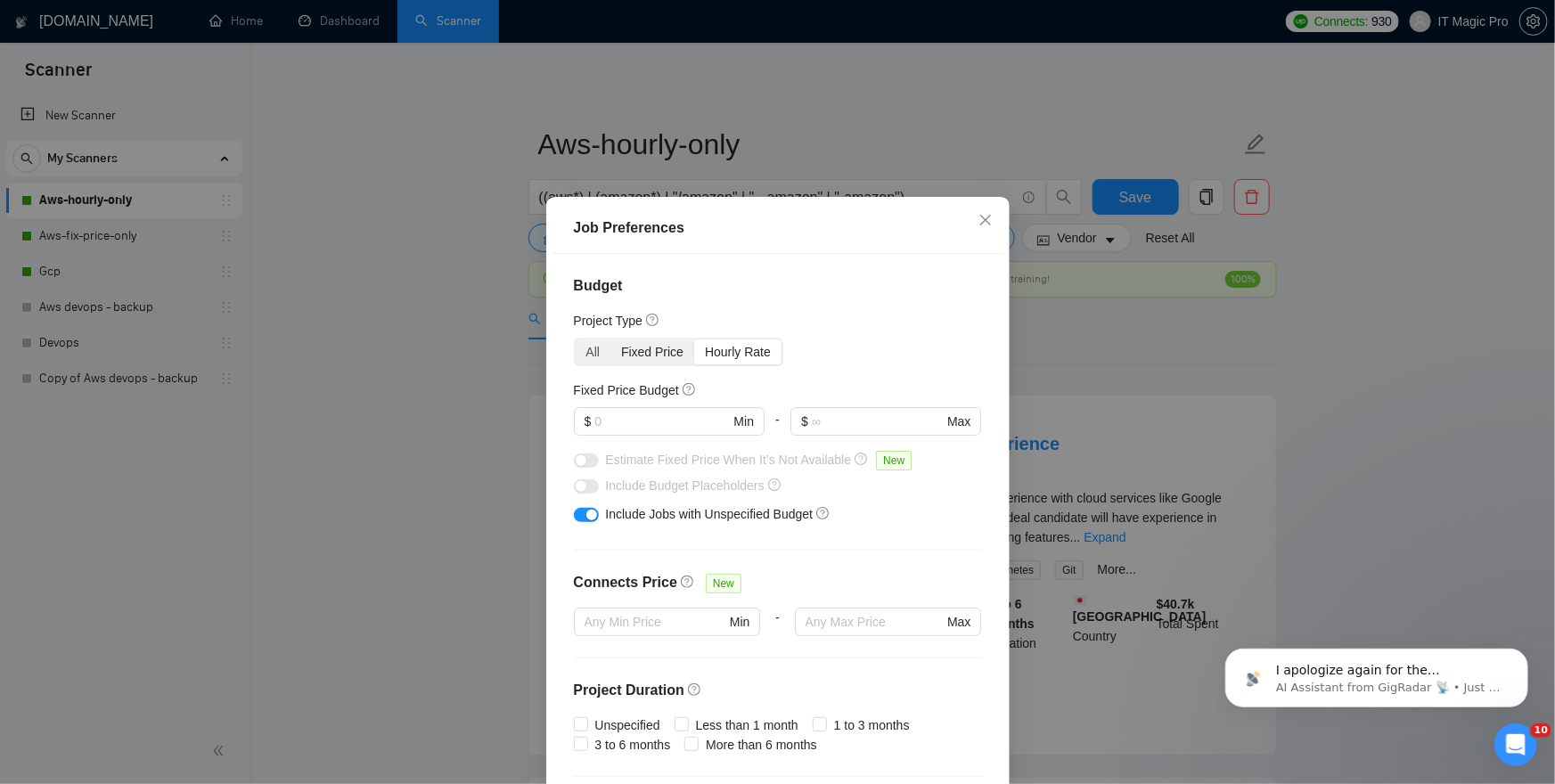
scroll to position [2219, 0]
click at [661, 357] on div "Fixed Price" at bounding box center [652, 352] width 83 height 25
click at [611, 339] on input "Fixed Price" at bounding box center [611, 339] width 0 height 0
click at [577, 356] on div "All" at bounding box center [593, 352] width 35 height 25
click at [576, 339] on input "All" at bounding box center [576, 339] width 0 height 0
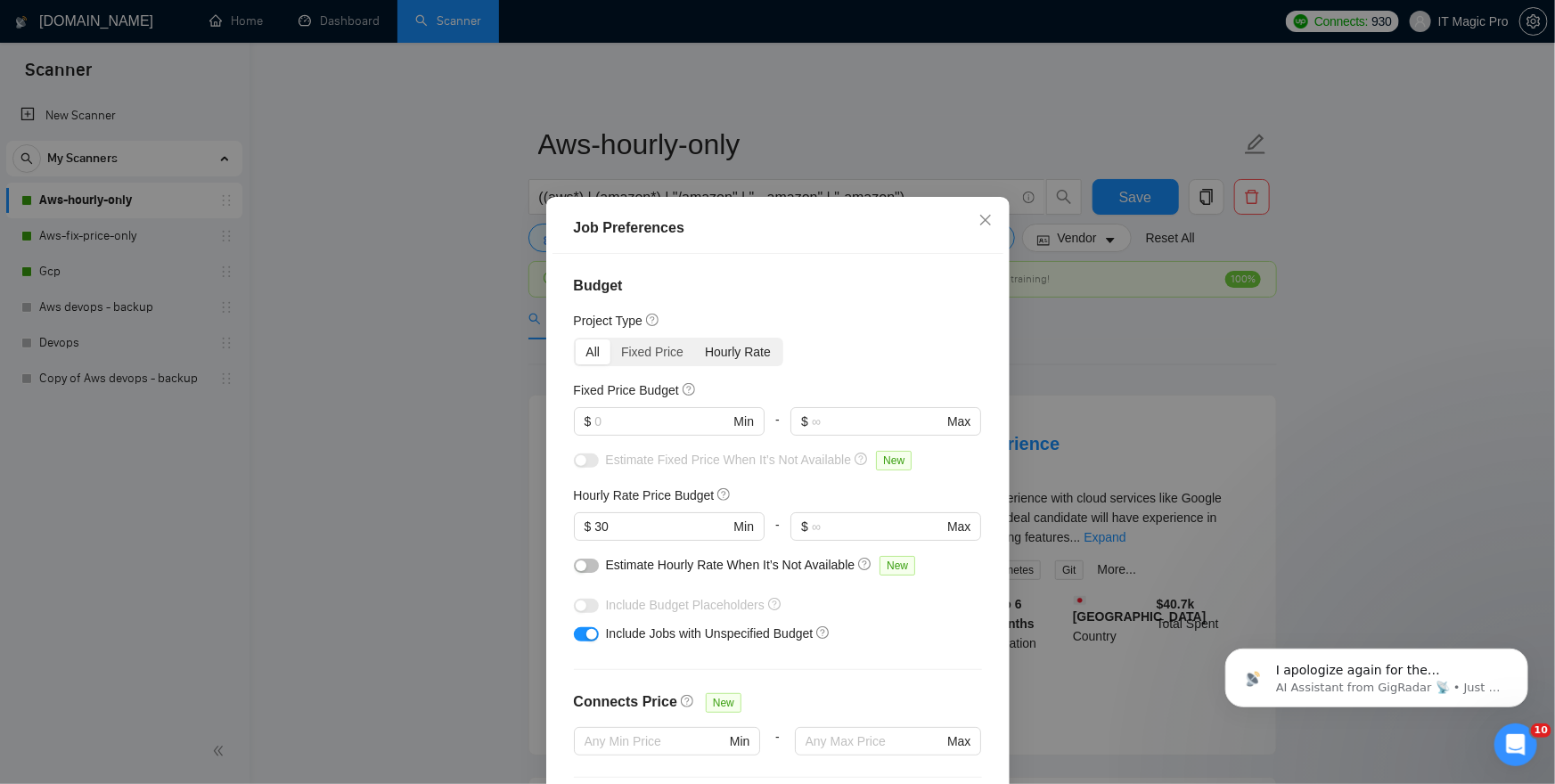
click at [716, 361] on div "Hourly Rate" at bounding box center [737, 352] width 87 height 25
click at [694, 339] on input "Hourly Rate" at bounding box center [694, 339] width 0 height 0
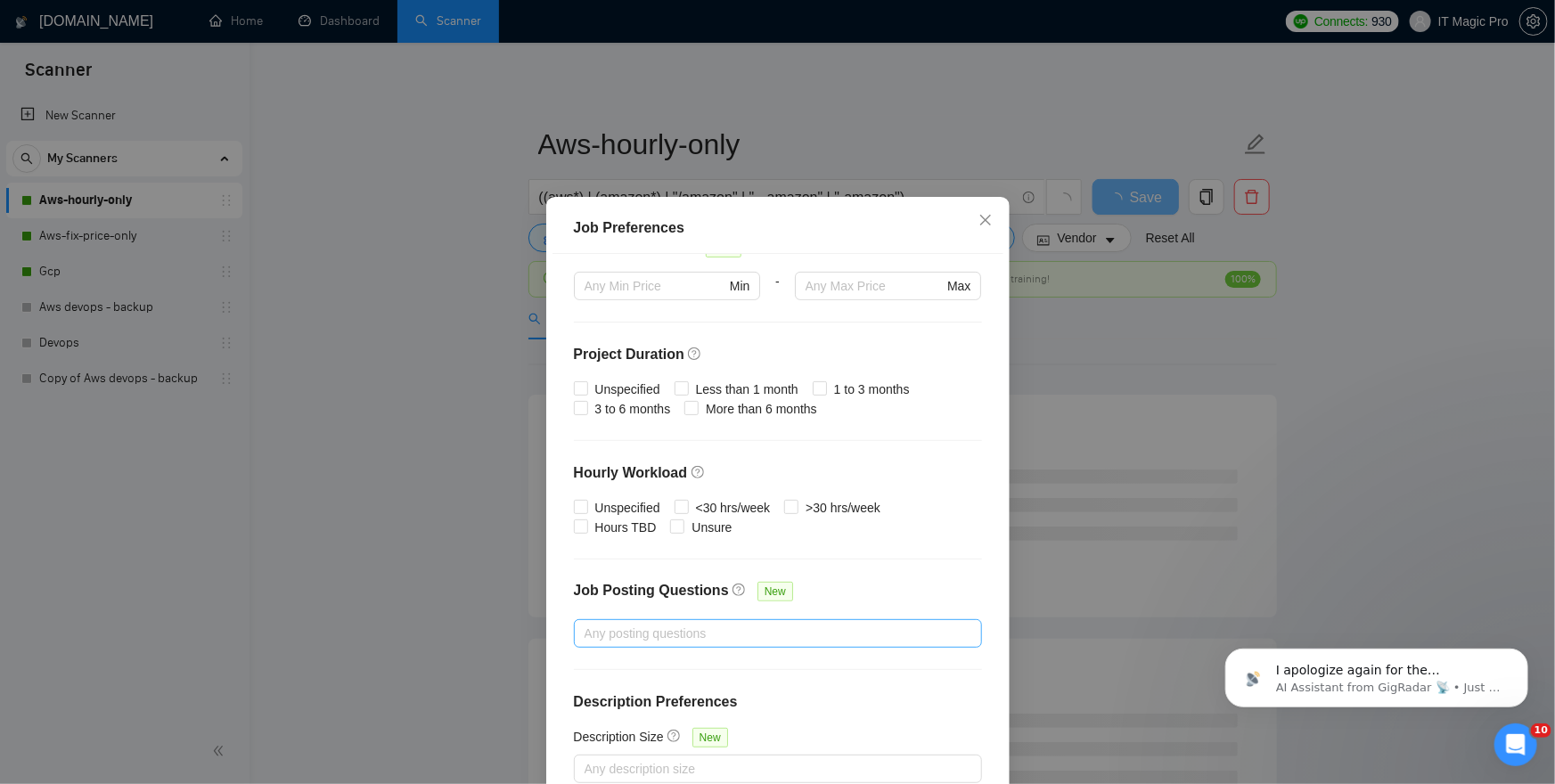
scroll to position [103, 0]
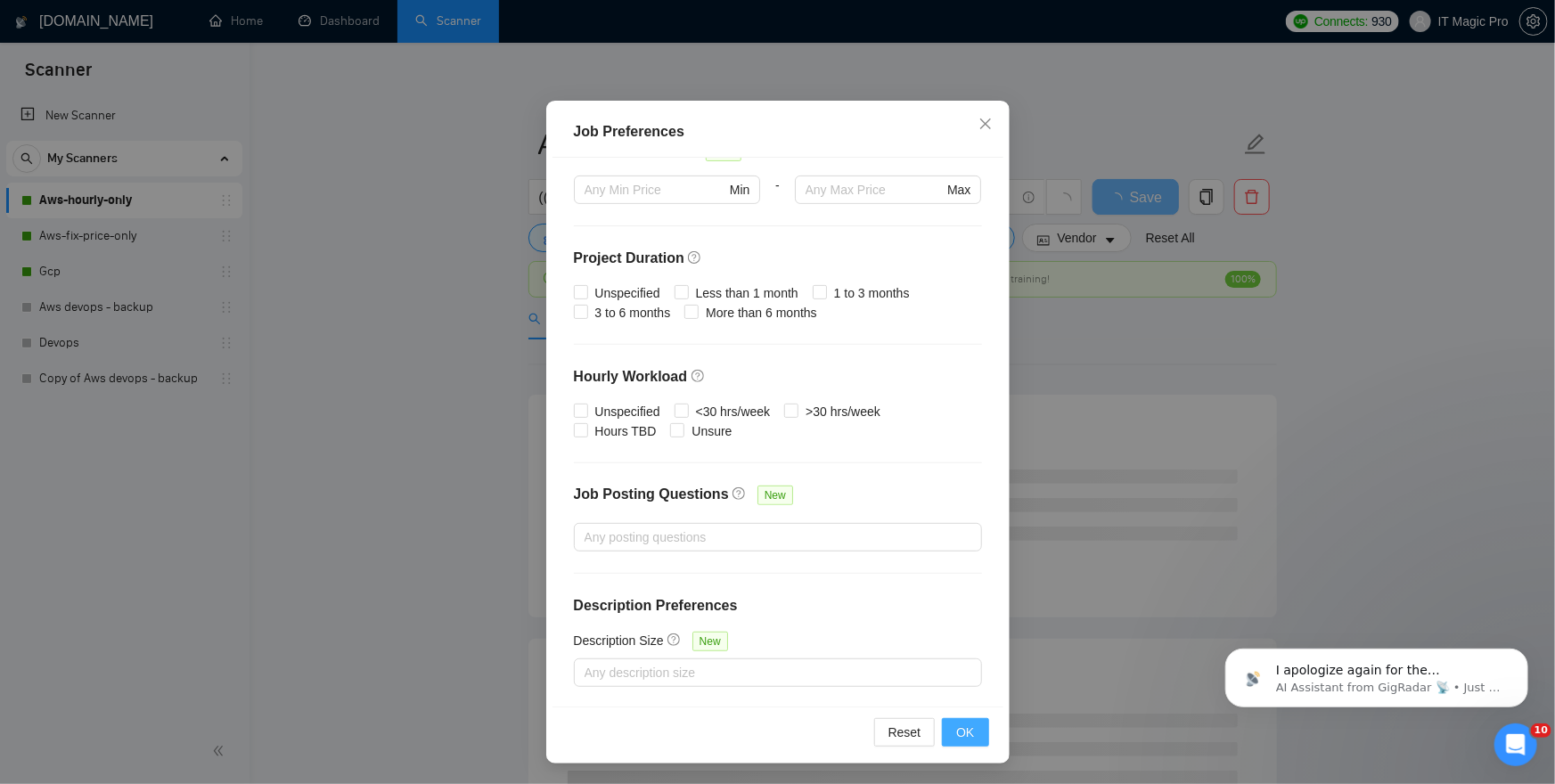
click at [962, 723] on span "OK" at bounding box center [965, 732] width 18 height 19
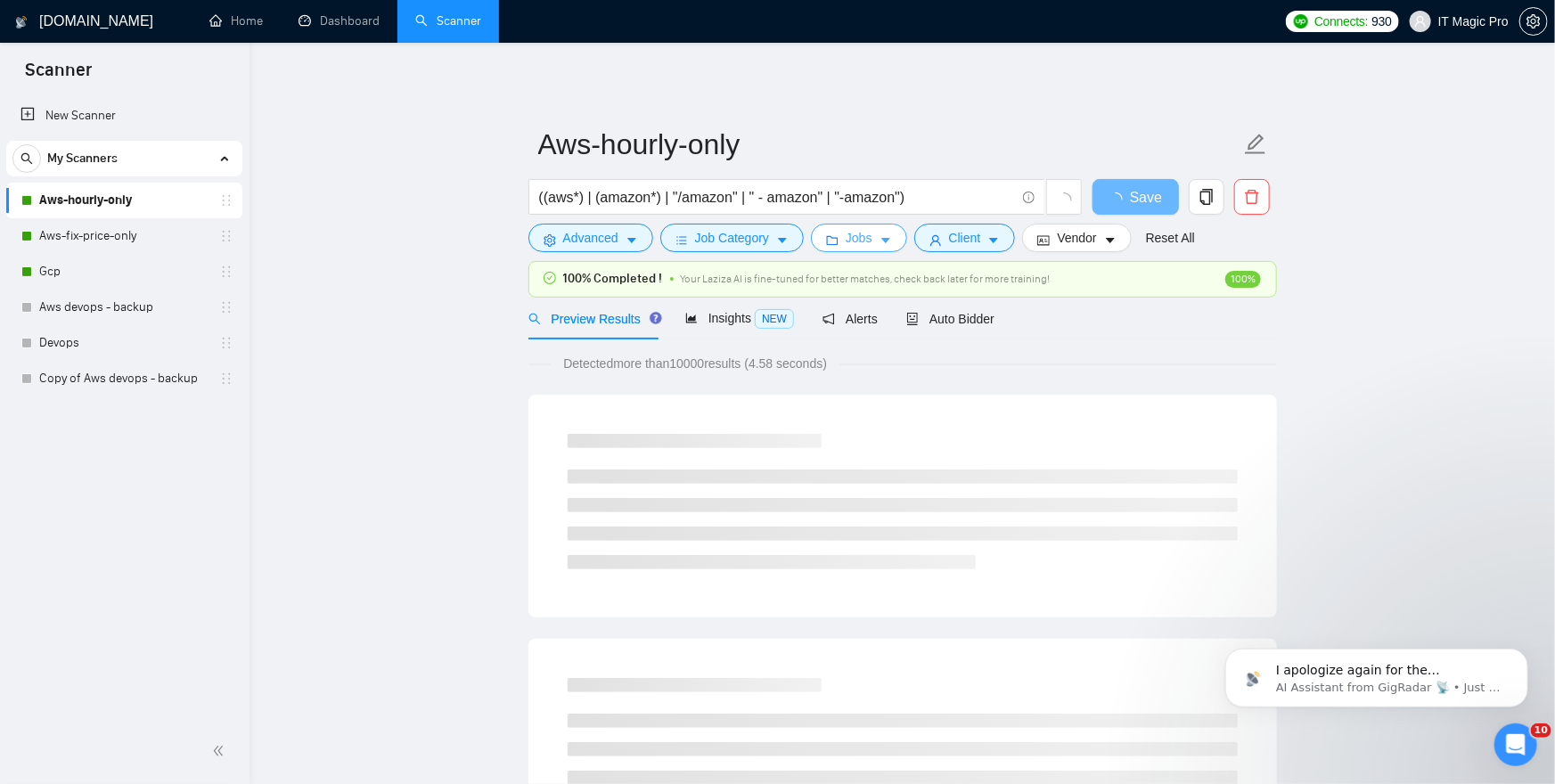
scroll to position [0, 0]
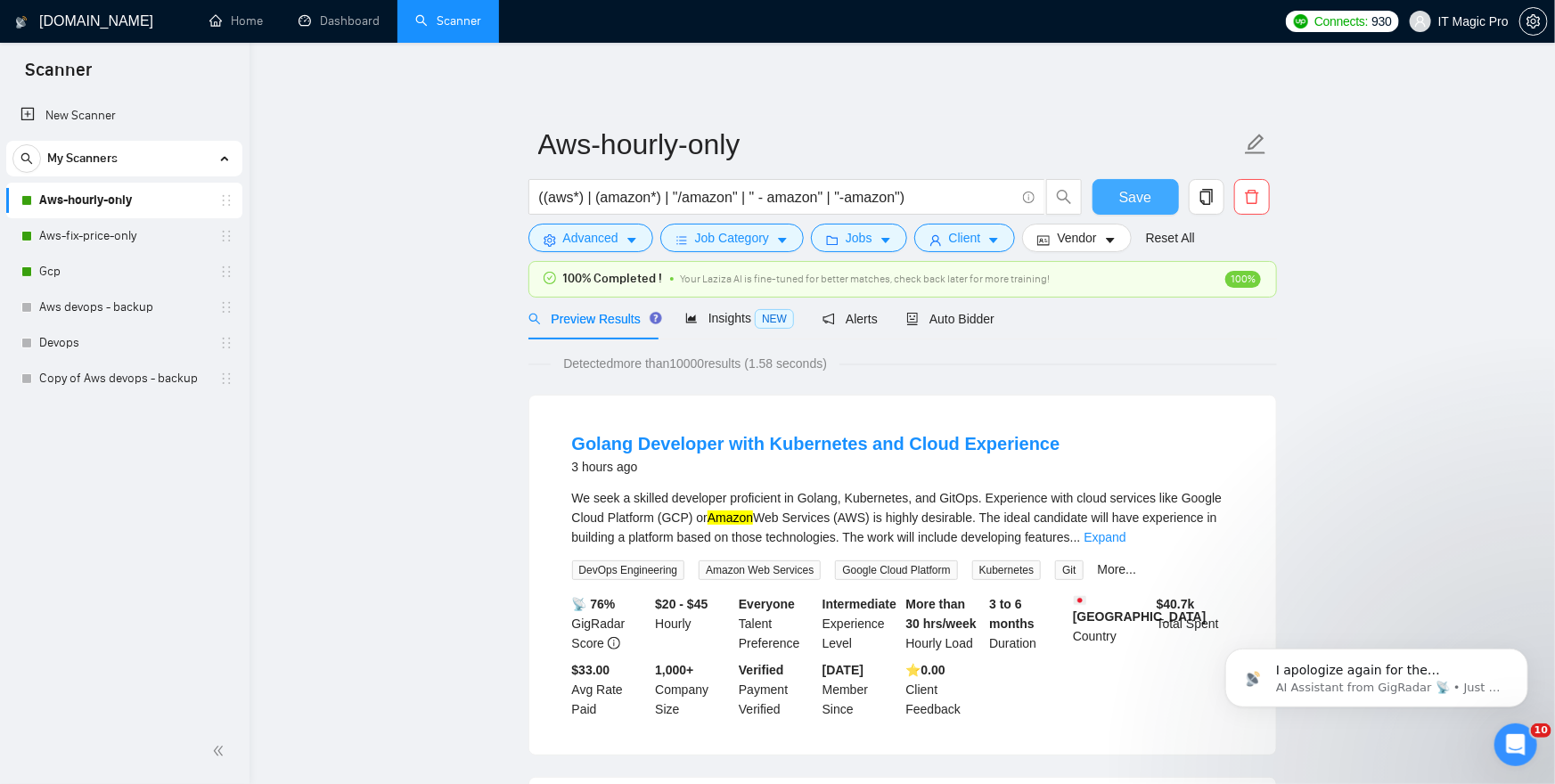
click at [1137, 197] on span "Save" at bounding box center [1135, 196] width 32 height 22
click at [1386, 667] on span "I apologize again for the inconvenience caused by the missing alert and scanner…" at bounding box center [1389, 723] width 228 height 121
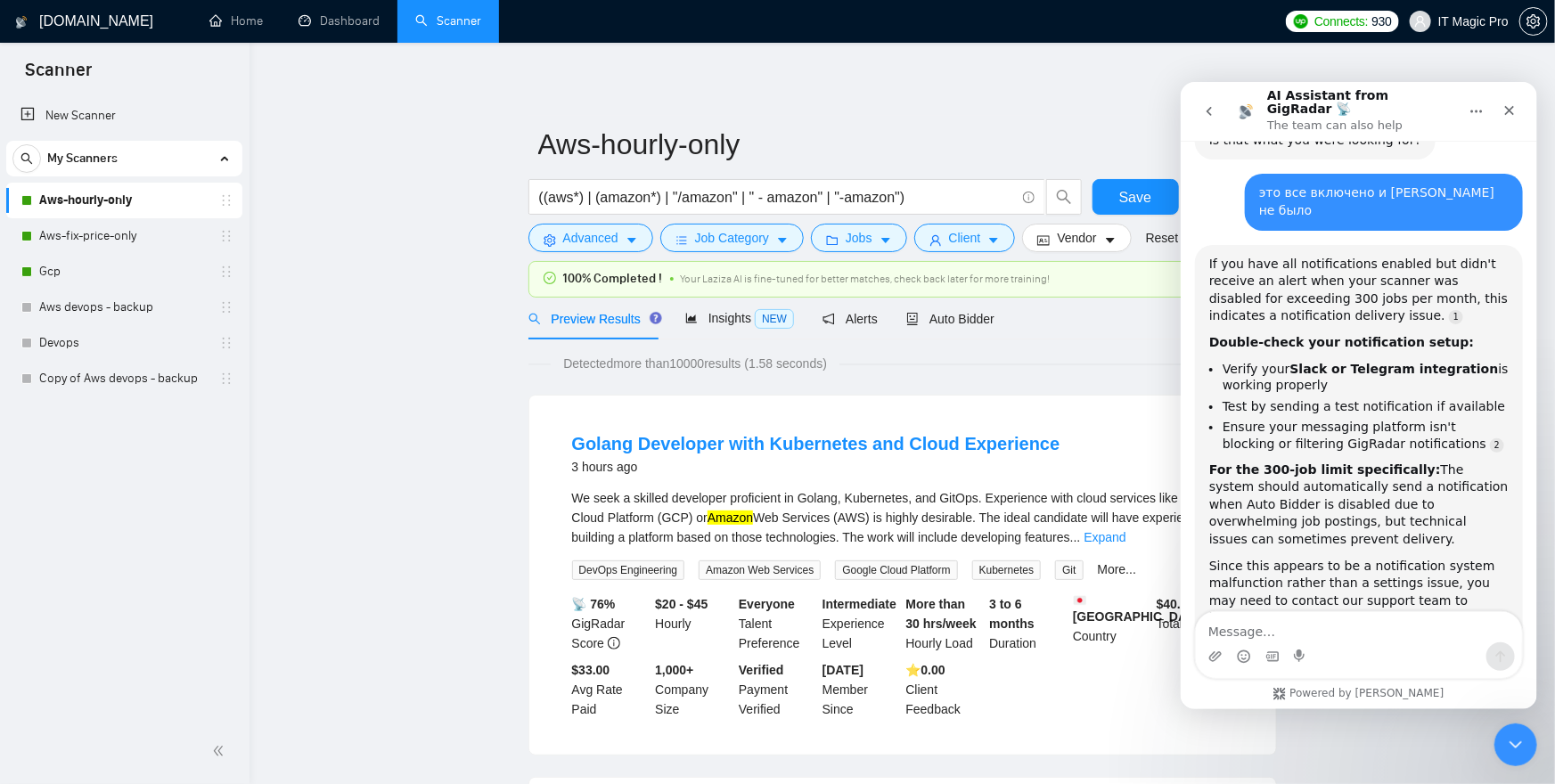
scroll to position [2248, 0]
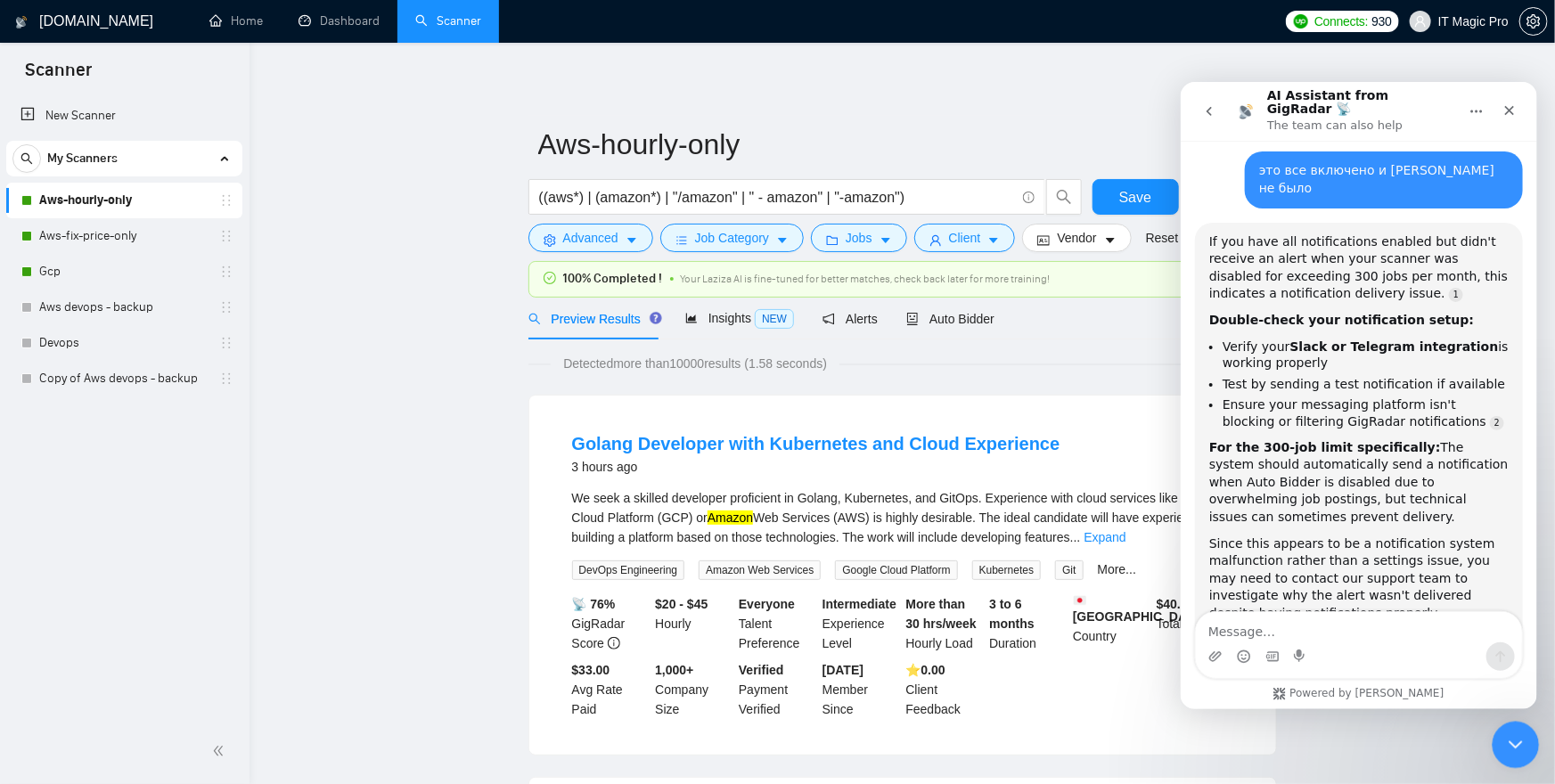
click at [1516, 750] on icon "Close Intercom Messenger" at bounding box center [1513, 742] width 21 height 21
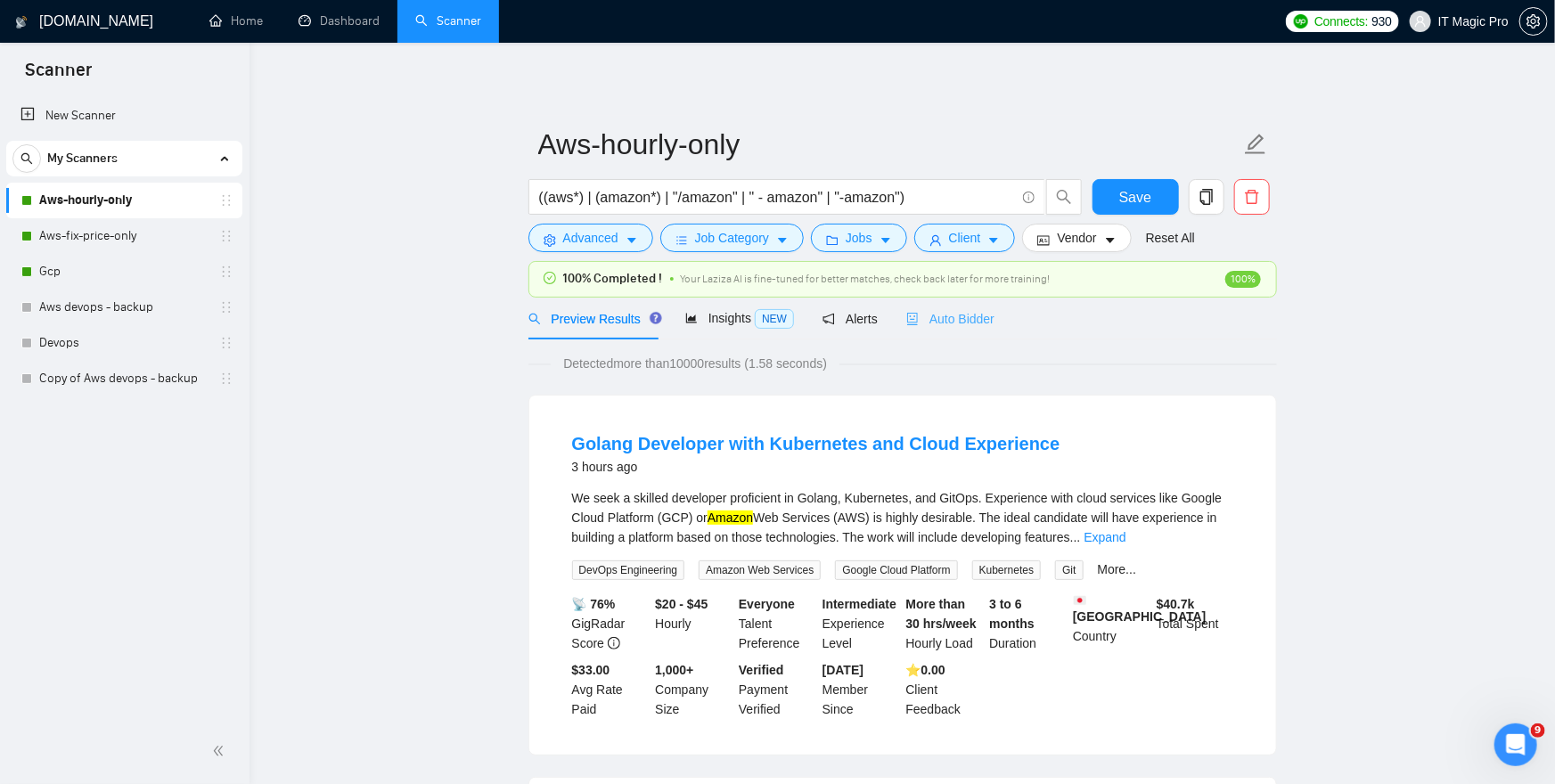
click at [984, 335] on div "Auto Bidder" at bounding box center [950, 319] width 88 height 42
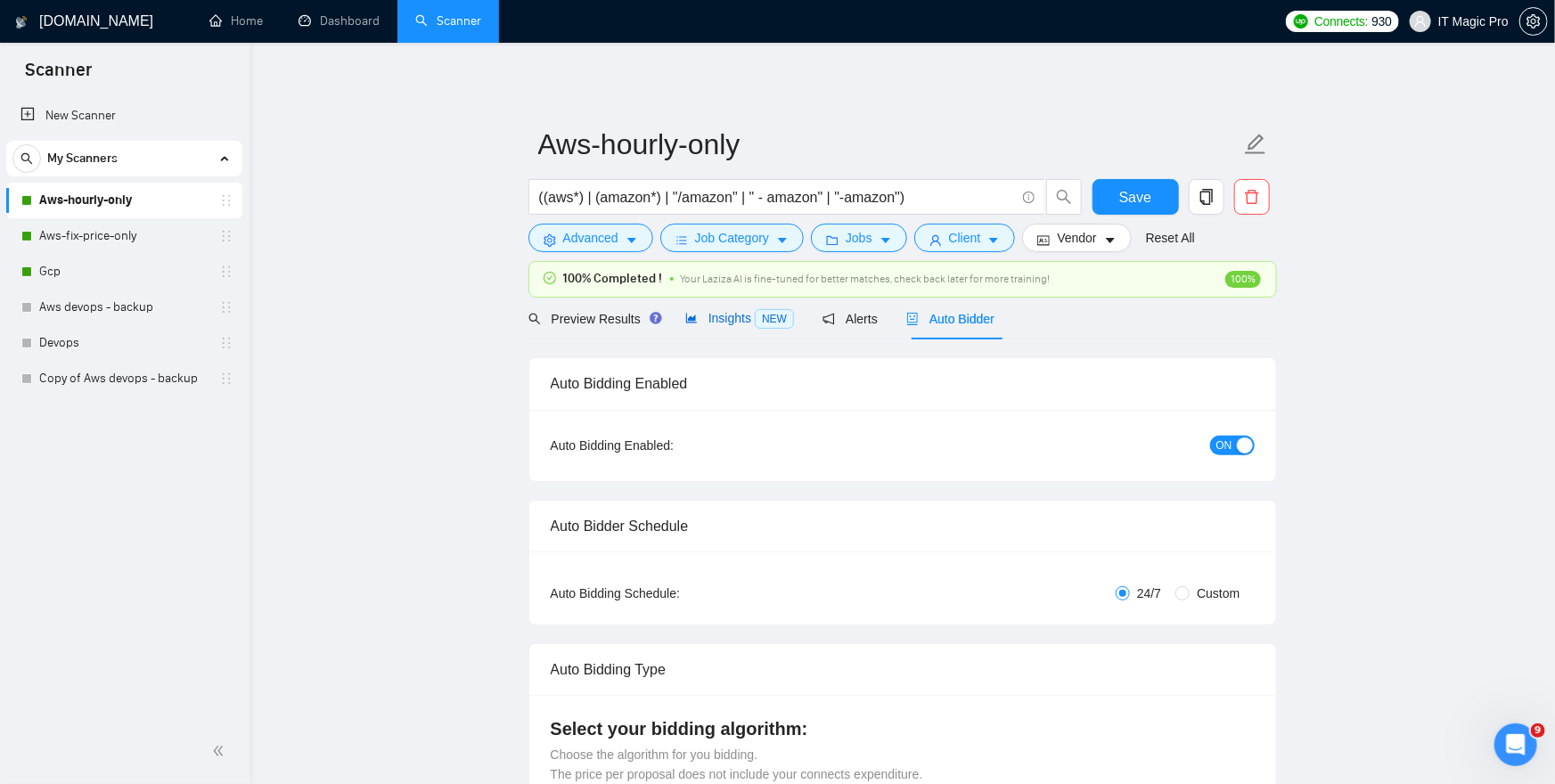
click at [765, 321] on span "NEW" at bounding box center [774, 319] width 39 height 19
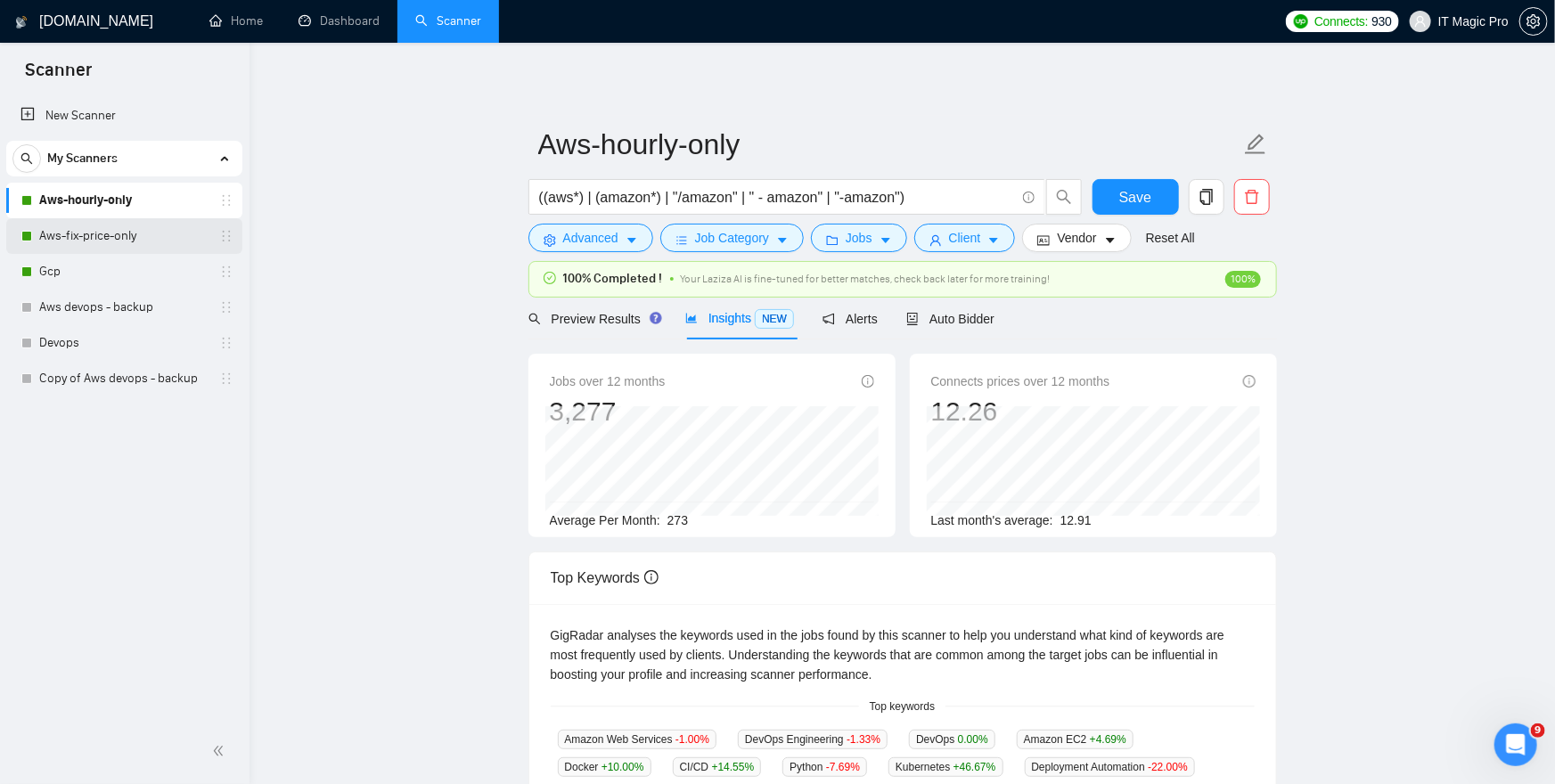
click at [100, 232] on link "Aws-fix-price-only" at bounding box center [124, 236] width 170 height 35
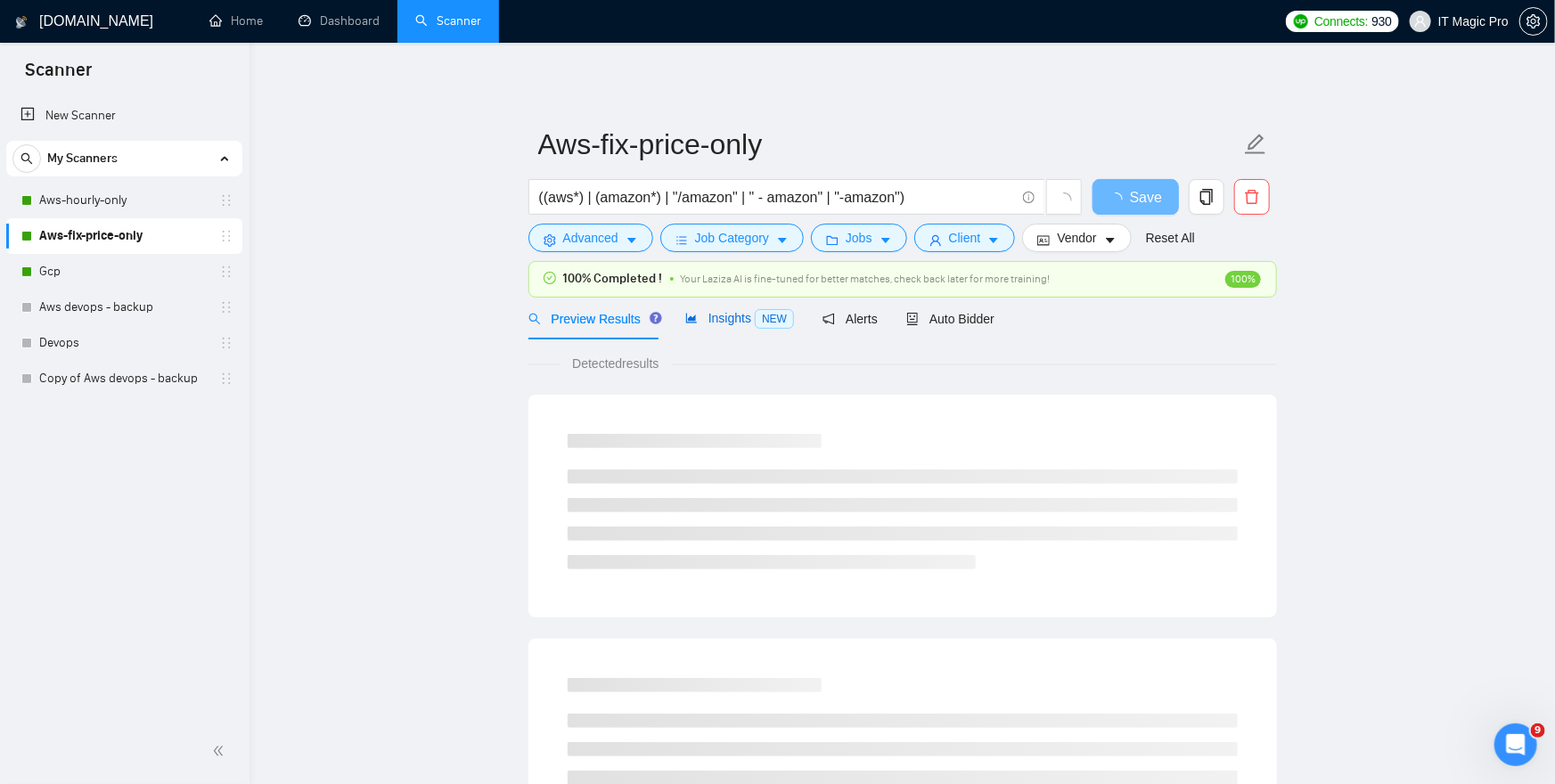
click at [741, 317] on span "Insights NEW" at bounding box center [739, 317] width 108 height 14
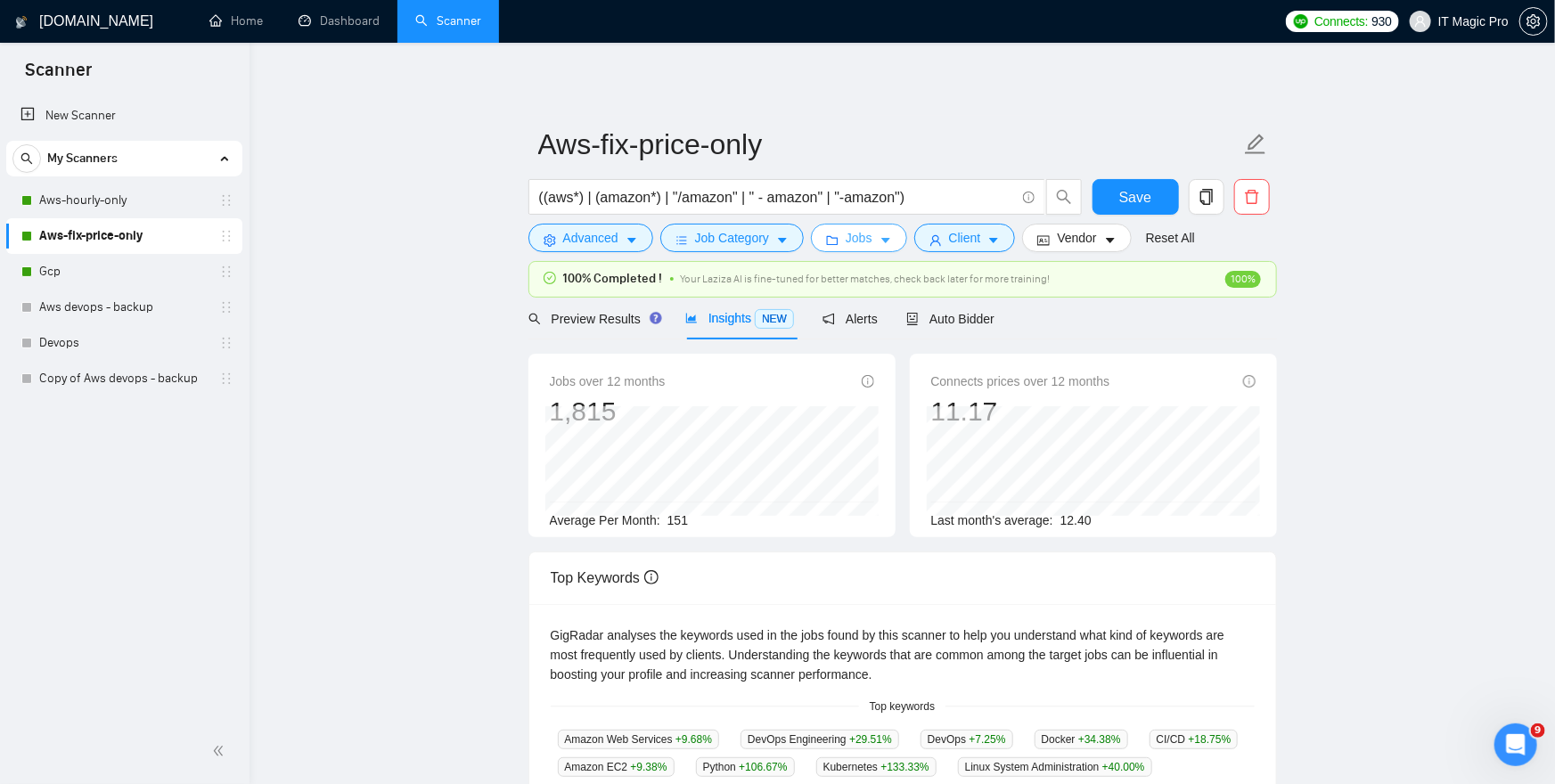
click at [883, 239] on button "Jobs" at bounding box center [859, 238] width 96 height 29
click at [119, 209] on link "Aws-hourly-only" at bounding box center [124, 200] width 170 height 35
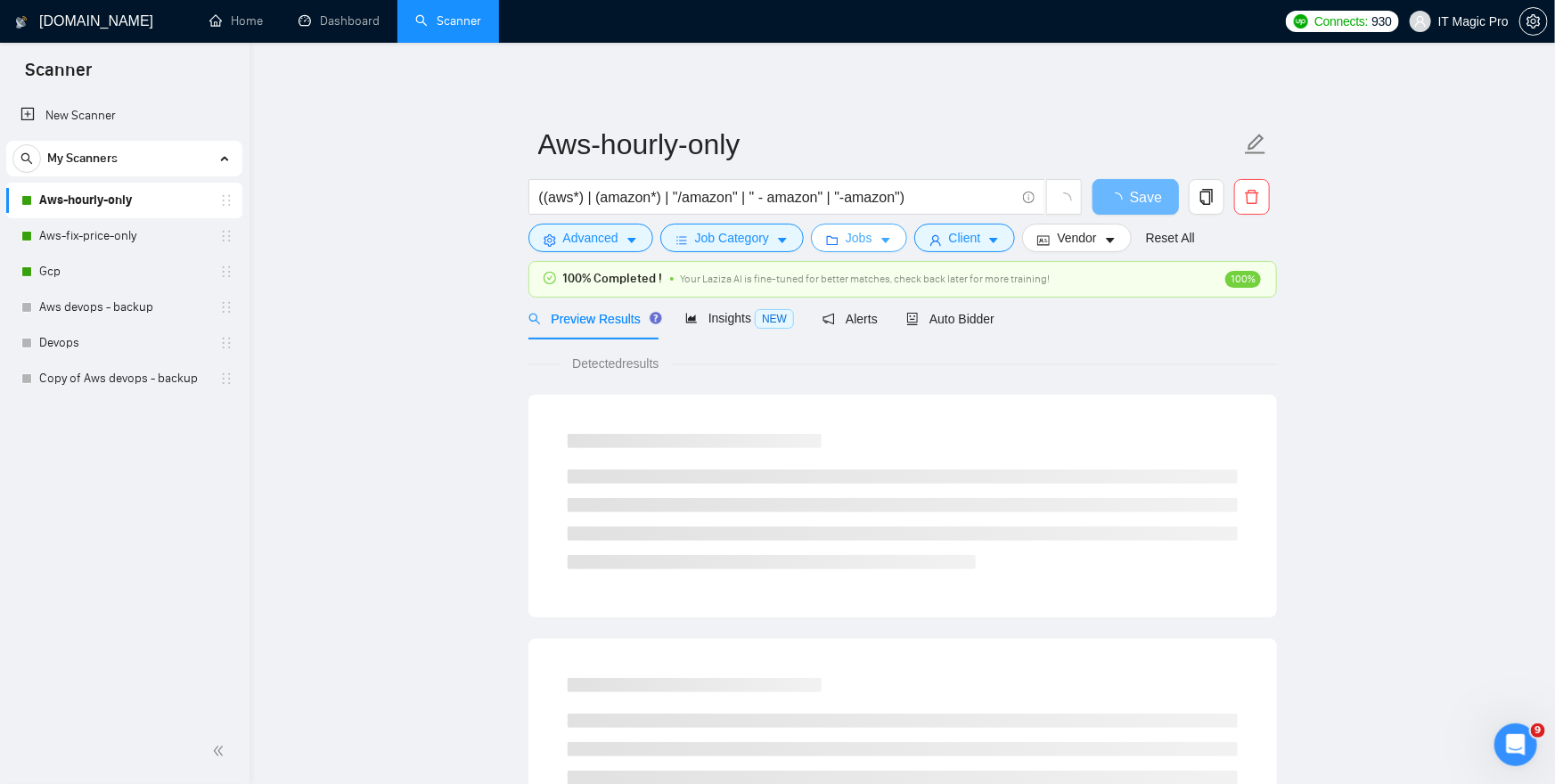
click at [872, 245] on span "Jobs" at bounding box center [859, 238] width 27 height 19
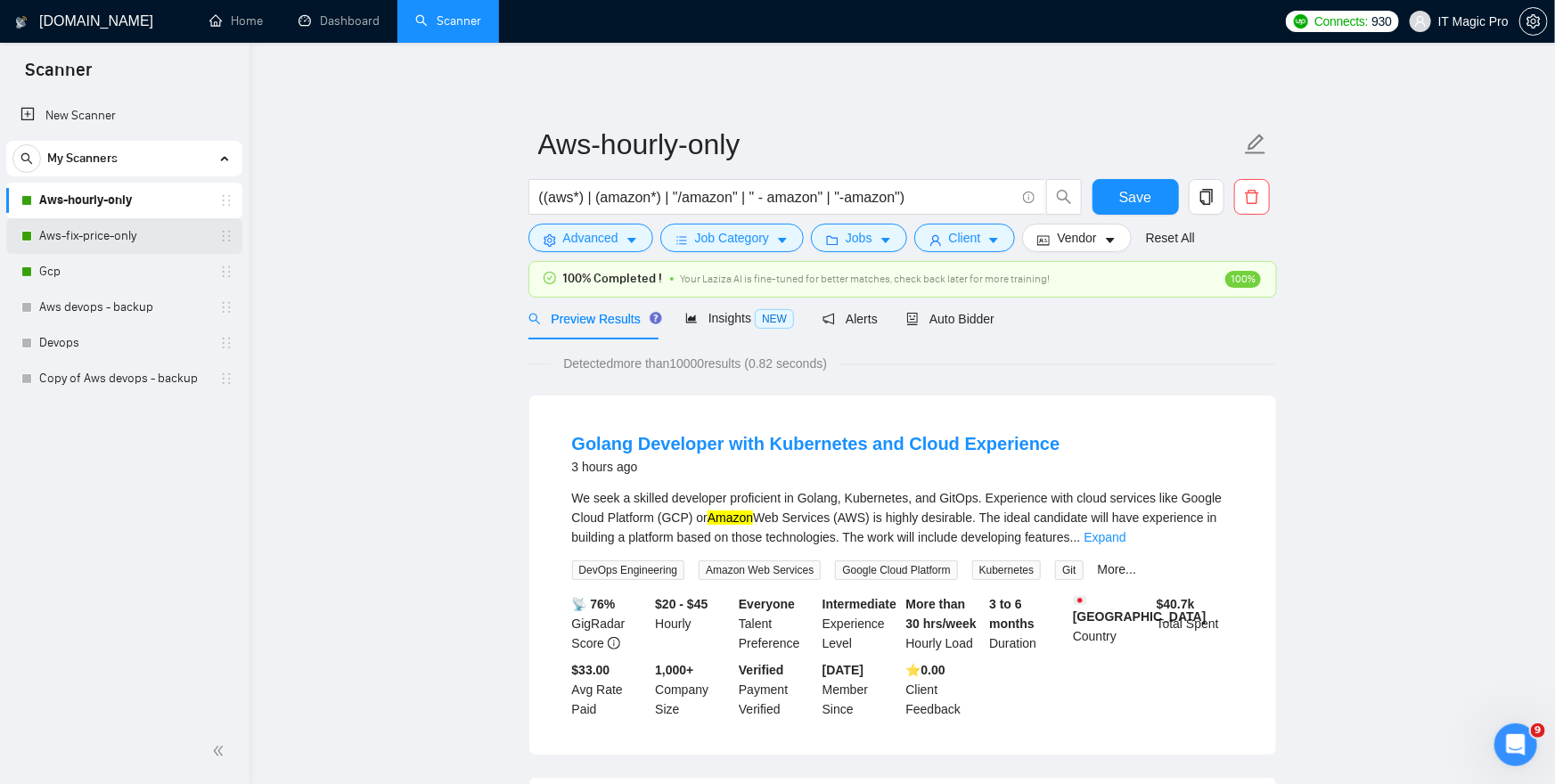
click at [99, 235] on link "Aws-fix-price-only" at bounding box center [124, 236] width 170 height 35
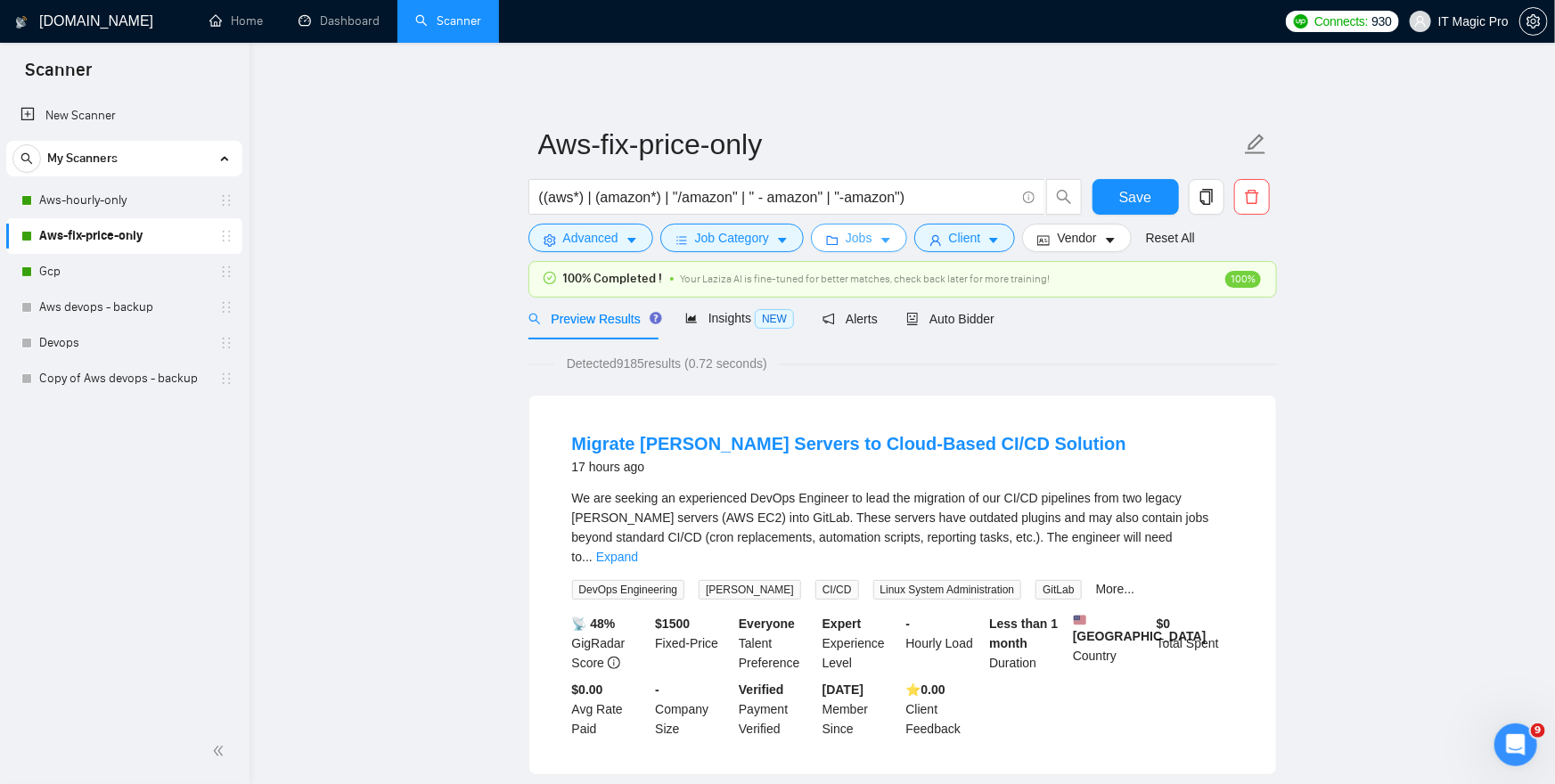
click at [862, 238] on span "Jobs" at bounding box center [859, 238] width 27 height 19
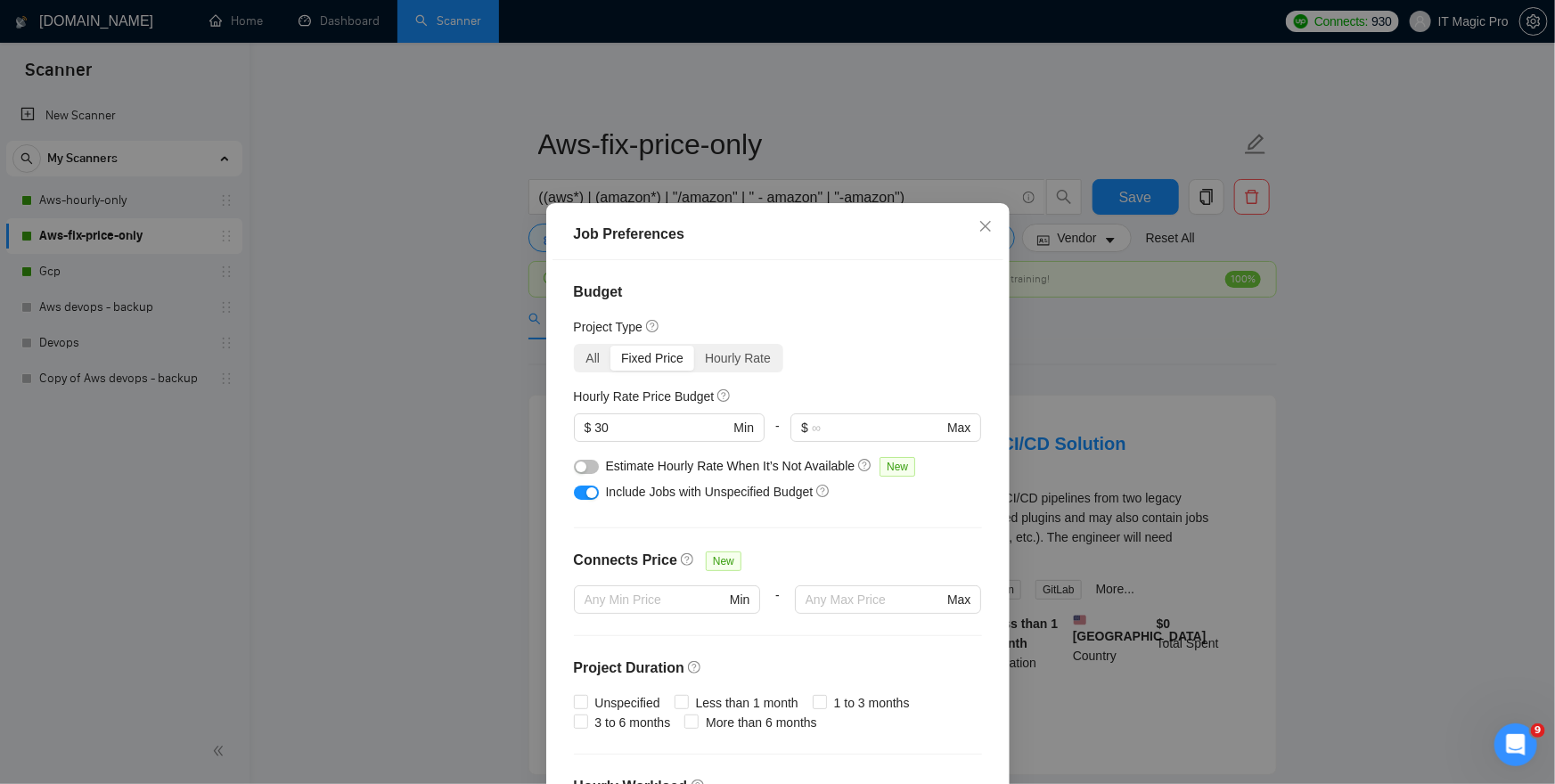
click at [675, 351] on div "Fixed Price" at bounding box center [652, 358] width 83 height 25
click at [611, 346] on input "Fixed Price" at bounding box center [611, 346] width 0 height 0
click at [638, 358] on div "Fixed Price" at bounding box center [652, 358] width 83 height 25
click at [611, 346] on input "Fixed Price" at bounding box center [611, 346] width 0 height 0
drag, startPoint x: 747, startPoint y: 354, endPoint x: 719, endPoint y: 355, distance: 28.0
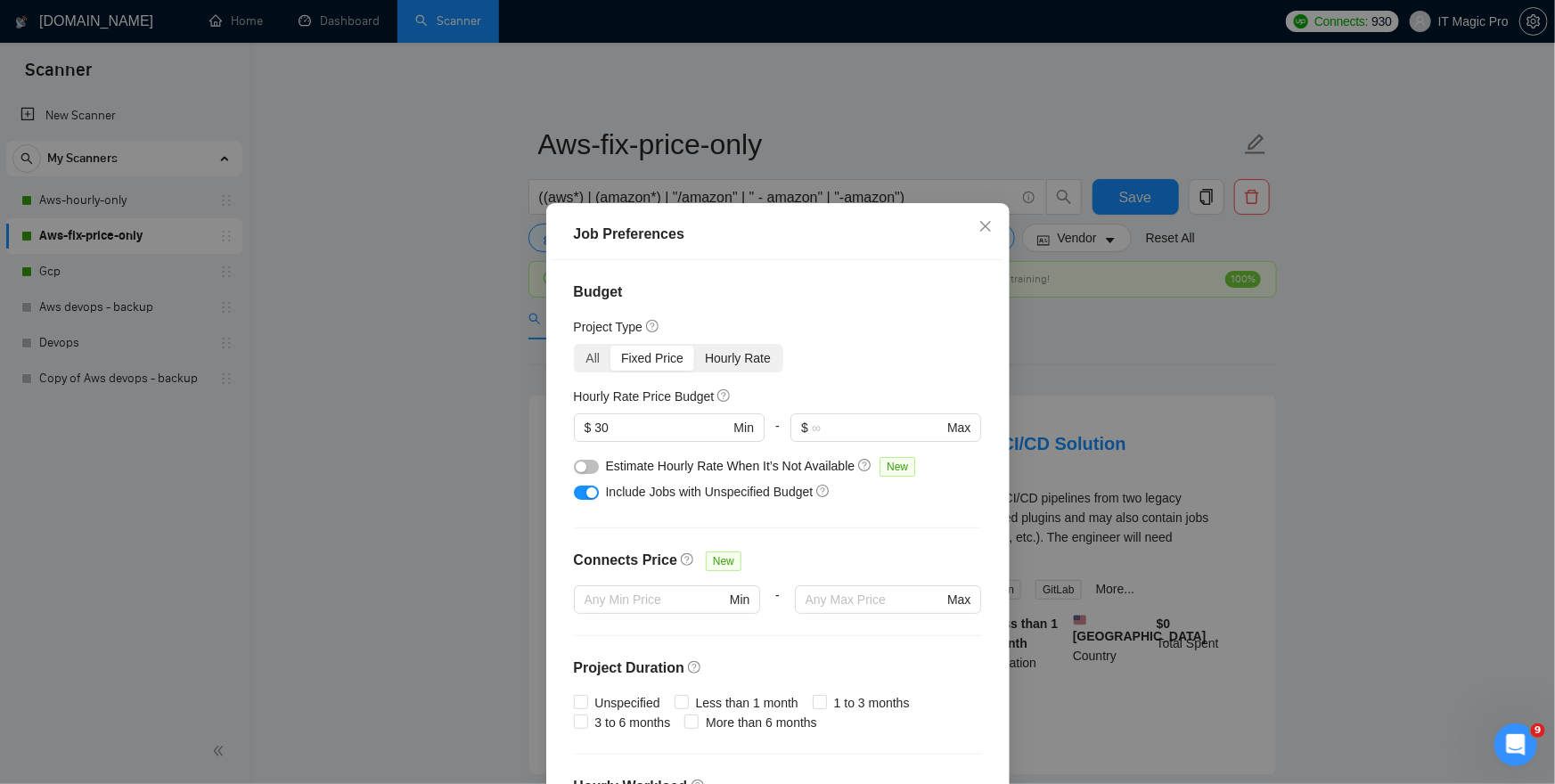
click at [746, 354] on div "Hourly Rate" at bounding box center [737, 358] width 87 height 25
click at [694, 346] on input "Hourly Rate" at bounding box center [694, 346] width 0 height 0
click at [665, 356] on div "Fixed Price" at bounding box center [652, 358] width 83 height 25
click at [611, 346] on input "Fixed Price" at bounding box center [611, 346] width 0 height 0
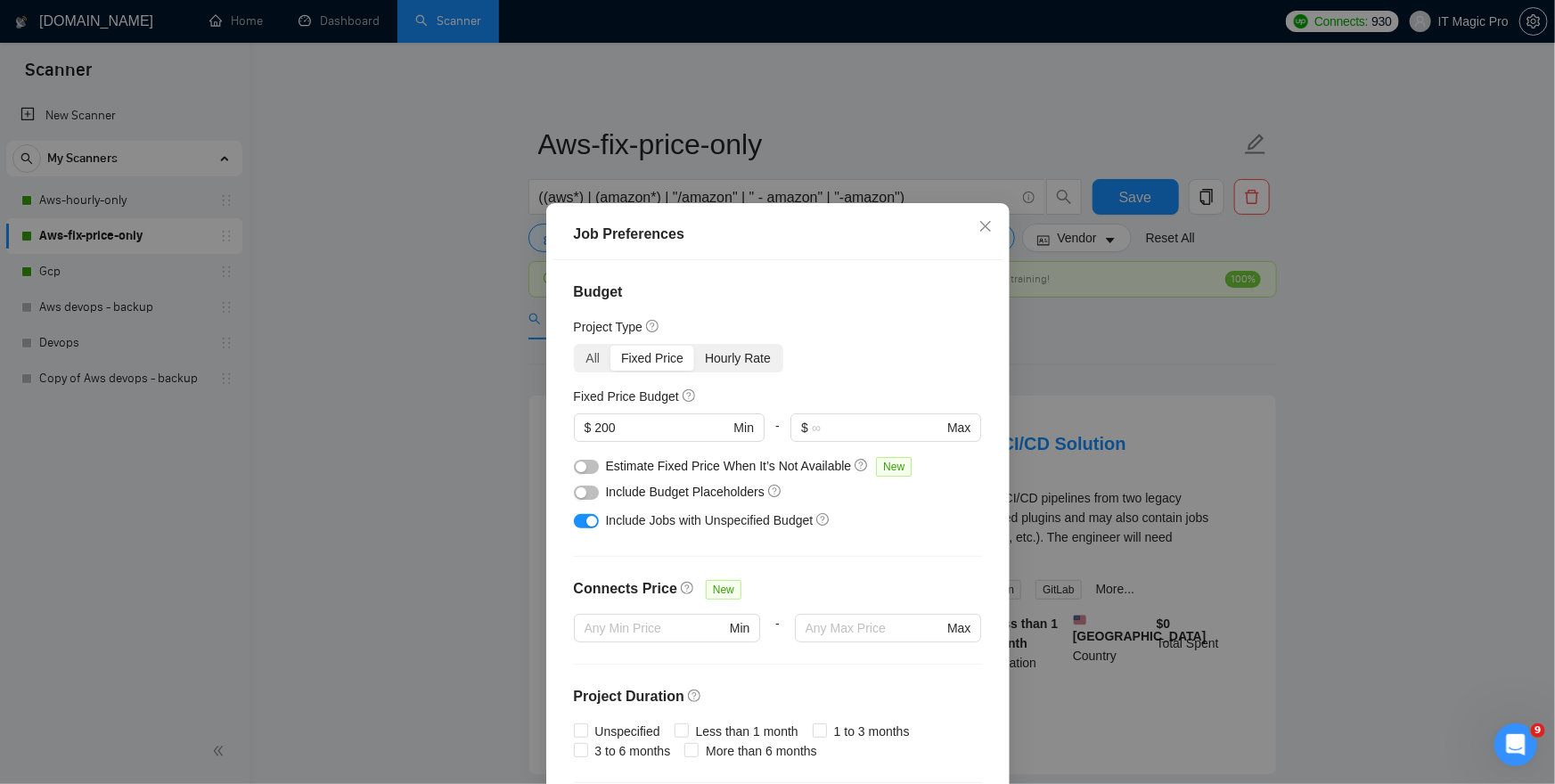
click at [731, 352] on div "Hourly Rate" at bounding box center [737, 358] width 87 height 25
click at [694, 346] on input "Hourly Rate" at bounding box center [694, 346] width 0 height 0
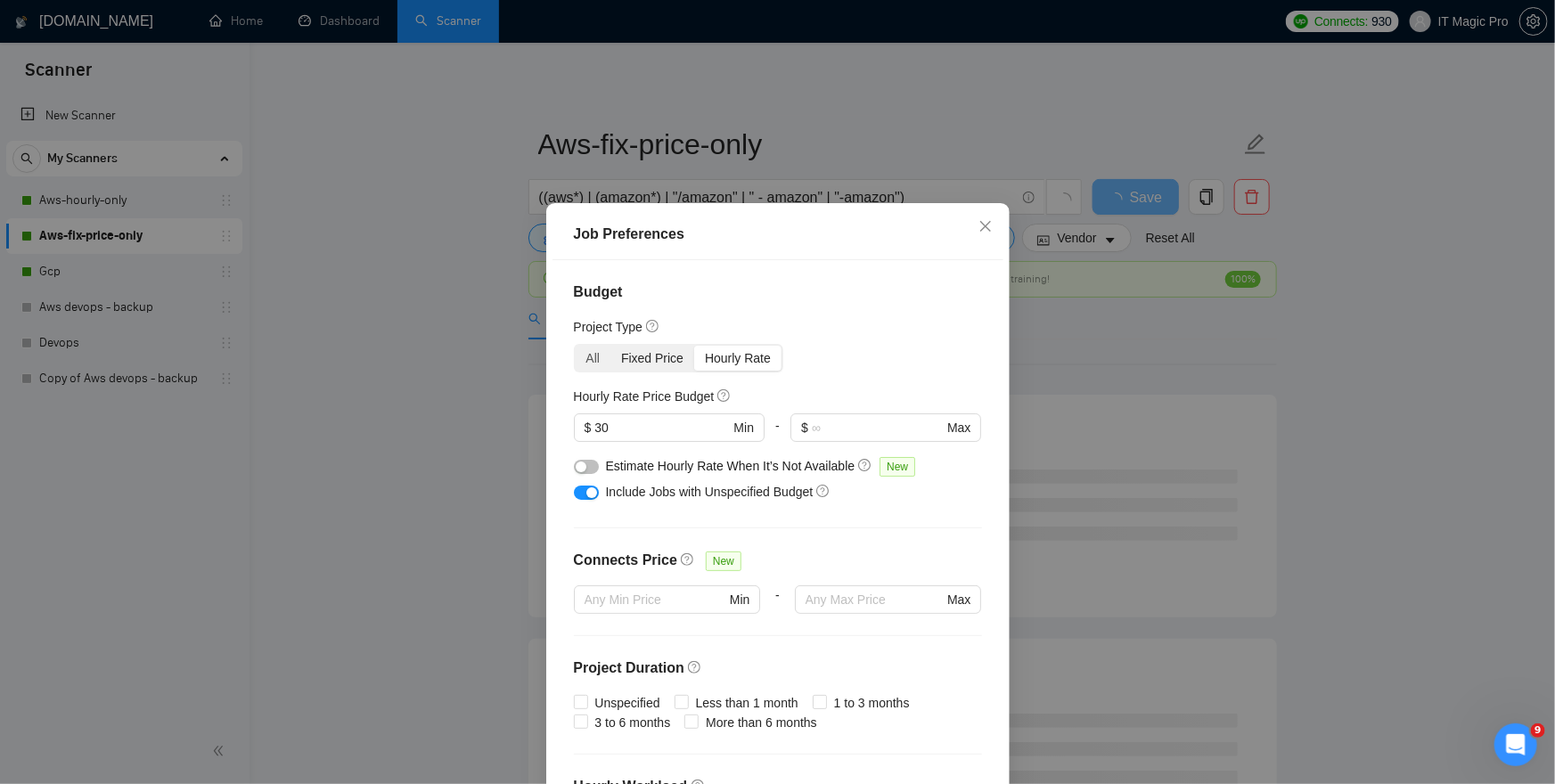
click at [678, 355] on div "Fixed Price" at bounding box center [652, 358] width 83 height 25
click at [611, 346] on input "Fixed Price" at bounding box center [611, 346] width 0 height 0
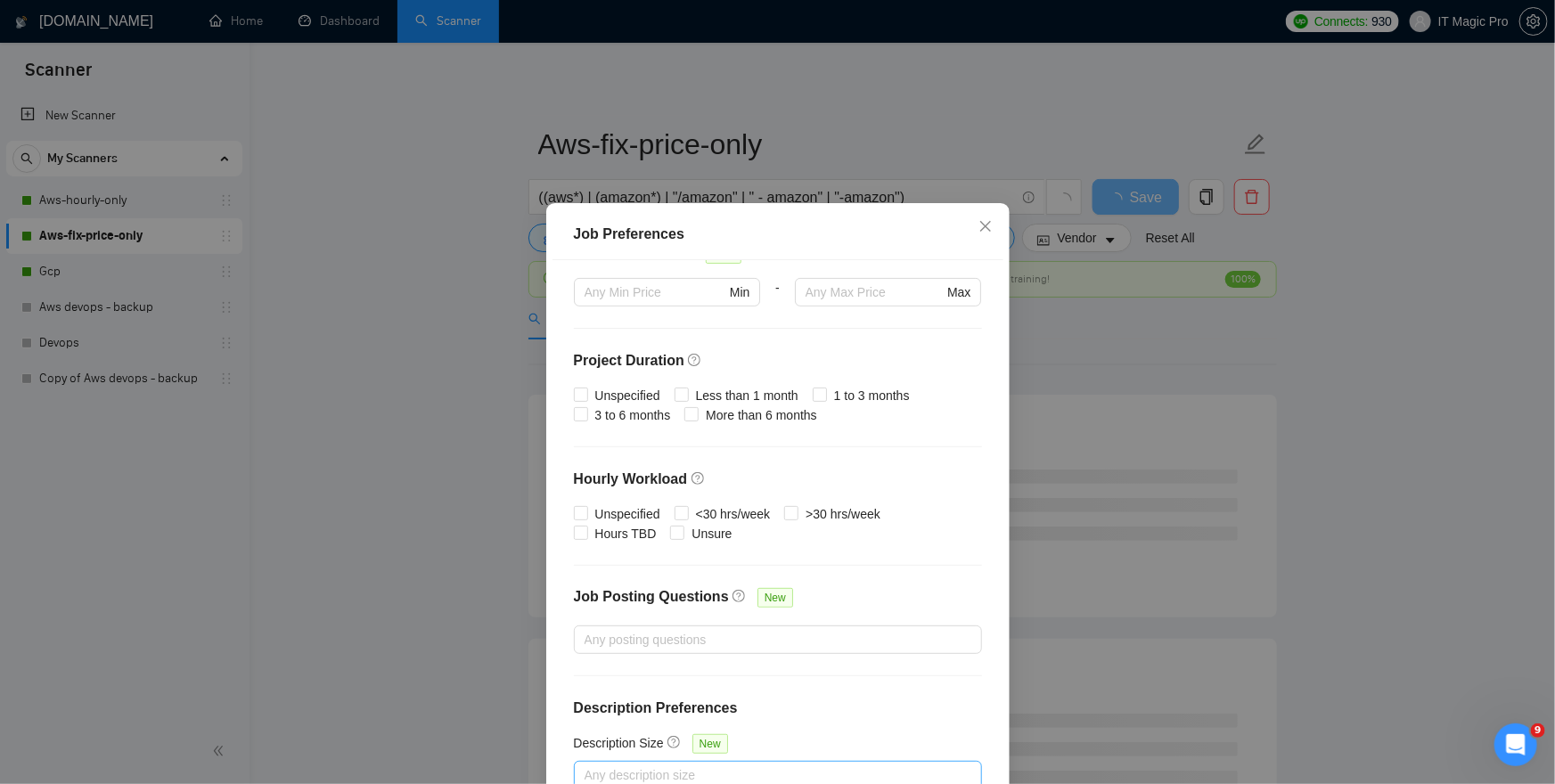
scroll to position [103, 0]
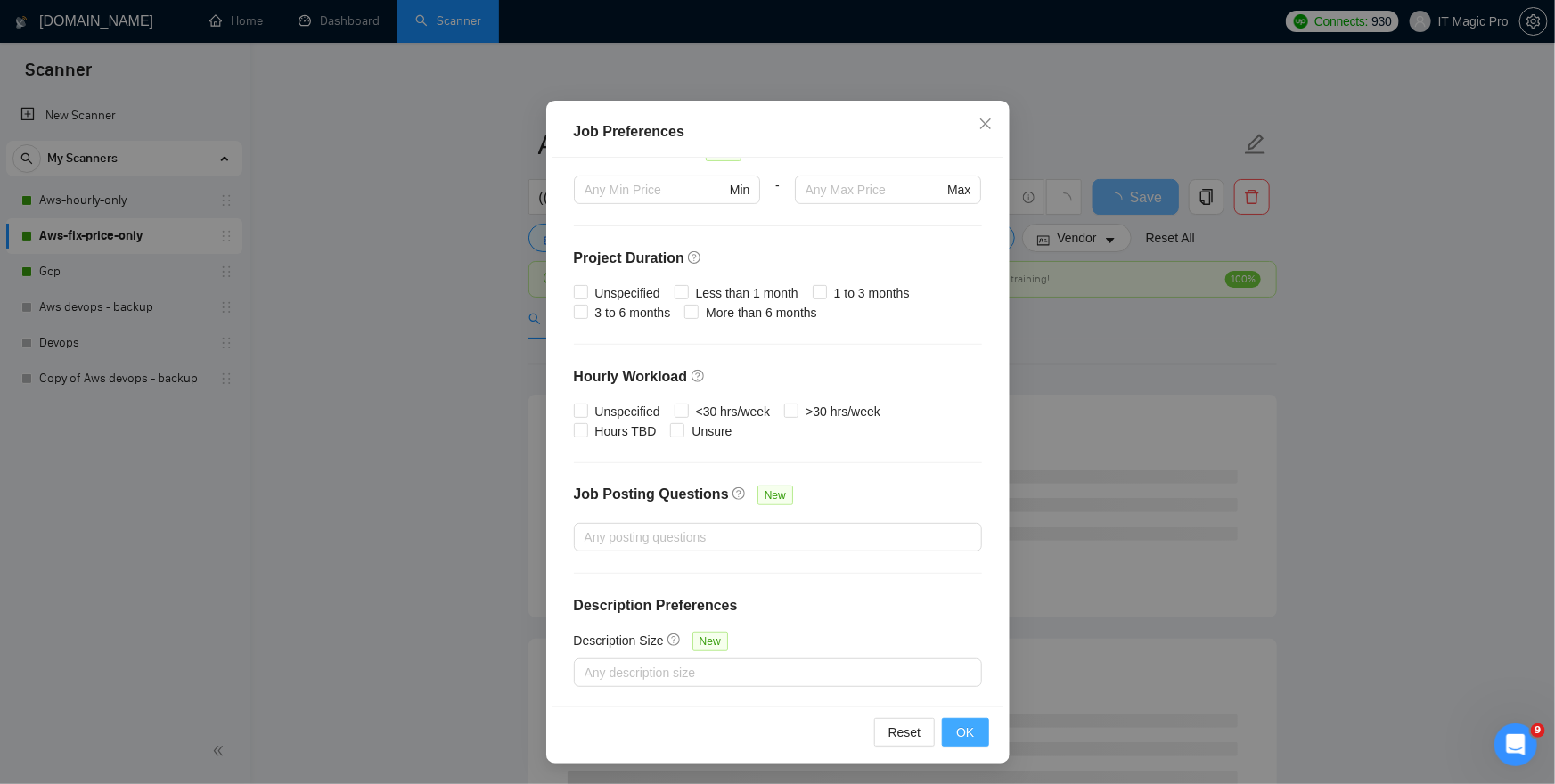
click at [962, 737] on span "OK" at bounding box center [965, 732] width 18 height 19
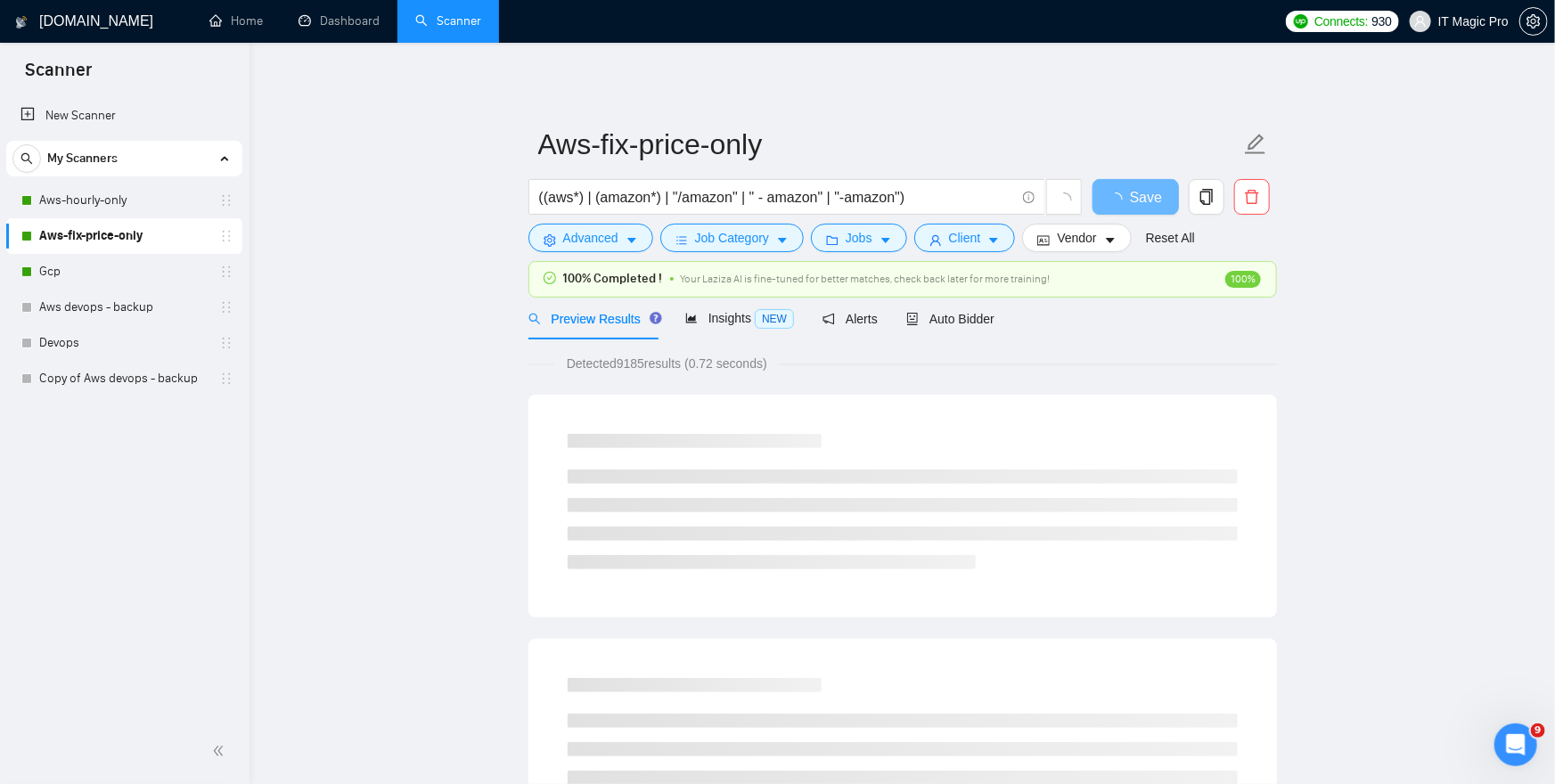
scroll to position [7, 0]
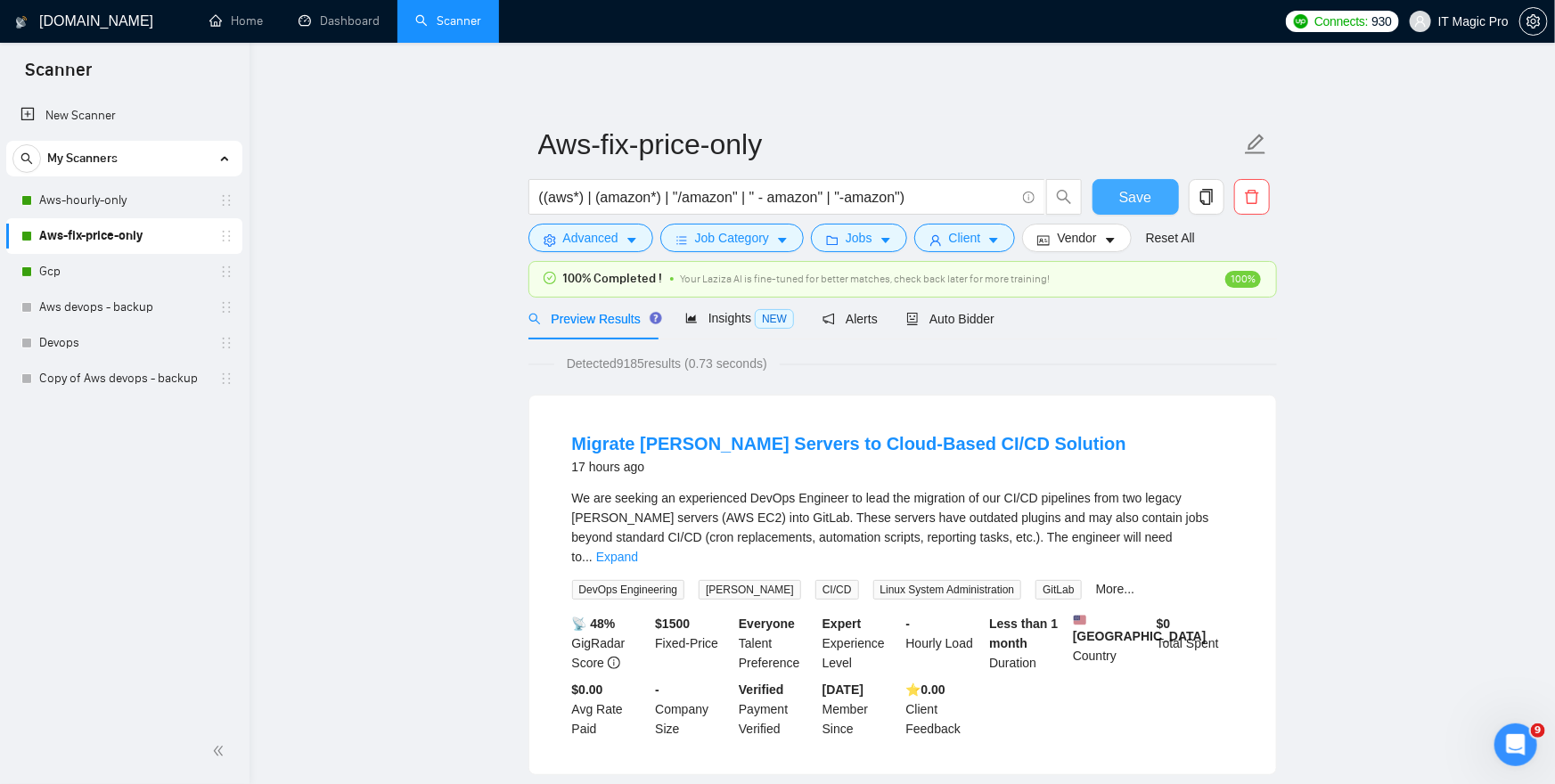
click at [1130, 201] on span "Save" at bounding box center [1135, 196] width 32 height 22
click at [860, 237] on span "Jobs" at bounding box center [859, 238] width 27 height 19
click at [963, 313] on span "Auto Bidder" at bounding box center [950, 318] width 88 height 14
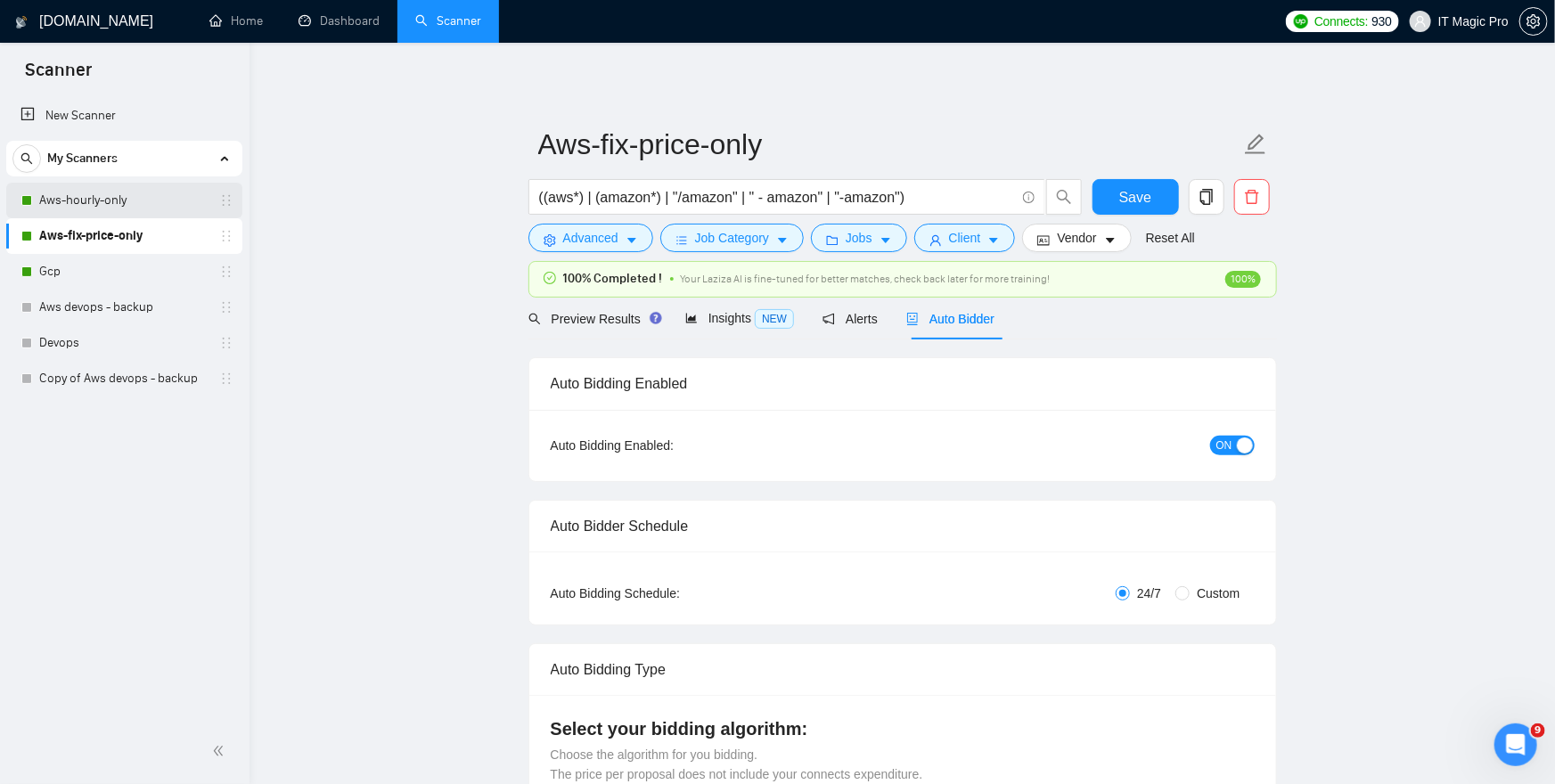
click at [151, 198] on link "Aws-hourly-only" at bounding box center [124, 200] width 170 height 35
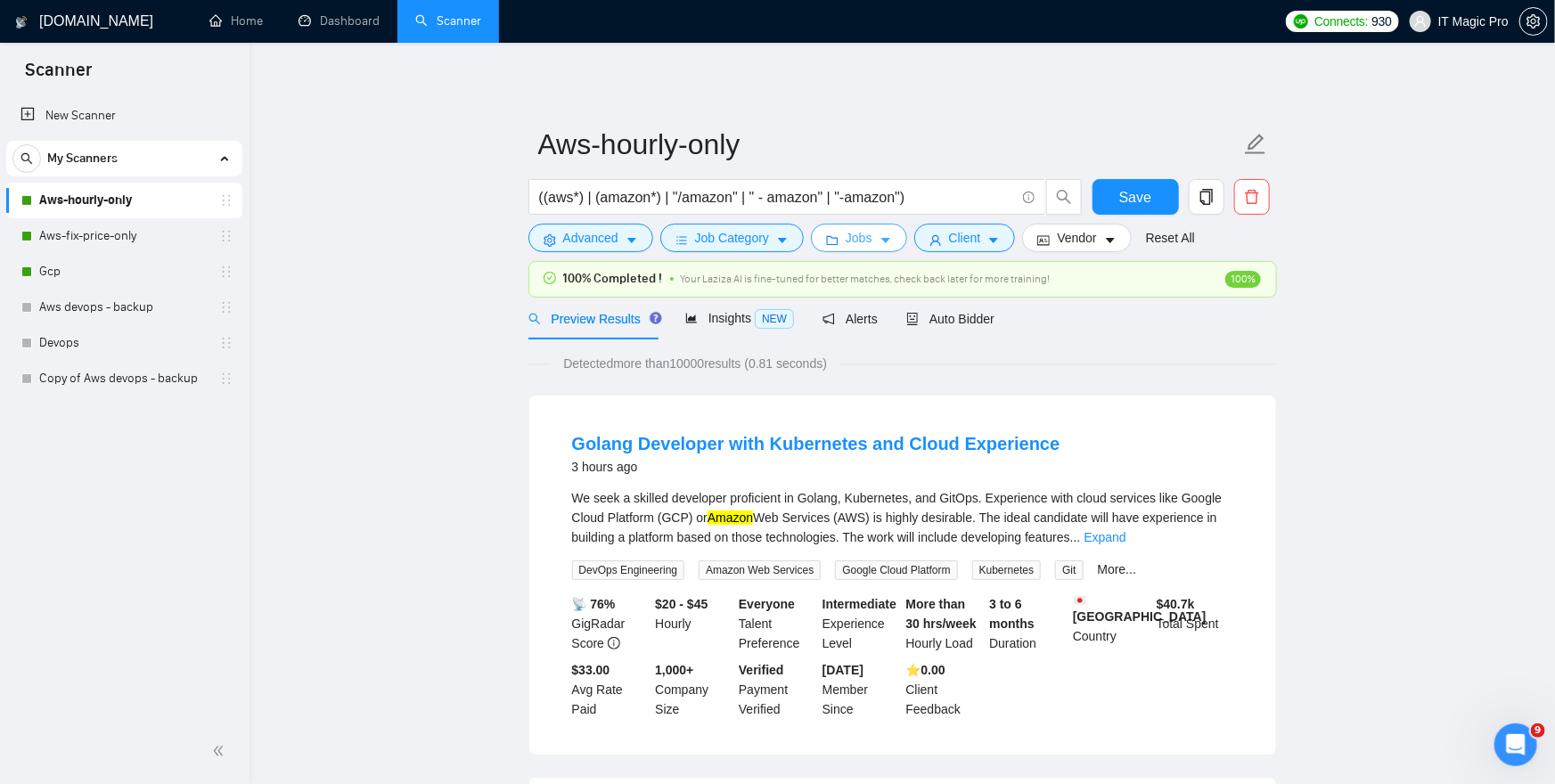
click at [893, 241] on icon "caret-down" at bounding box center [886, 241] width 12 height 12
click at [159, 238] on link "Aws-fix-price-only" at bounding box center [124, 236] width 170 height 35
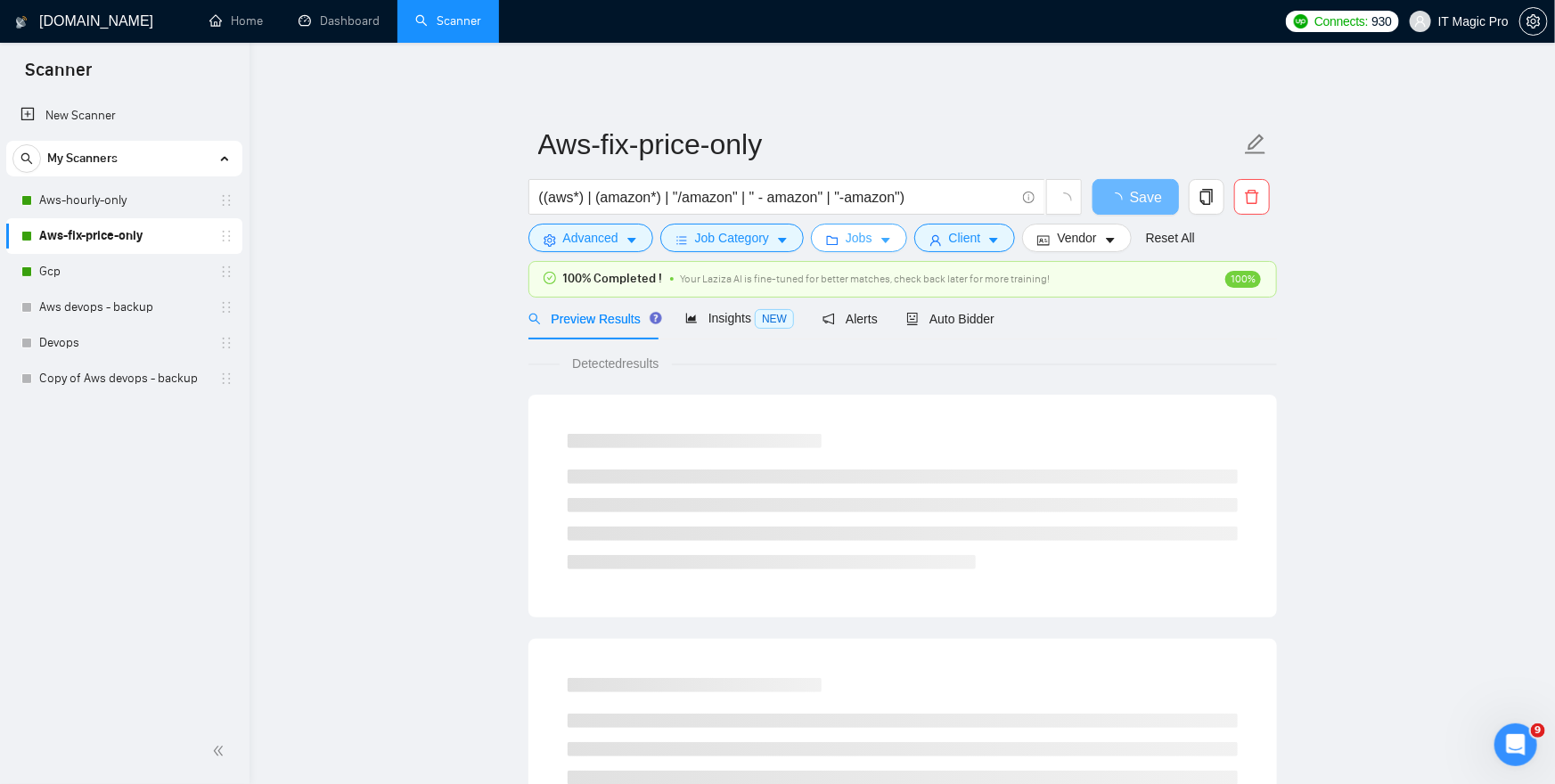
click at [858, 235] on span "Jobs" at bounding box center [859, 238] width 27 height 19
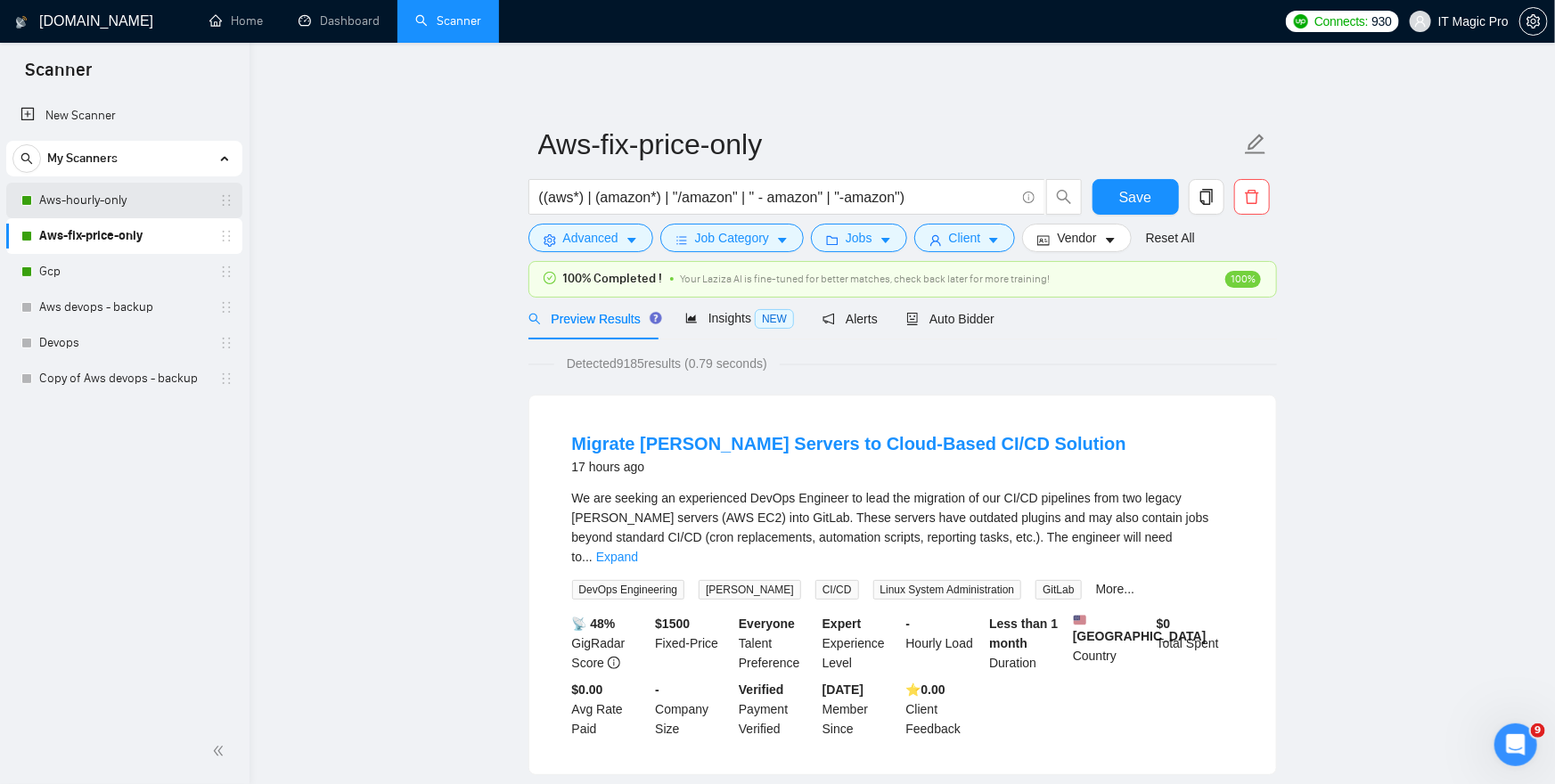
click at [58, 186] on link "Aws-hourly-only" at bounding box center [124, 200] width 170 height 35
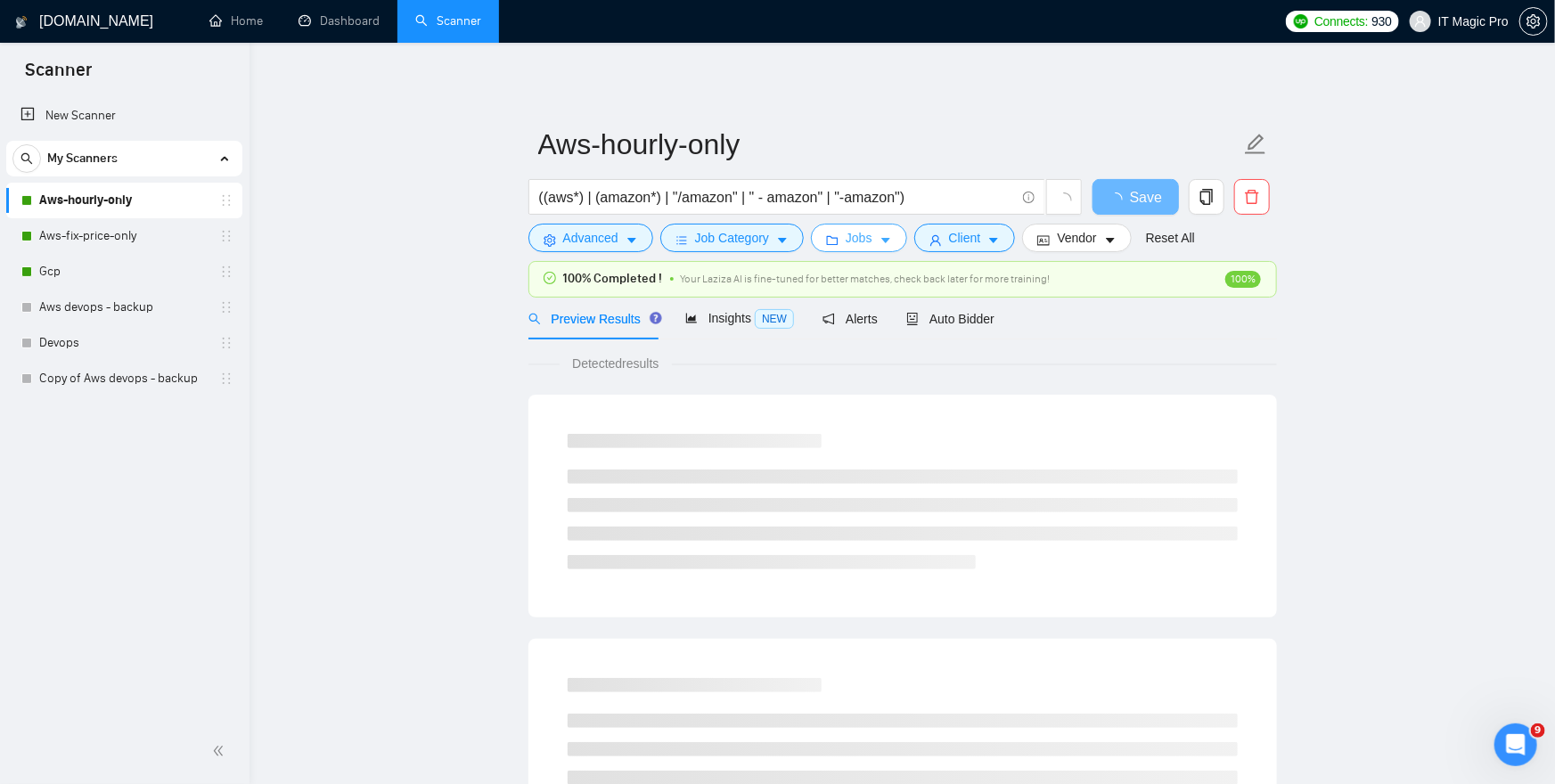
click at [872, 239] on span "Jobs" at bounding box center [859, 238] width 27 height 19
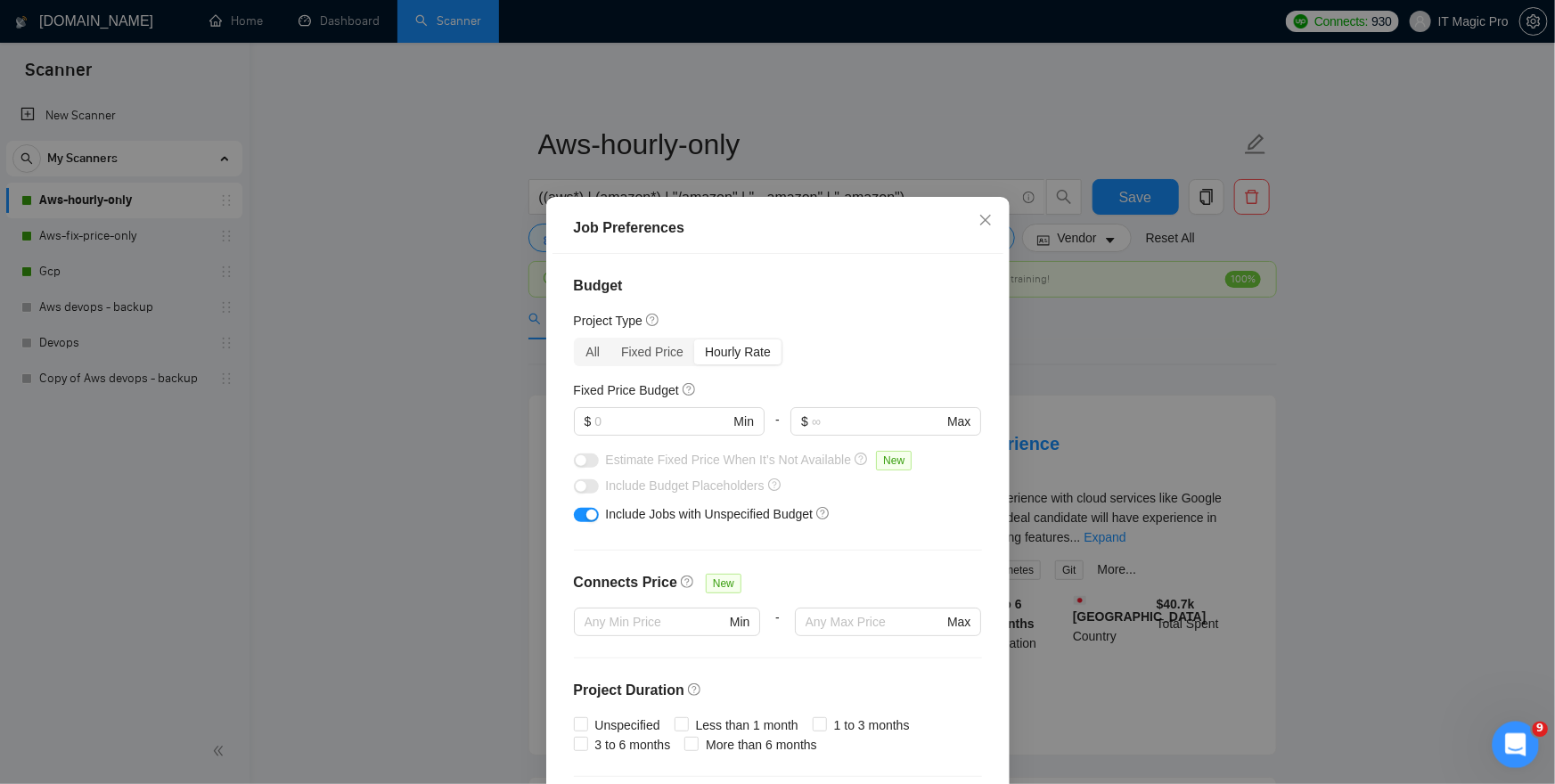
click at [1512, 731] on icon "Open Intercom Messenger" at bounding box center [1514, 743] width 30 height 30
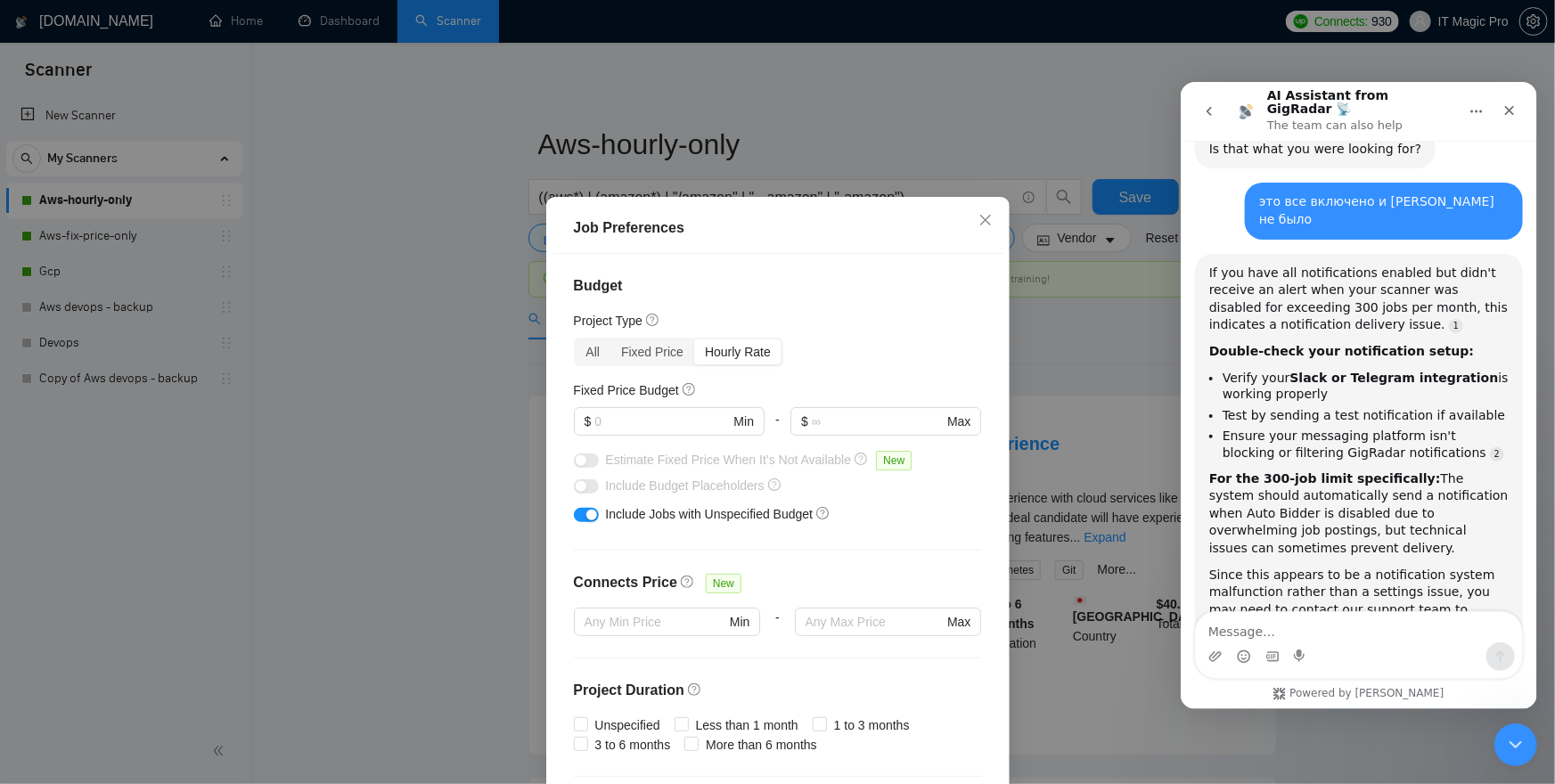
click at [1353, 627] on textarea "Message…" at bounding box center [1358, 627] width 326 height 31
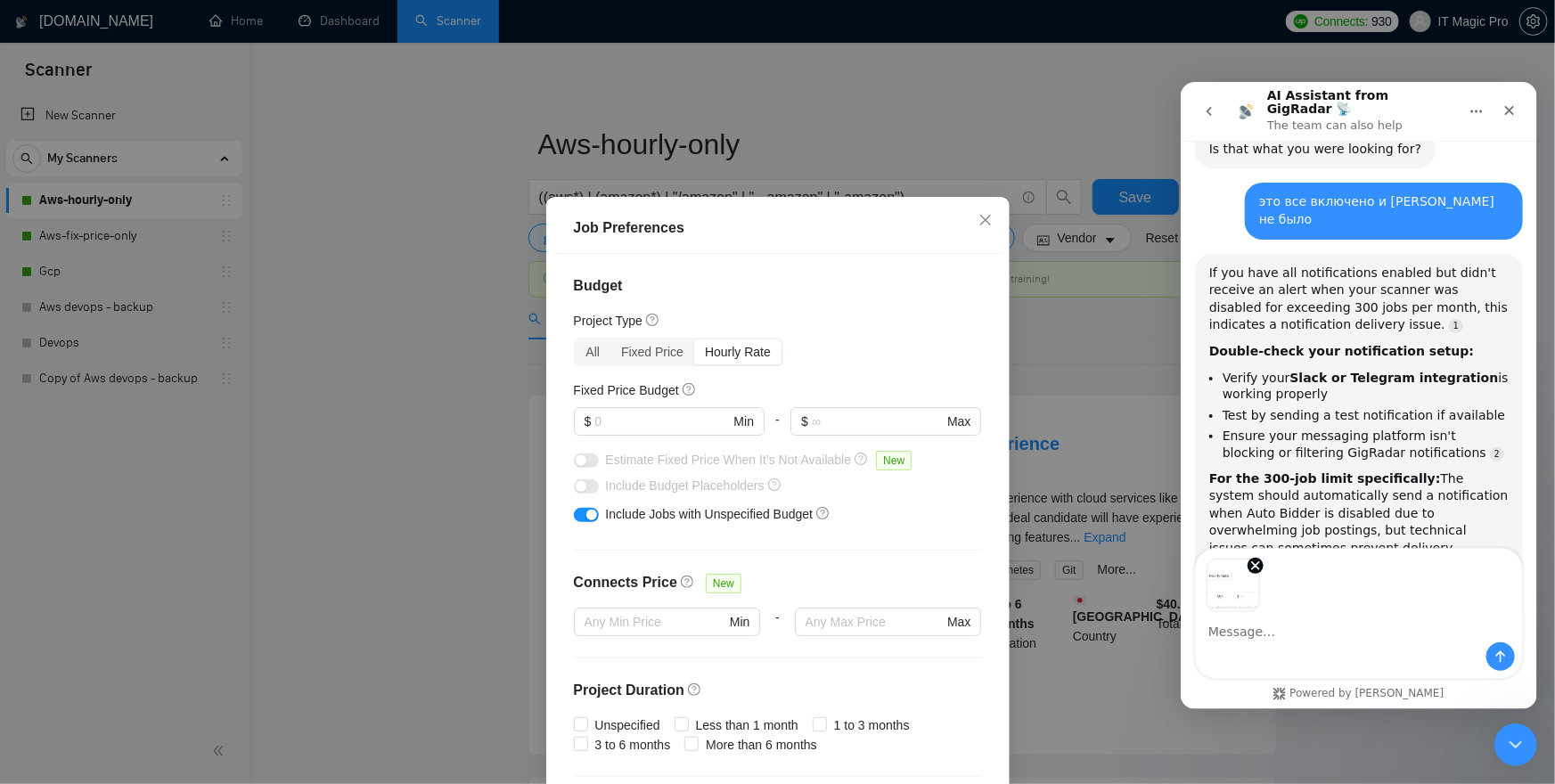
scroll to position [2281, 0]
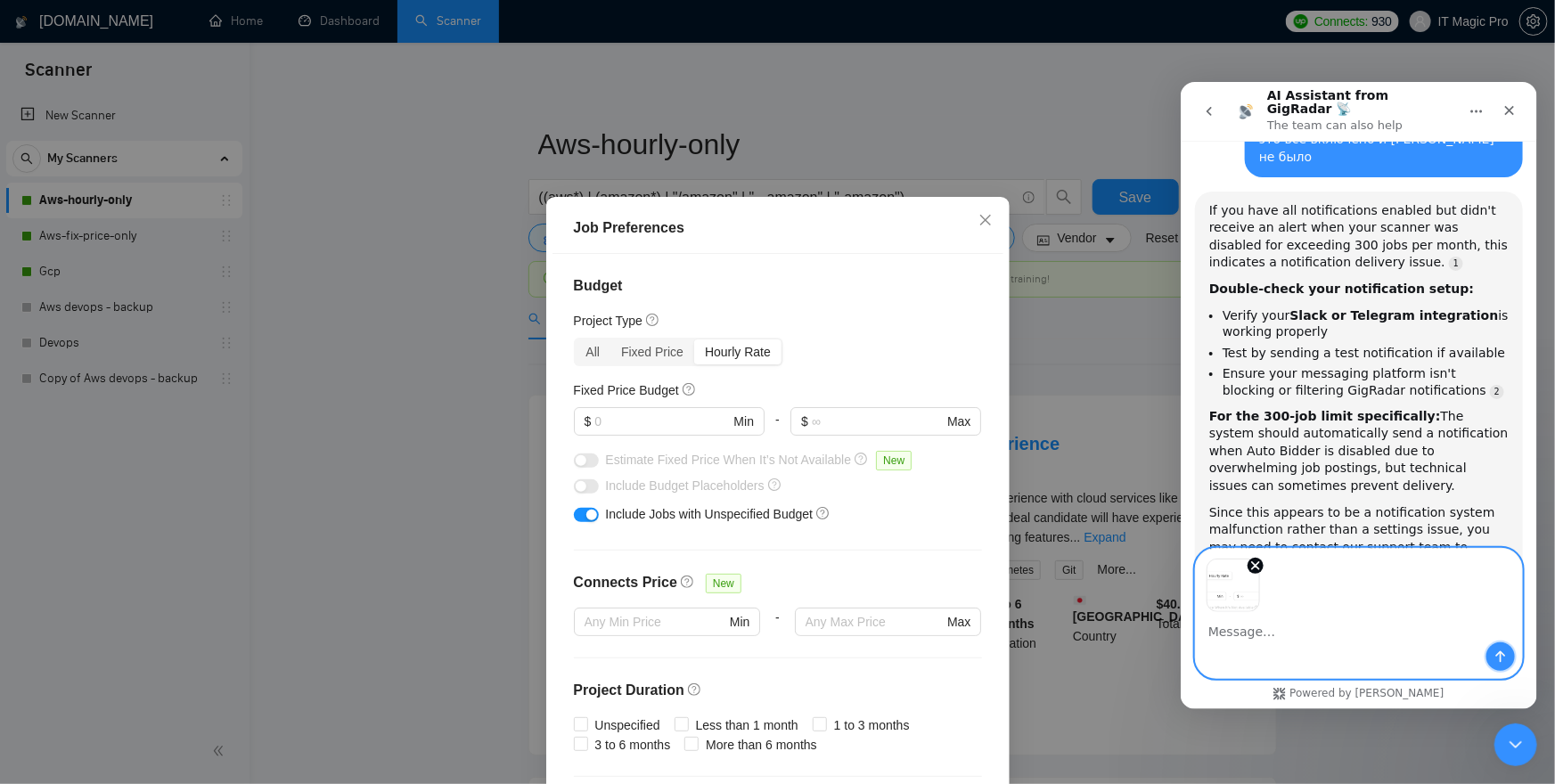
click at [1508, 651] on button "Send a message…" at bounding box center [1500, 656] width 29 height 29
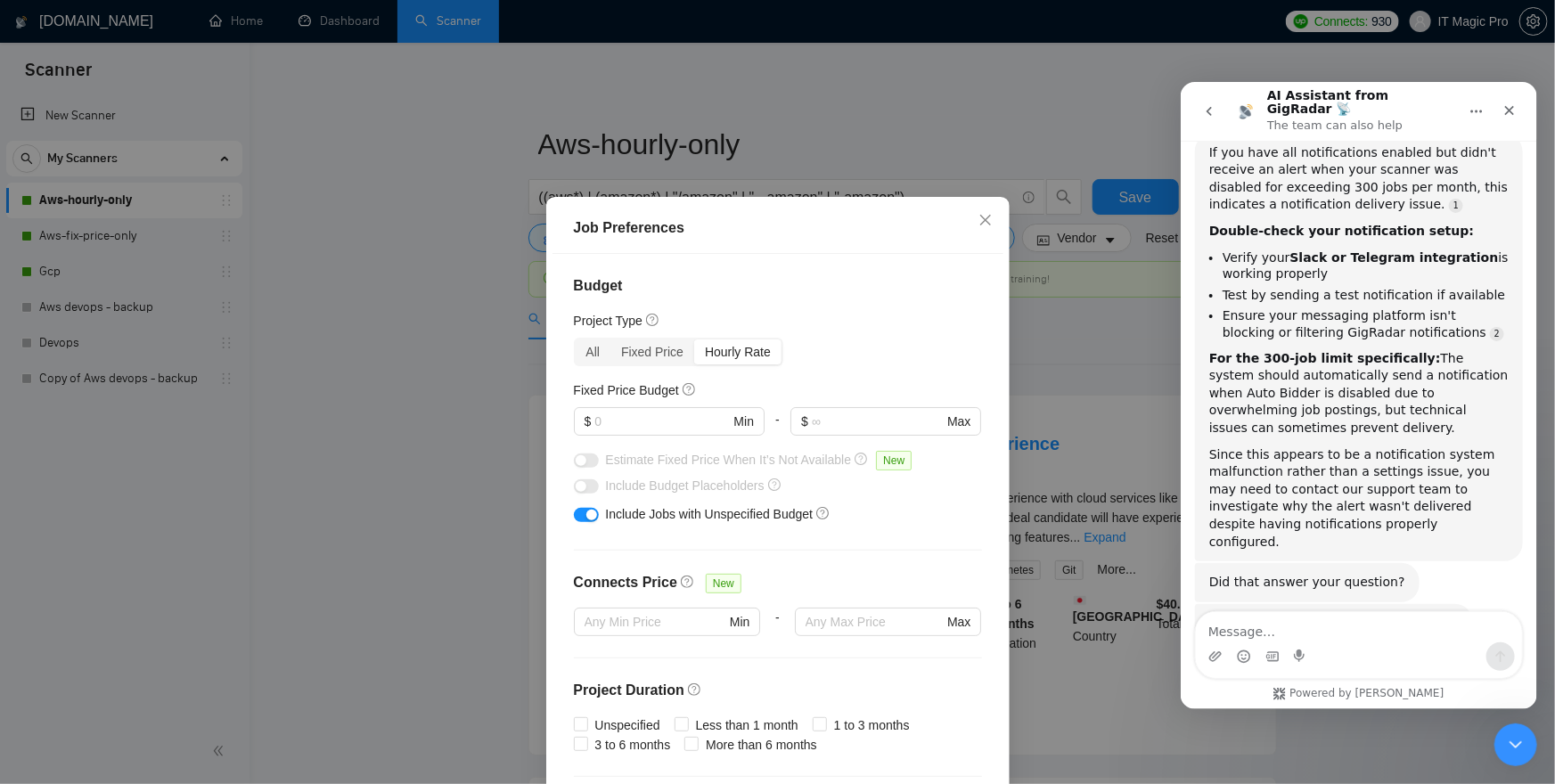
scroll to position [2345, 0]
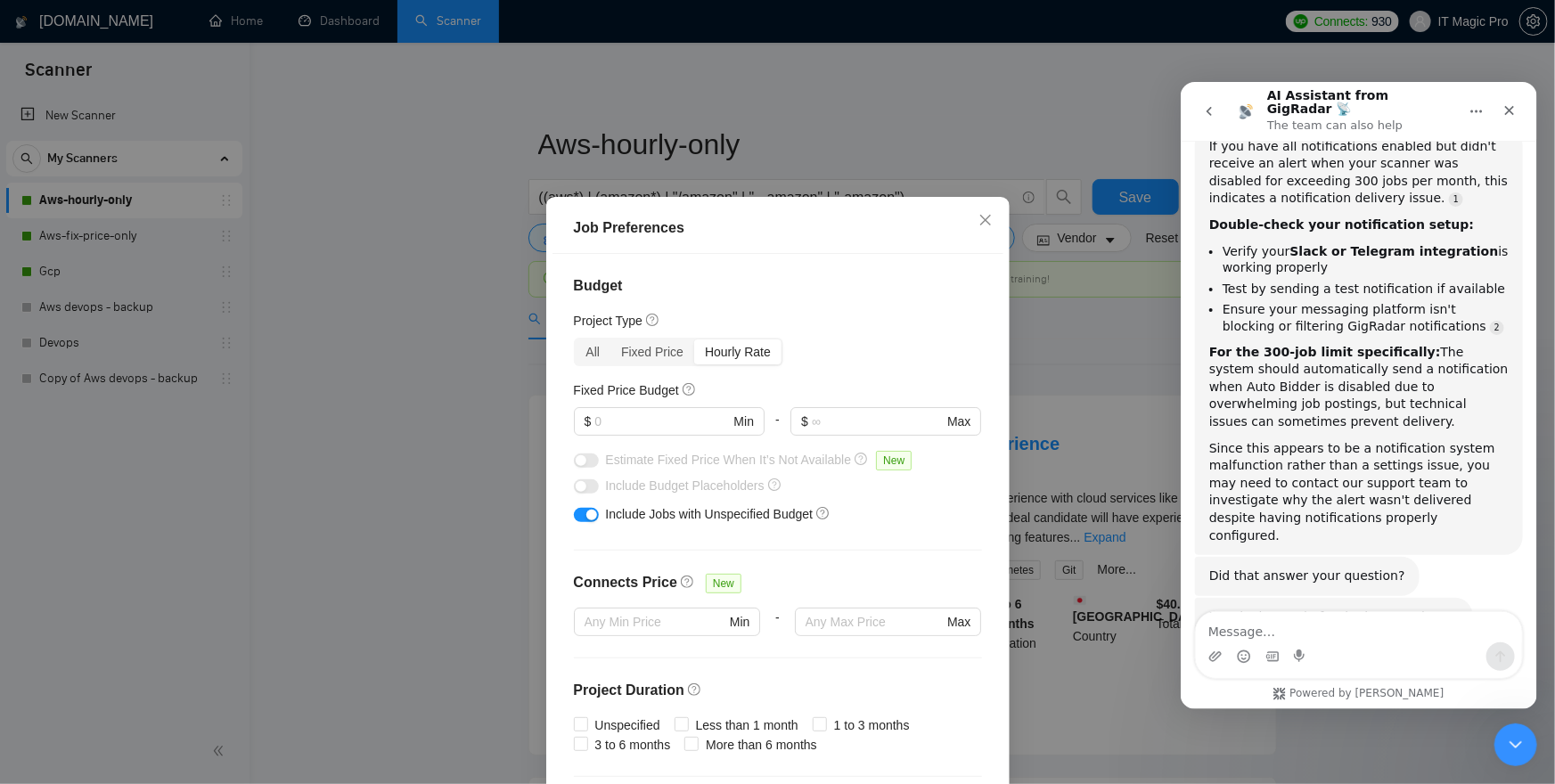
click at [1278, 634] on textarea "Message…" at bounding box center [1358, 627] width 326 height 31
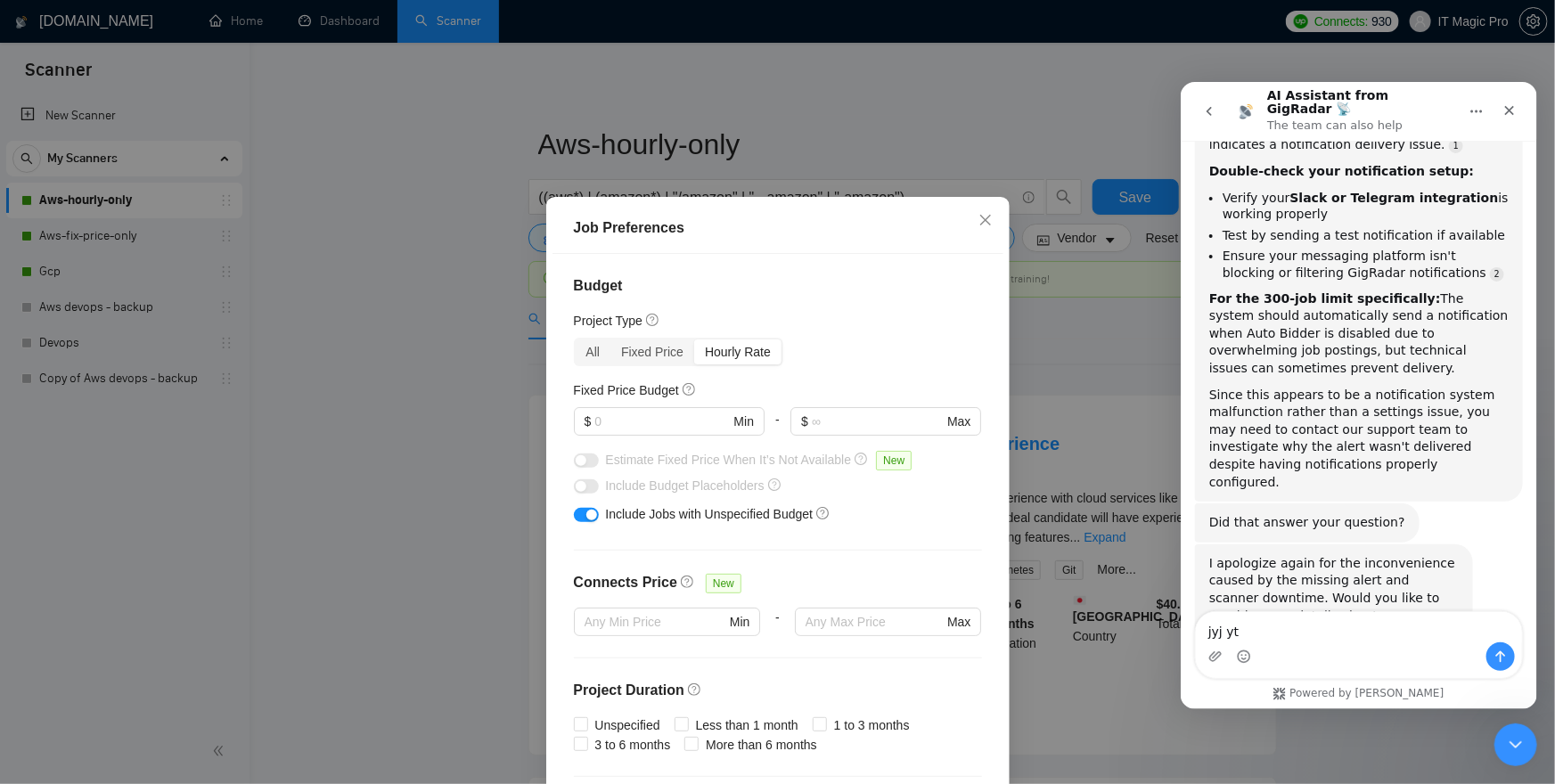
scroll to position [2403, 0]
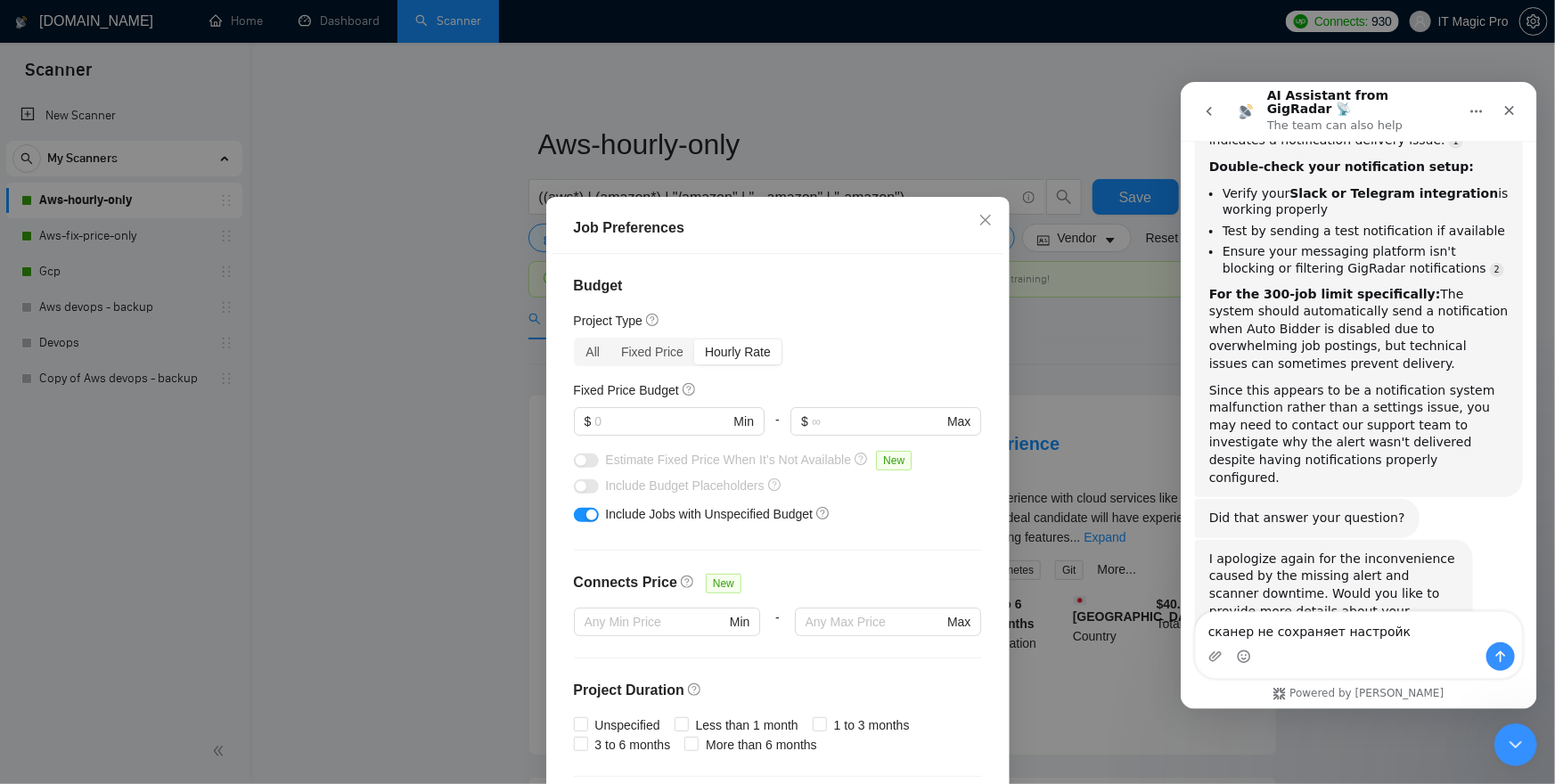
type textarea "сканер не сохраняет настройки"
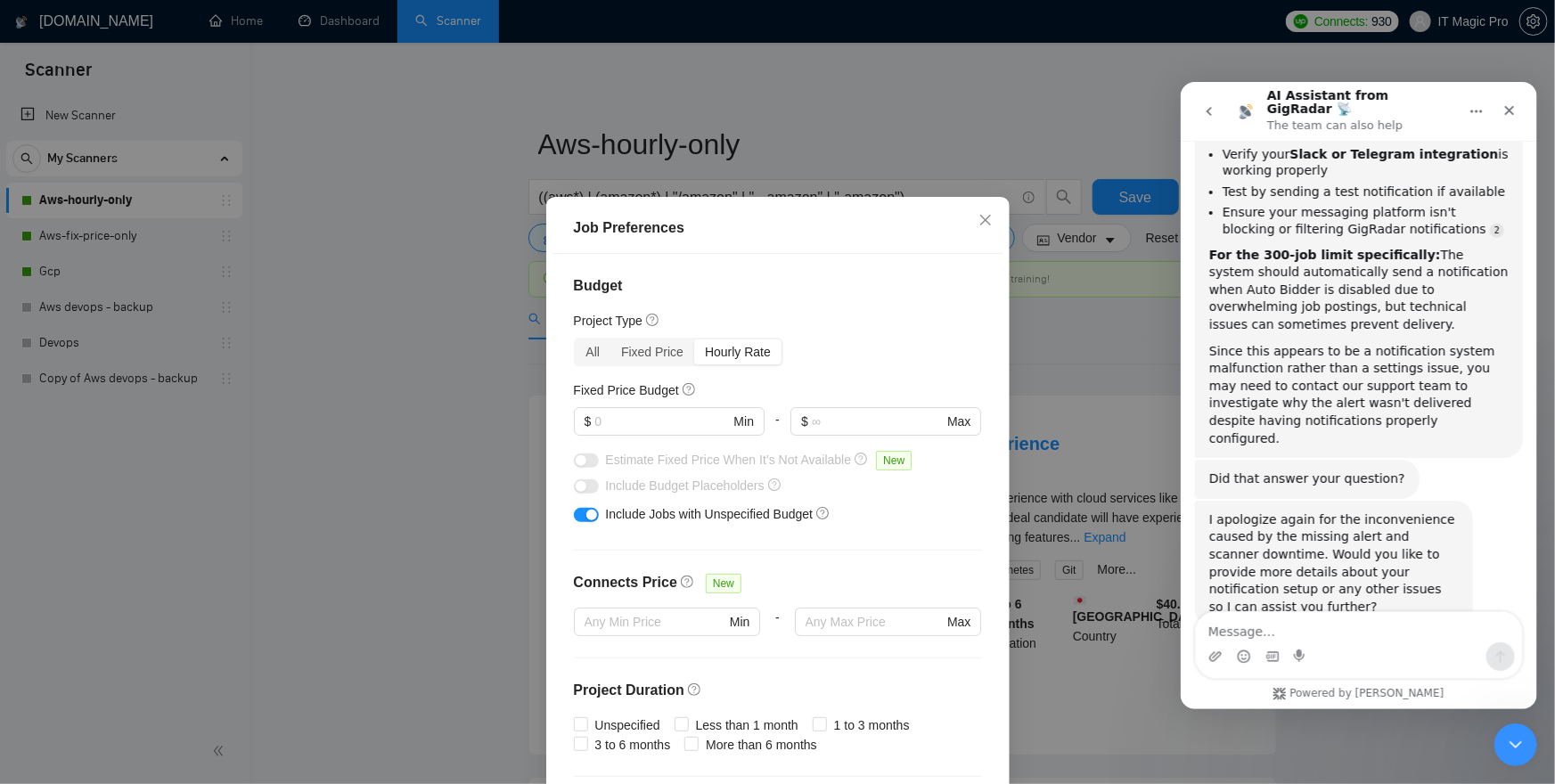
scroll to position [2444, 0]
type textarea "я оах"
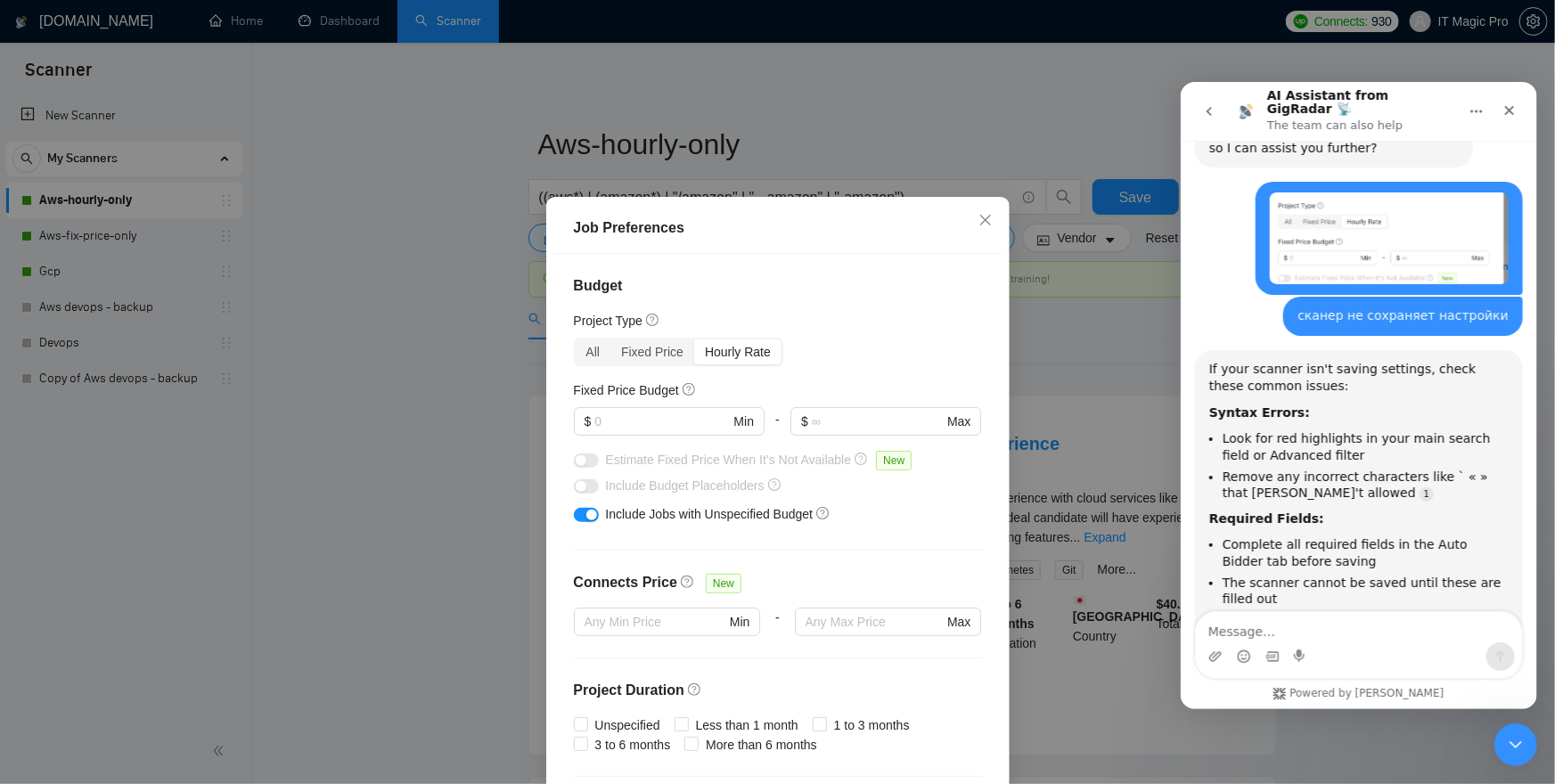
scroll to position [2904, 0]
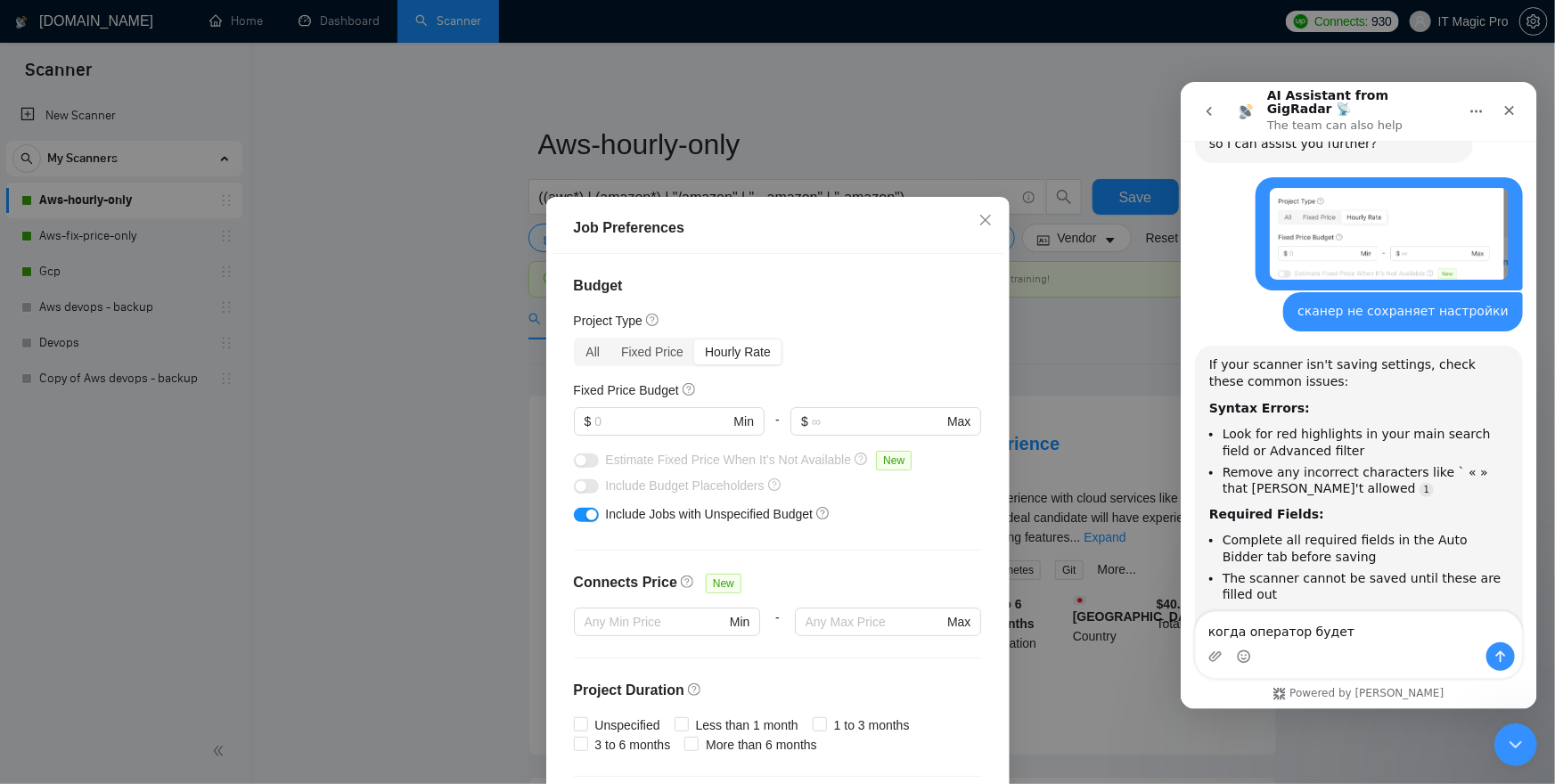
type textarea "когда оператор будет?"
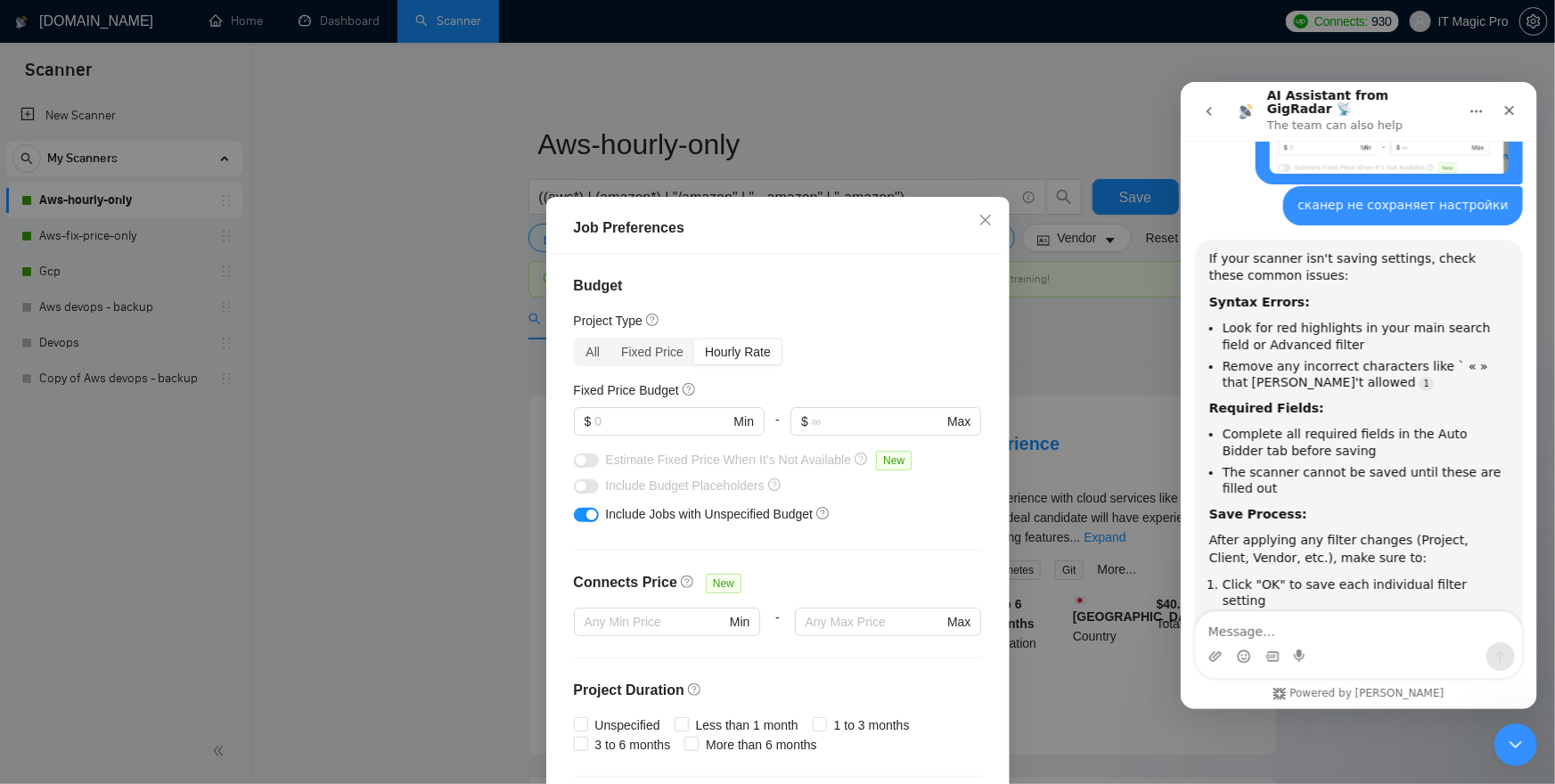
scroll to position [3015, 0]
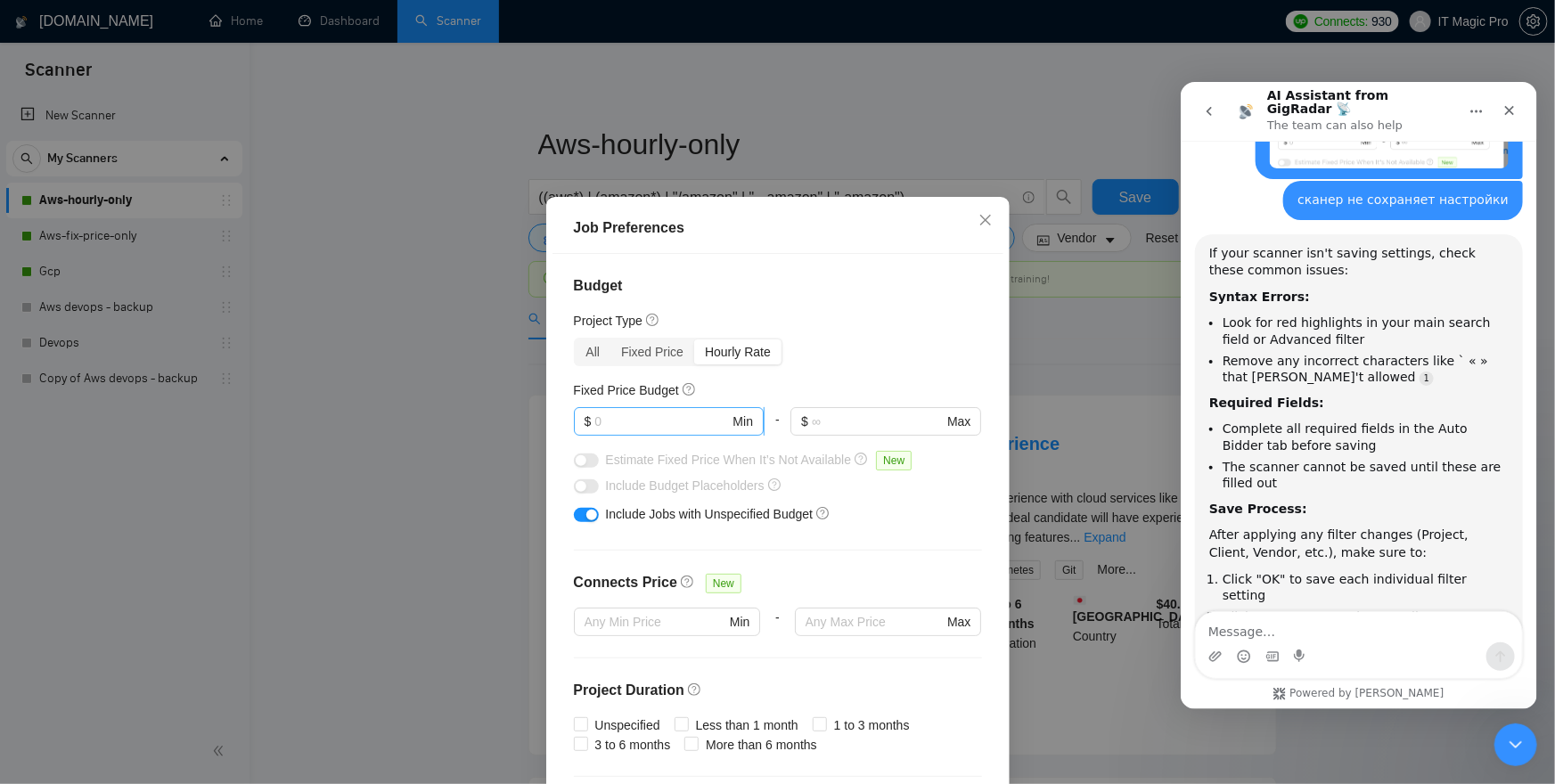
click at [663, 420] on input "text" at bounding box center [661, 422] width 134 height 19
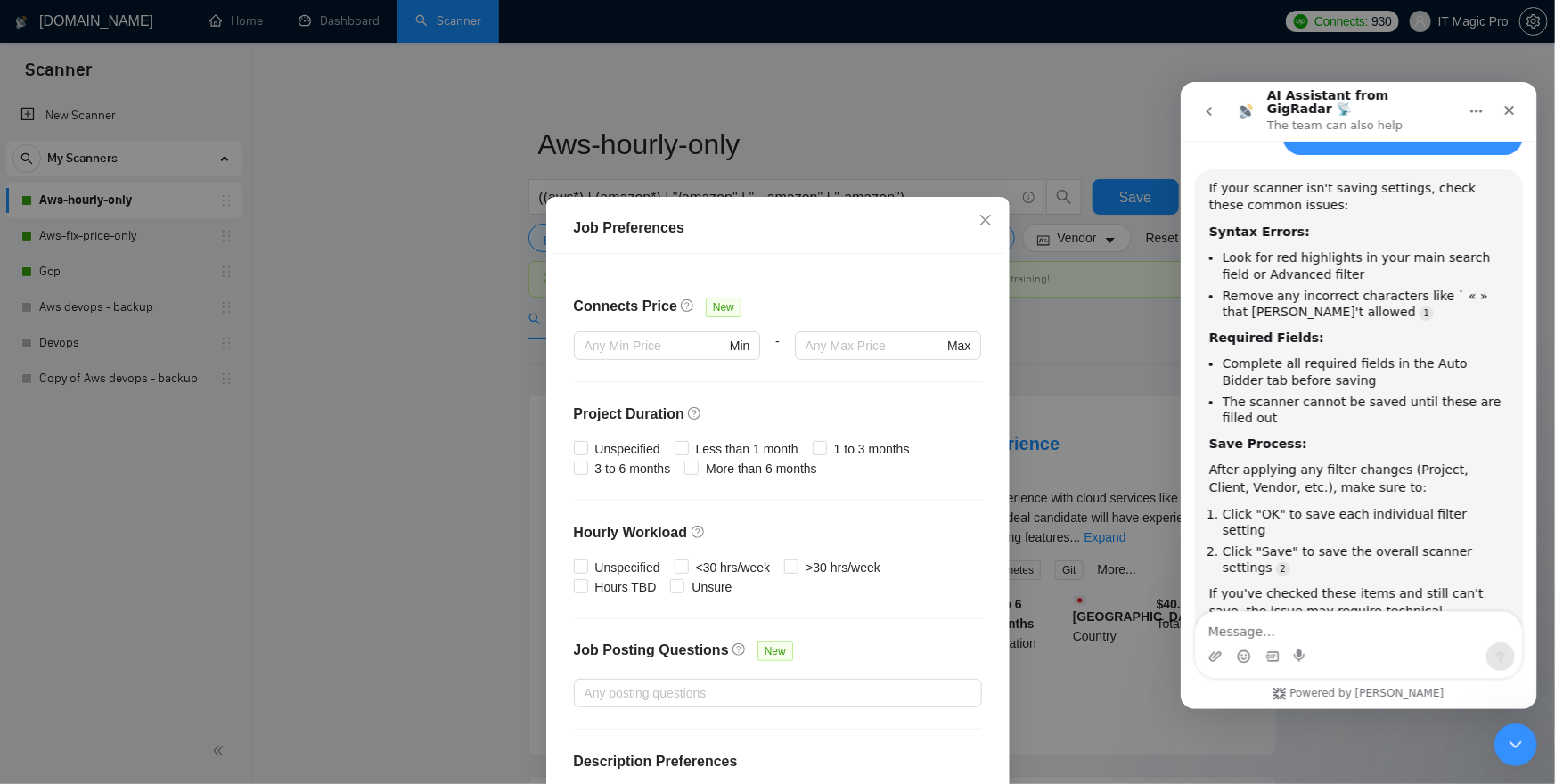
scroll to position [335, 0]
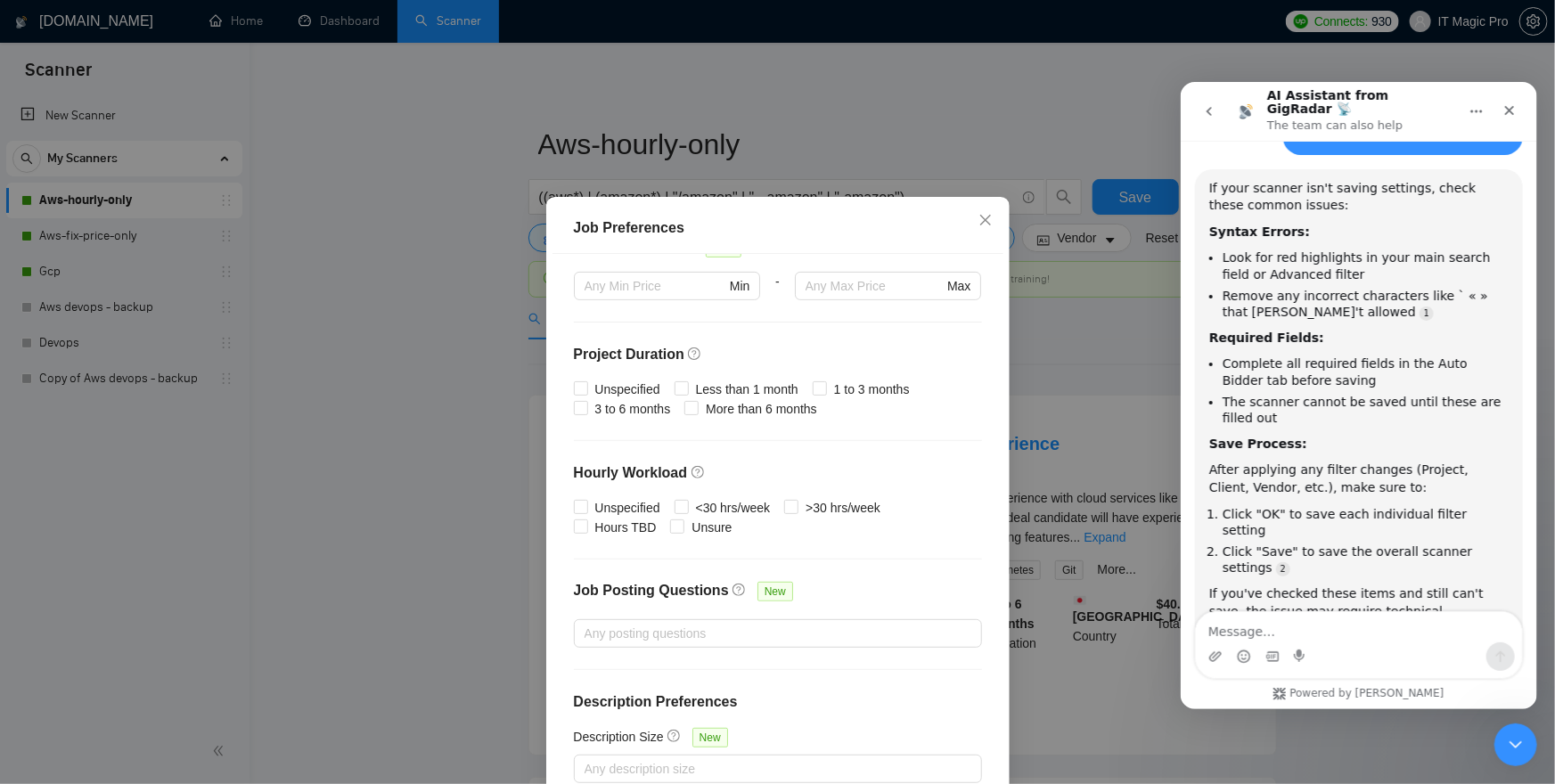
type input "30"
click at [1363, 624] on textarea "Message…" at bounding box center [1358, 627] width 326 height 31
click at [1363, 625] on textarea "Message…" at bounding box center [1358, 627] width 326 height 31
type textarea "оператора надо"
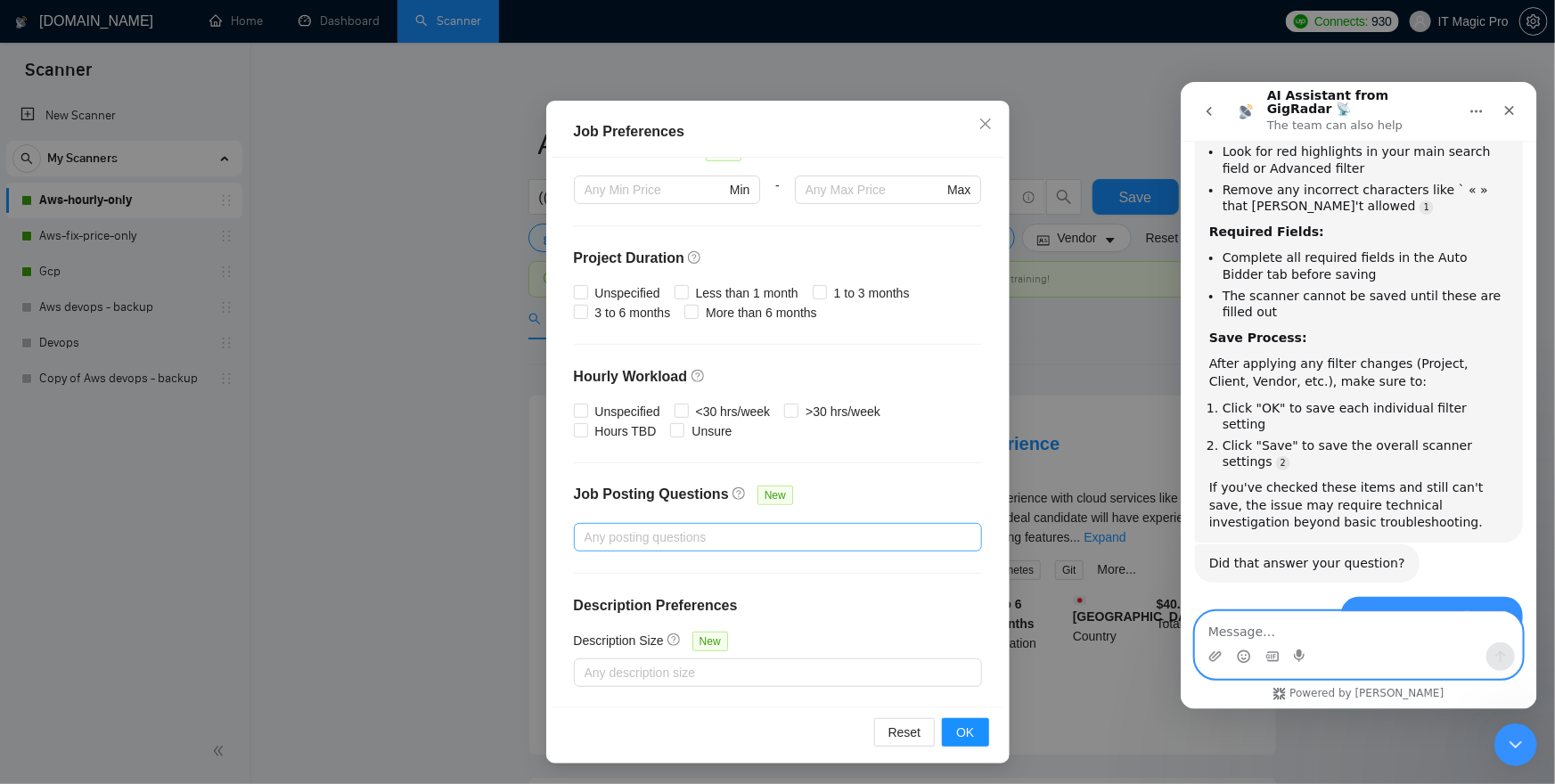
scroll to position [3191, 0]
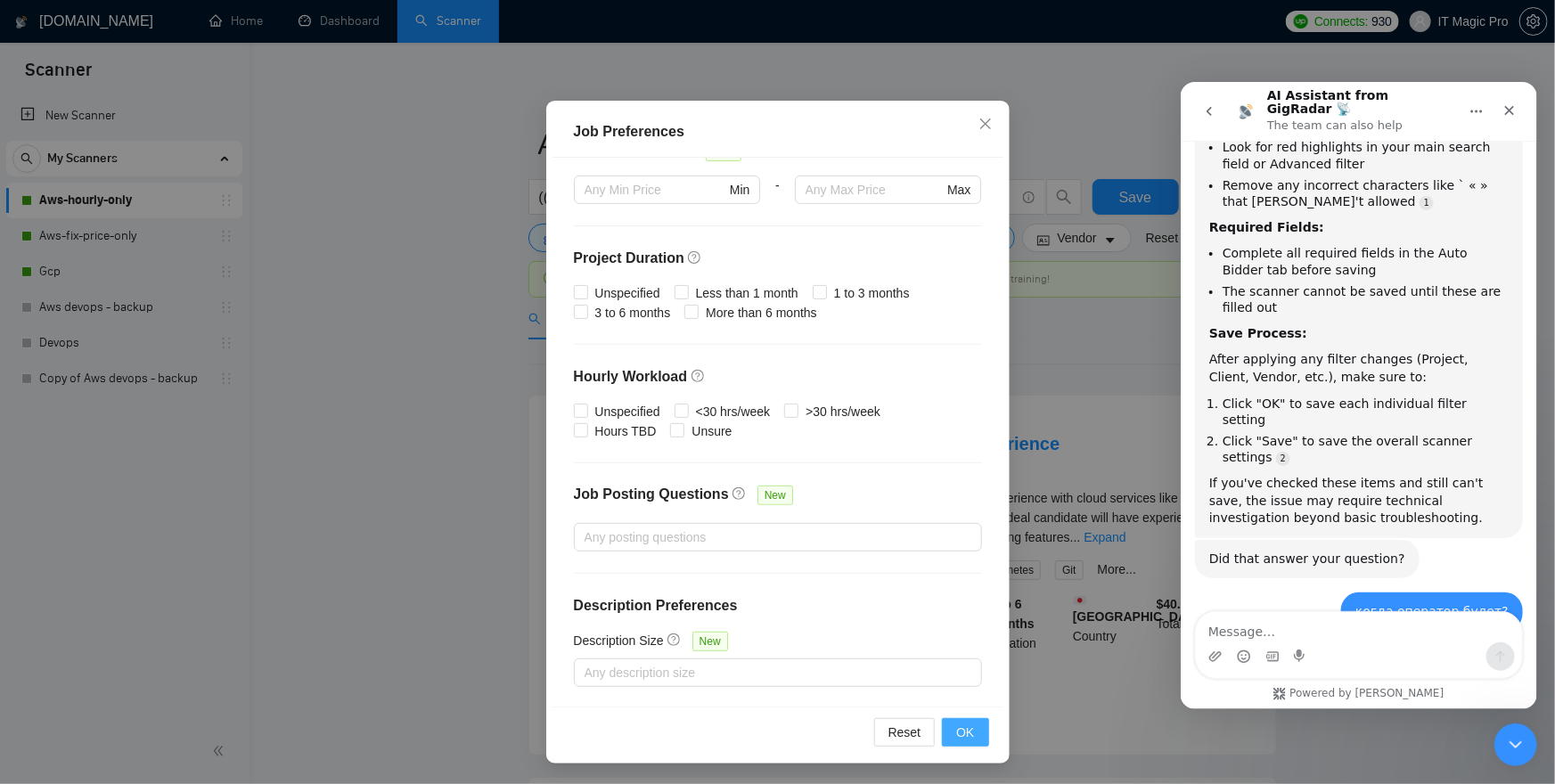
click at [972, 738] on span "OK" at bounding box center [965, 732] width 18 height 19
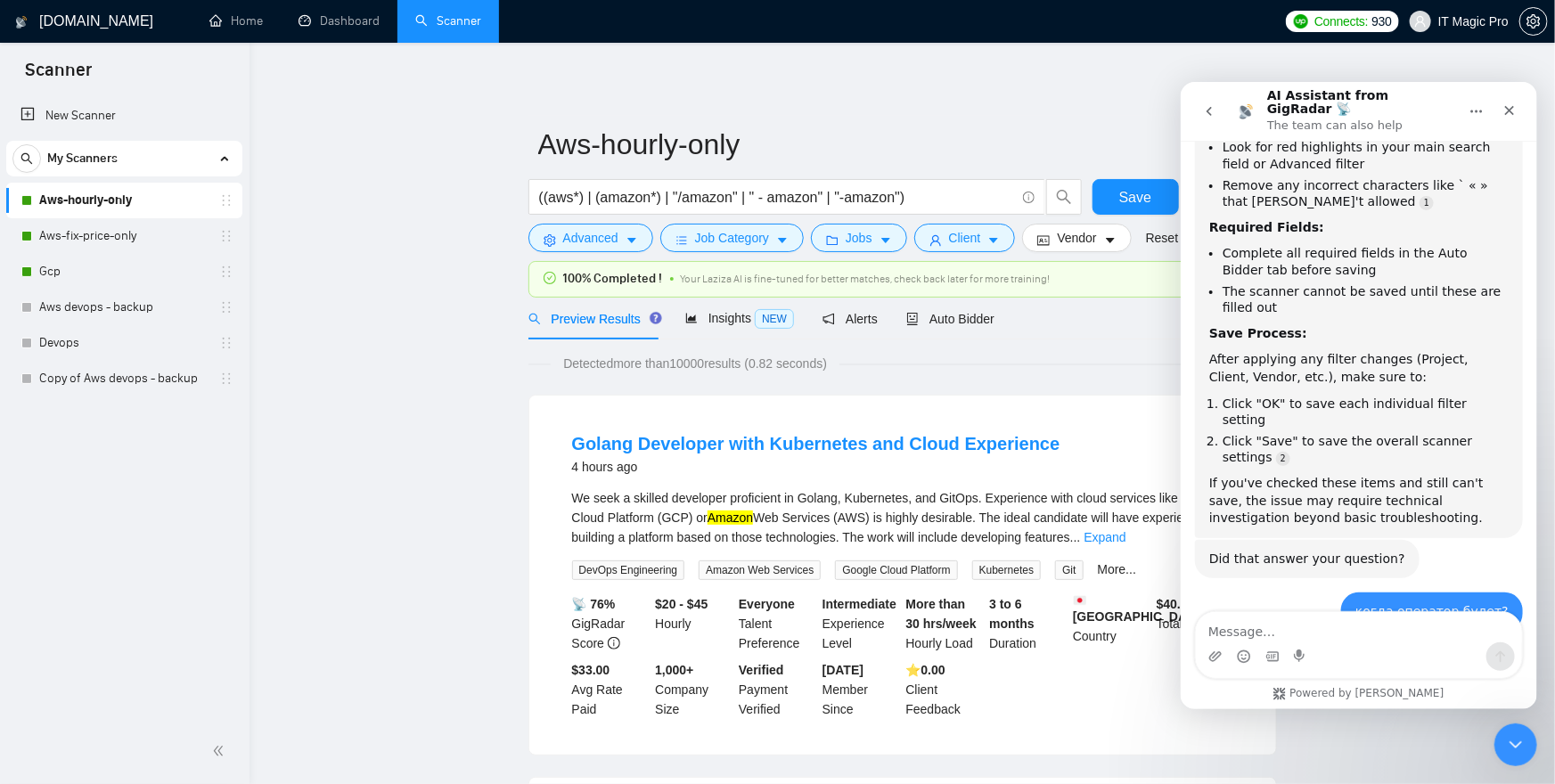
scroll to position [7, 0]
click at [1144, 185] on button "Save" at bounding box center [1136, 196] width 86 height 35
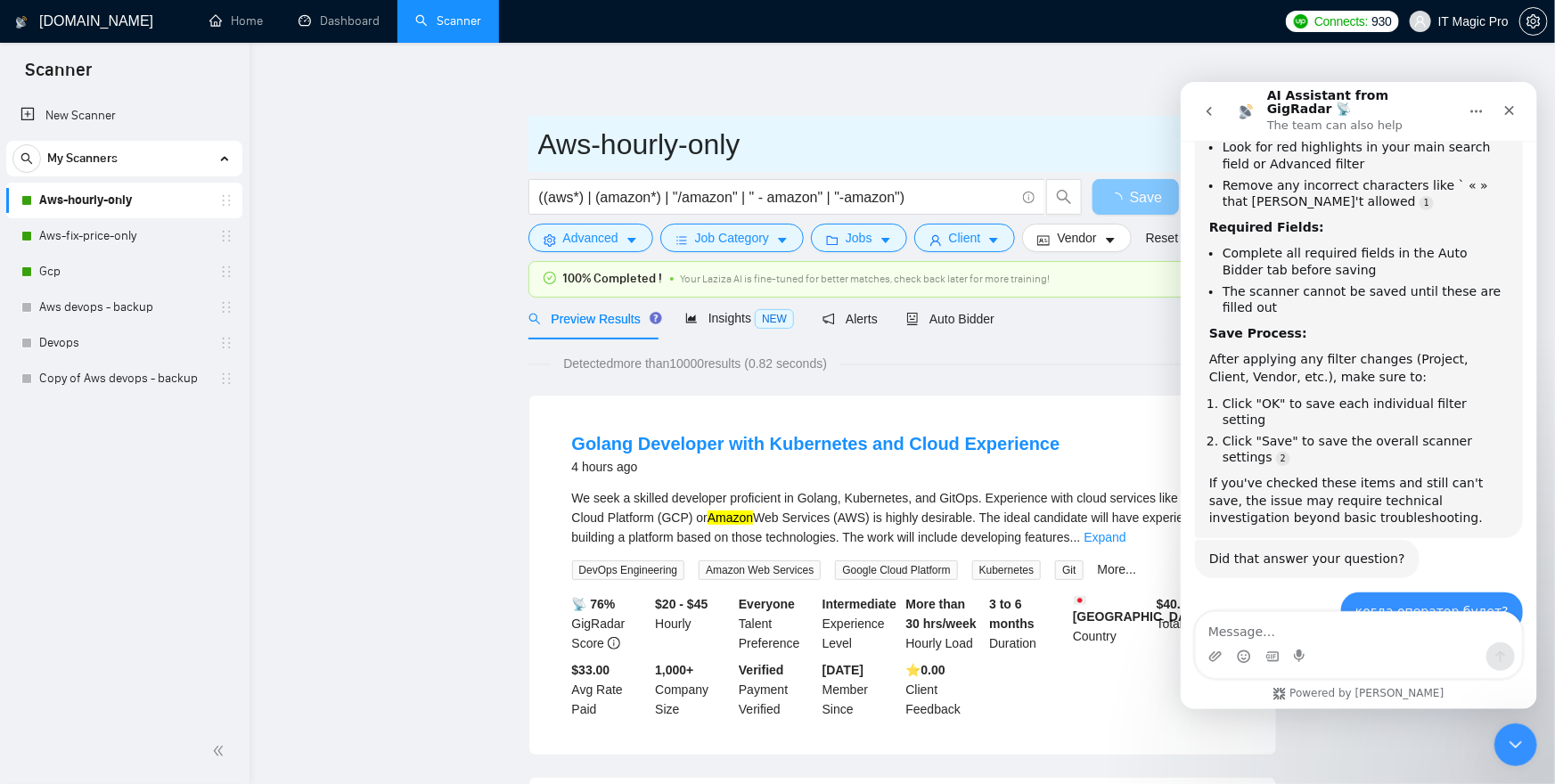
scroll to position [3239, 0]
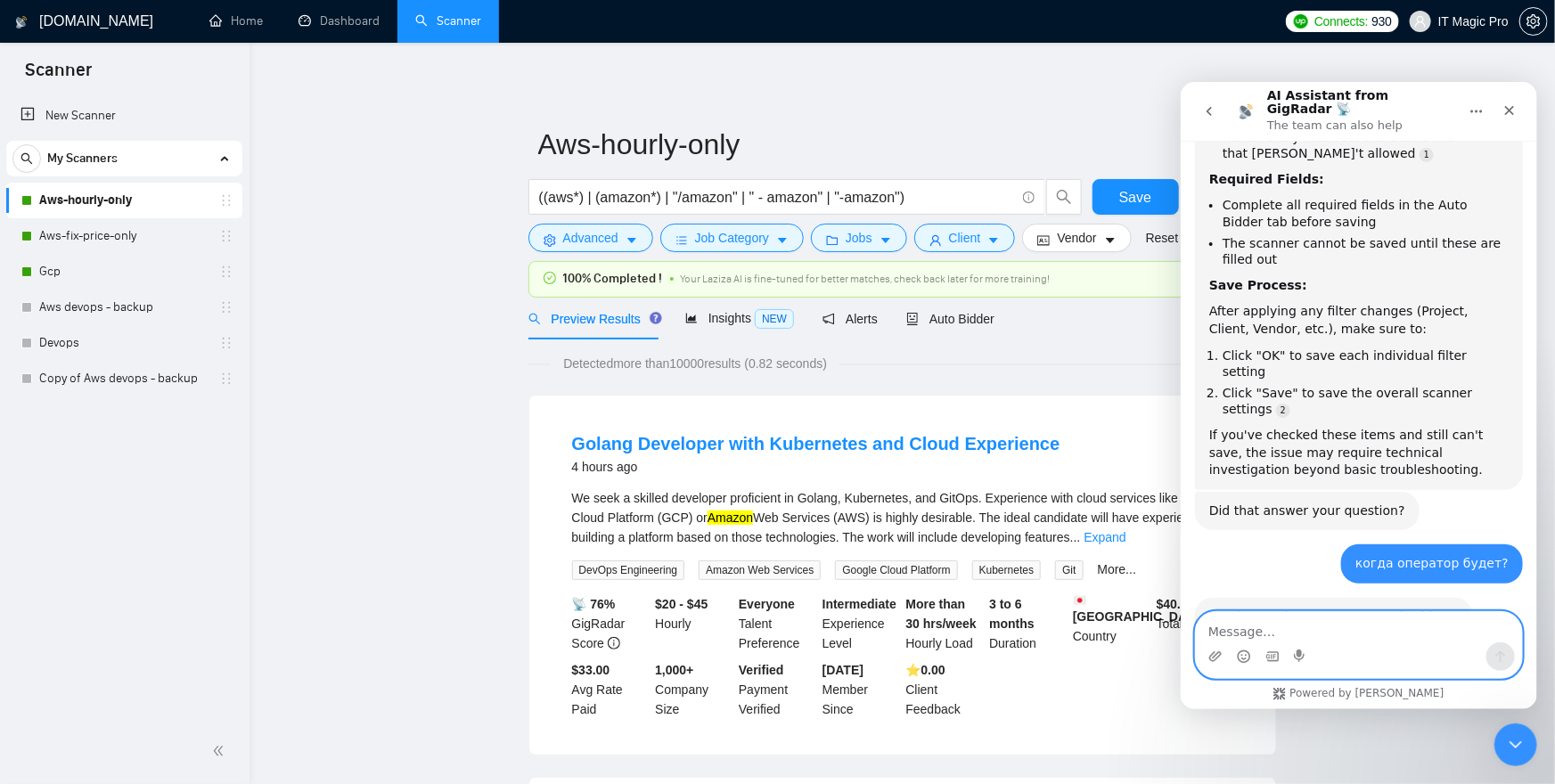
click at [1276, 627] on textarea "Message…" at bounding box center [1358, 627] width 326 height 31
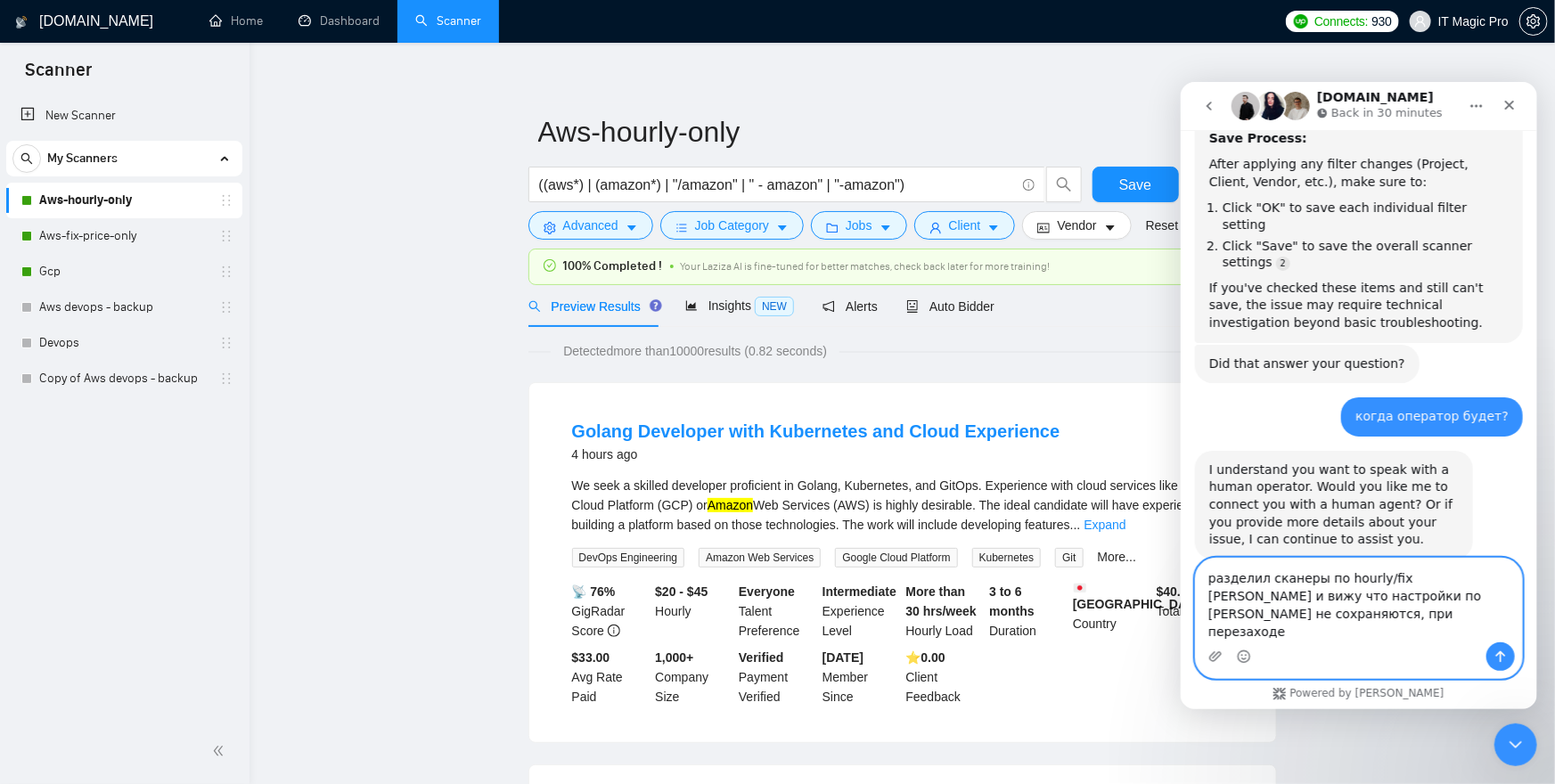
scroll to position [3382, 0]
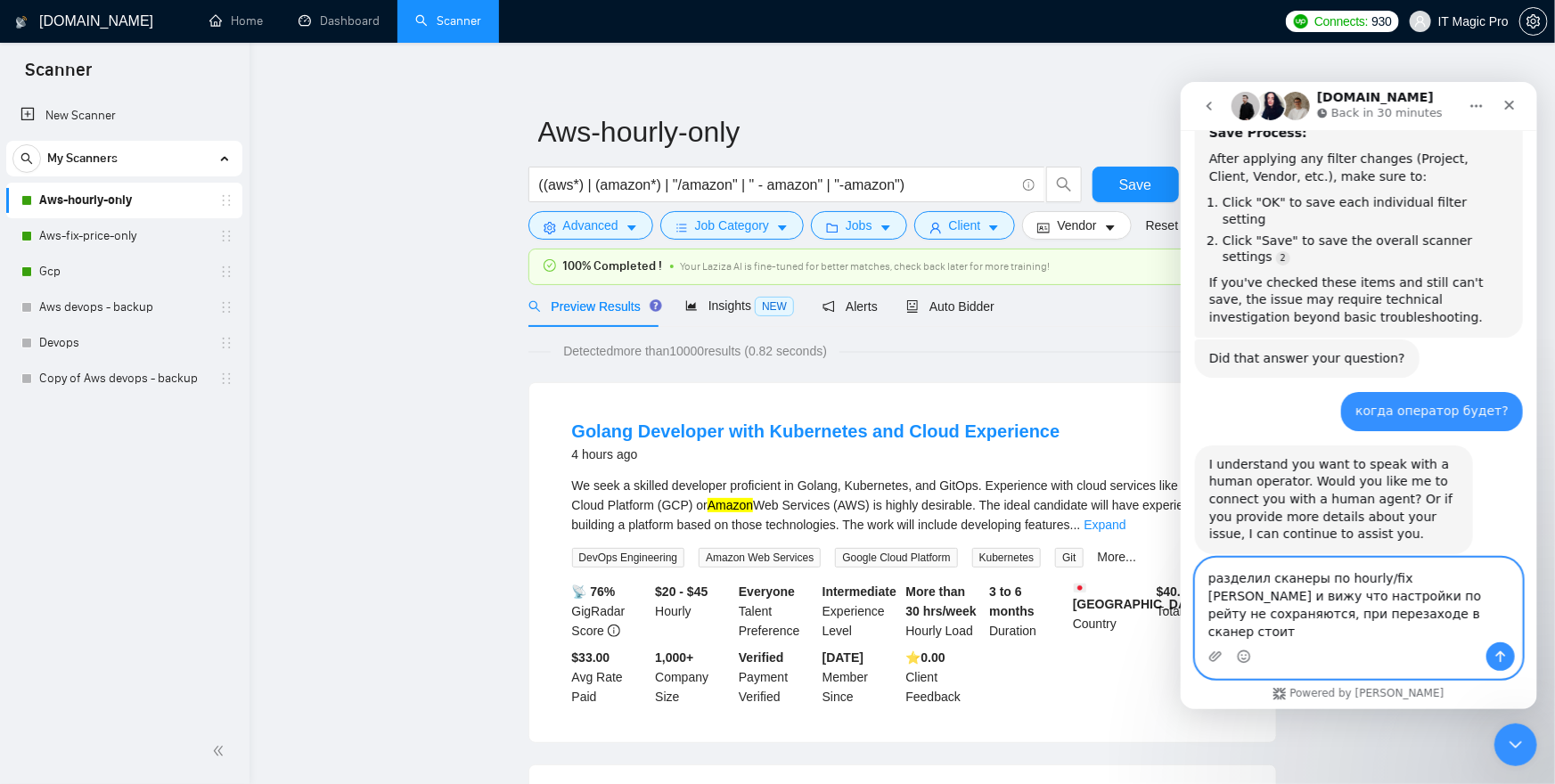
type textarea "разделил сканеры по hourly/fix price и вижу что настройки по рейту не сохраняют…"
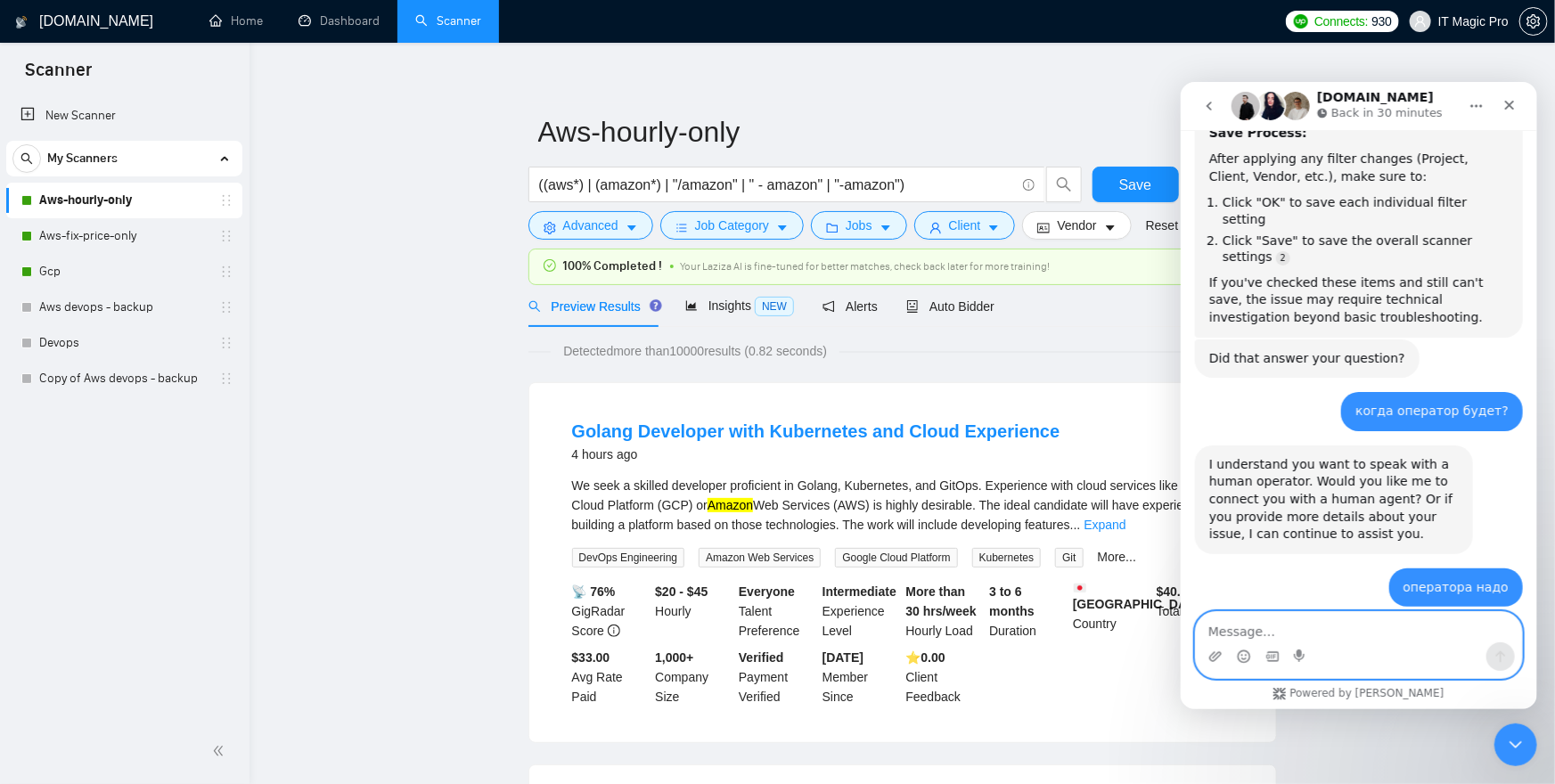
scroll to position [3452, 0]
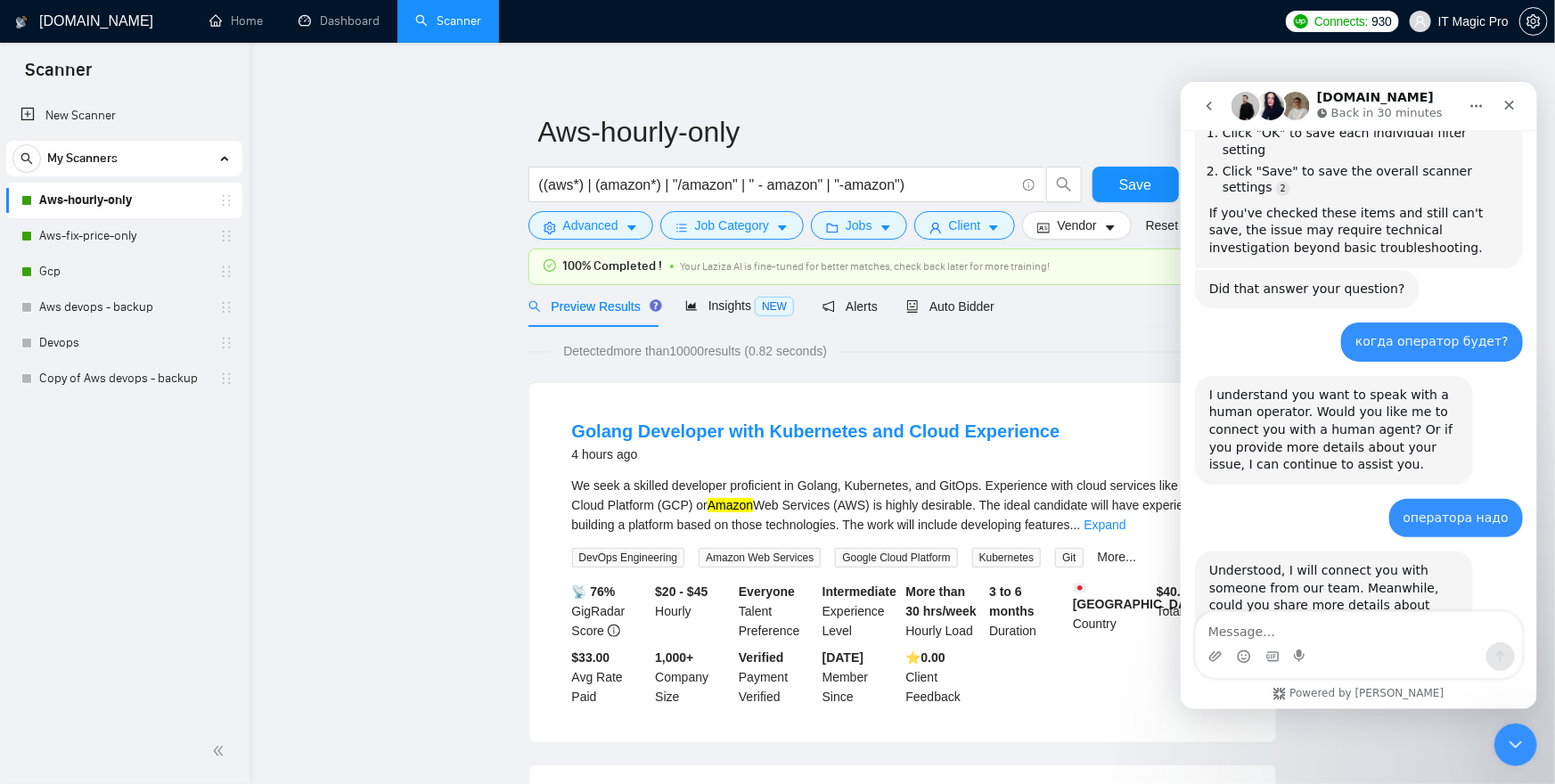
click at [131, 226] on link "Aws-fix-price-only" at bounding box center [124, 236] width 170 height 35
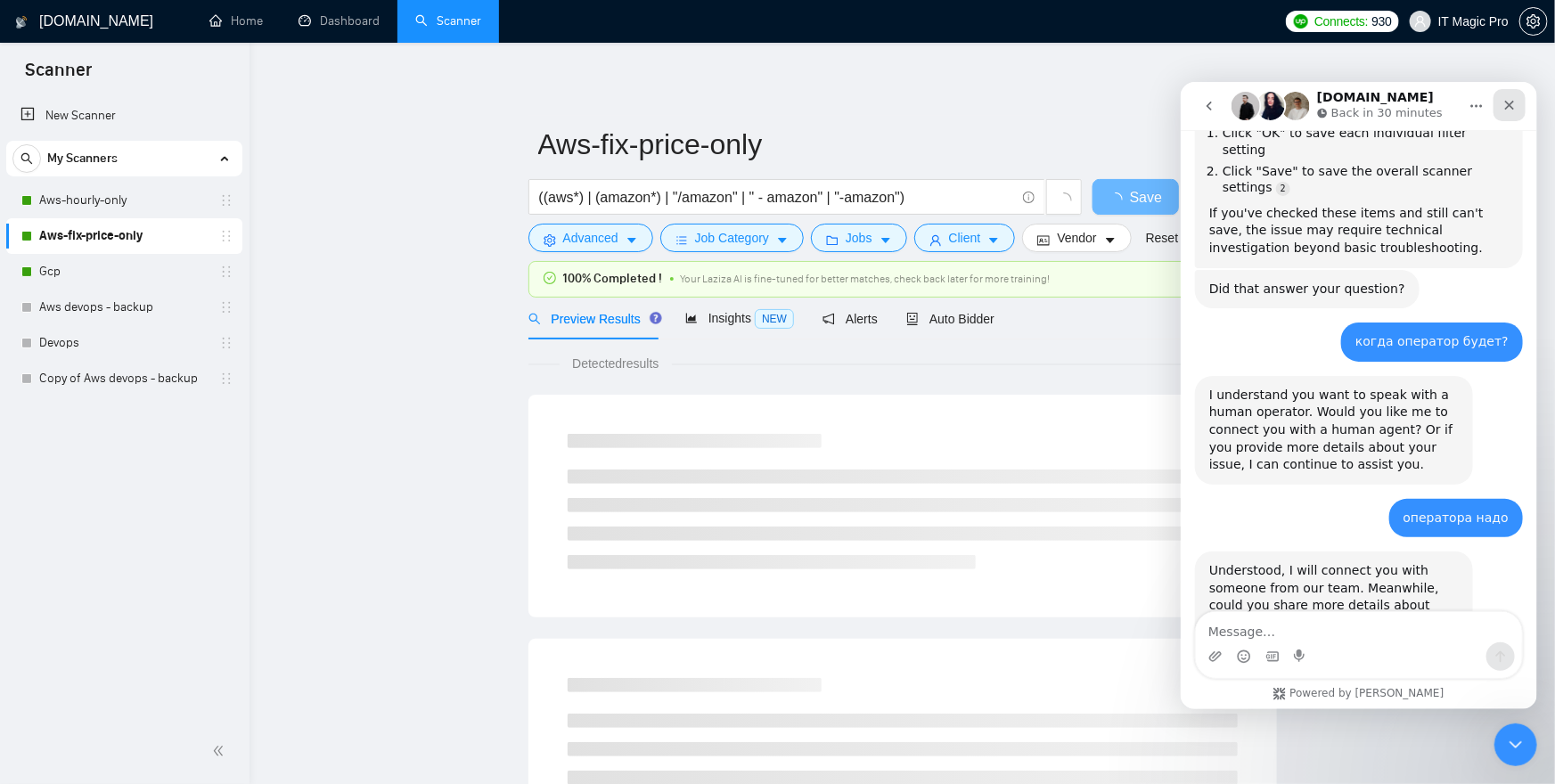
drag, startPoint x: 1507, startPoint y: 110, endPoint x: 2688, endPoint y: 193, distance: 1183.9
click at [1507, 110] on icon "Close" at bounding box center [1508, 104] width 14 height 14
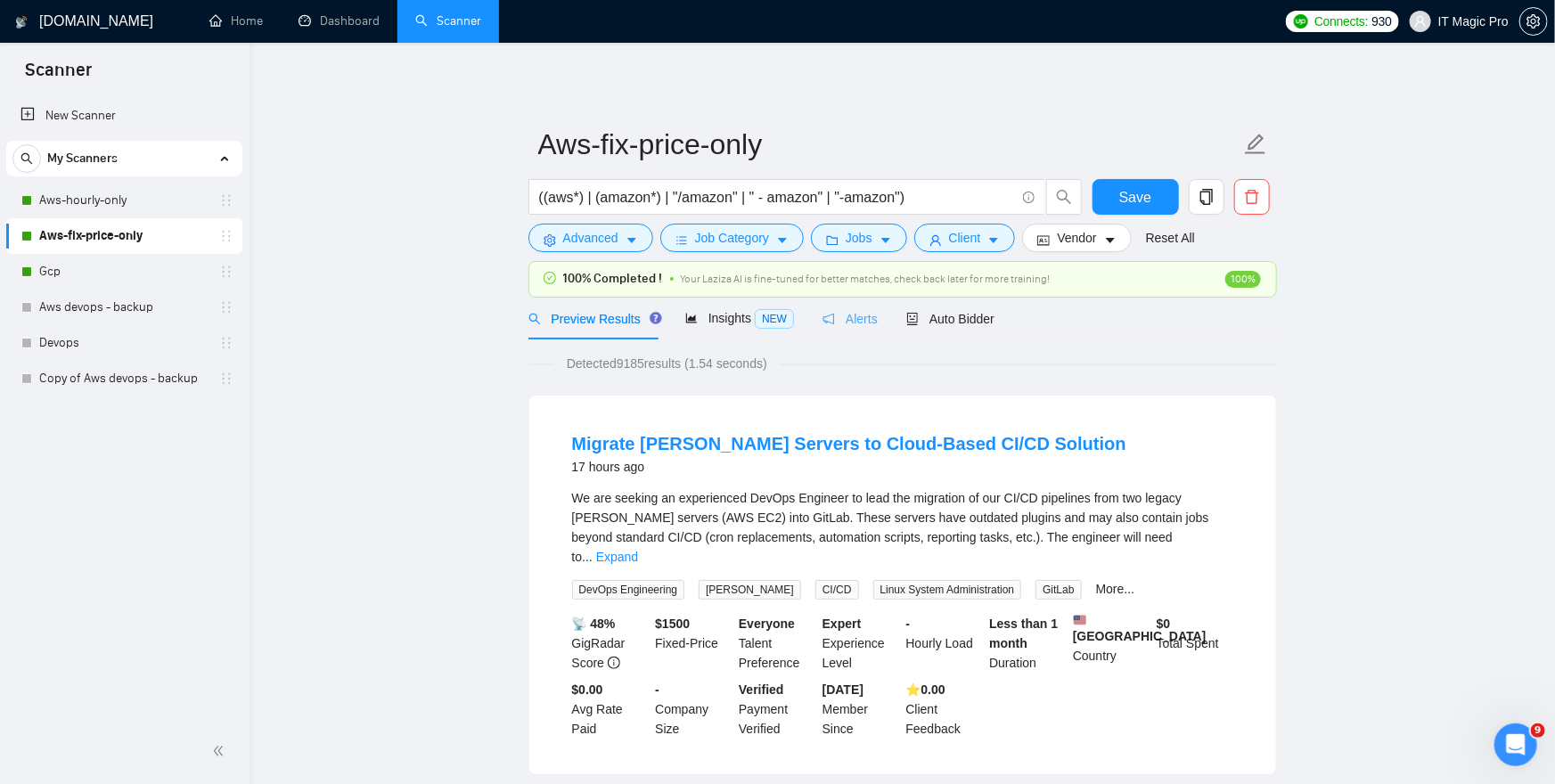
click at [849, 303] on div "Alerts" at bounding box center [850, 319] width 56 height 42
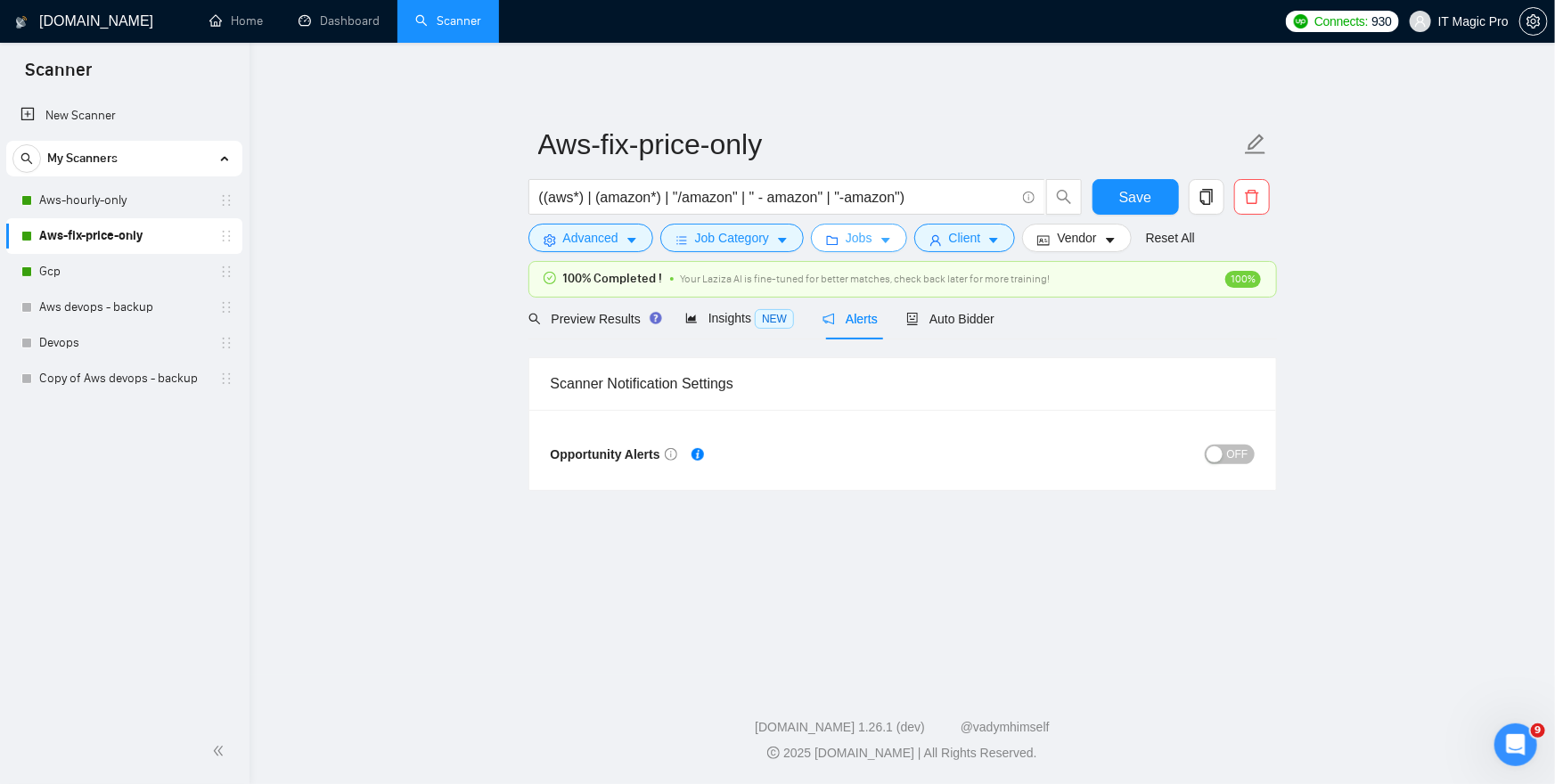
click at [858, 245] on span "Jobs" at bounding box center [859, 238] width 27 height 19
click at [130, 195] on link "Aws-hourly-only" at bounding box center [124, 200] width 170 height 35
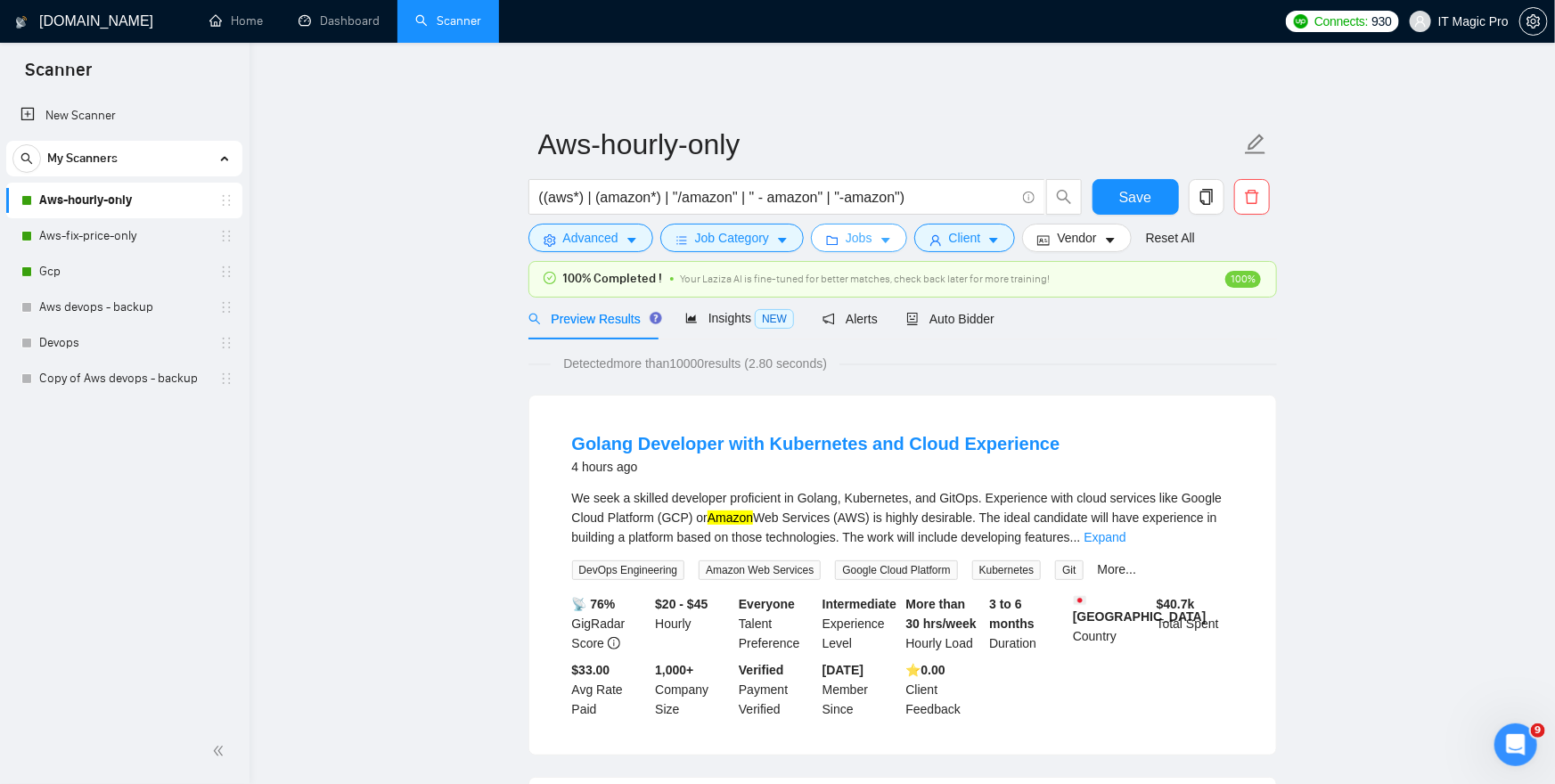
click at [861, 242] on span "Jobs" at bounding box center [859, 238] width 27 height 19
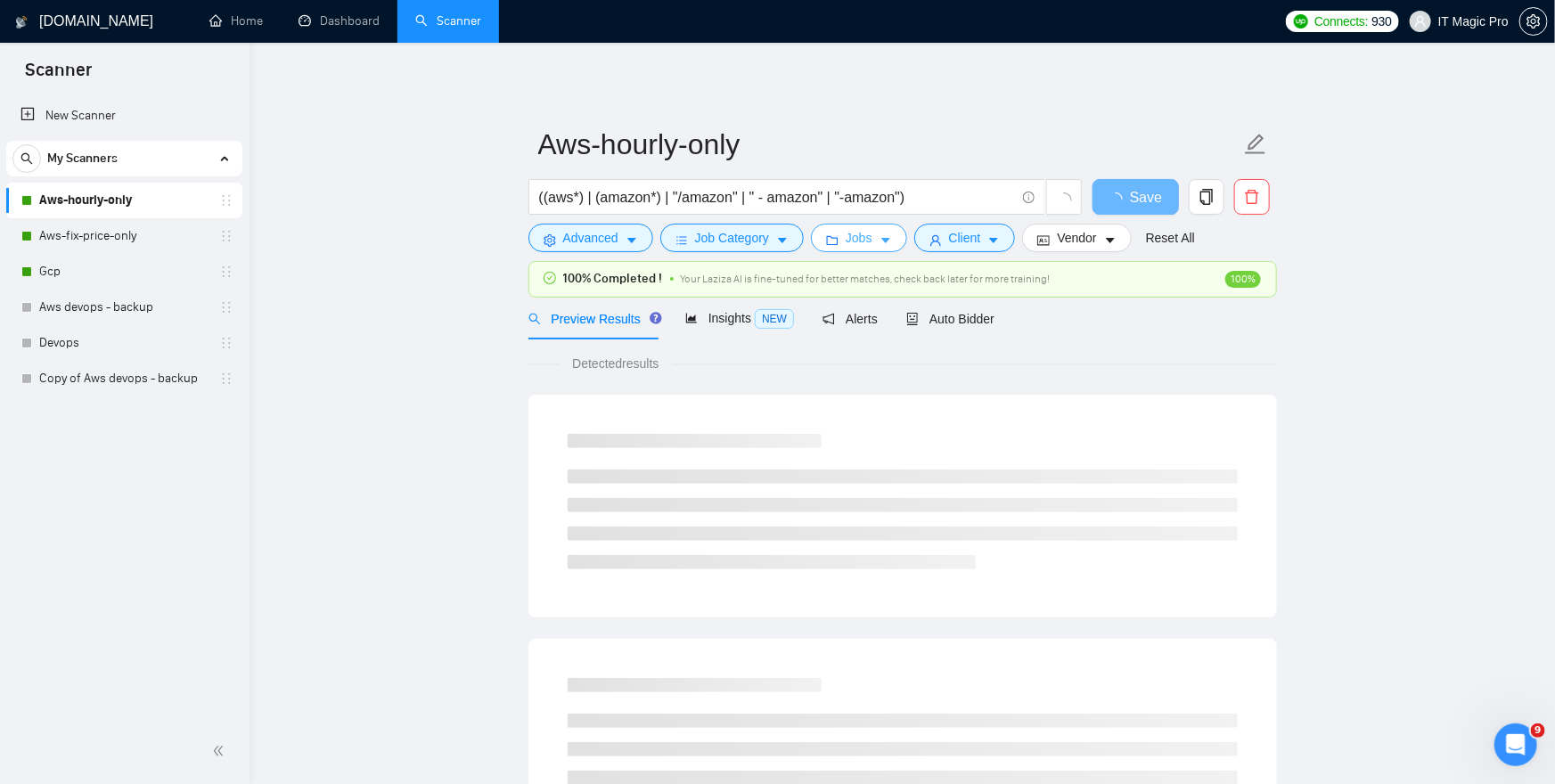
click at [861, 236] on span "Jobs" at bounding box center [859, 238] width 27 height 19
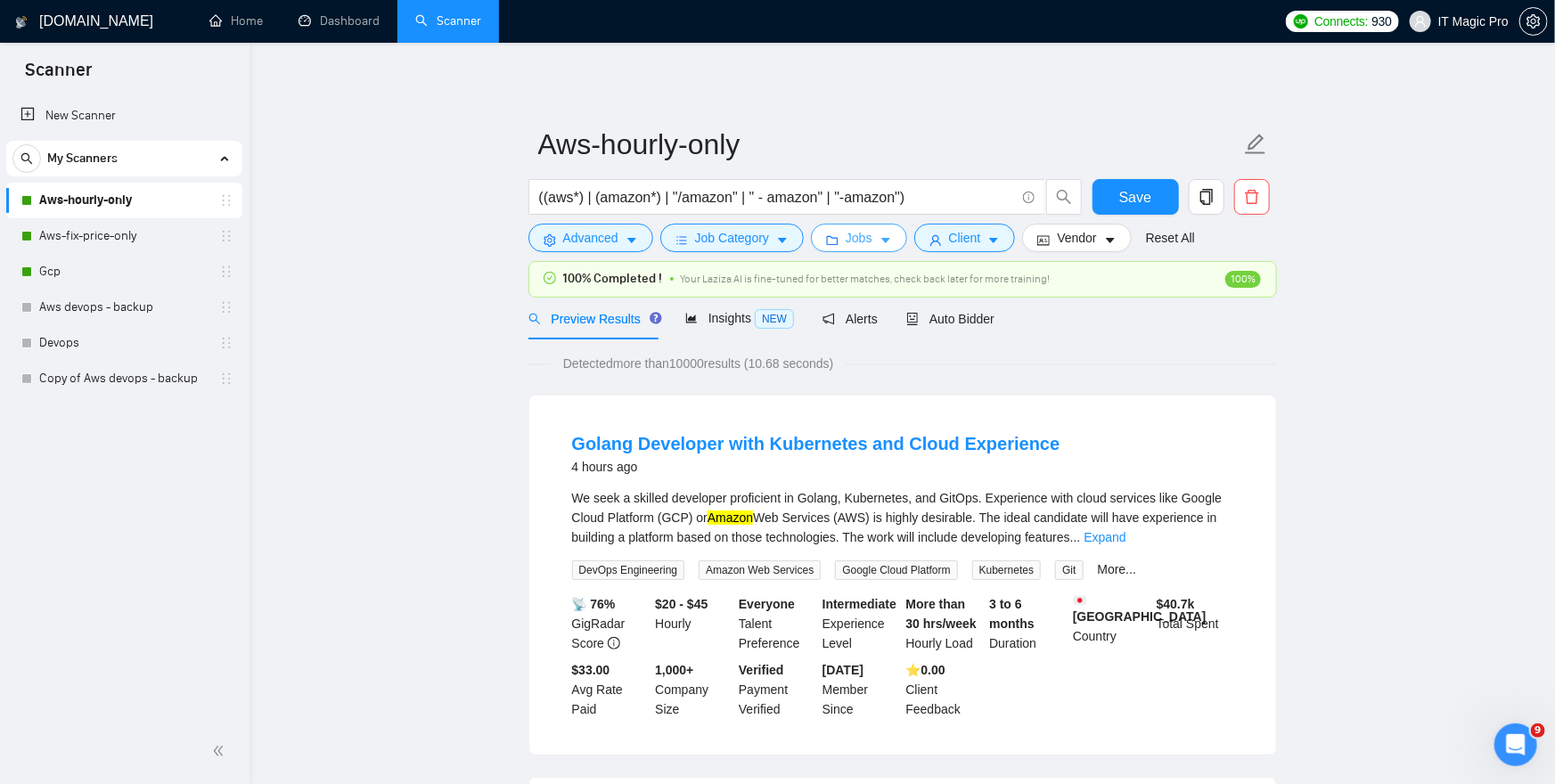
click at [862, 236] on span "Jobs" at bounding box center [859, 238] width 27 height 19
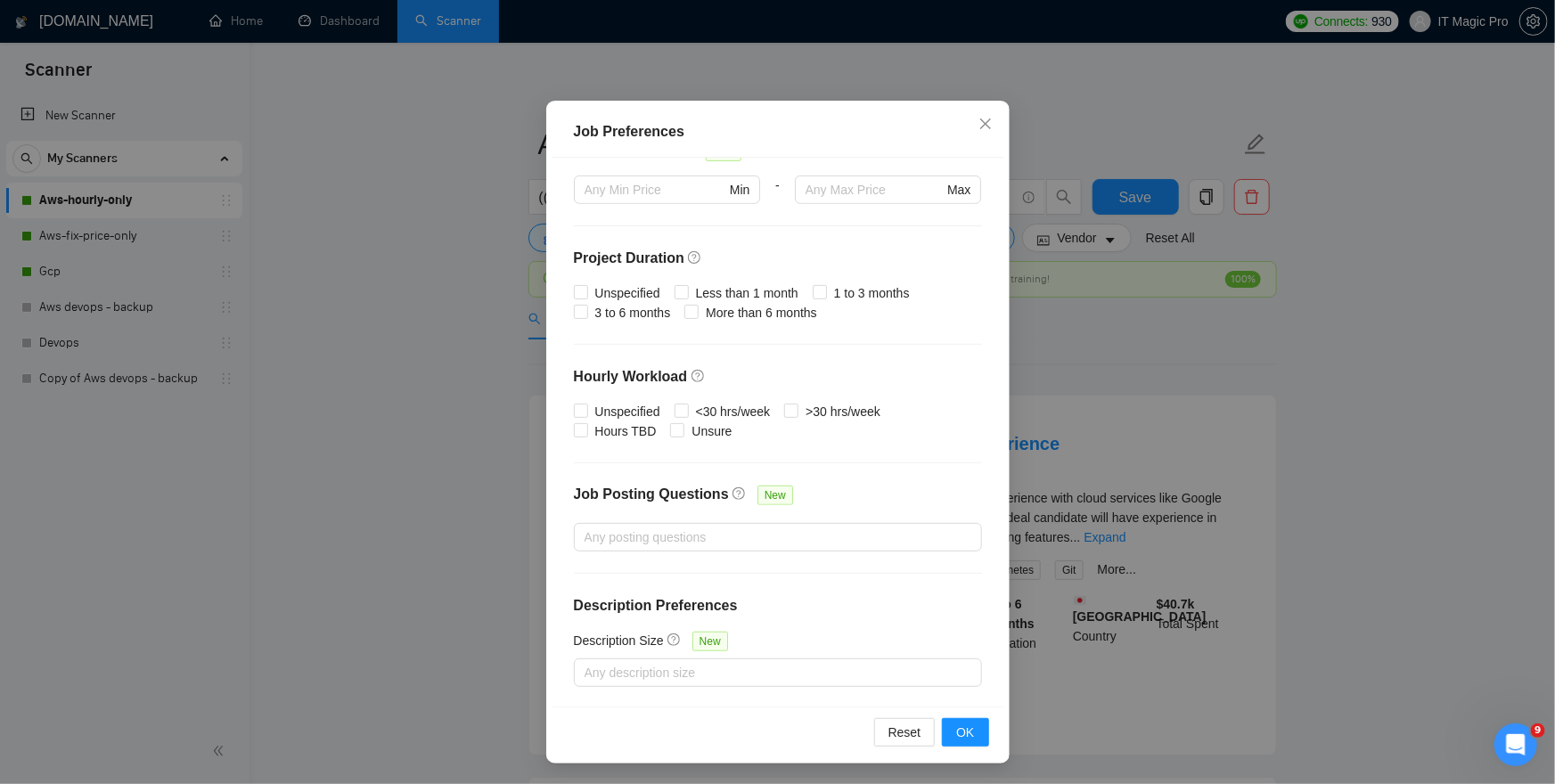
scroll to position [7, 0]
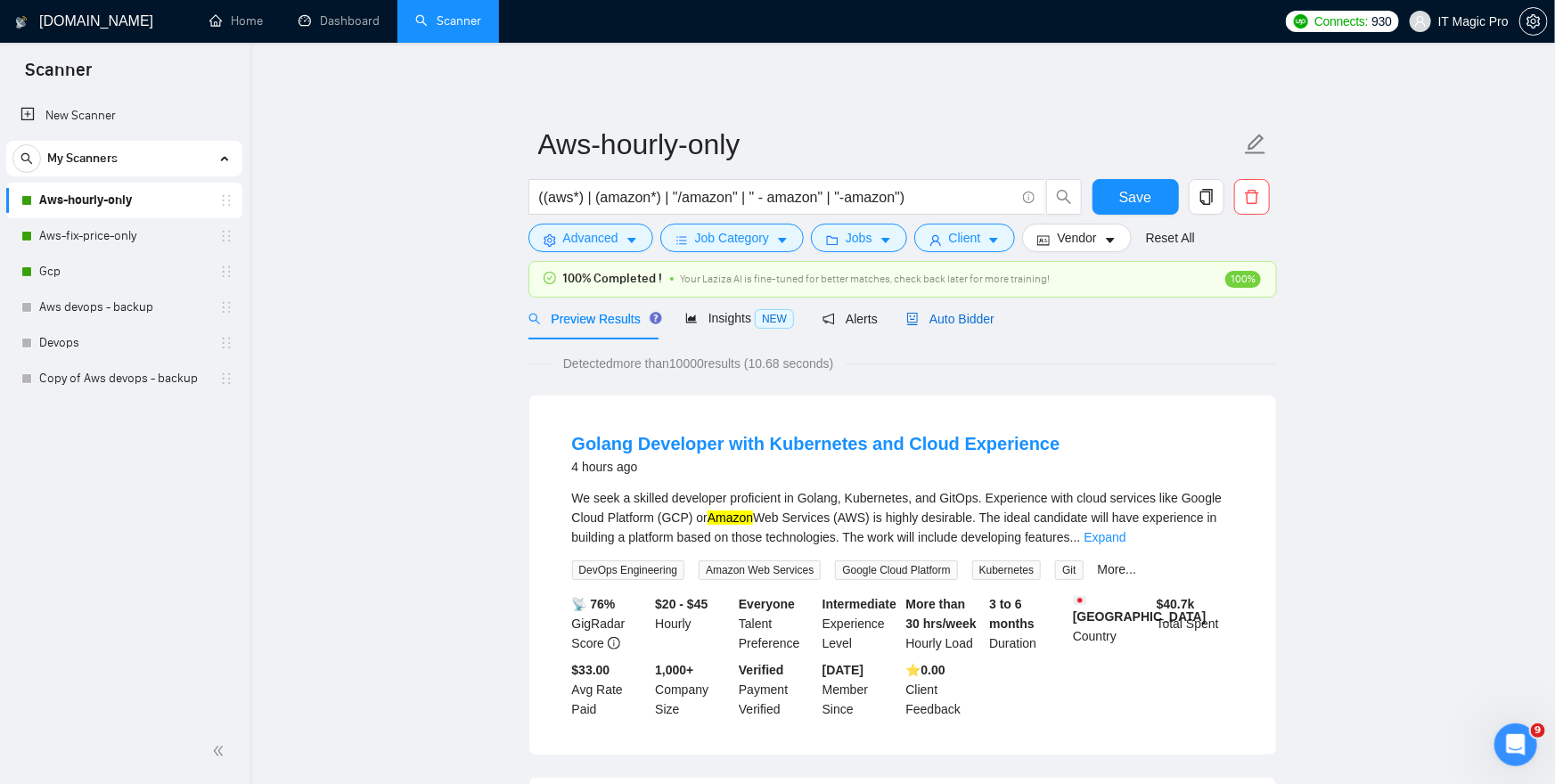
click at [973, 316] on span "Auto Bidder" at bounding box center [950, 318] width 88 height 14
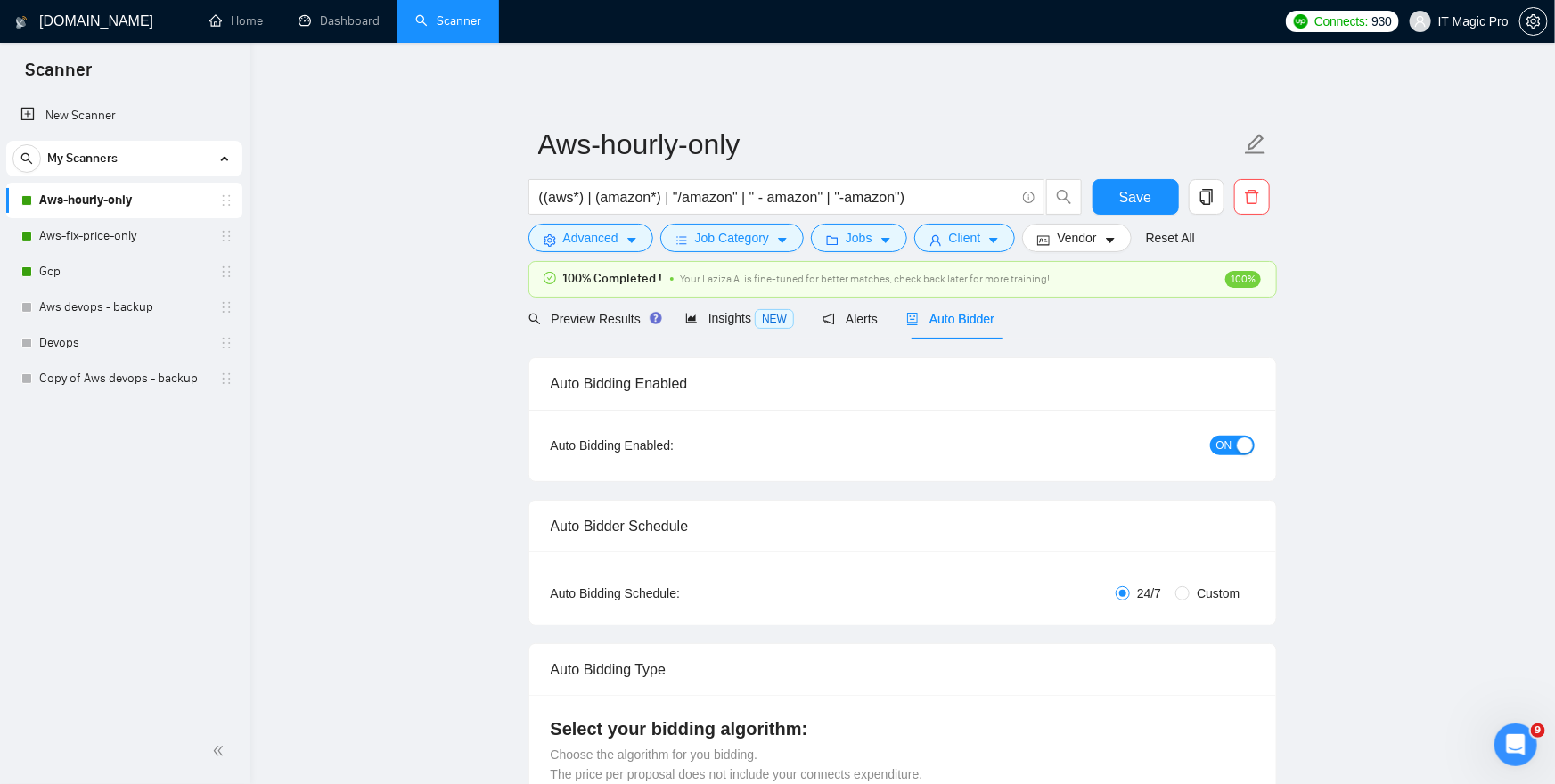
checkbox input "true"
click at [865, 244] on span "Jobs" at bounding box center [859, 238] width 27 height 19
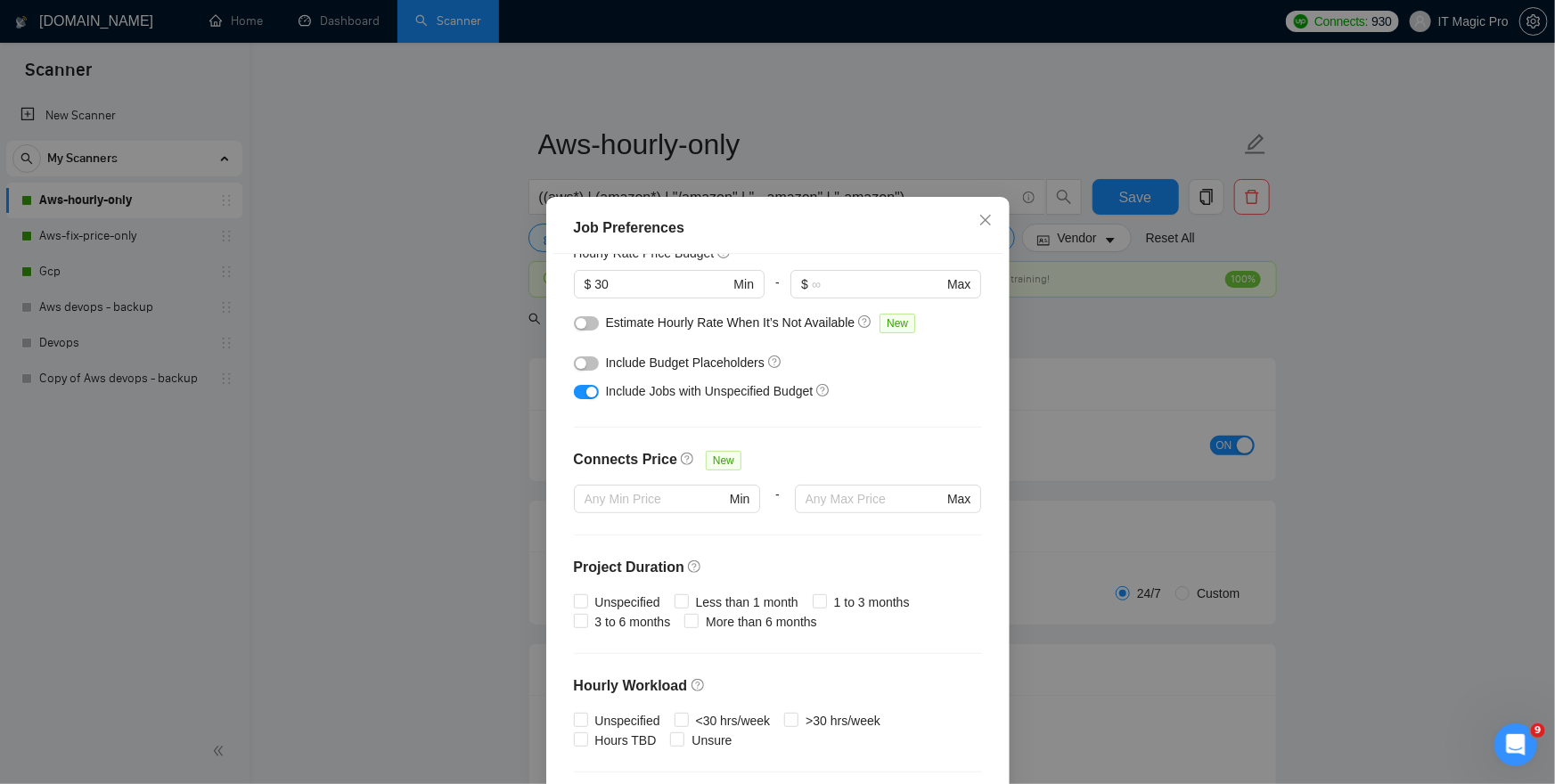
scroll to position [259, 0]
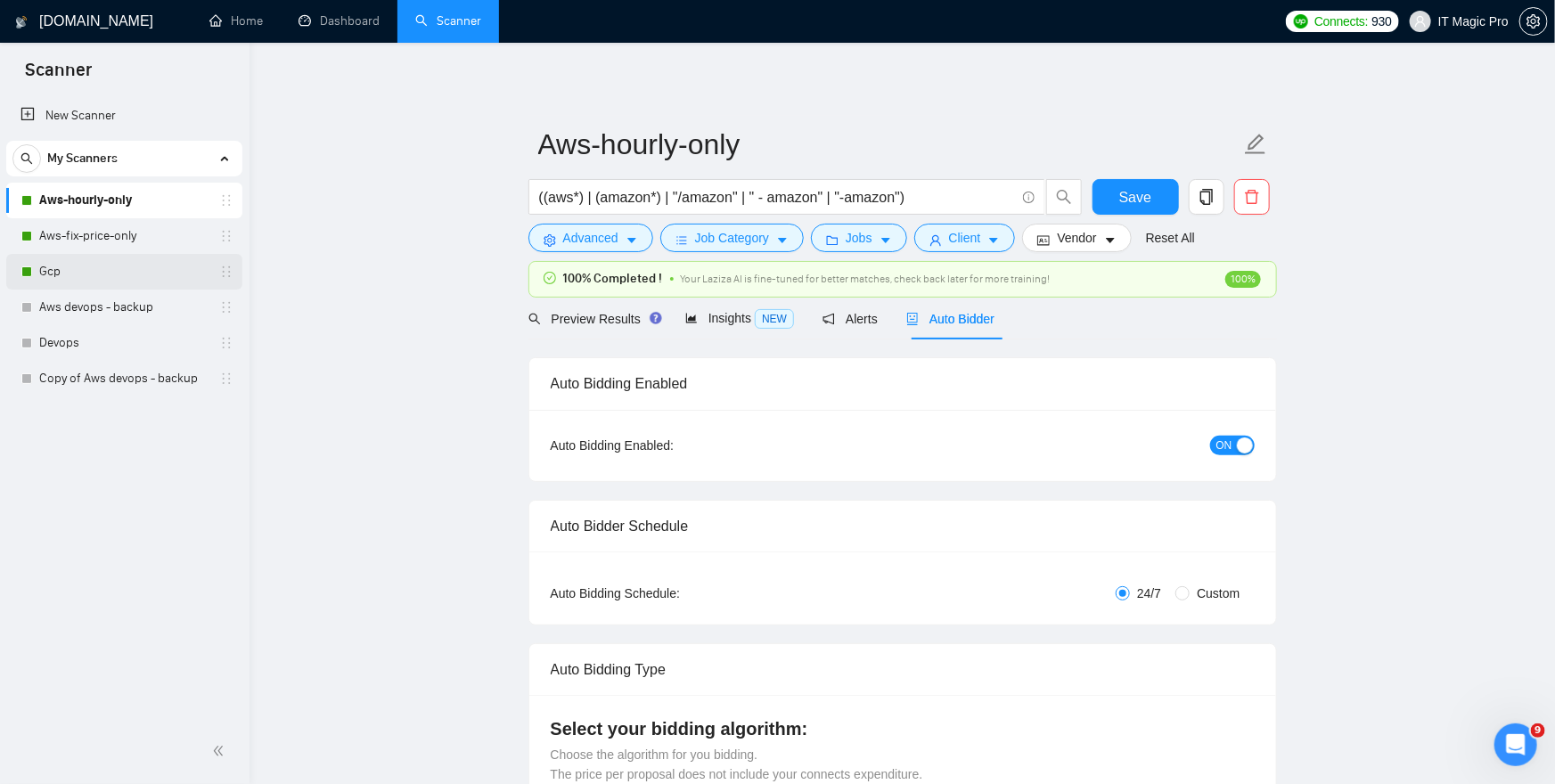
click at [67, 272] on link "Gcp" at bounding box center [124, 271] width 170 height 35
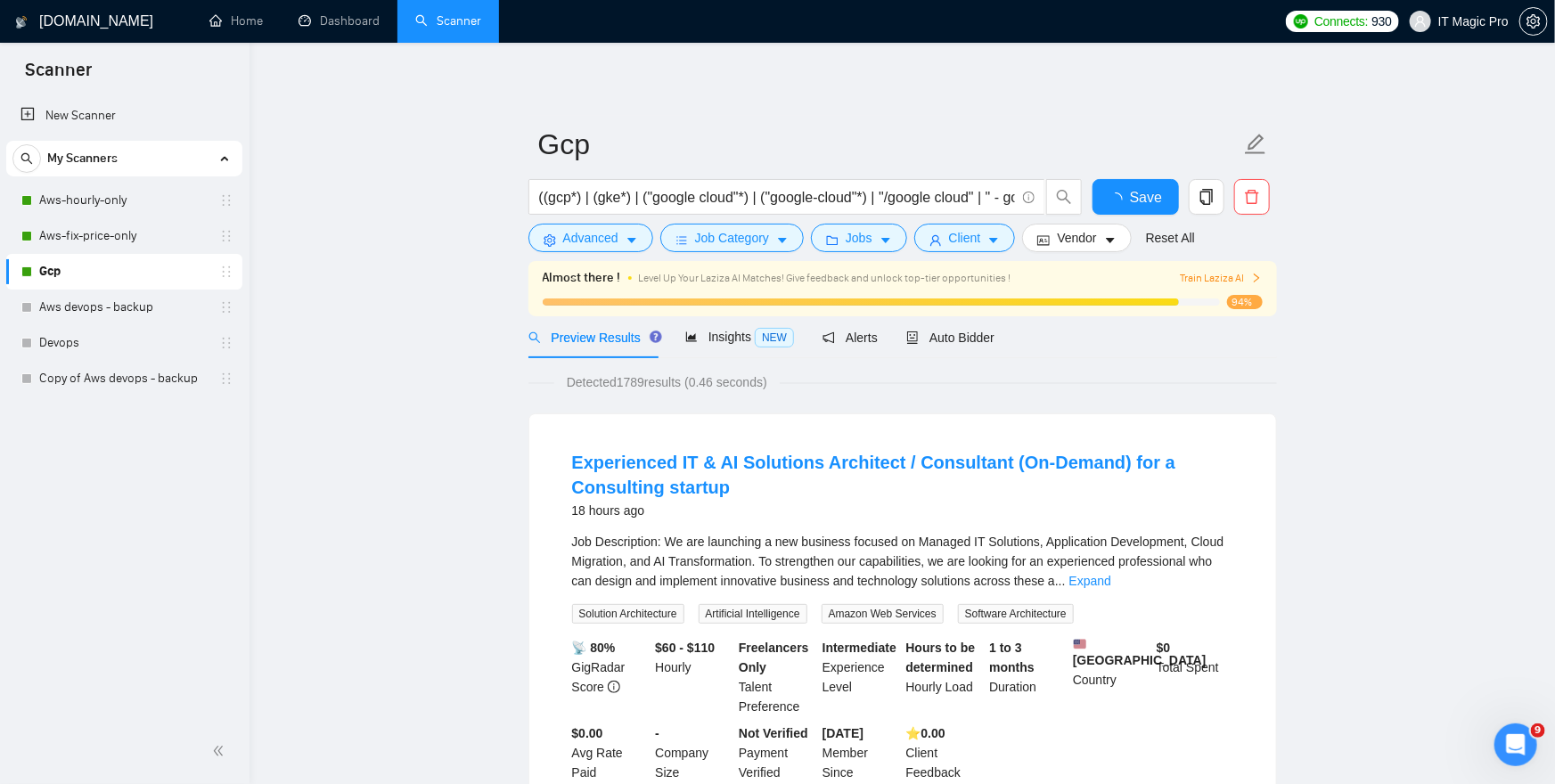
click at [1228, 273] on span "Train Laziza AI" at bounding box center [1221, 279] width 82 height 17
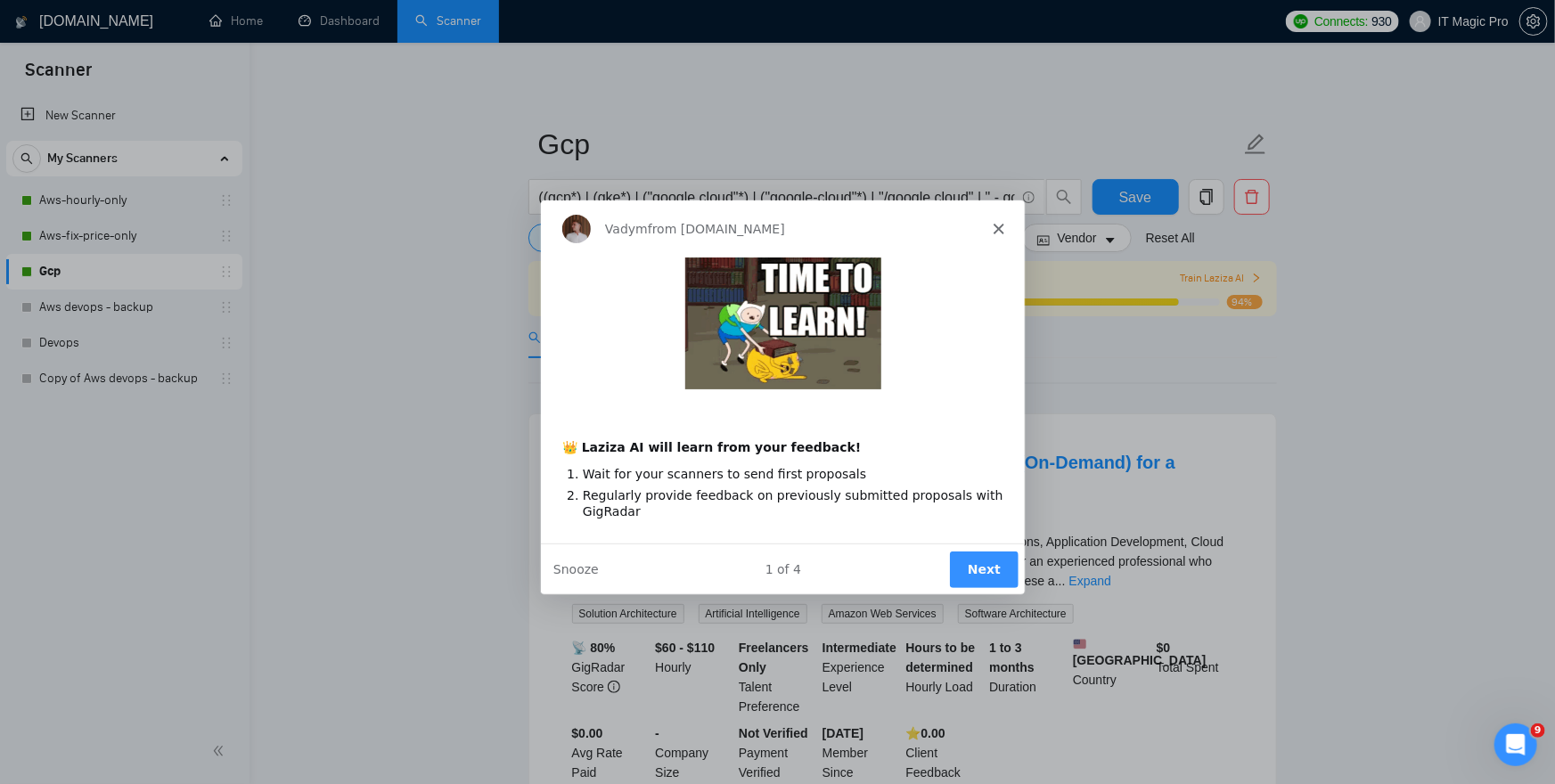
click at [1005, 221] on div "Vadym from [DOMAIN_NAME]" at bounding box center [781, 226] width 485 height 57
click at [1008, 231] on div "Vadym from [DOMAIN_NAME]" at bounding box center [781, 226] width 485 height 57
click at [1003, 227] on div "Vadym from [DOMAIN_NAME]" at bounding box center [781, 226] width 485 height 57
click at [994, 228] on icon "Close" at bounding box center [997, 226] width 11 height 11
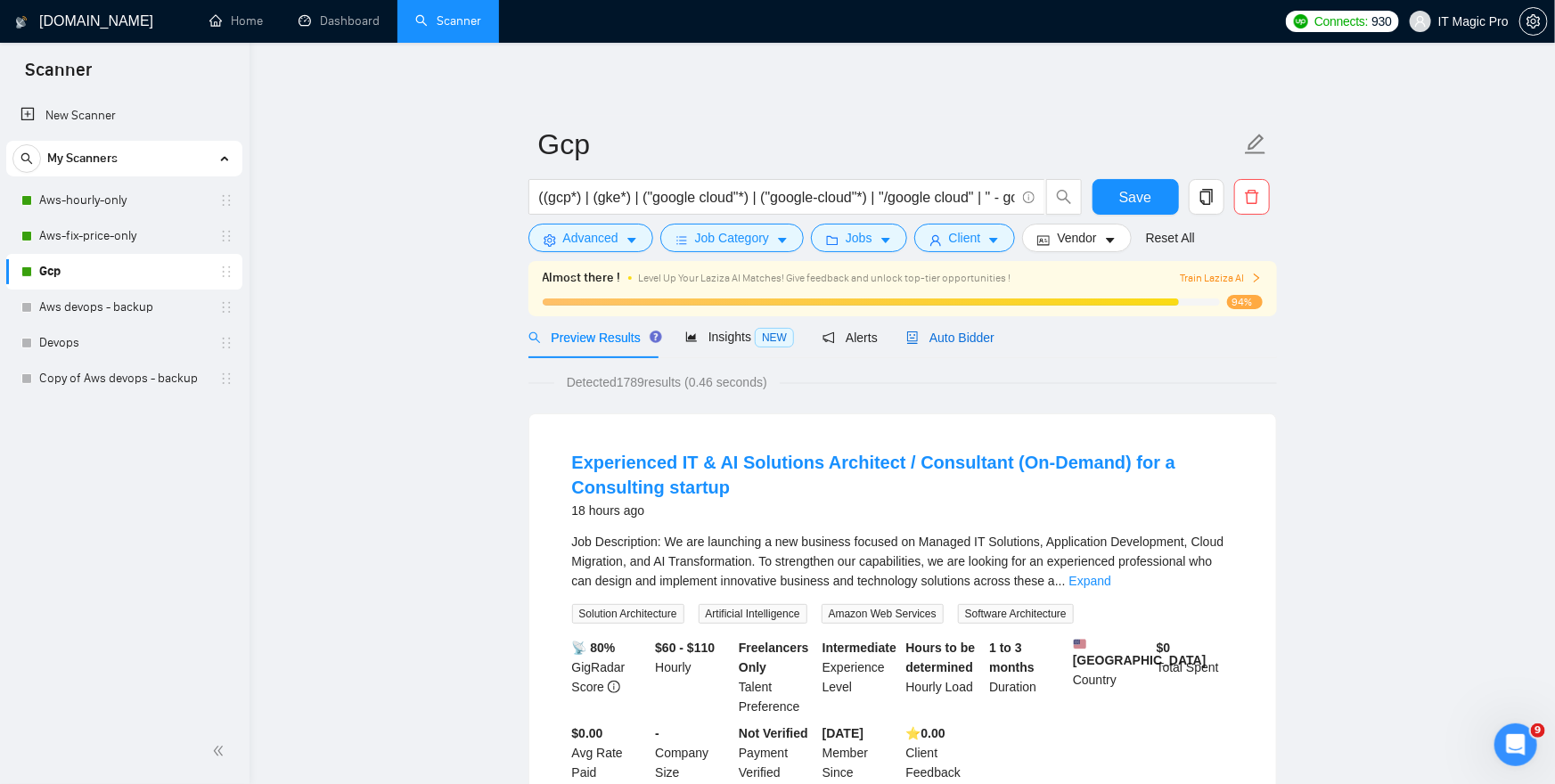
click at [970, 331] on span "Auto Bidder" at bounding box center [950, 337] width 88 height 14
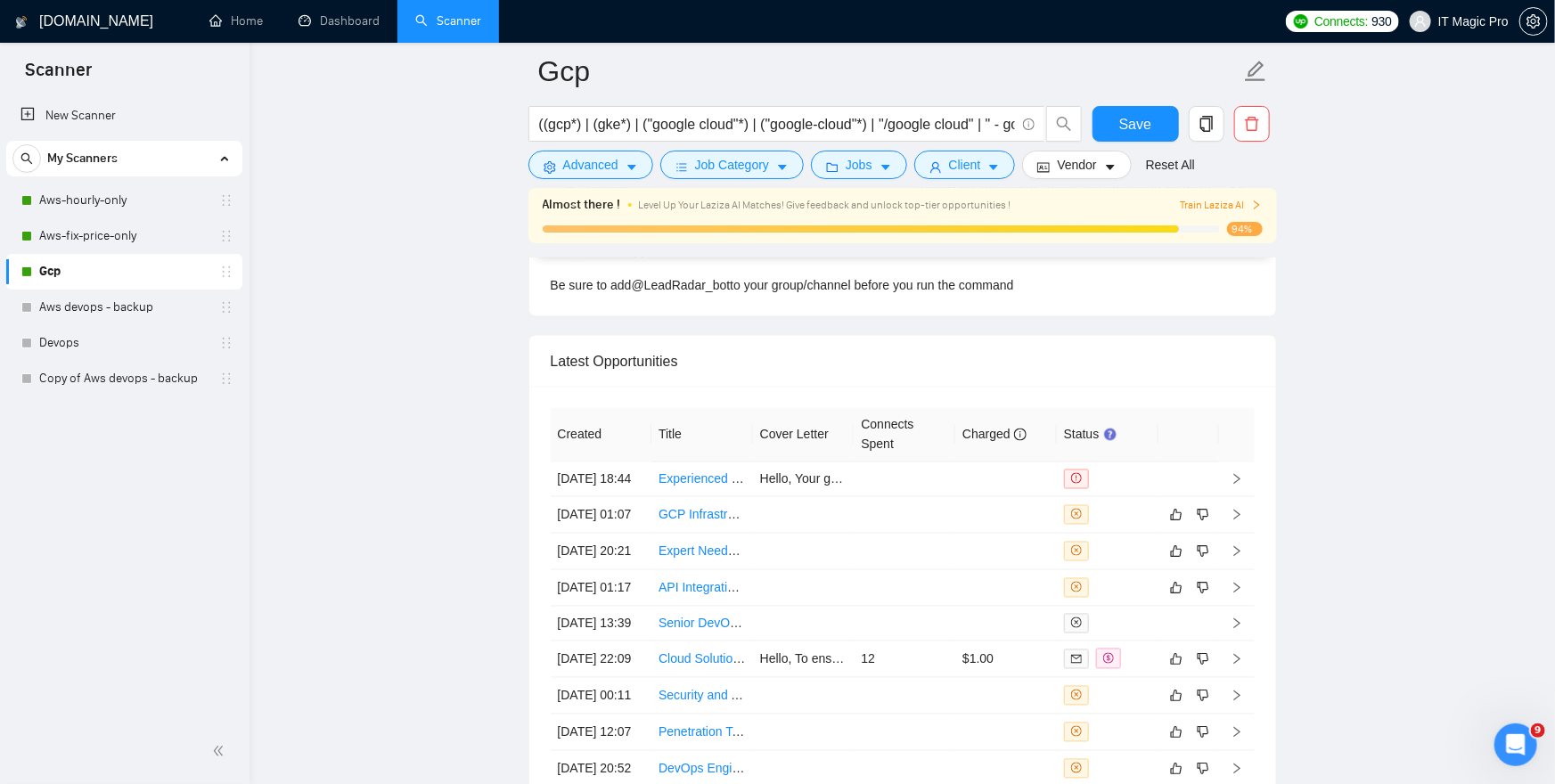
scroll to position [4749, 0]
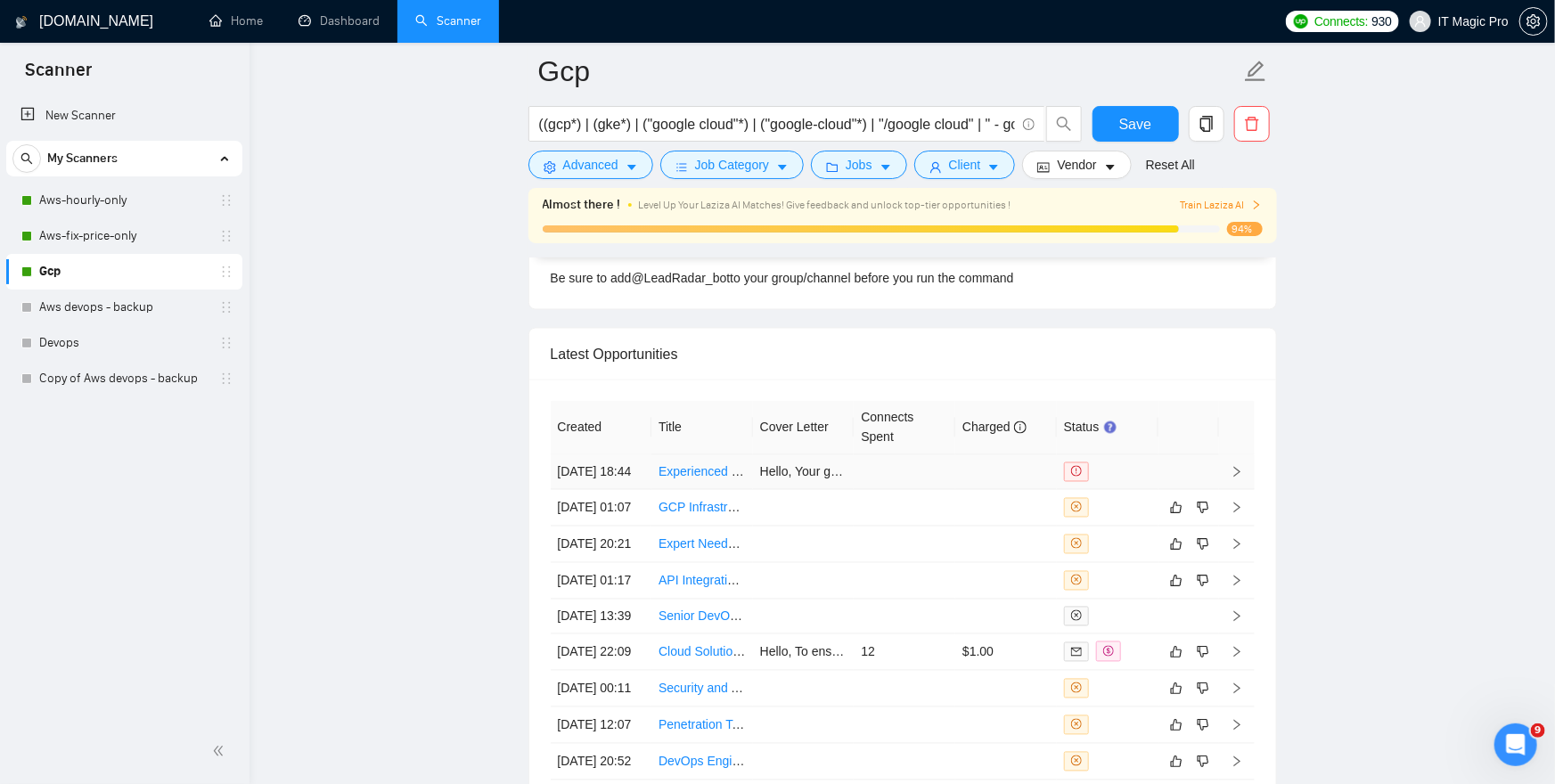
click at [1236, 478] on icon "right" at bounding box center [1237, 472] width 12 height 12
click at [1231, 514] on icon "right" at bounding box center [1237, 507] width 12 height 12
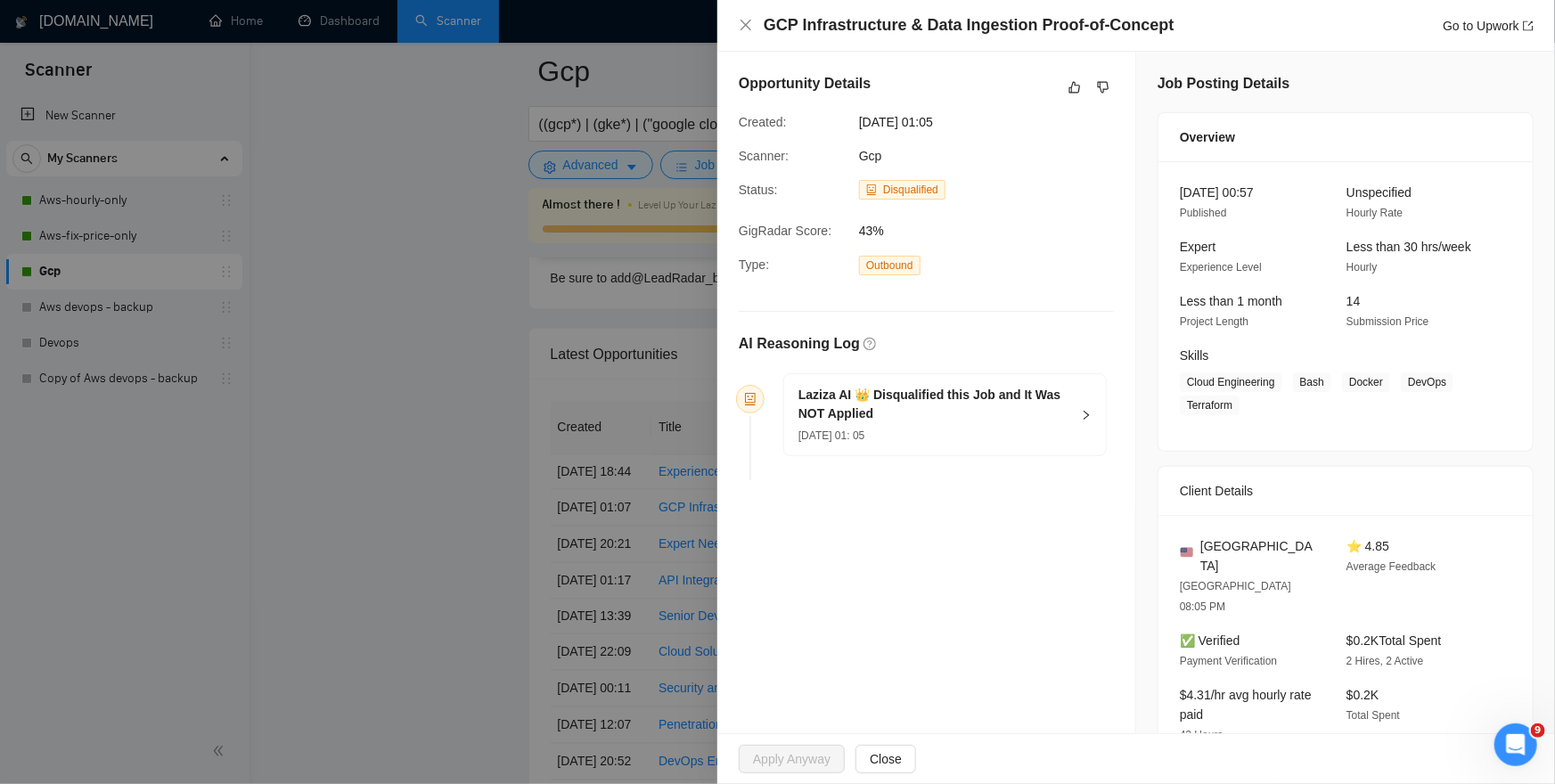
click at [1077, 403] on div "Laziza AI 👑 Disqualified this Job and It Was NOT Applied [DATE] 01: 05" at bounding box center [945, 414] width 322 height 81
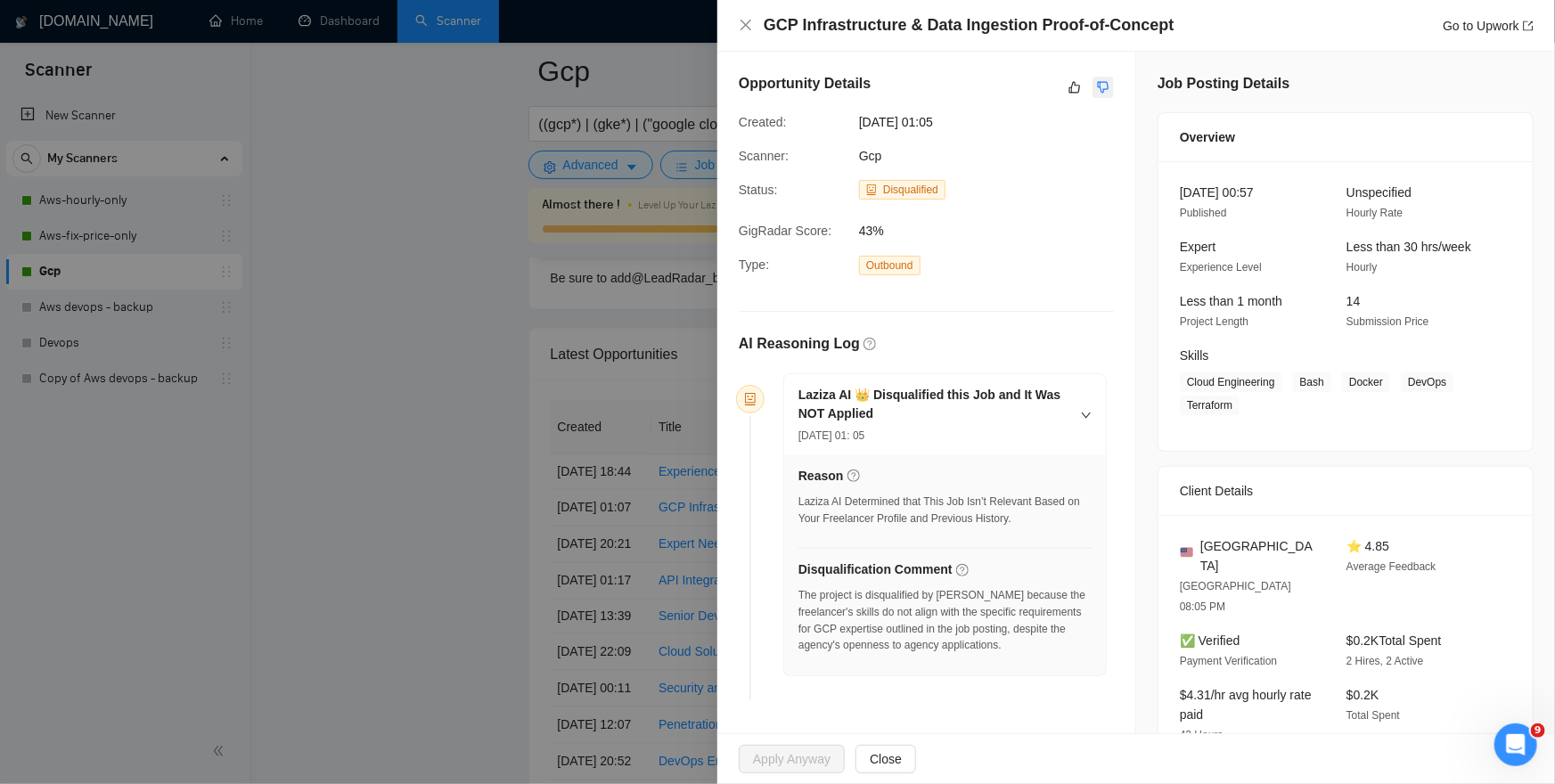
click at [1102, 82] on icon "dislike" at bounding box center [1102, 87] width 12 height 14
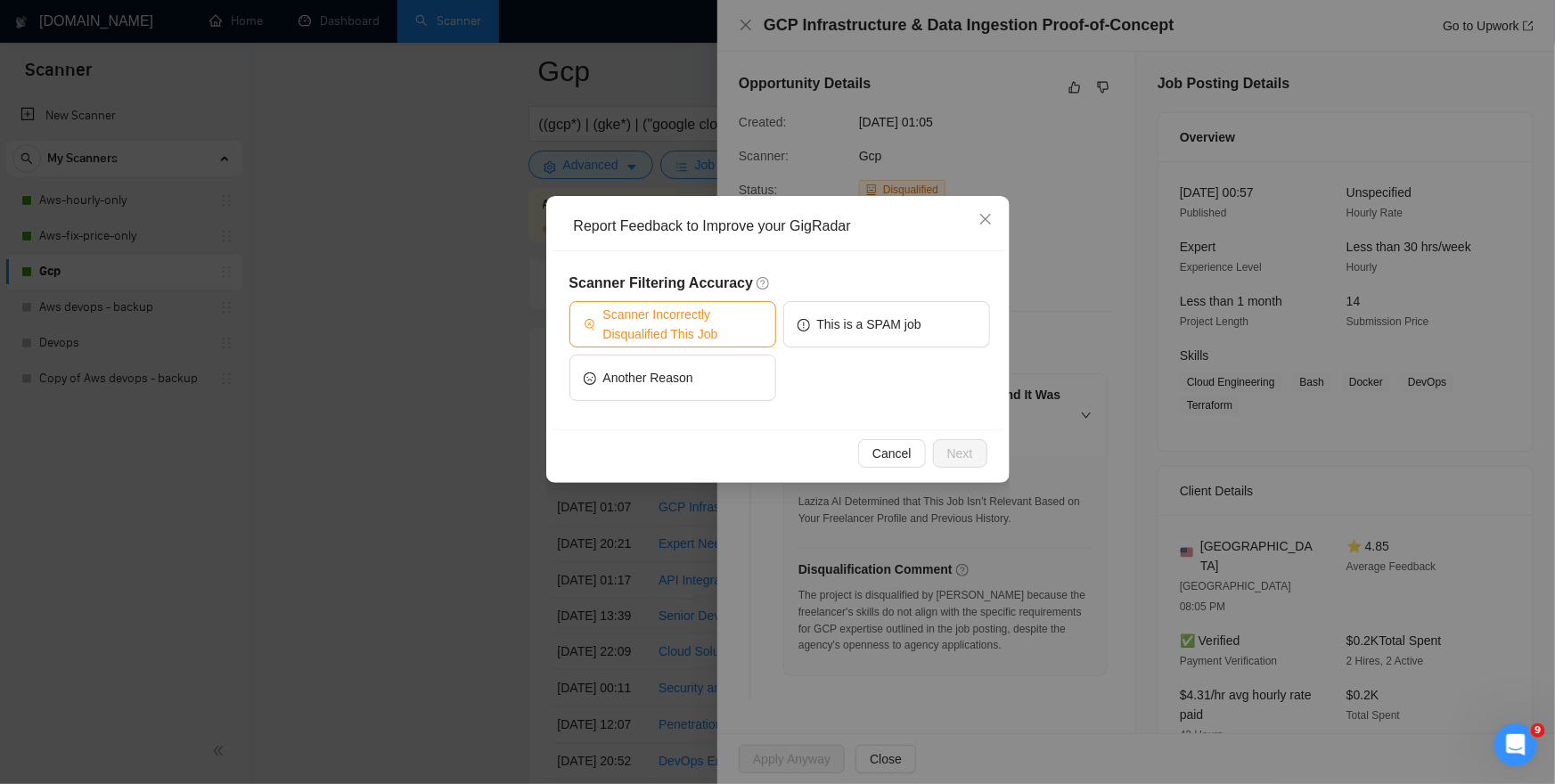
click at [658, 323] on span "Scanner Incorrectly Disqualified This Job" at bounding box center [682, 324] width 158 height 39
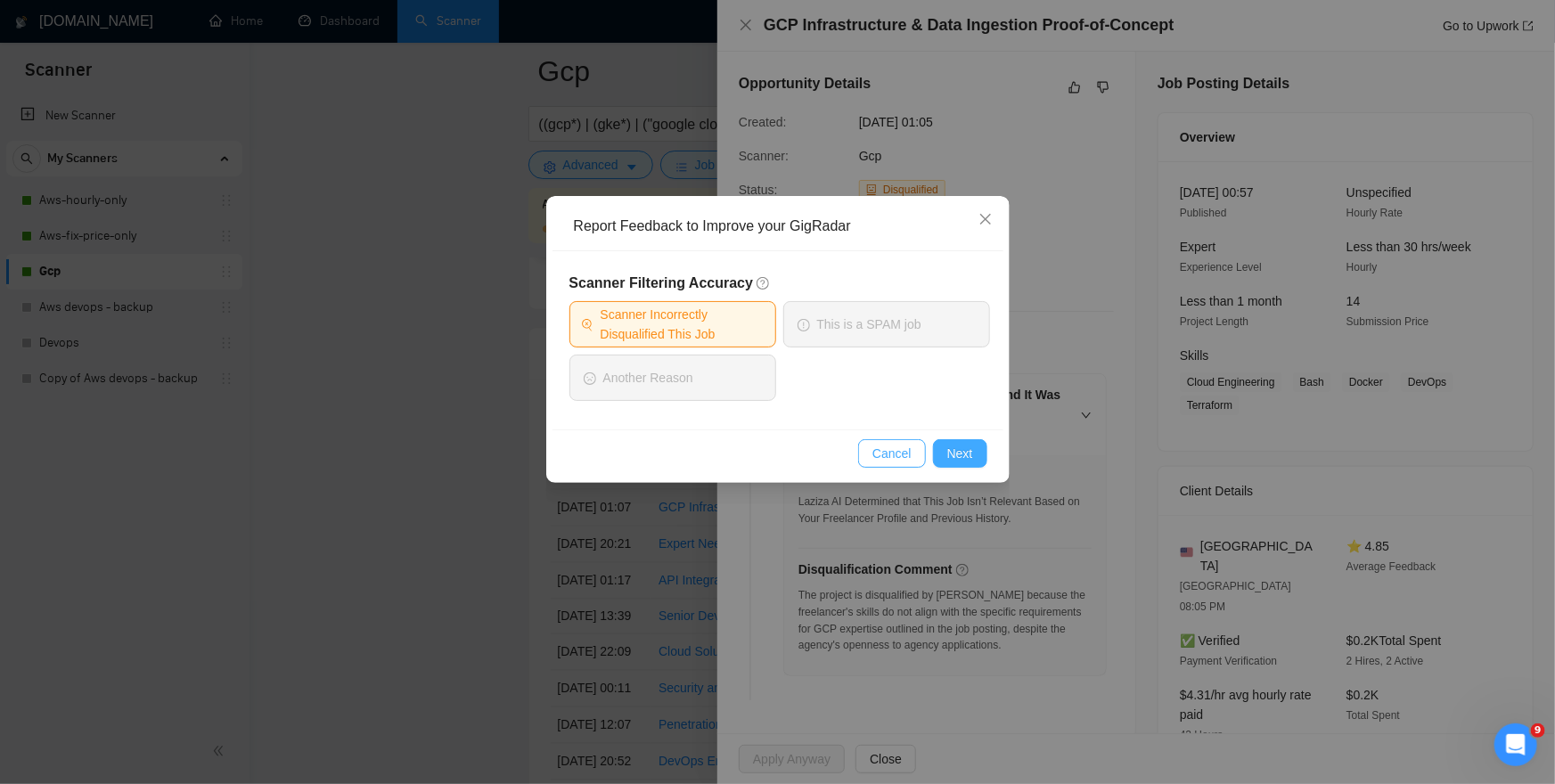
drag, startPoint x: 962, startPoint y: 450, endPoint x: 901, endPoint y: 441, distance: 61.7
click at [962, 450] on span "Next" at bounding box center [960, 453] width 26 height 19
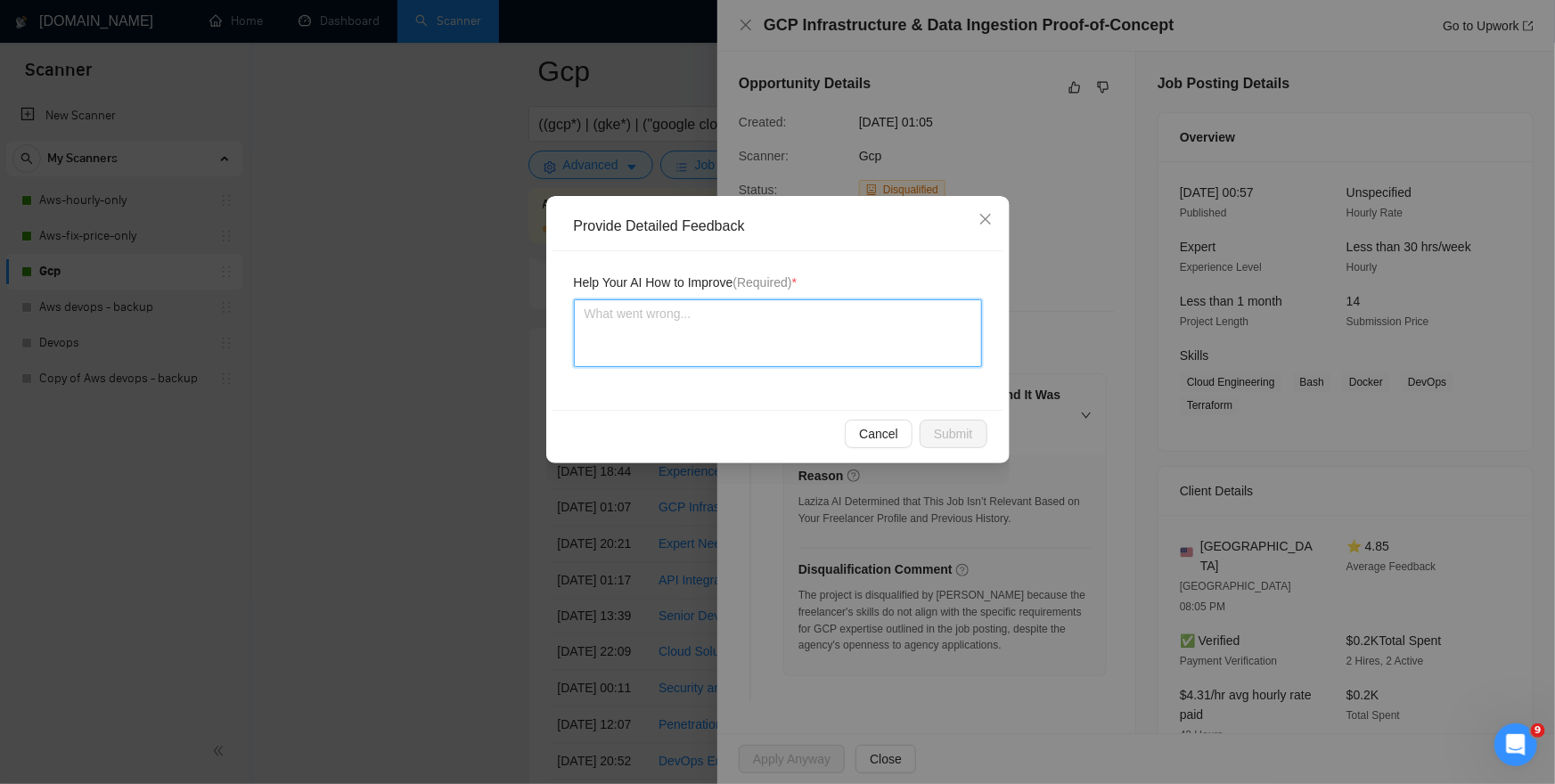
drag, startPoint x: 764, startPoint y: 345, endPoint x: 774, endPoint y: 342, distance: 10.4
click at [766, 344] on textarea at bounding box center [778, 333] width 408 height 68
type textarea "[PERSON_NAME]"
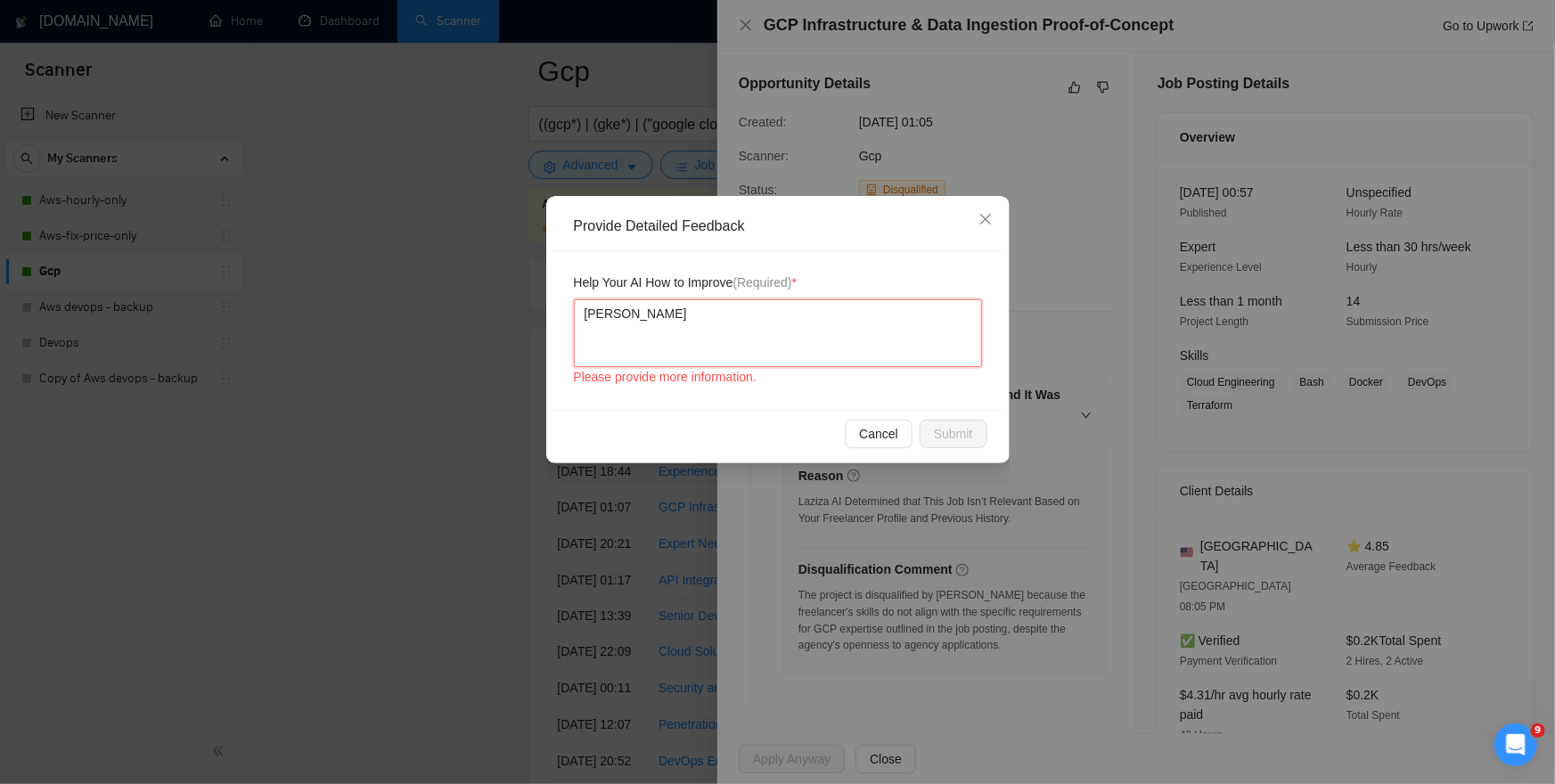
type textarea "Иш"
type textarea "Ише"
type textarea "Ише е"
type textarea "Т"
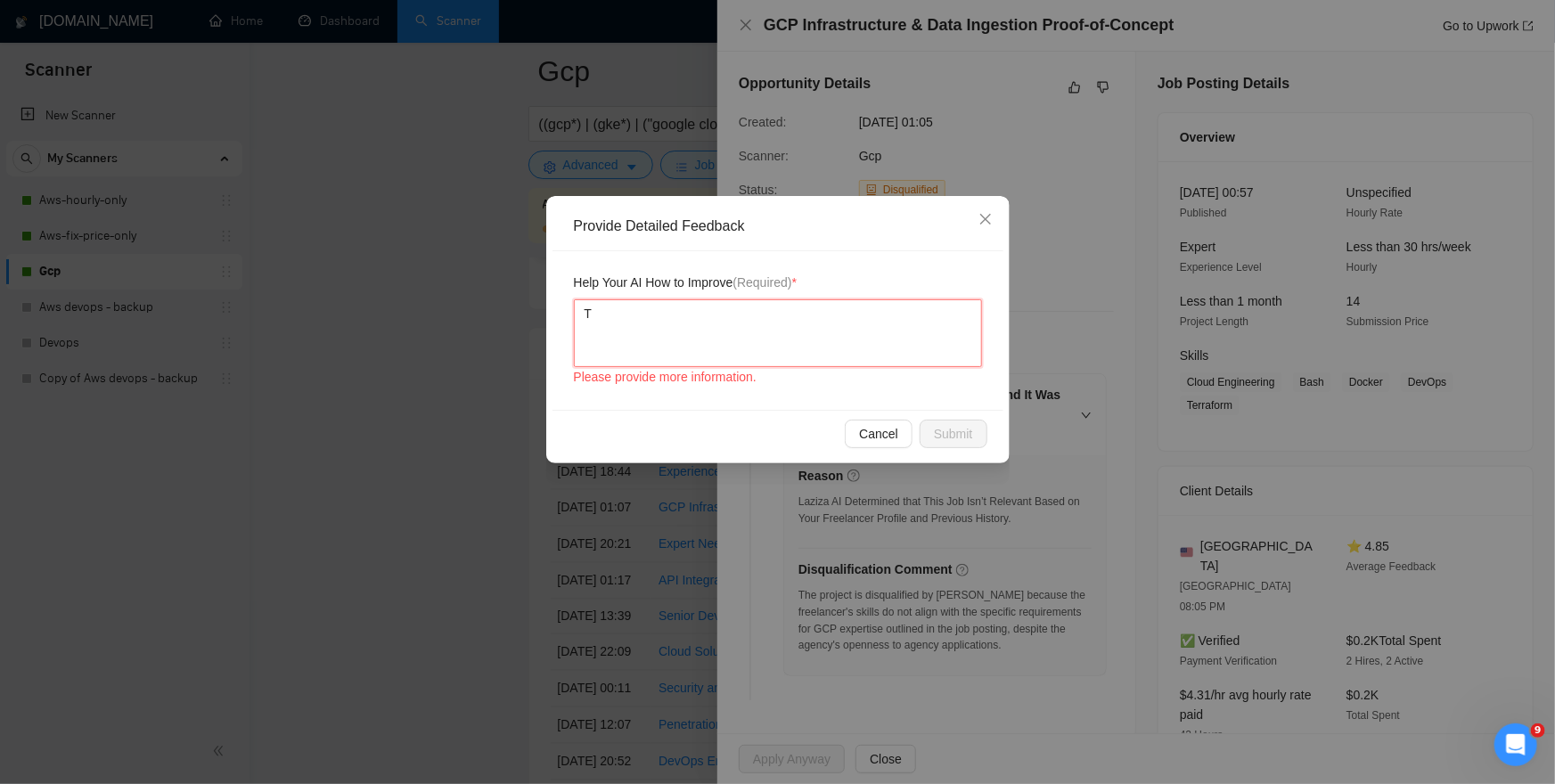
type textarea "Тщ"
type textarea "Тще"
type textarea "F"
type textarea "Fa"
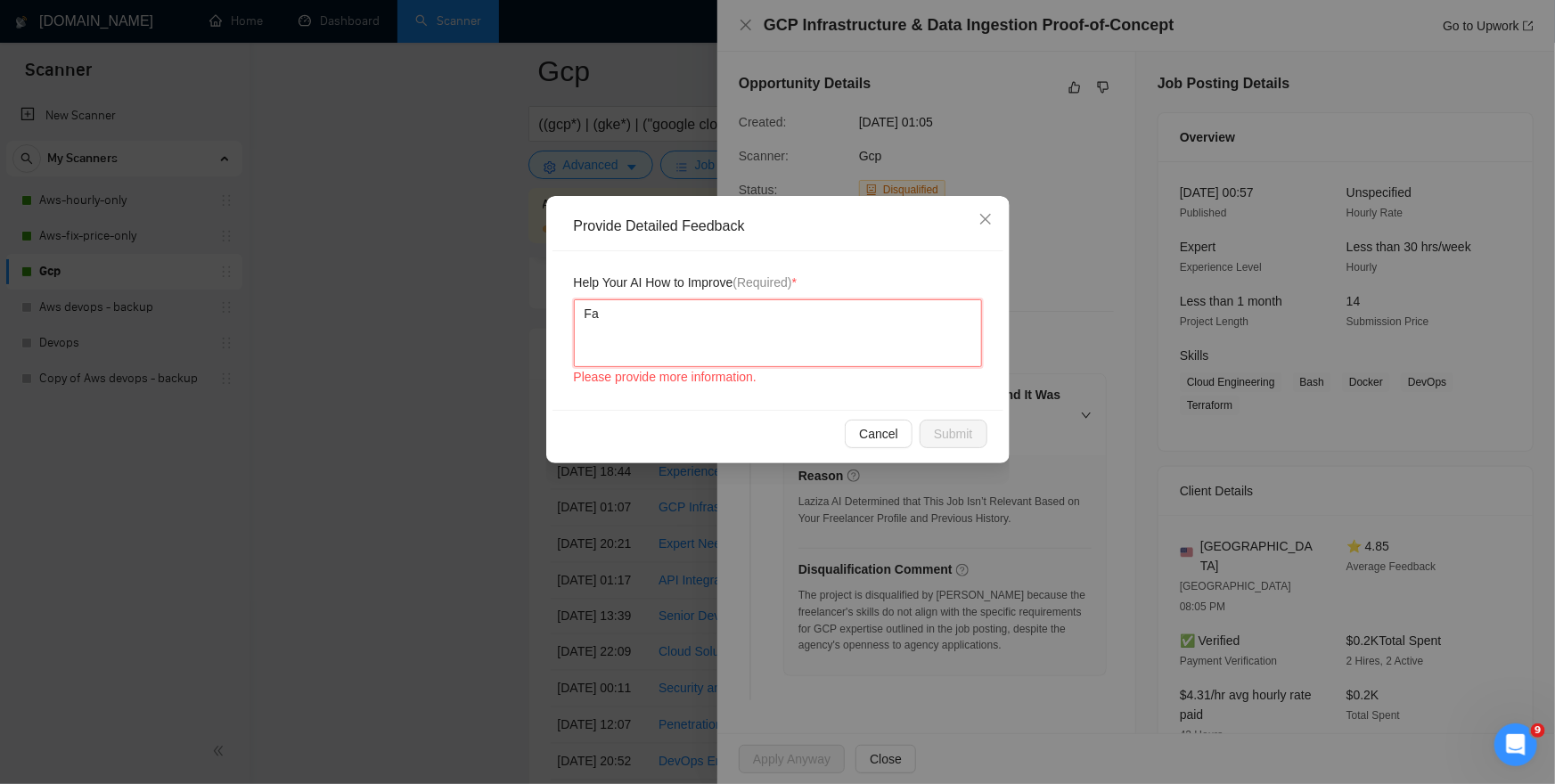
type textarea "Fal"
type textarea "Fals"
type textarea "False"
type textarea "tFalse"
type textarea "RFalse"
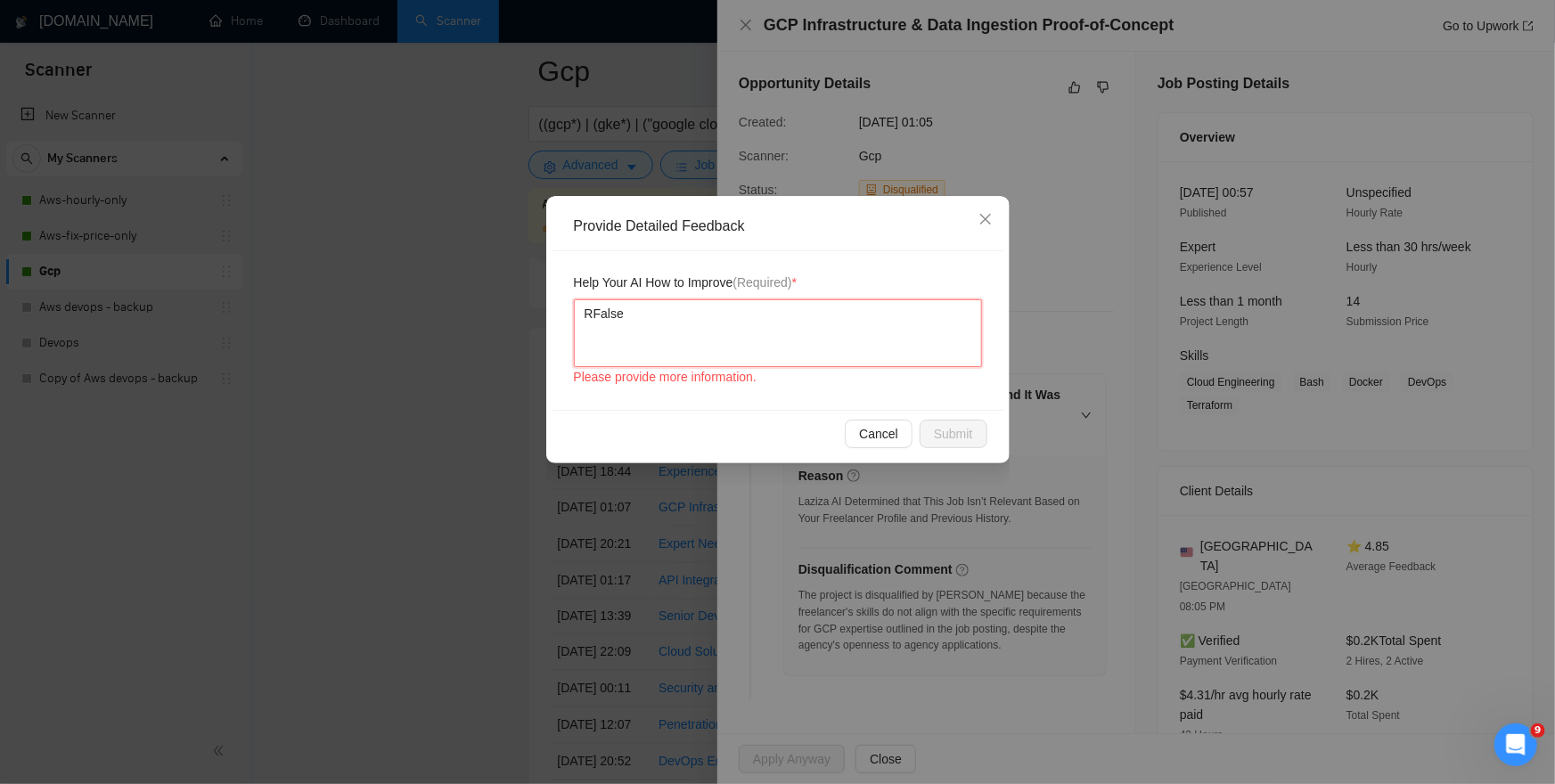
type textarea "RTFalse"
type textarea "RThFalse"
type textarea "RThiFalse"
type textarea "RThFalse"
type textarea "RTFalse"
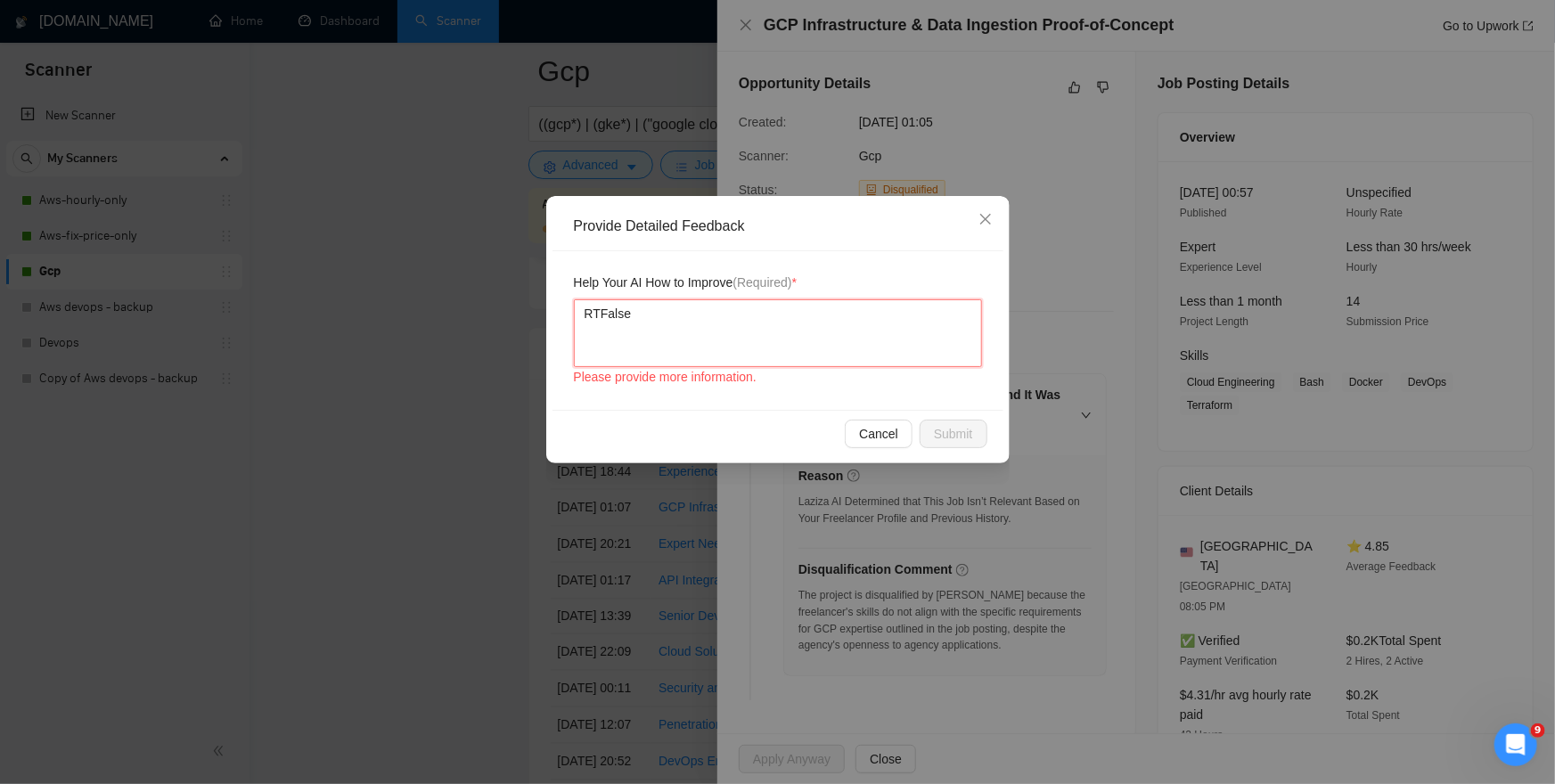
type textarea "RFalse"
type textarea "False"
type textarea "TFalse"
type textarea "ThFalse"
type textarea "ThiFalse"
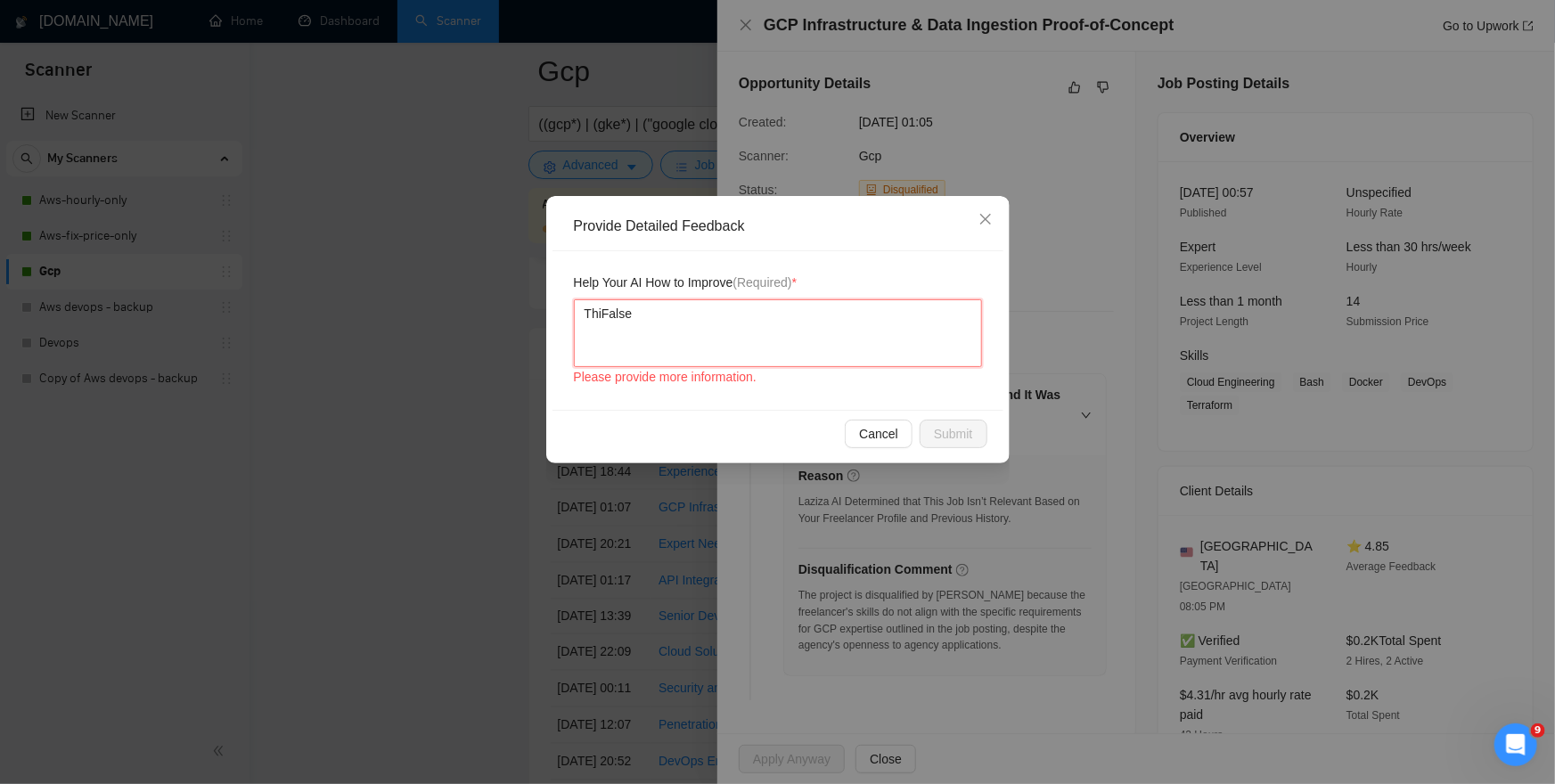
type textarea "ThisFalse"
type textarea "This False"
type textarea "This iFalse"
type textarea "This isFalse"
type textarea "This is False"
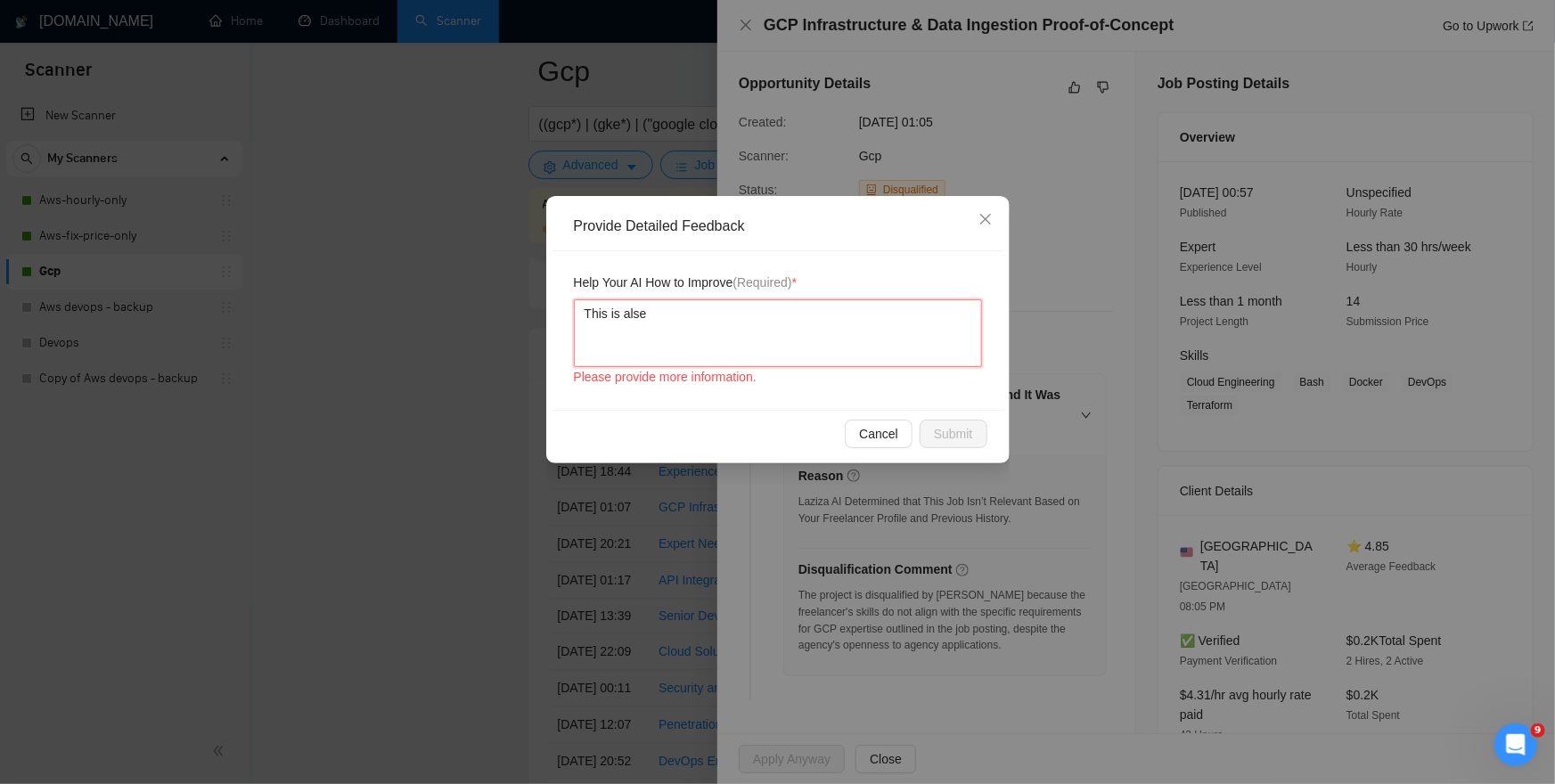
type textarea "This is false"
type textarea "This is false."
type textarea "This is false. W"
type textarea "This is false. We"
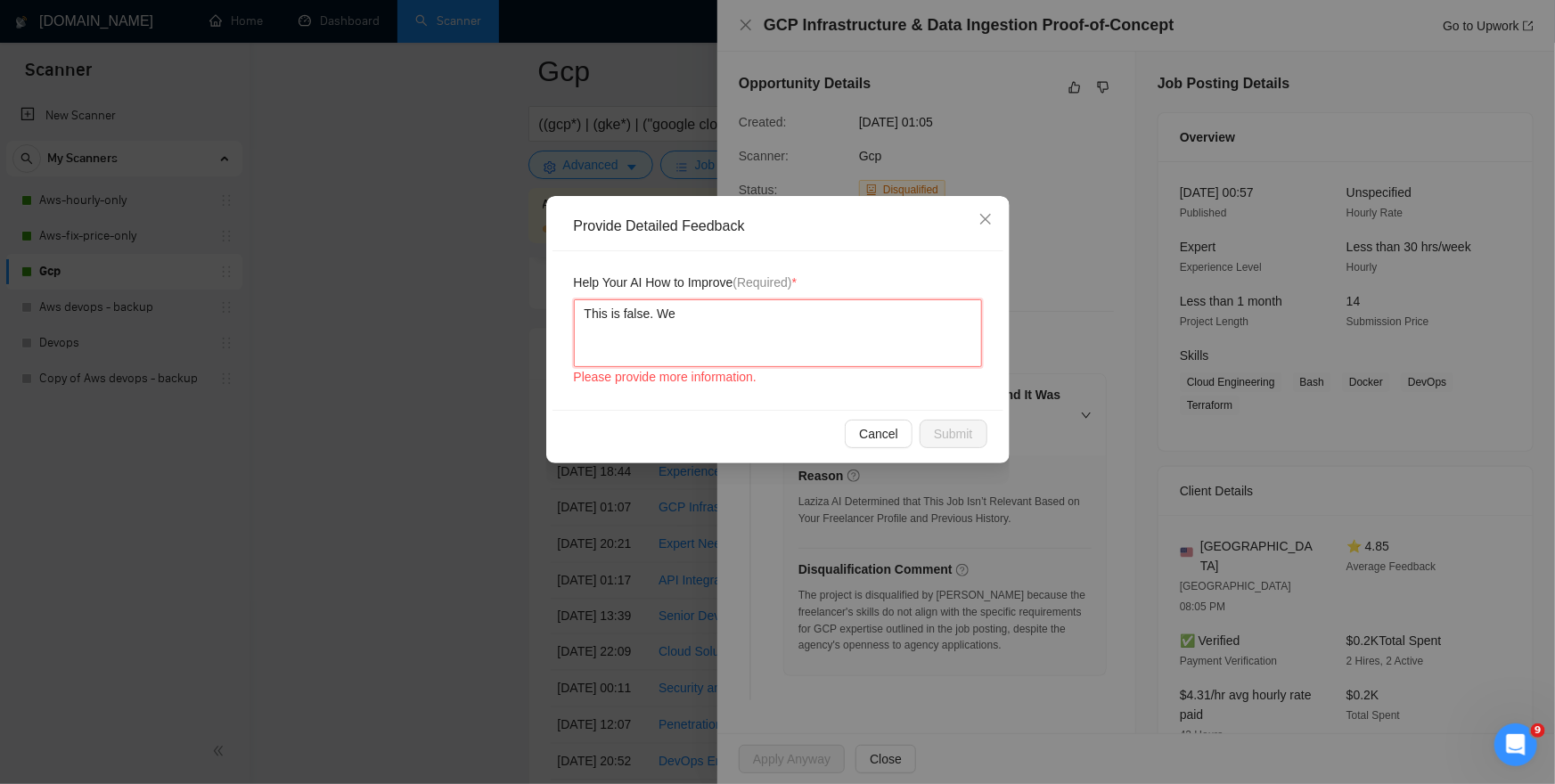
type textarea "This is false. We"
type textarea "This is false. We p"
type textarea "This is false. We pr"
type textarea "This is false. We pro"
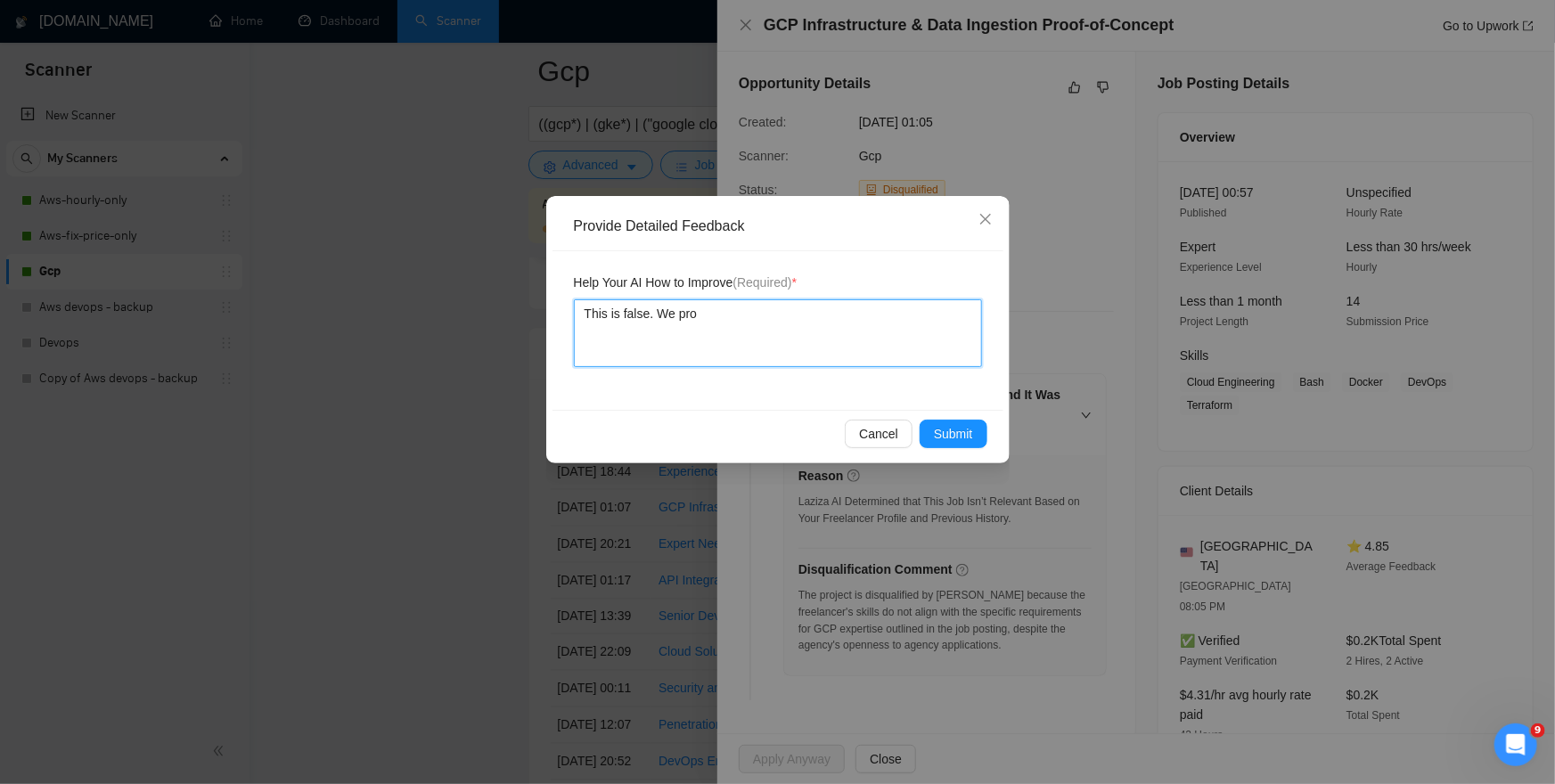
type textarea "This is false. We proc"
type textarea "This is false. We pro"
type textarea "This is false. We pr"
type textarea "This is false. We pro"
type textarea "This is false. We prov"
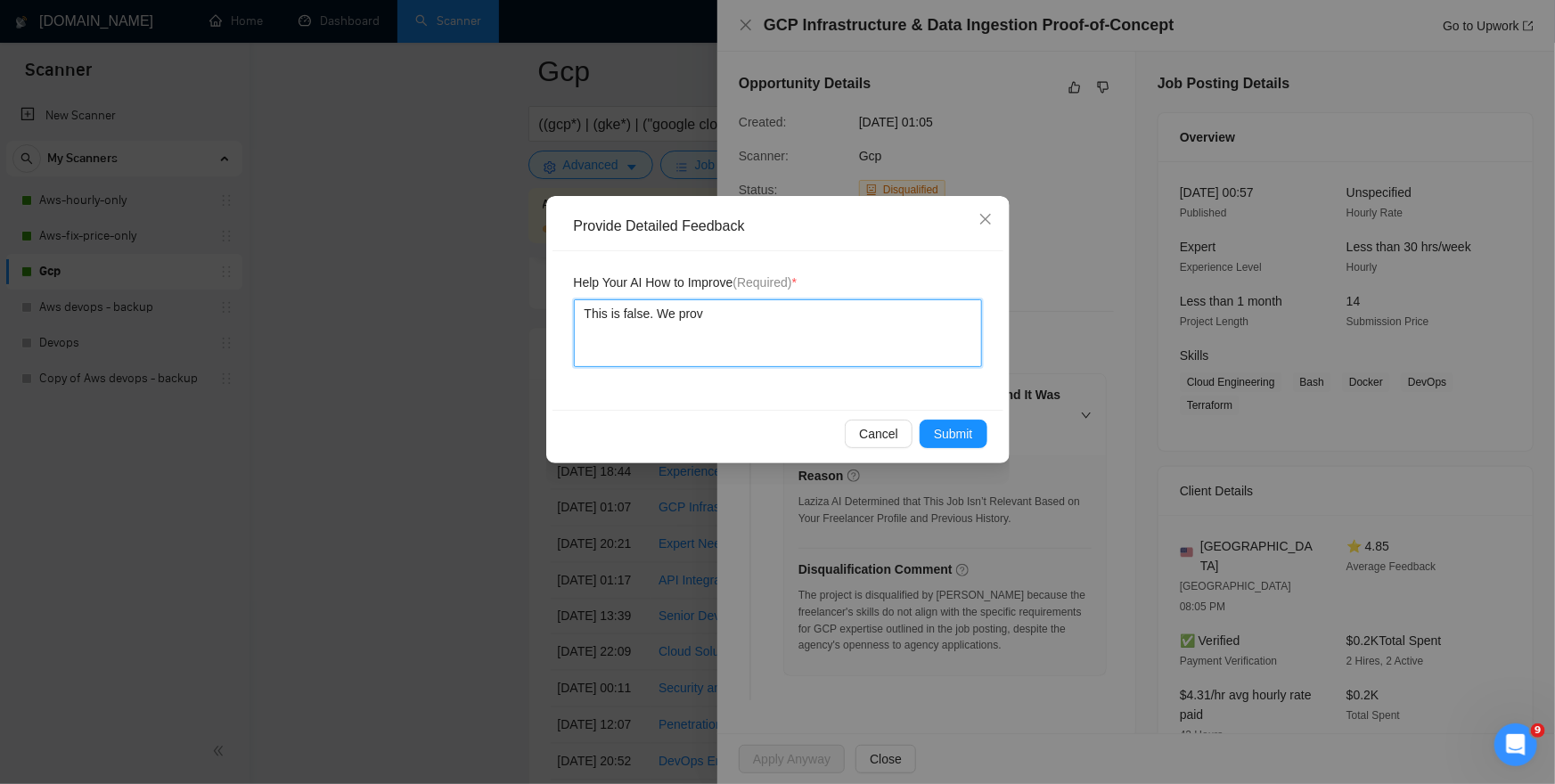
type textarea "This is false. We provi"
type textarea "This is false. We provid"
type textarea "This is false. We provide"
type textarea "This is false. We provide g"
type textarea "This is false. We provide gc"
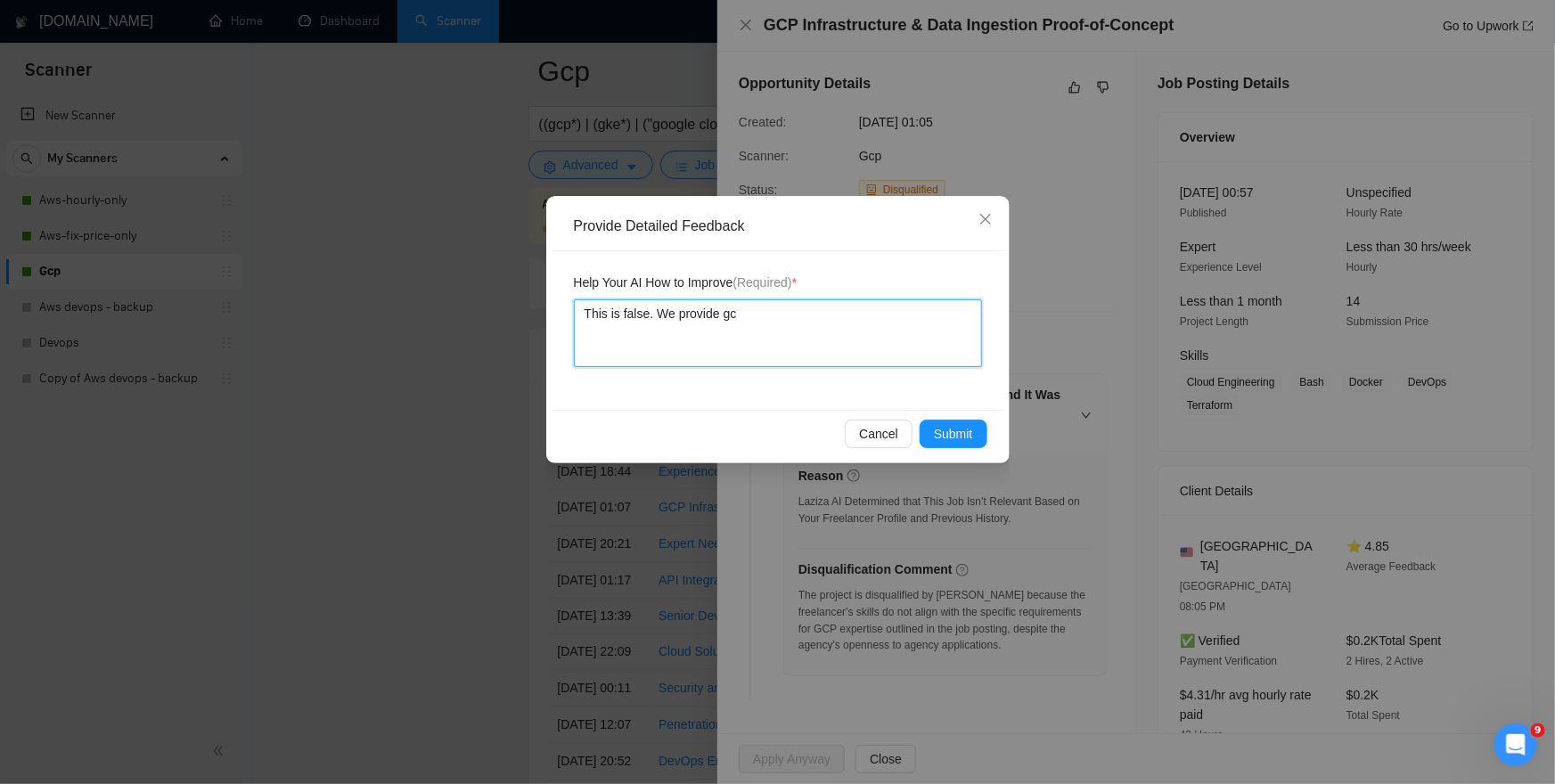
type textarea "This is false. We provide gcp"
type textarea "This is false. We provide gcp/"
type textarea "This is false. We provide gcp/g"
type textarea "This is false. We provide gcp/go"
type textarea "This is false. We provide gcp/goo"
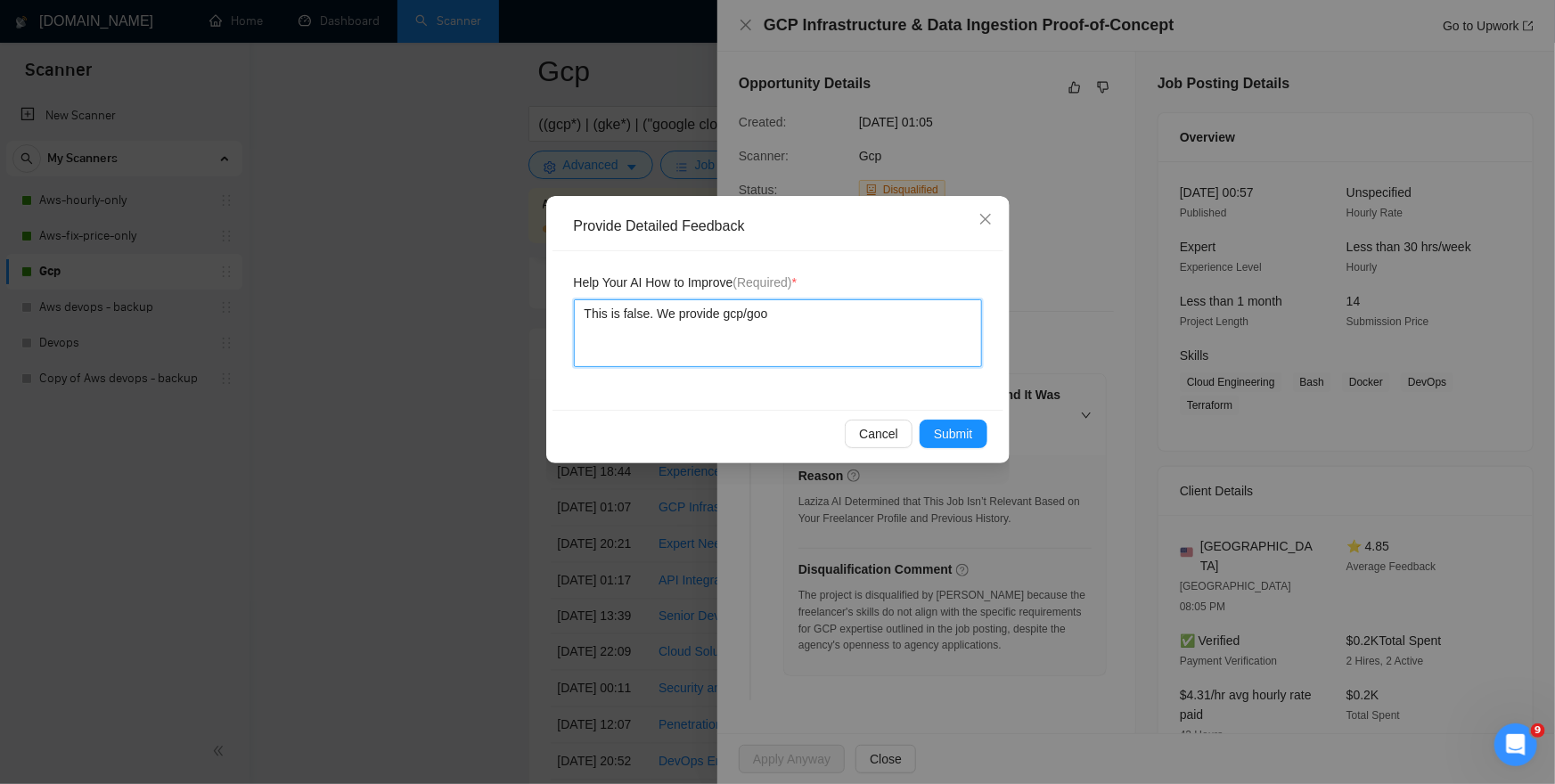
type textarea "This is false. We provide gcp/goog"
type textarea "This is false. We provide gcp/googl"
type textarea "This is false. We provide gcp/google"
type textarea "This is false. We provide gcp/google c"
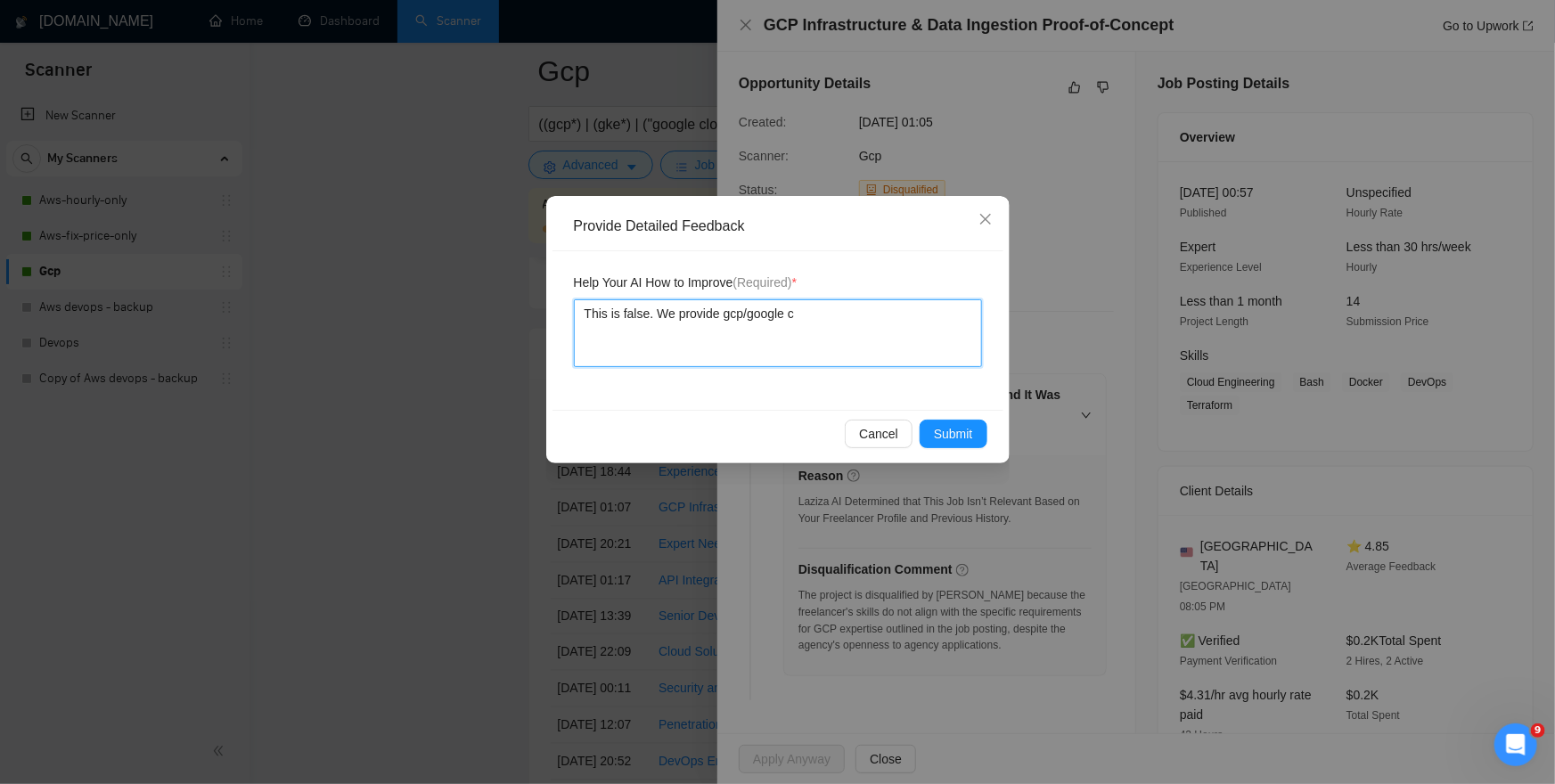
type textarea "This is false. We provide gcp/google cl"
type textarea "This is false. We provide gcp/google clo"
type textarea "This is false. We provide gcp/google clou"
type textarea "This is false. We provide gcp/google cloud"
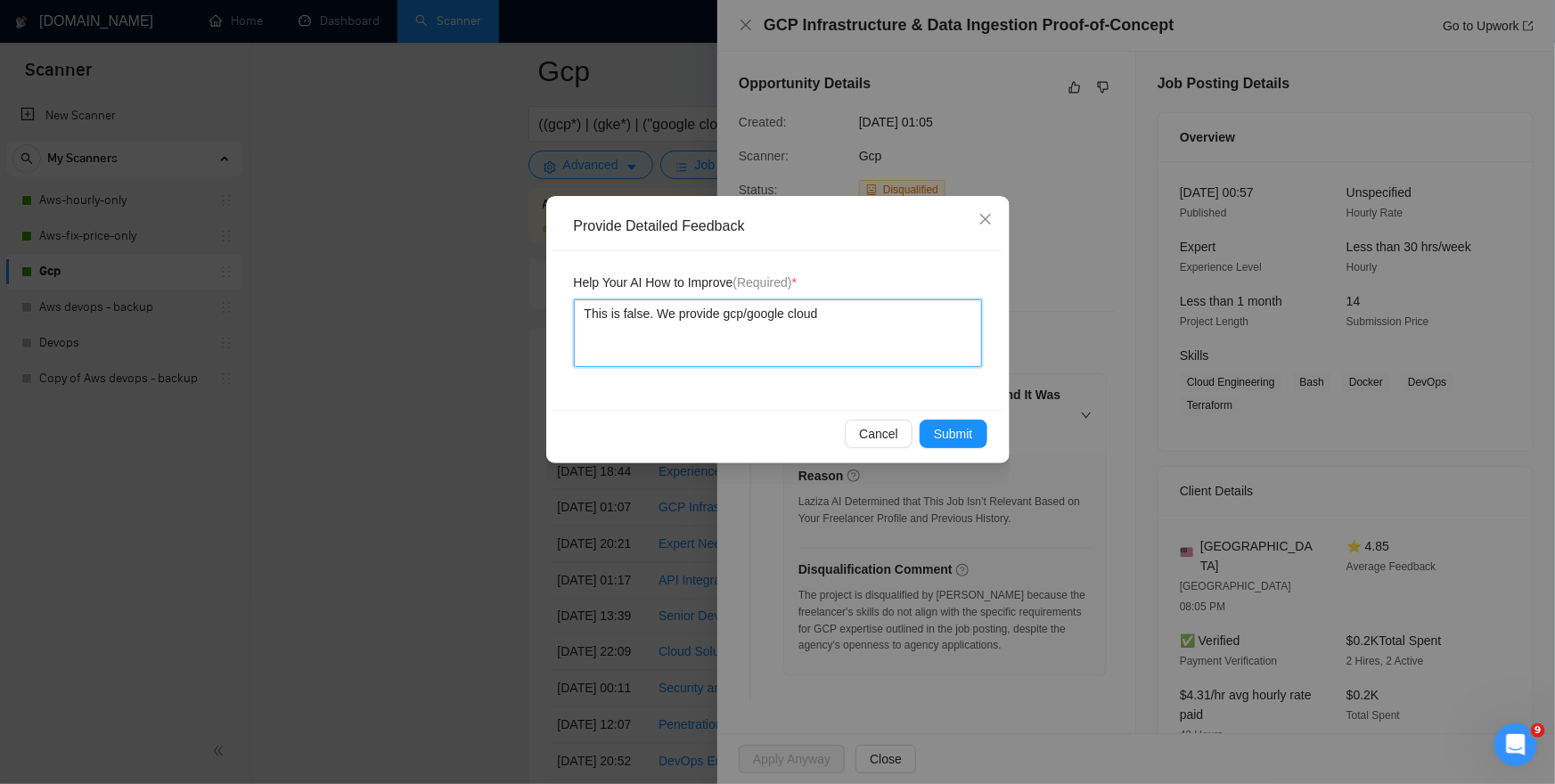
type textarea "This is false. We provide gcp/google cloud r"
type textarea "This is false. We provide gcp/google cloud re"
type textarea "This is false. We provide gcp/google cloud rel"
type textarea "This is false. We provide gcp/google cloud [MEDICAL_DATA]"
type textarea "This is false. We provide gcp/google cloud relat"
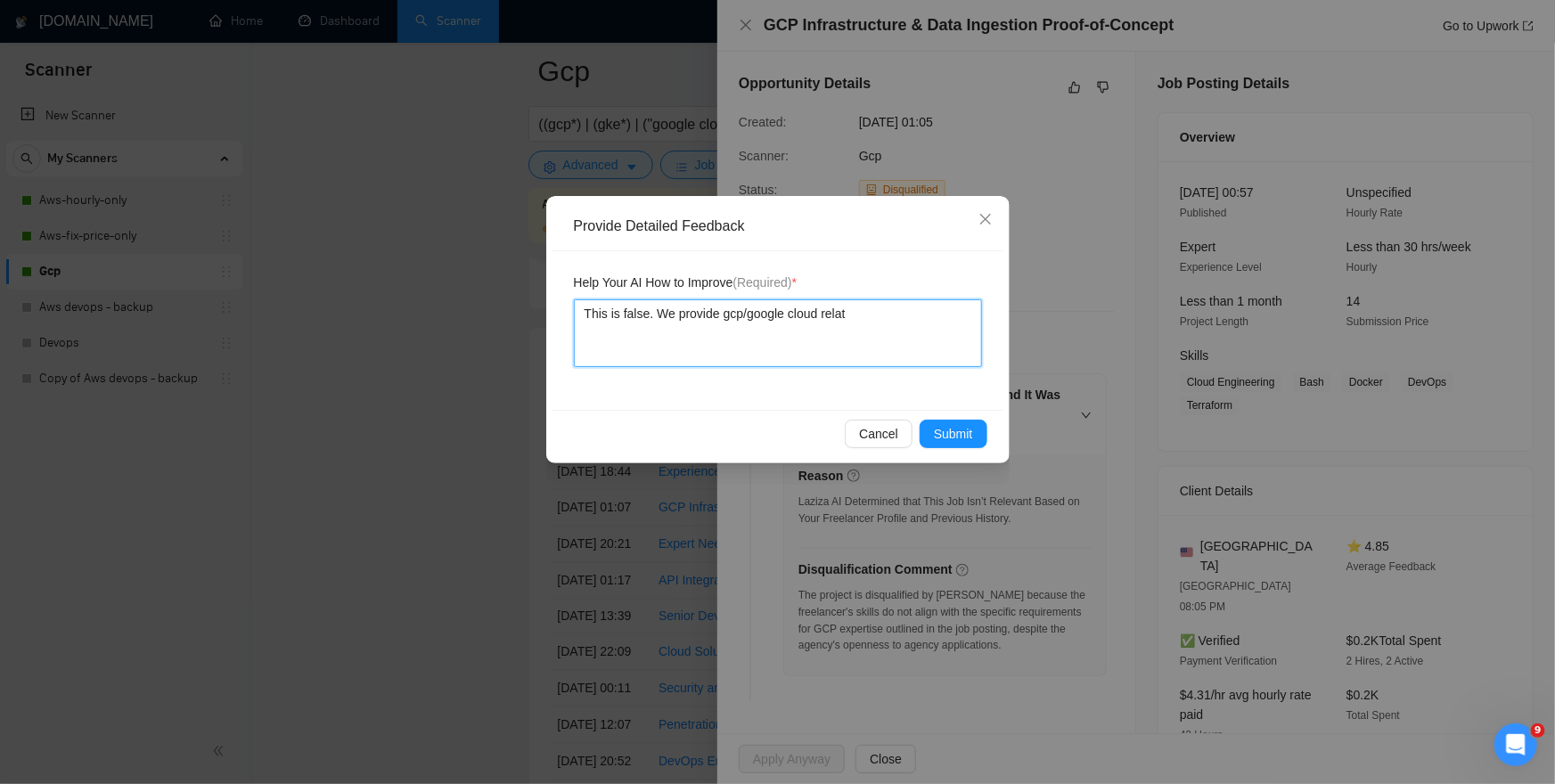
type textarea "This is false. We provide gcp/google cloud relate"
type textarea "This is false. We provide gcp/google cloud related"
type textarea "This is false. We provide gcp/google cloud related s"
type textarea "This is false. We provide gcp/google cloud related se"
type textarea "This is false. We provide gcp/google cloud related ser"
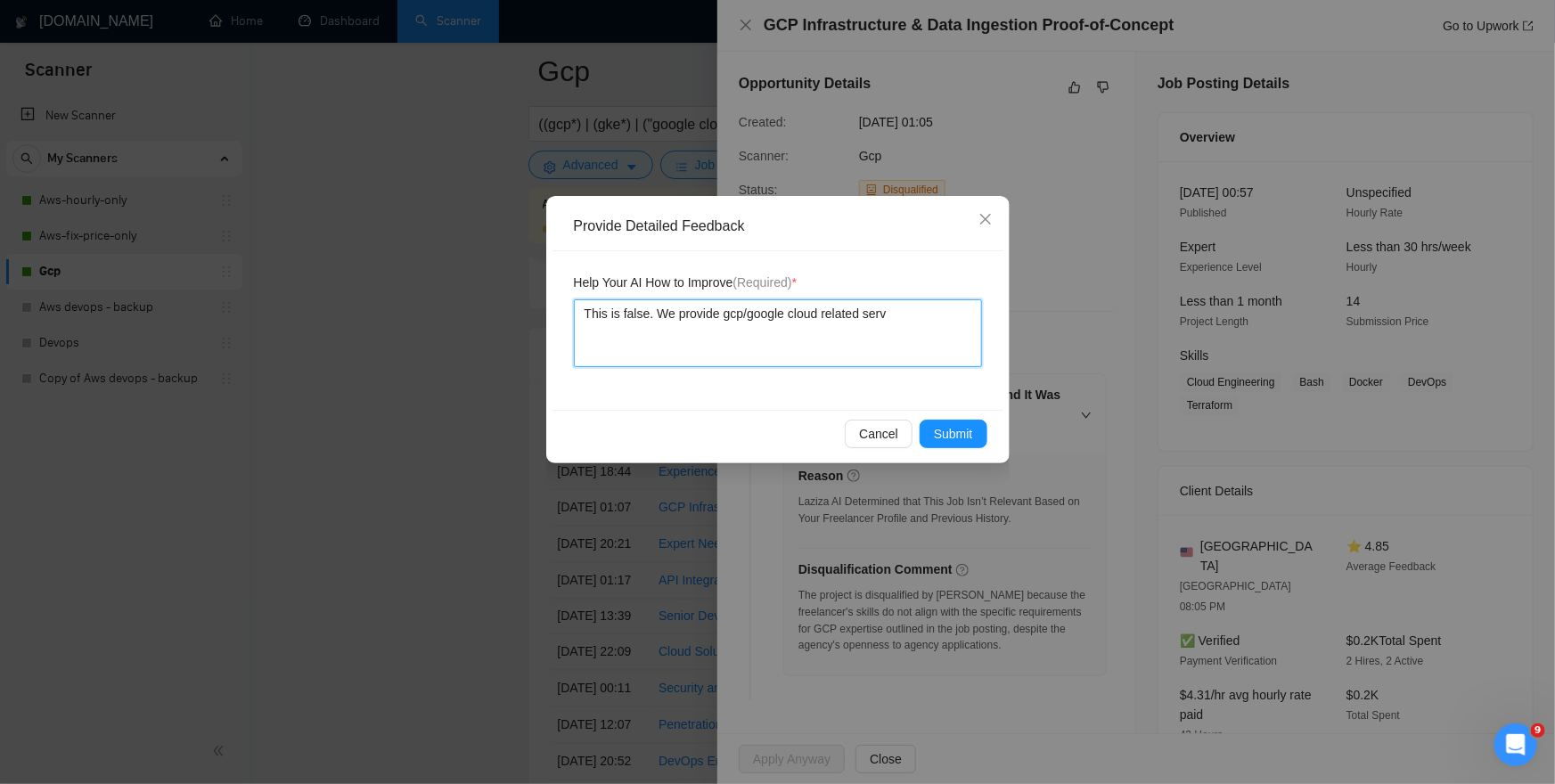
type textarea "This is false. We provide gcp/google cloud related servi"
type textarea "This is false. We provide gcp/google cloud related servic"
type textarea "This is false. We provide gcp/google cloud related service"
type textarea "This is false. We provide gcp/google cloud related serviced"
type textarea "This is false. We provide gcp/google cloud related serviced."
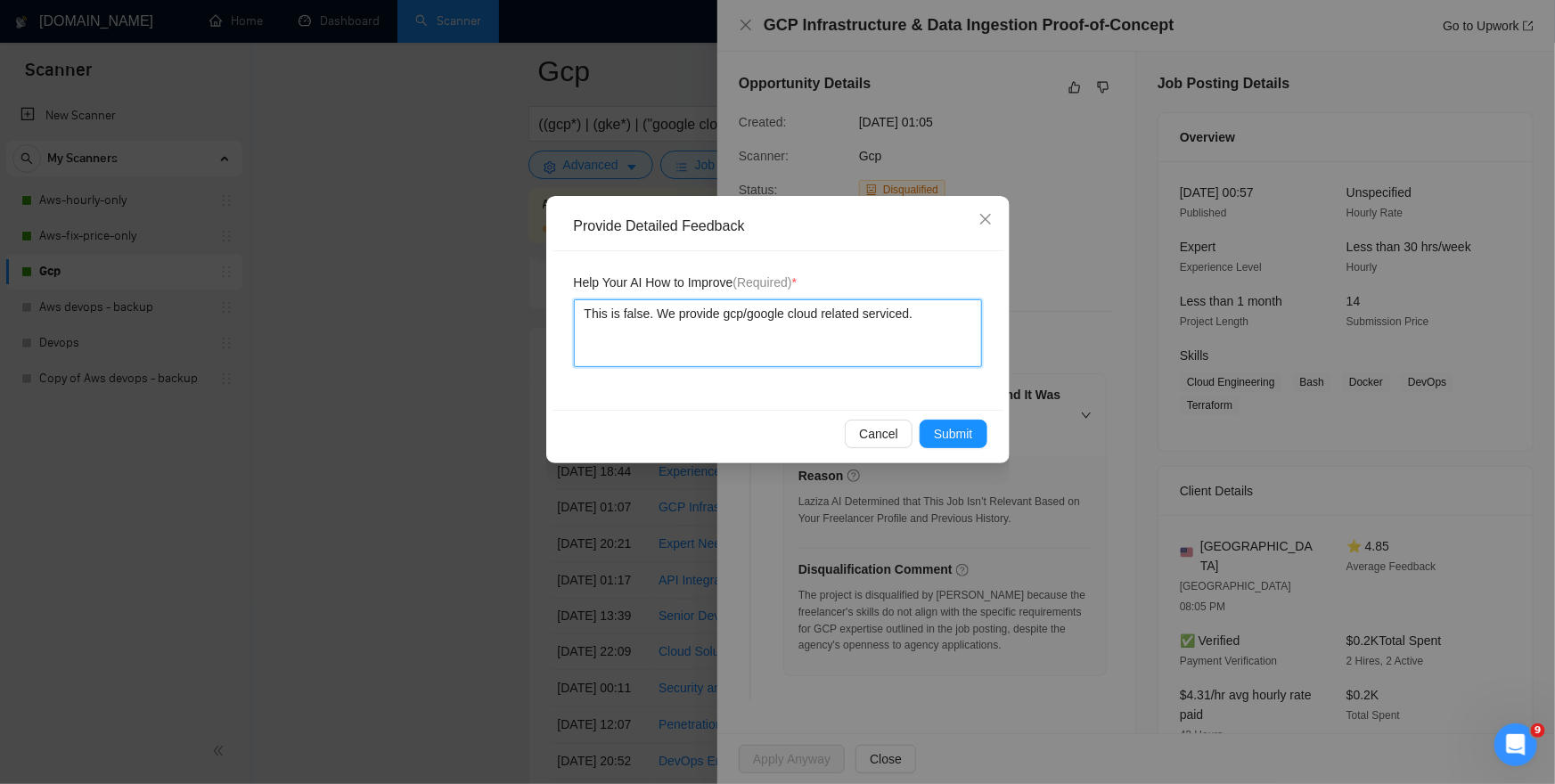
type textarea "This is false. We provide gcp/google cloud related serviced"
type textarea "This is false. We provide gcp/google cloud related service"
type textarea "This is false. We provide gcp/google cloud related services"
type textarea "This is false. We provide gcp/google cloud related services."
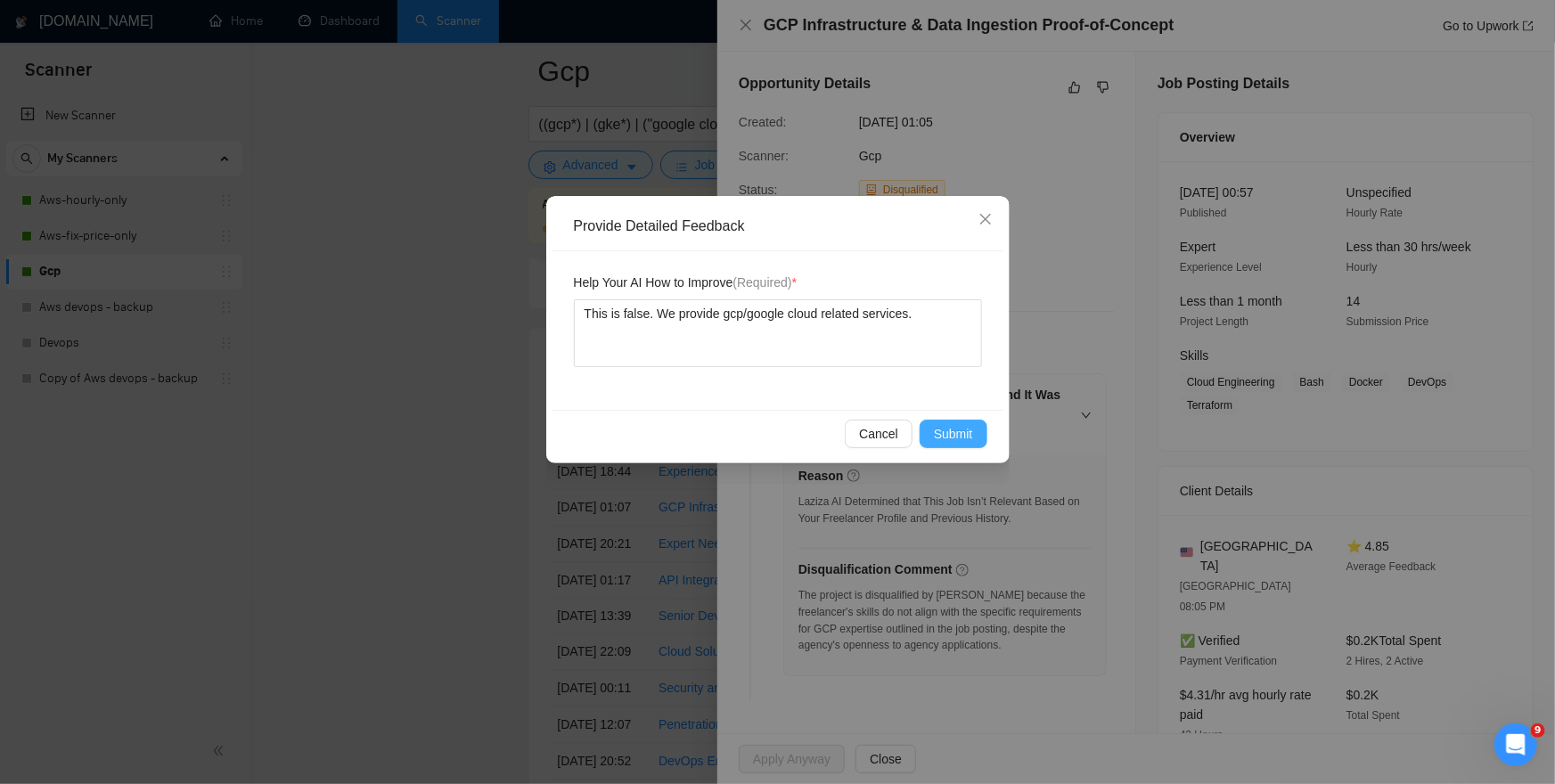
click at [964, 428] on span "Submit" at bounding box center [953, 434] width 39 height 19
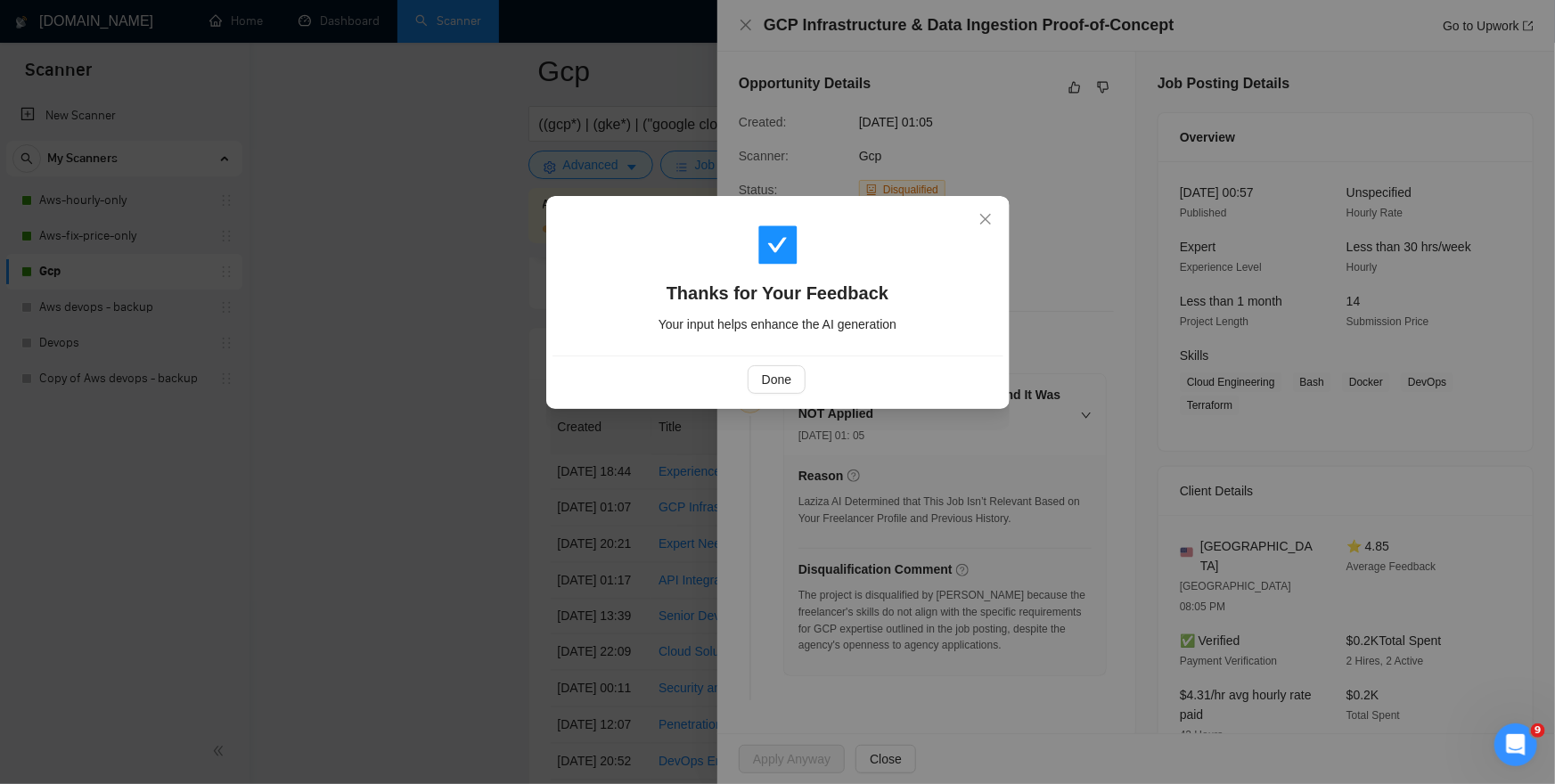
click at [521, 495] on div "Thanks for Your Feedback Your input helps enhance the AI generation Done" at bounding box center [778, 392] width 1555 height 784
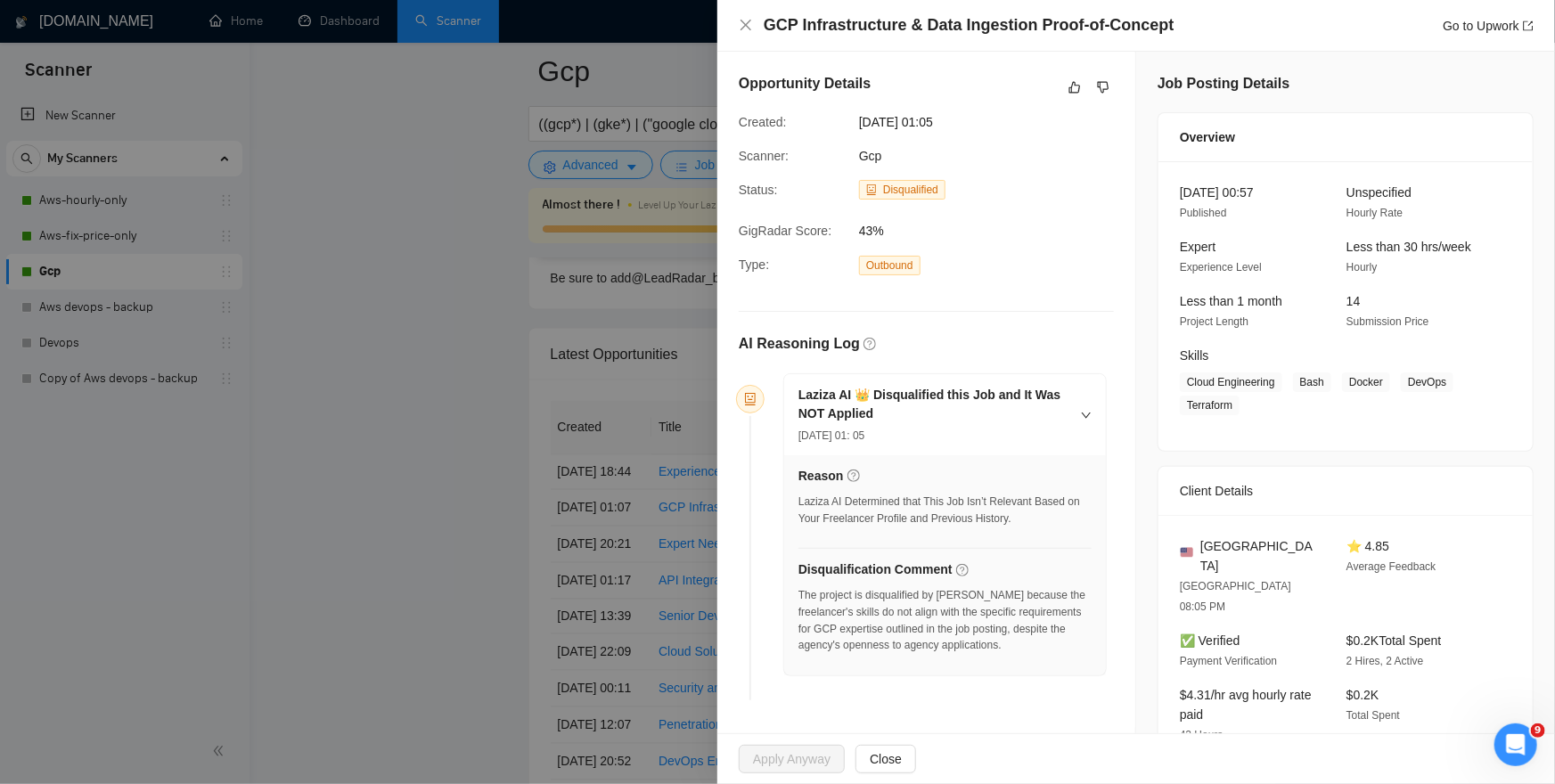
click at [539, 463] on div at bounding box center [778, 392] width 1555 height 784
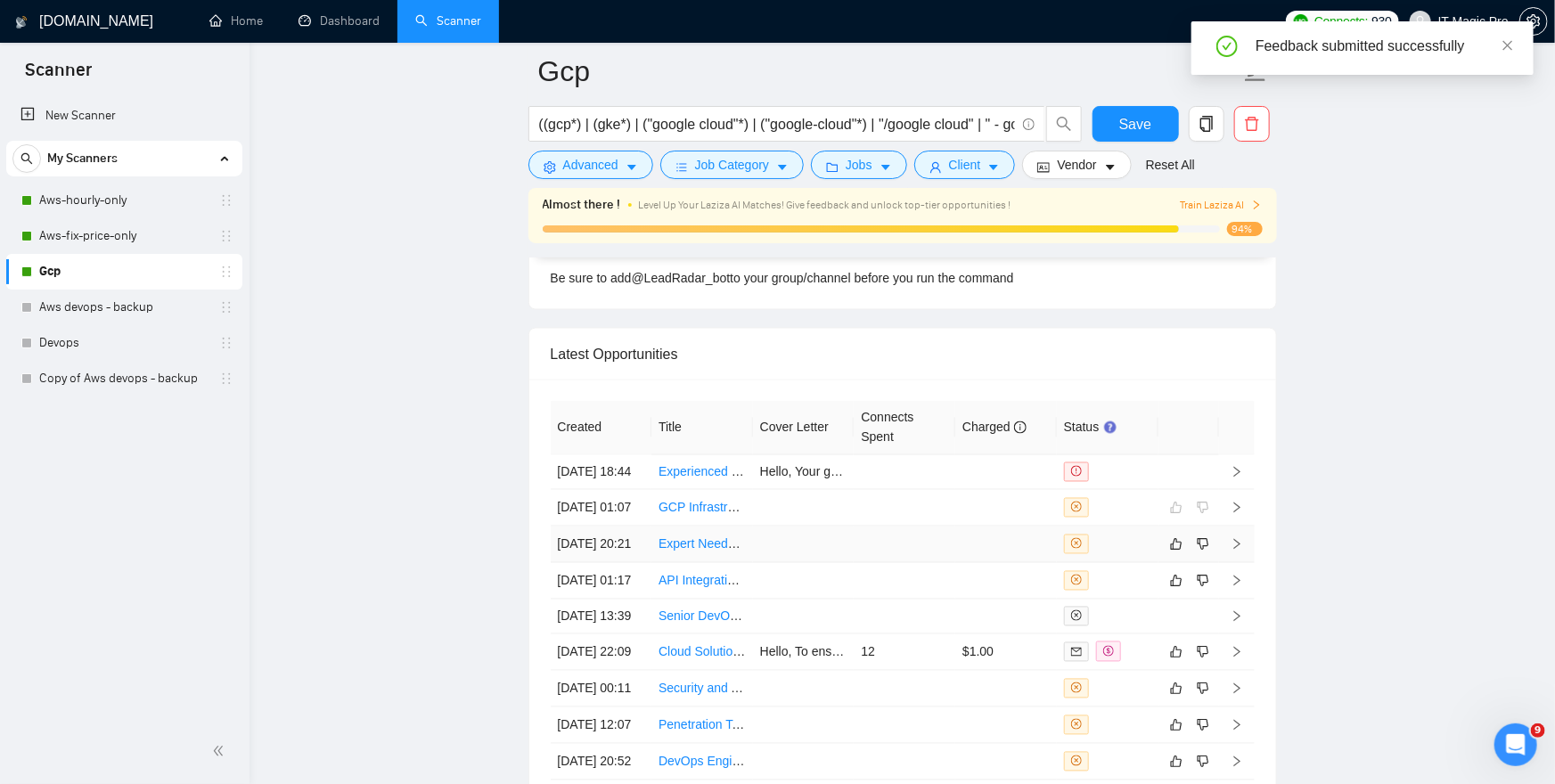
click at [1242, 551] on icon "right" at bounding box center [1237, 544] width 12 height 12
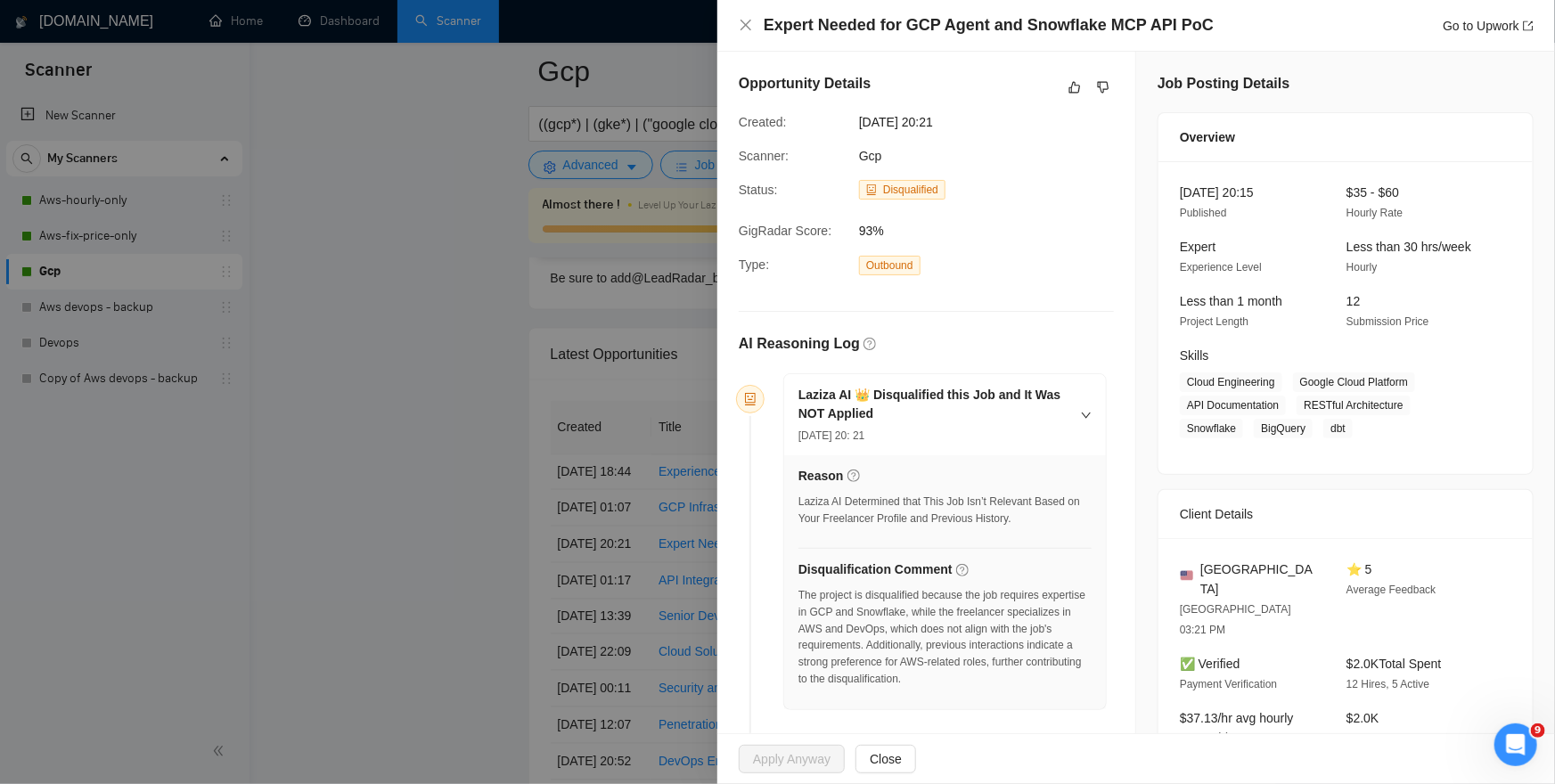
click at [664, 550] on div at bounding box center [778, 392] width 1555 height 784
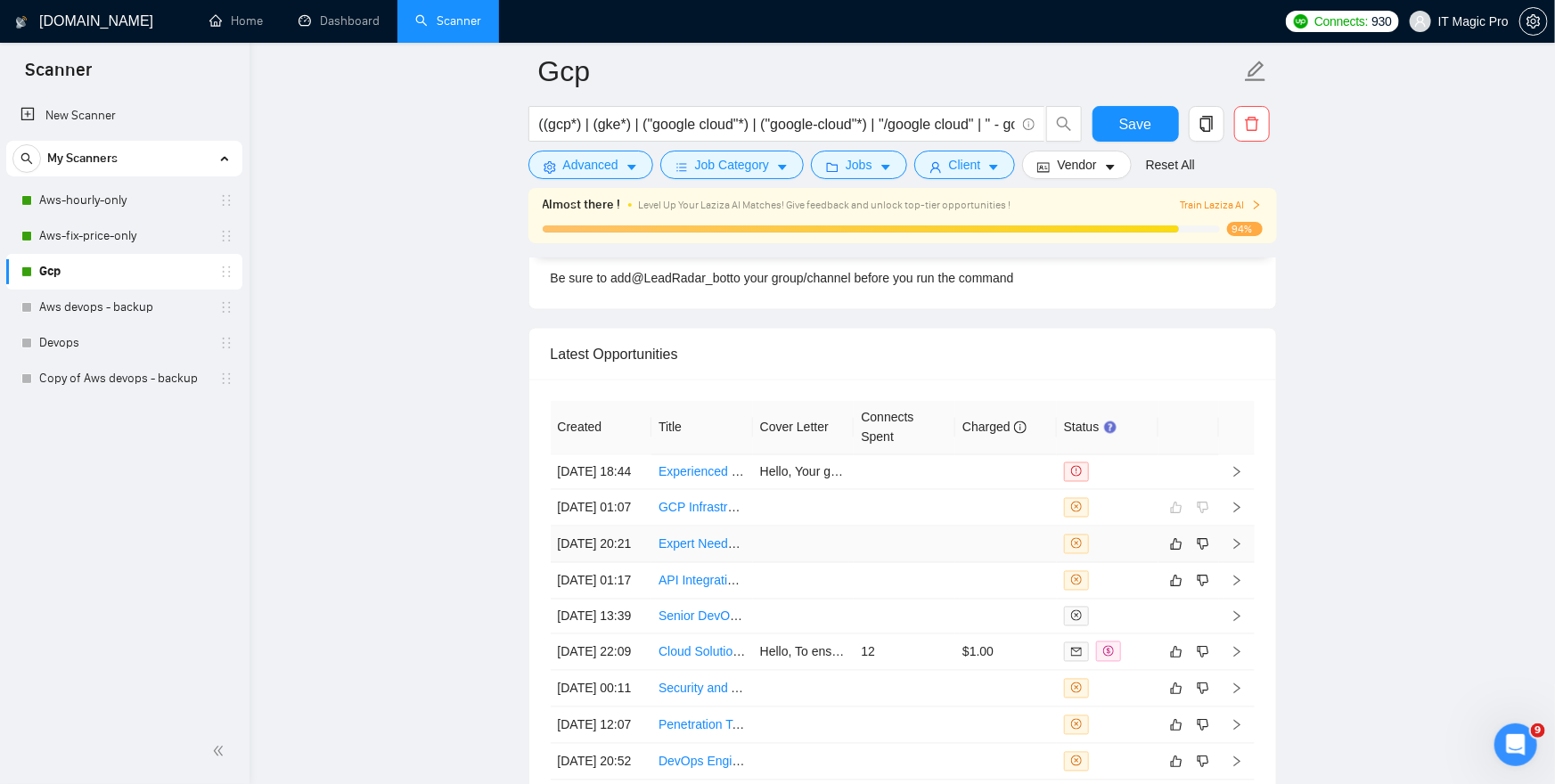
click at [1235, 551] on icon "right" at bounding box center [1237, 544] width 12 height 12
click at [415, 616] on div at bounding box center [778, 392] width 1555 height 784
click at [1240, 587] on icon "right" at bounding box center [1237, 581] width 7 height 11
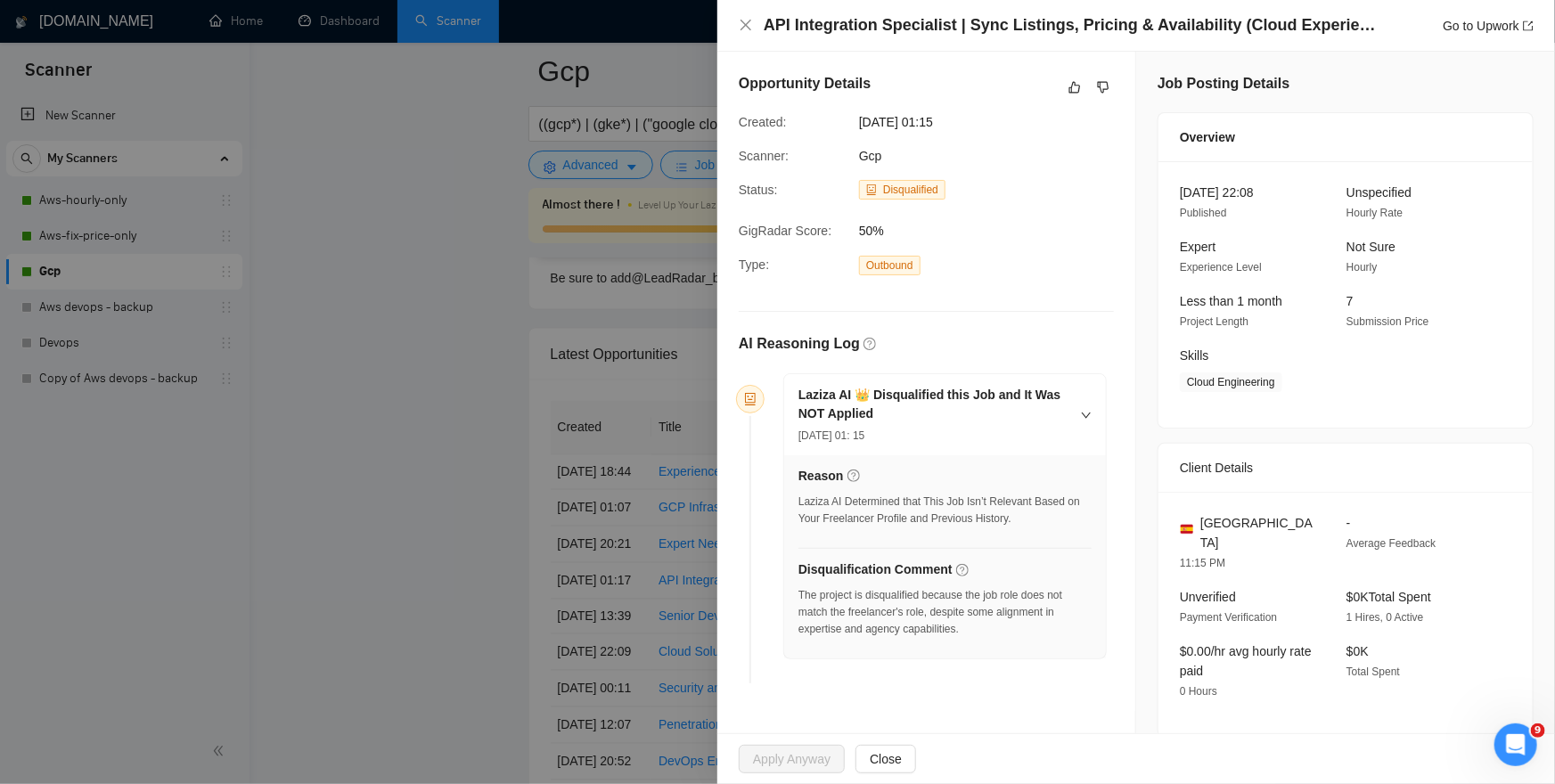
click at [420, 488] on div at bounding box center [778, 392] width 1555 height 784
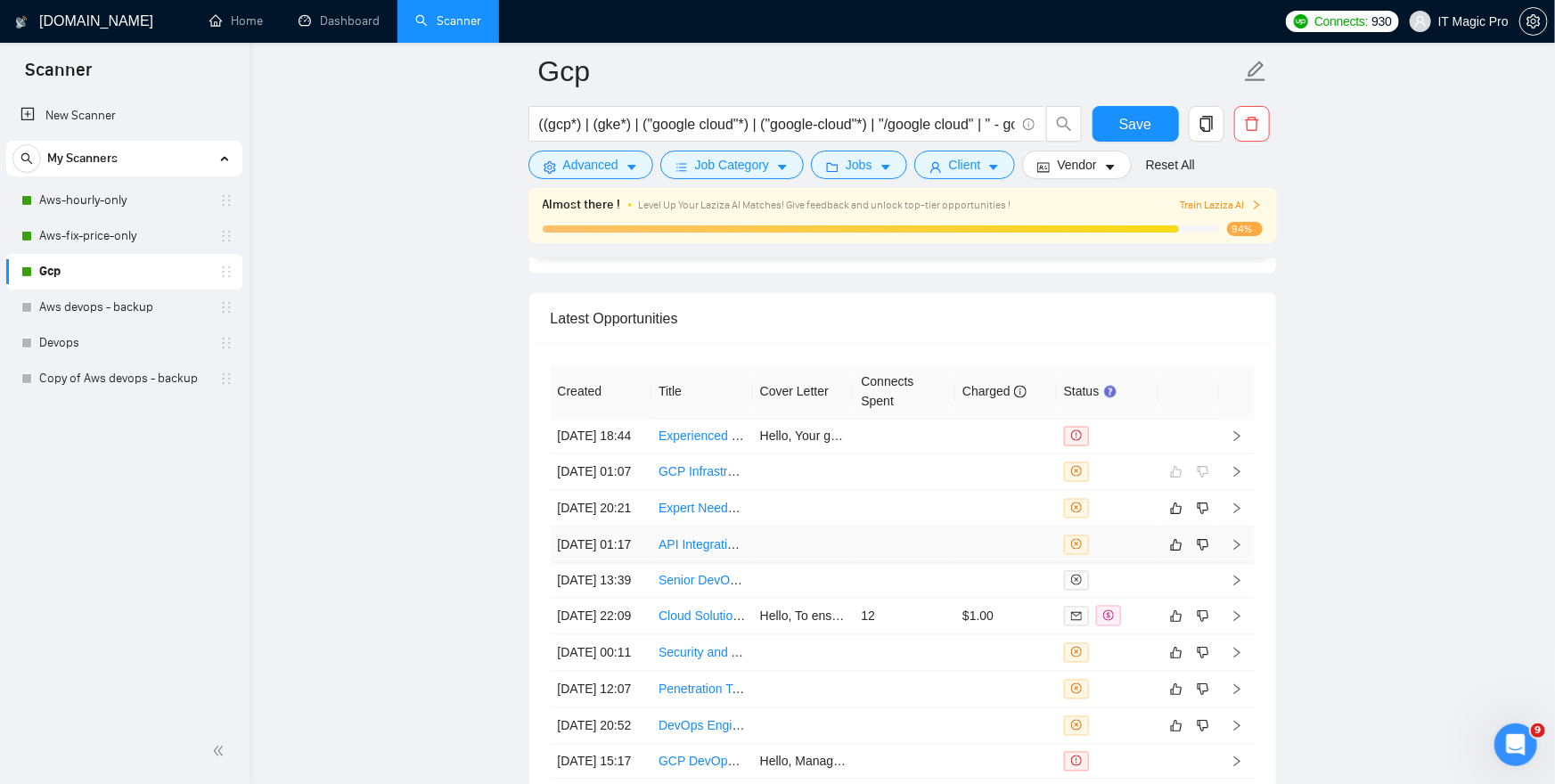
scroll to position [4882, 0]
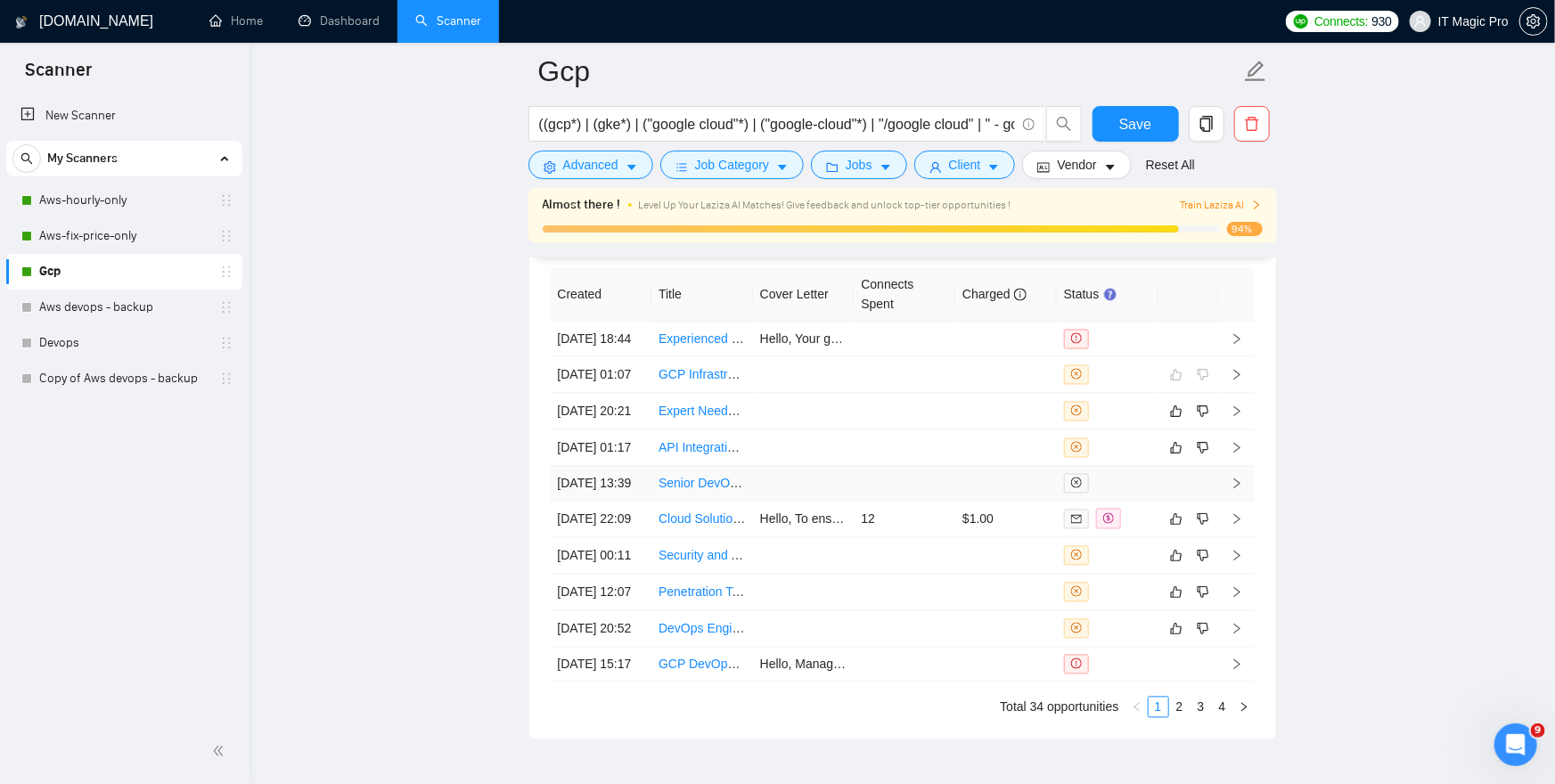
click at [1242, 490] on icon "right" at bounding box center [1237, 483] width 12 height 12
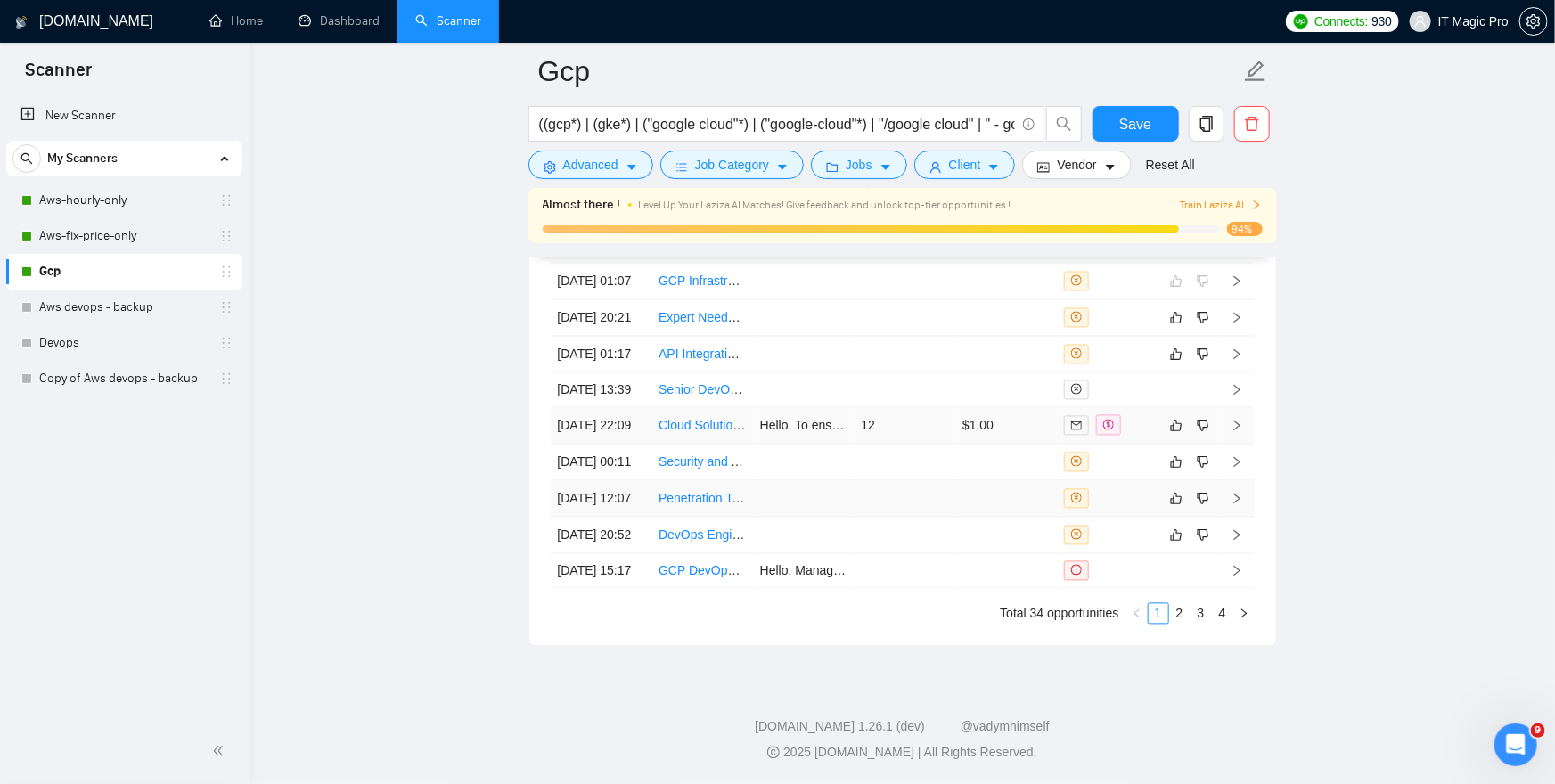
scroll to position [5083, 0]
click at [1235, 542] on icon "right" at bounding box center [1237, 535] width 12 height 12
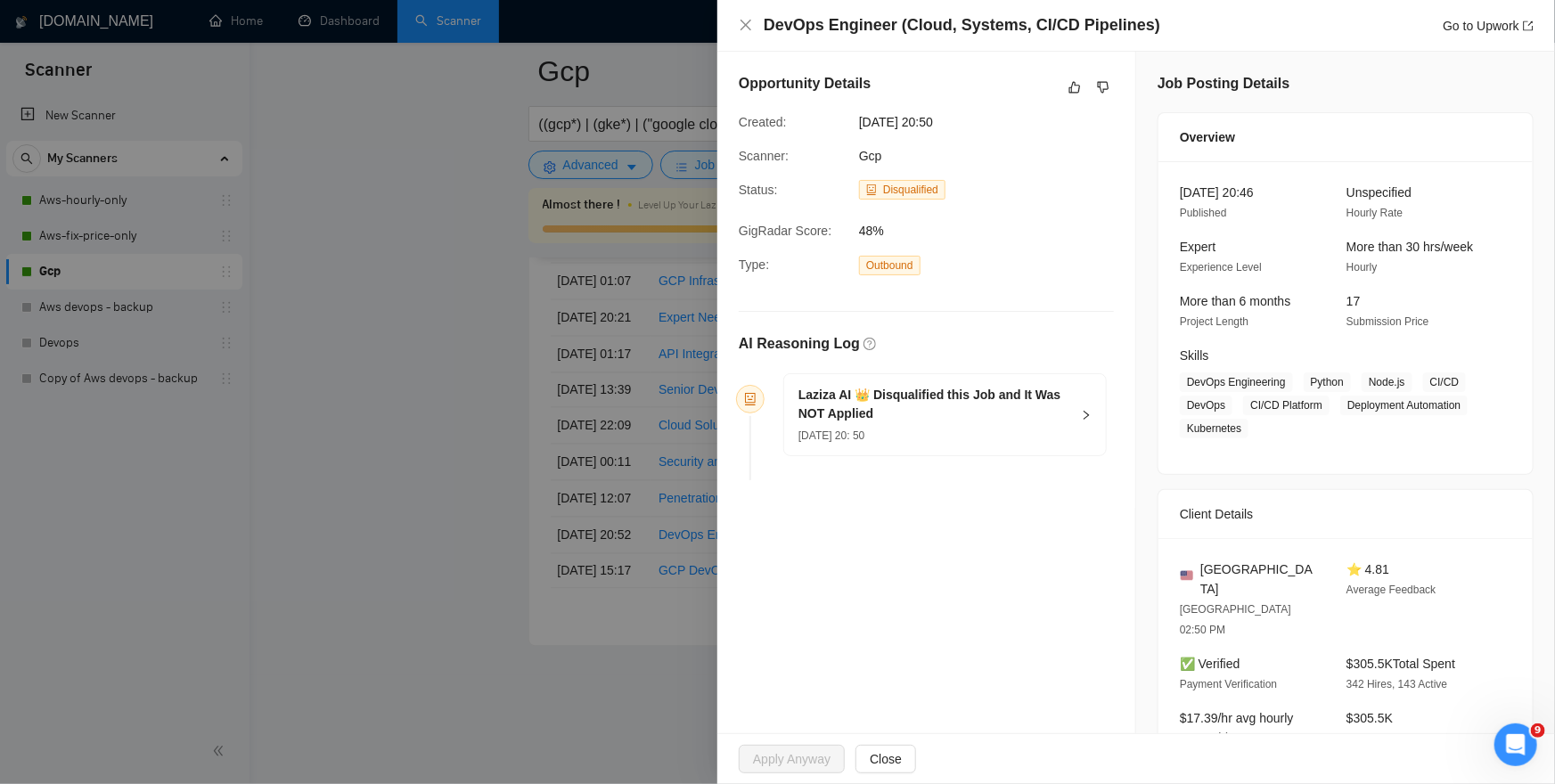
click at [1088, 427] on div "Laziza AI 👑 Disqualified this Job and It Was NOT Applied [DATE] 20: 50" at bounding box center [945, 414] width 322 height 81
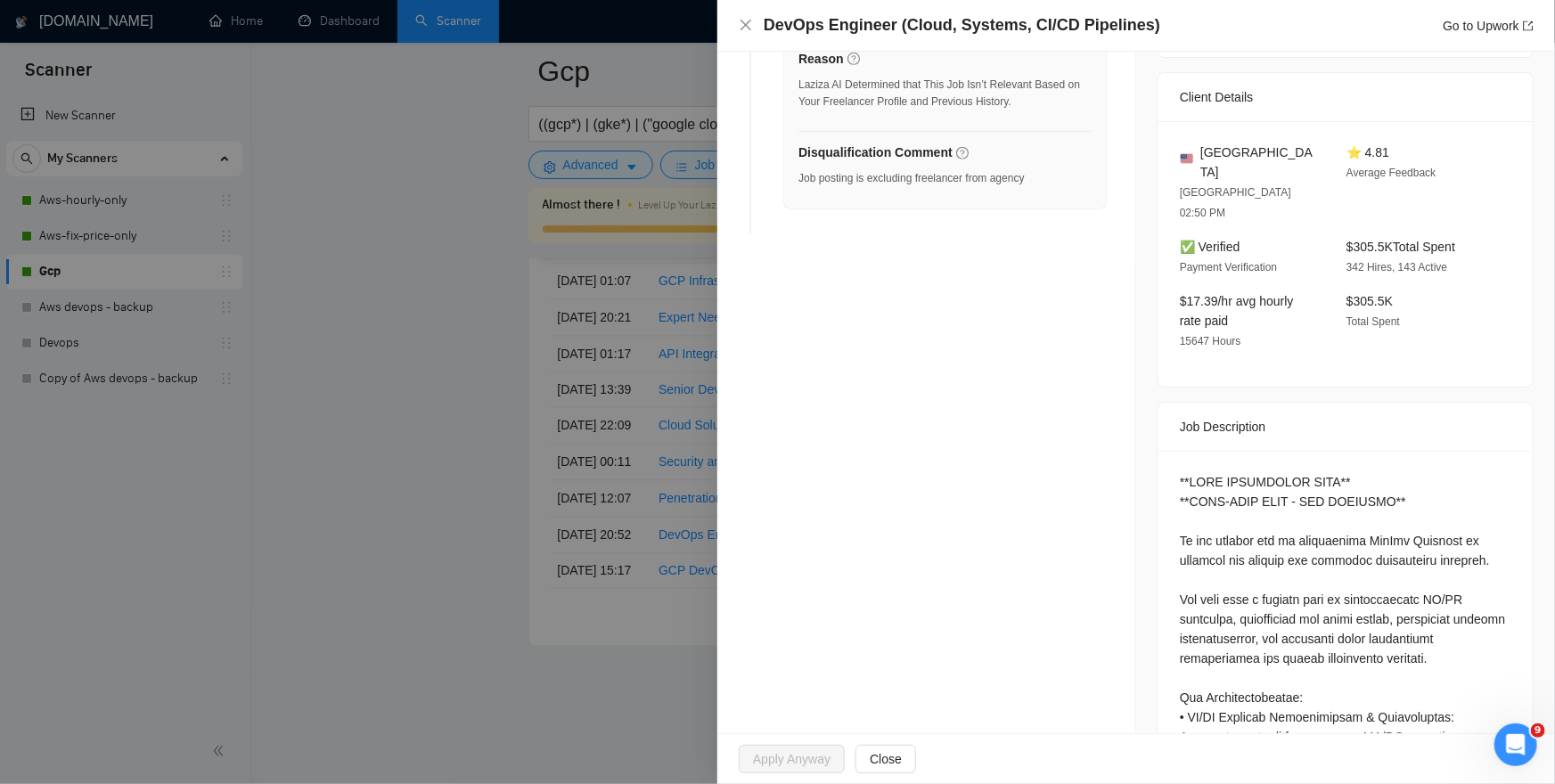
scroll to position [494, 0]
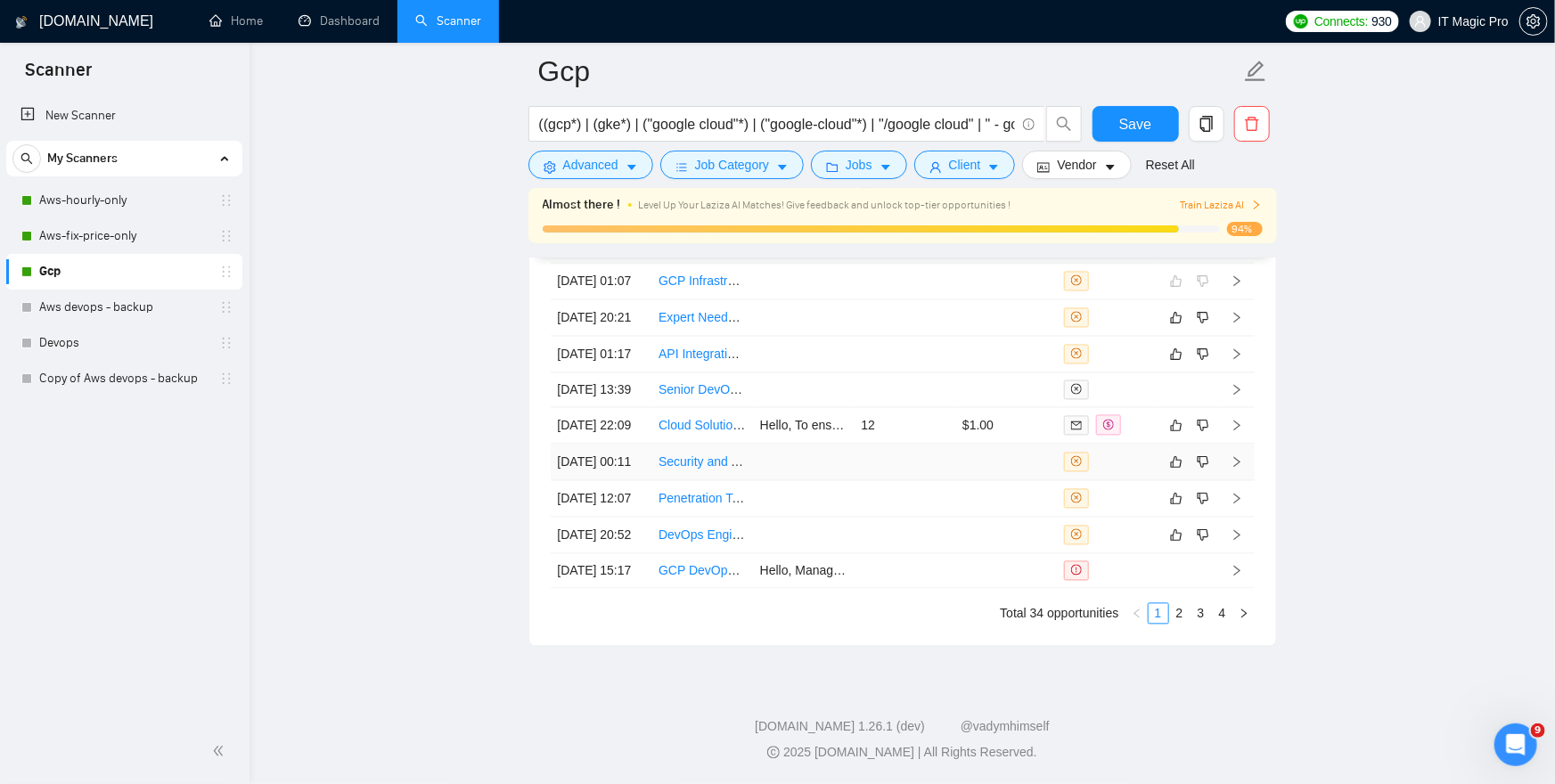
scroll to position [5154, 0]
click at [1233, 565] on icon "right" at bounding box center [1237, 570] width 12 height 12
click at [1185, 614] on link "2" at bounding box center [1180, 613] width 19 height 19
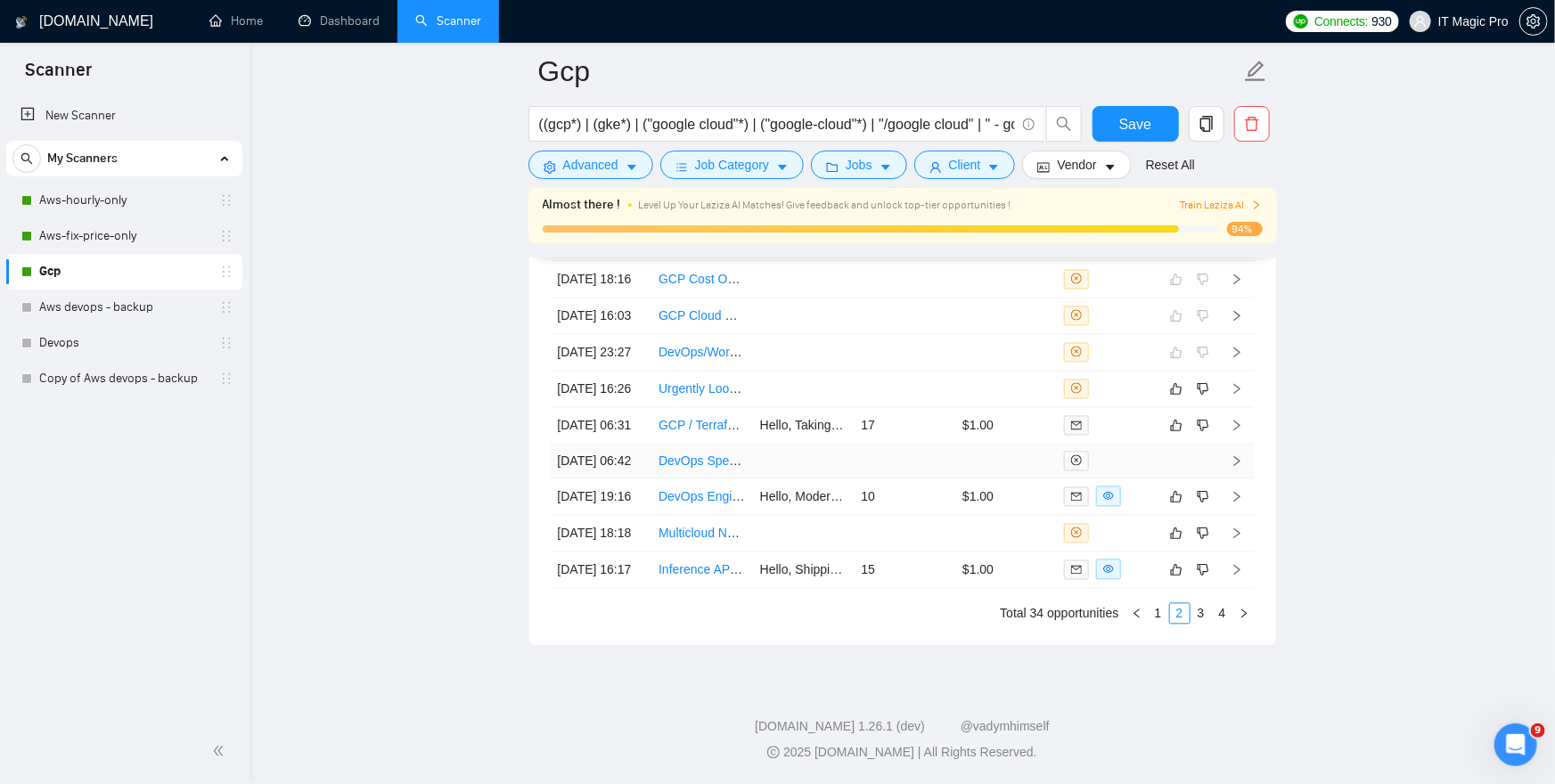
click at [1236, 456] on icon "right" at bounding box center [1237, 461] width 7 height 11
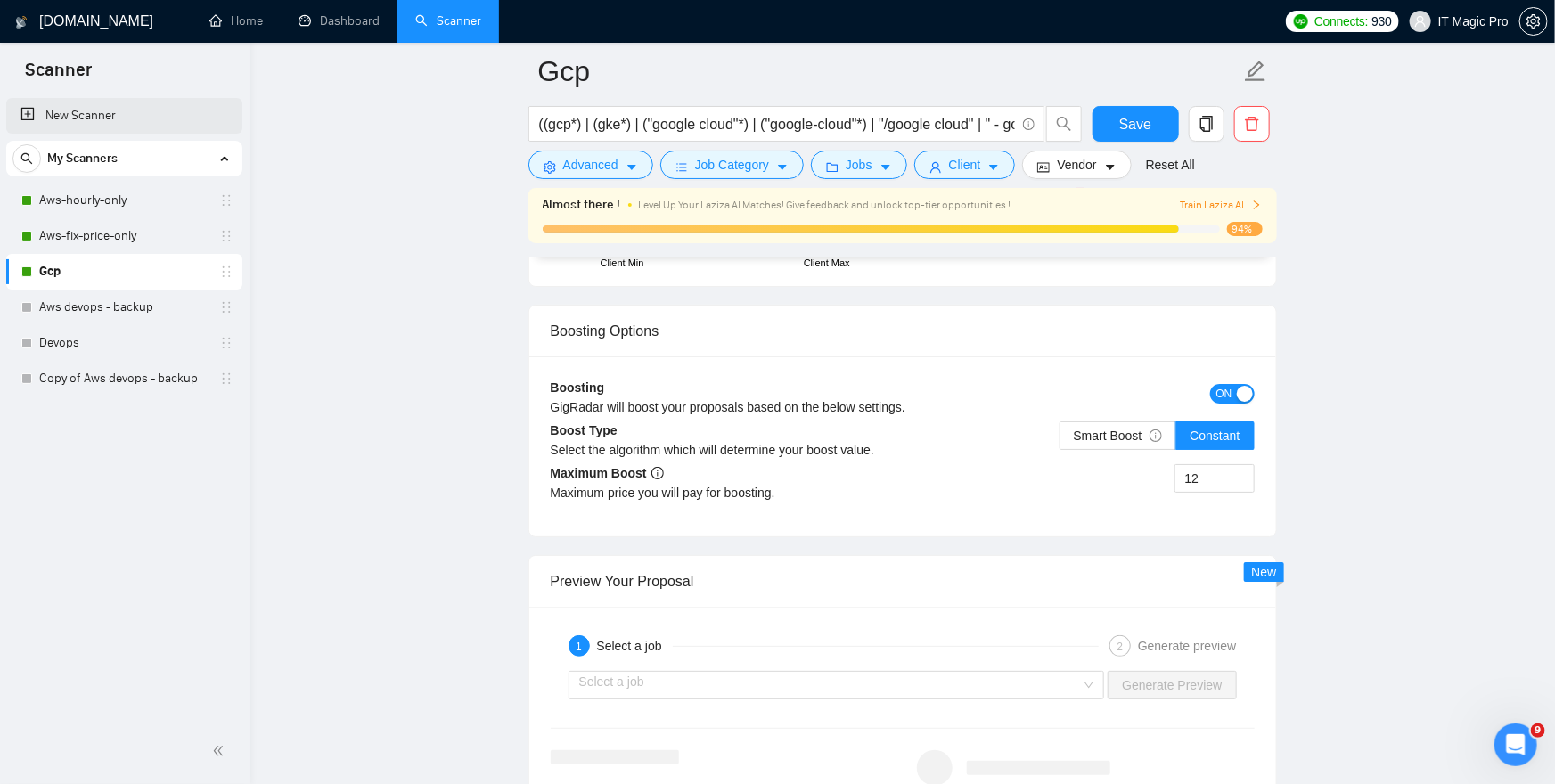
scroll to position [2930, 0]
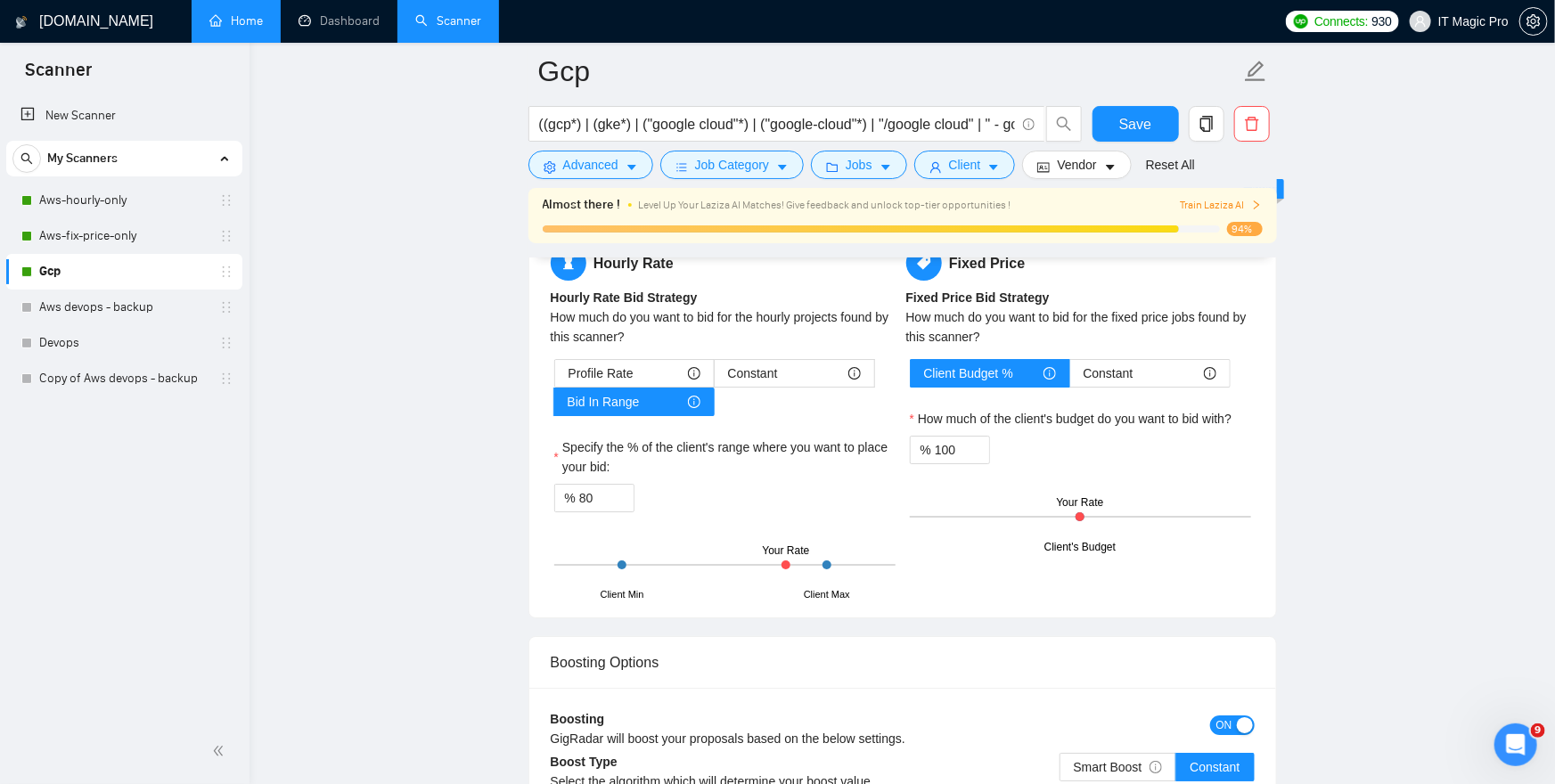
click at [224, 22] on link "Home" at bounding box center [236, 21] width 54 height 15
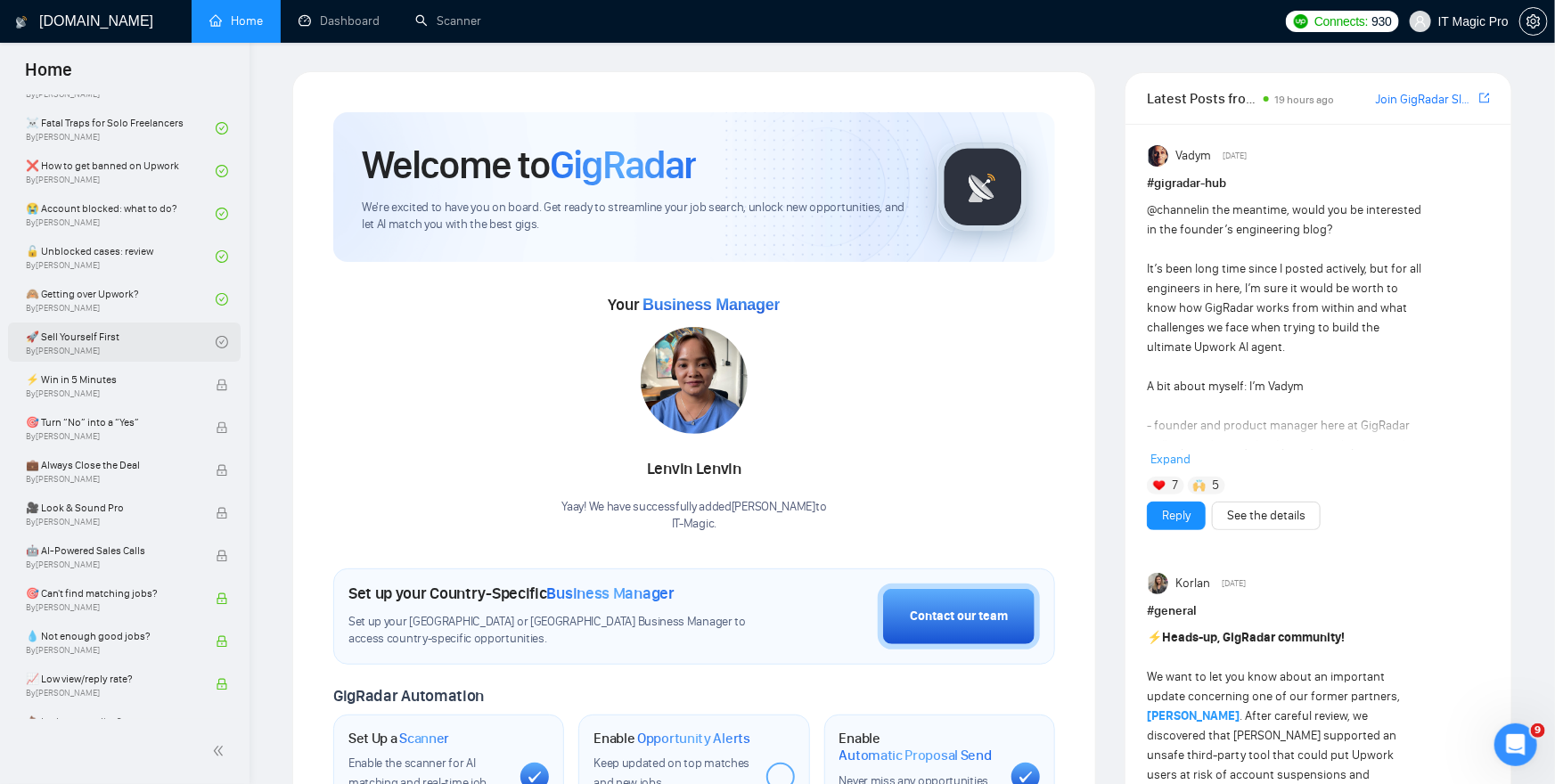
scroll to position [505, 0]
click at [101, 378] on link "🚀 Sell Yourself First By [PERSON_NAME]" at bounding box center [121, 387] width 190 height 39
